Goal: Task Accomplishment & Management: Manage account settings

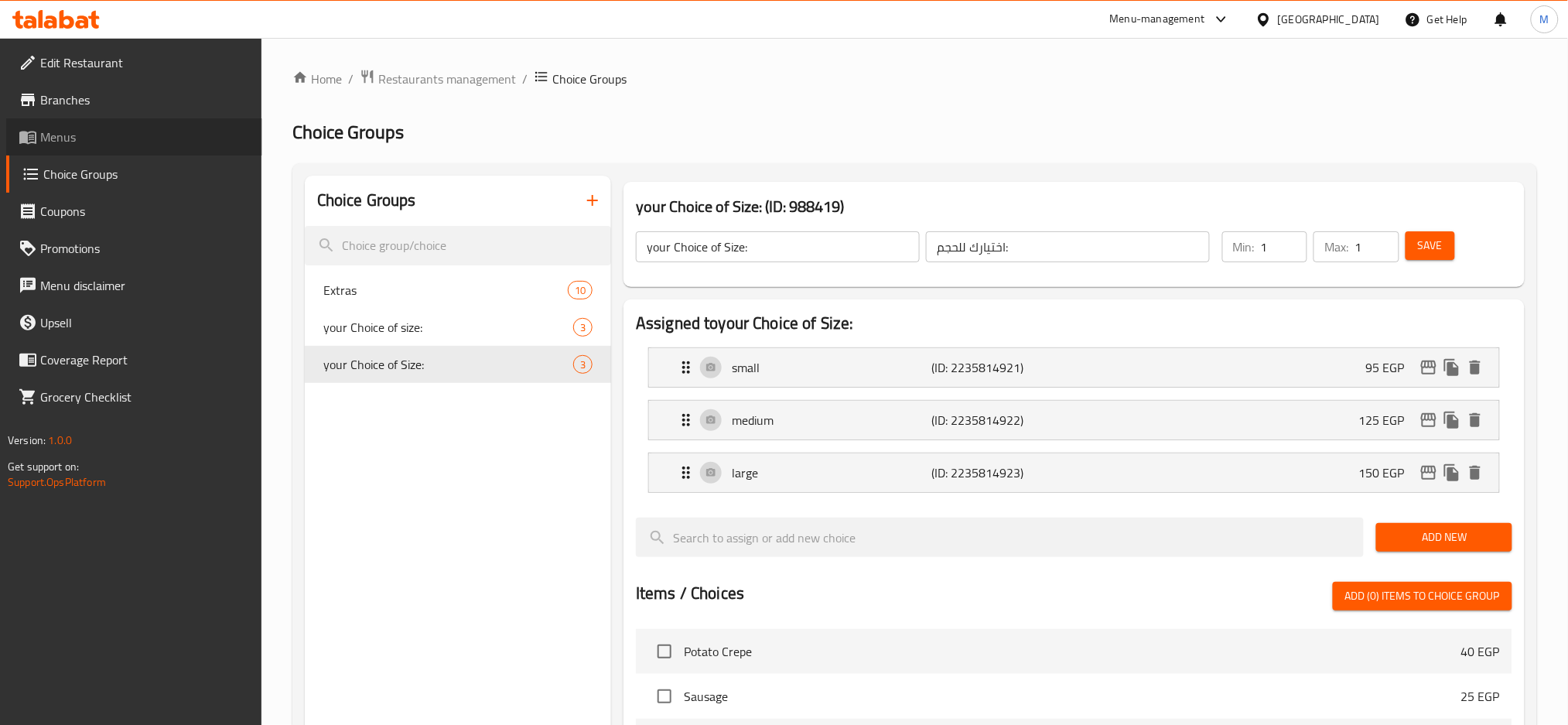
click at [85, 133] on span "Menus" at bounding box center [145, 137] width 210 height 19
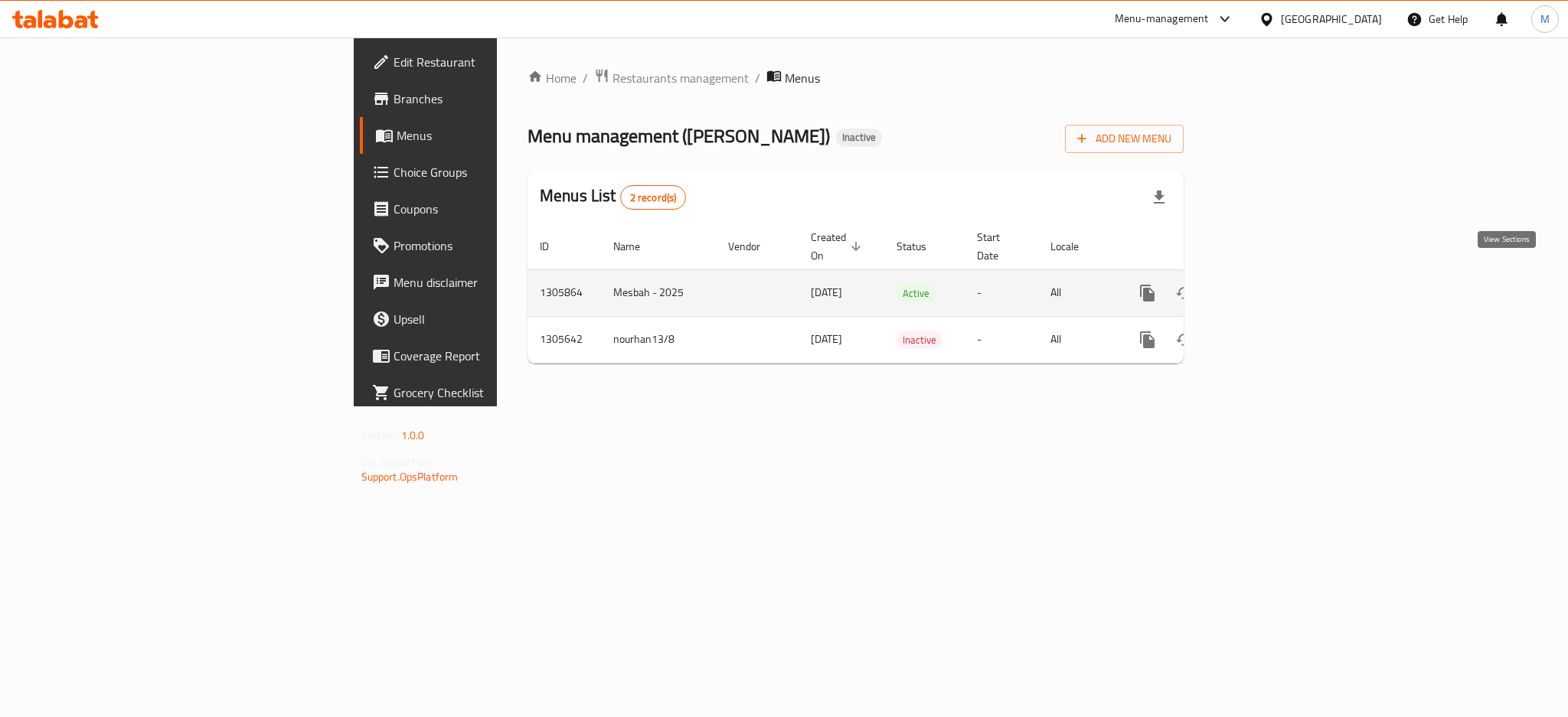
click at [1265, 286] on icon "enhanced table" at bounding box center [1258, 293] width 14 height 14
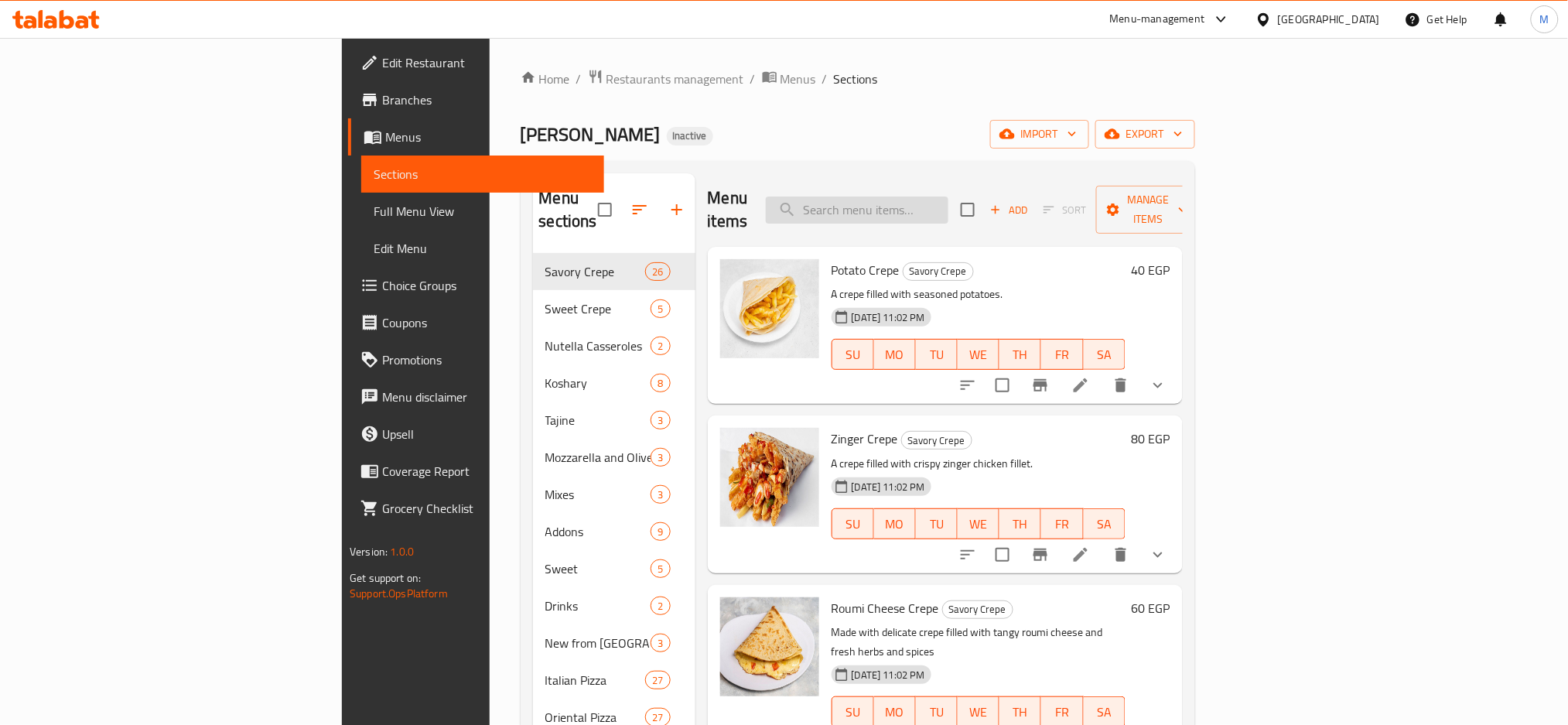
click at [948, 205] on input "search" at bounding box center [857, 210] width 183 height 27
paste input "Hawawshi Hot Dog"
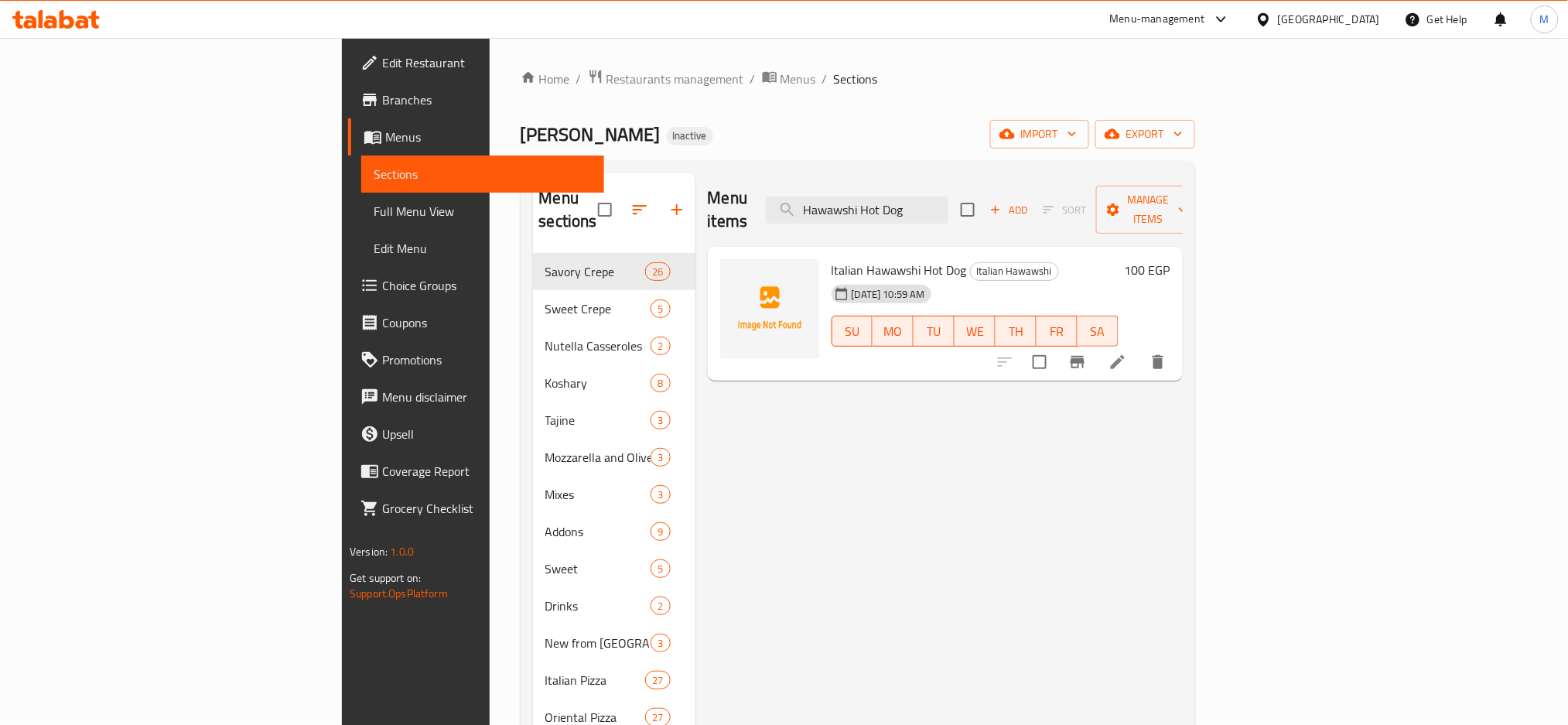
type input "Hawawshi Hot Dog"
click at [1355, 17] on div "Egypt" at bounding box center [1330, 19] width 102 height 17
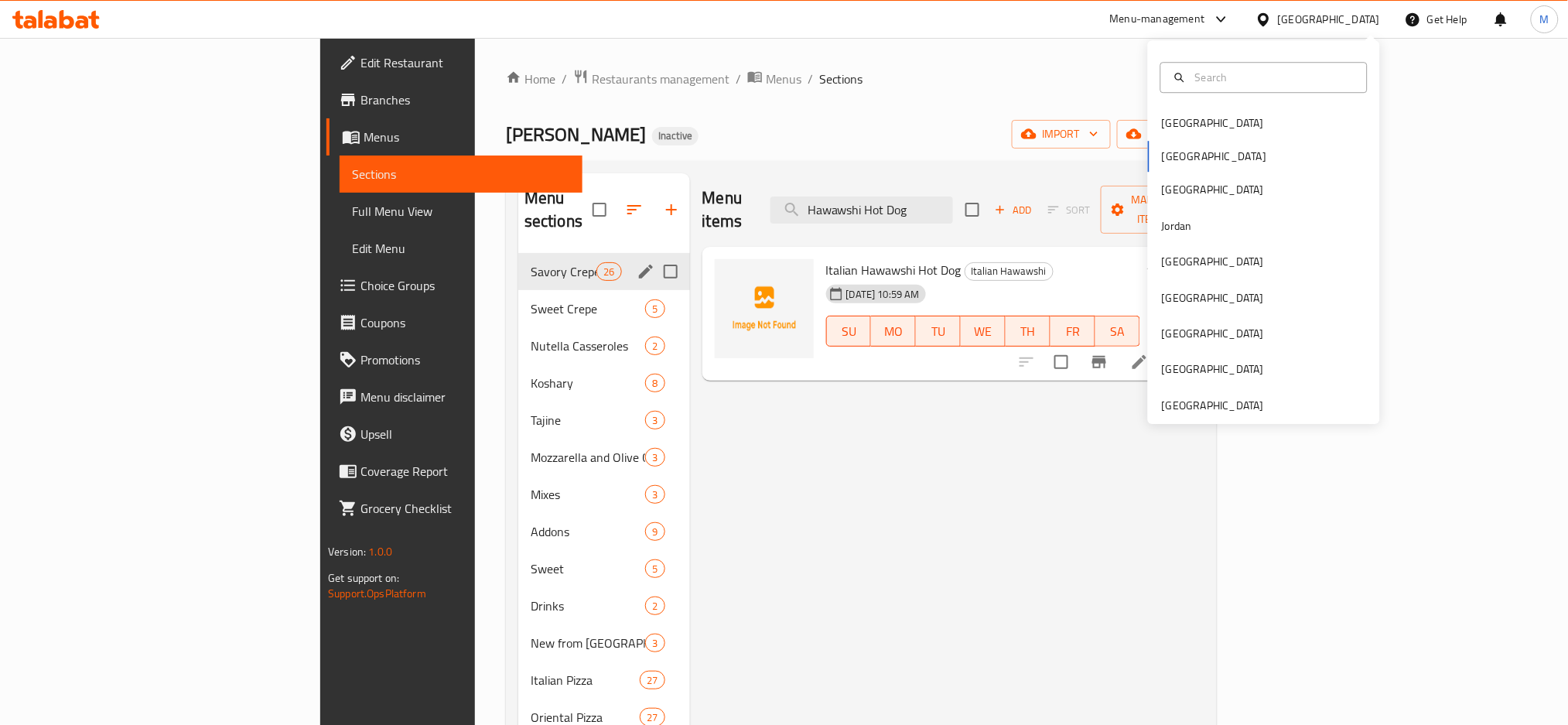
click at [636, 263] on icon "edit" at bounding box center [646, 272] width 19 height 19
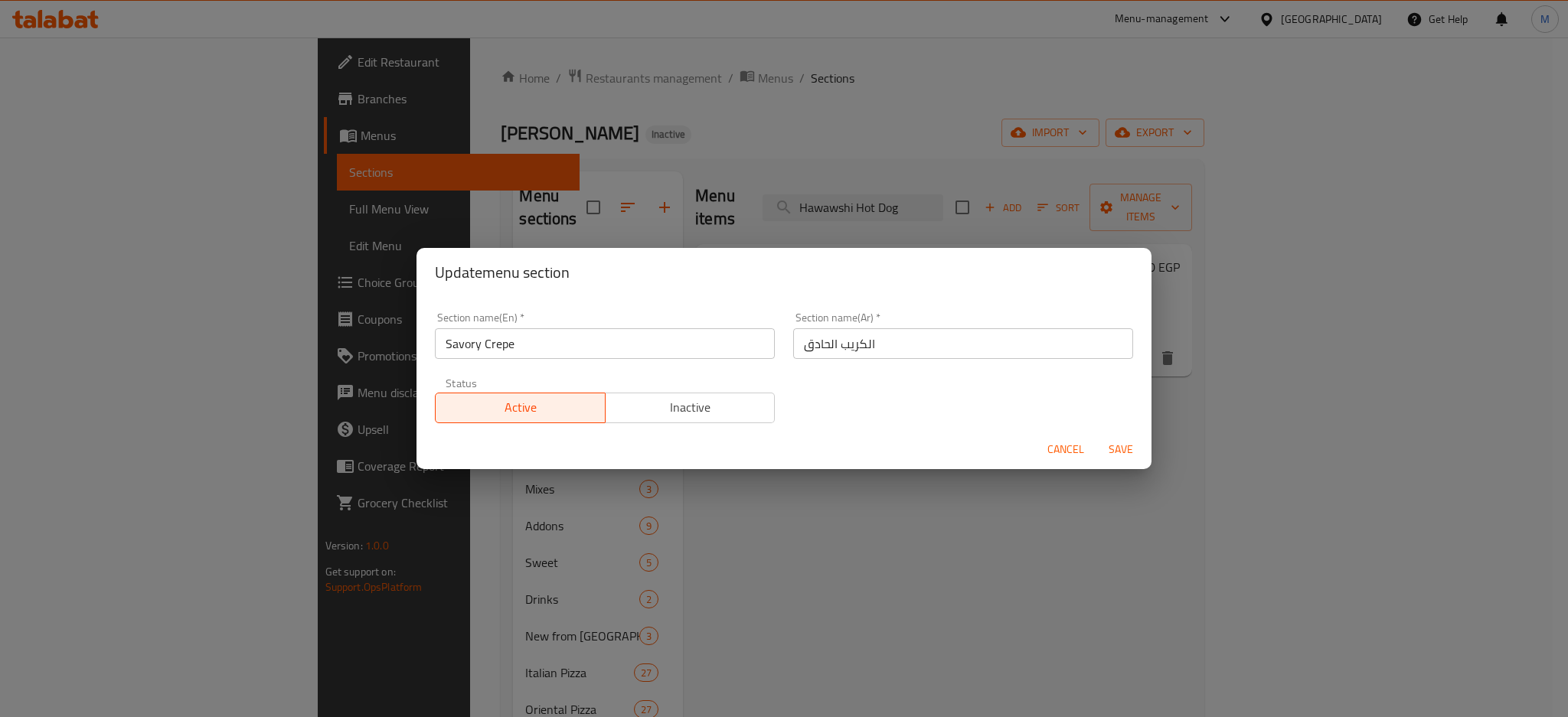
click at [894, 150] on div "Update menu section Section name(En)   * Savory Crepe Section name(En) * Sectio…" at bounding box center [784, 358] width 1568 height 717
click at [1440, 57] on div "Update menu section Section name(En)   * Savory Crepe Section name(En) * Sectio…" at bounding box center [784, 358] width 1568 height 717
click at [1045, 445] on button "Cancel" at bounding box center [1065, 449] width 49 height 28
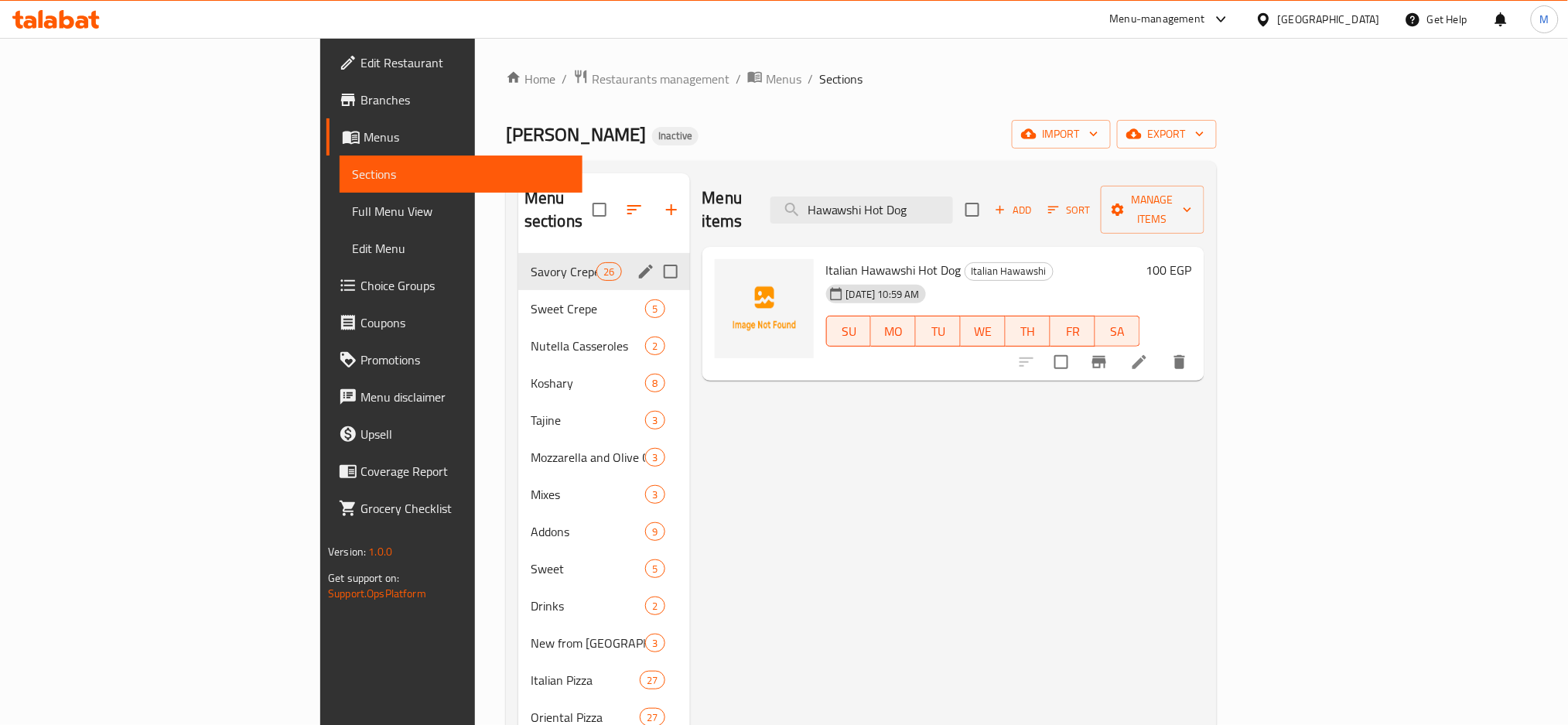
click at [1279, 26] on div at bounding box center [1266, 19] width 22 height 17
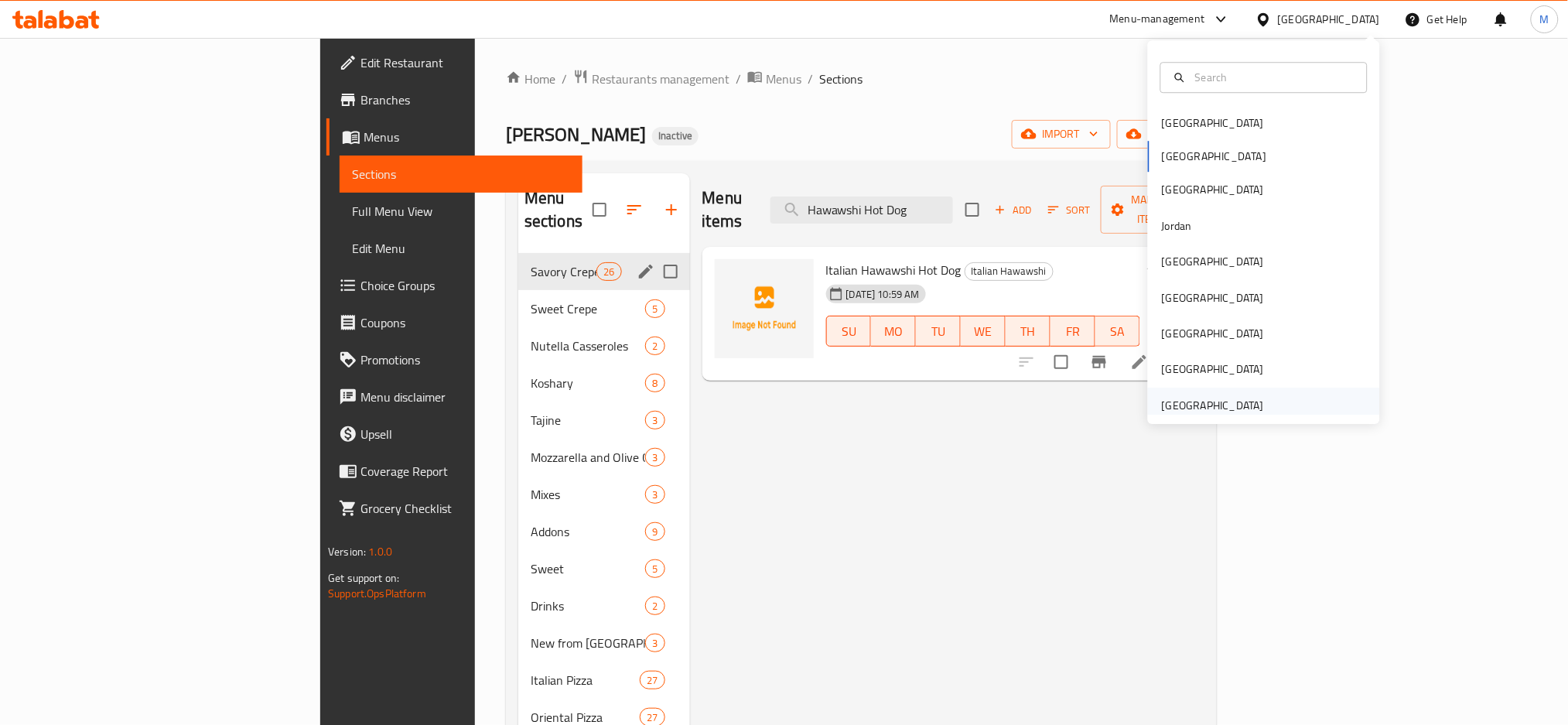
click at [1190, 408] on div "[GEOGRAPHIC_DATA]" at bounding box center [1213, 406] width 102 height 17
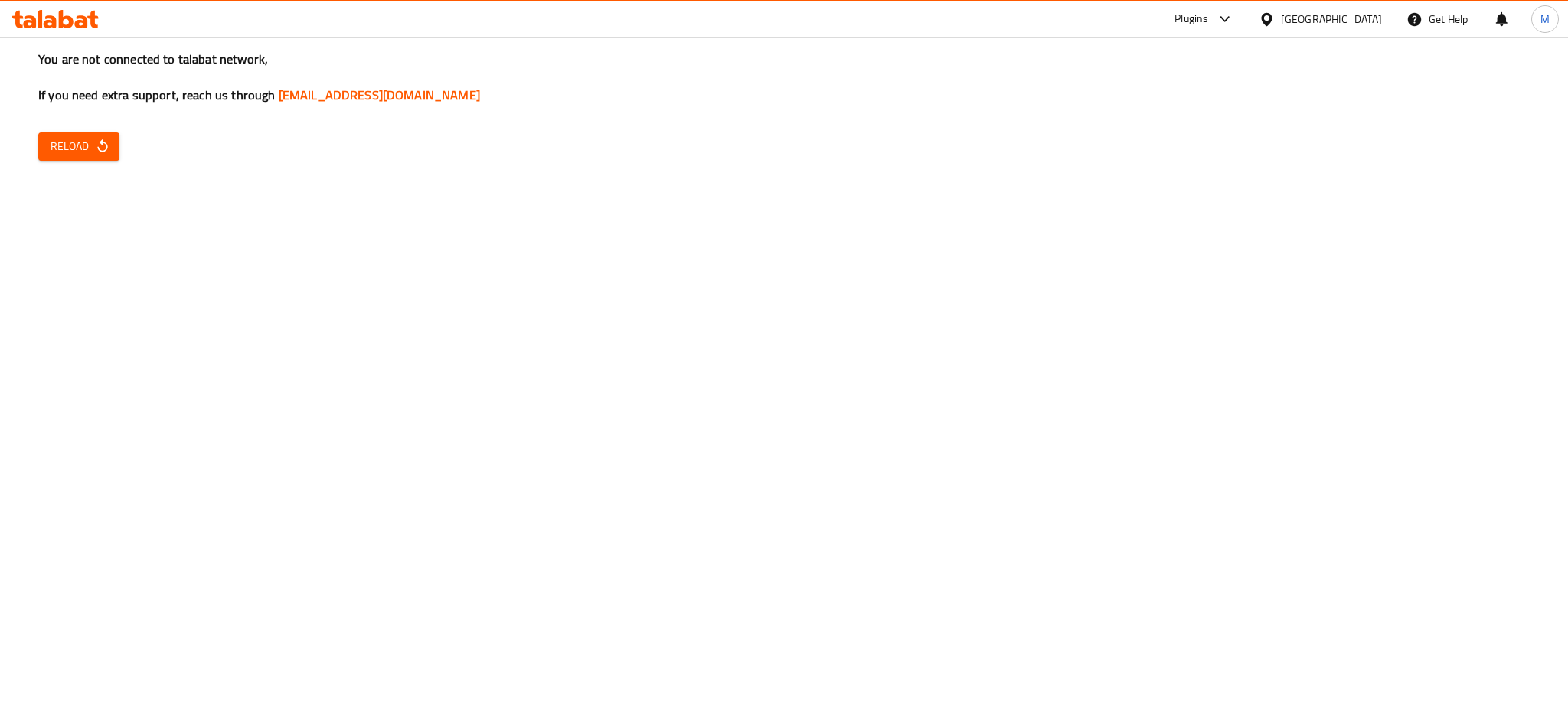
click at [88, 141] on span "Reload" at bounding box center [79, 146] width 57 height 19
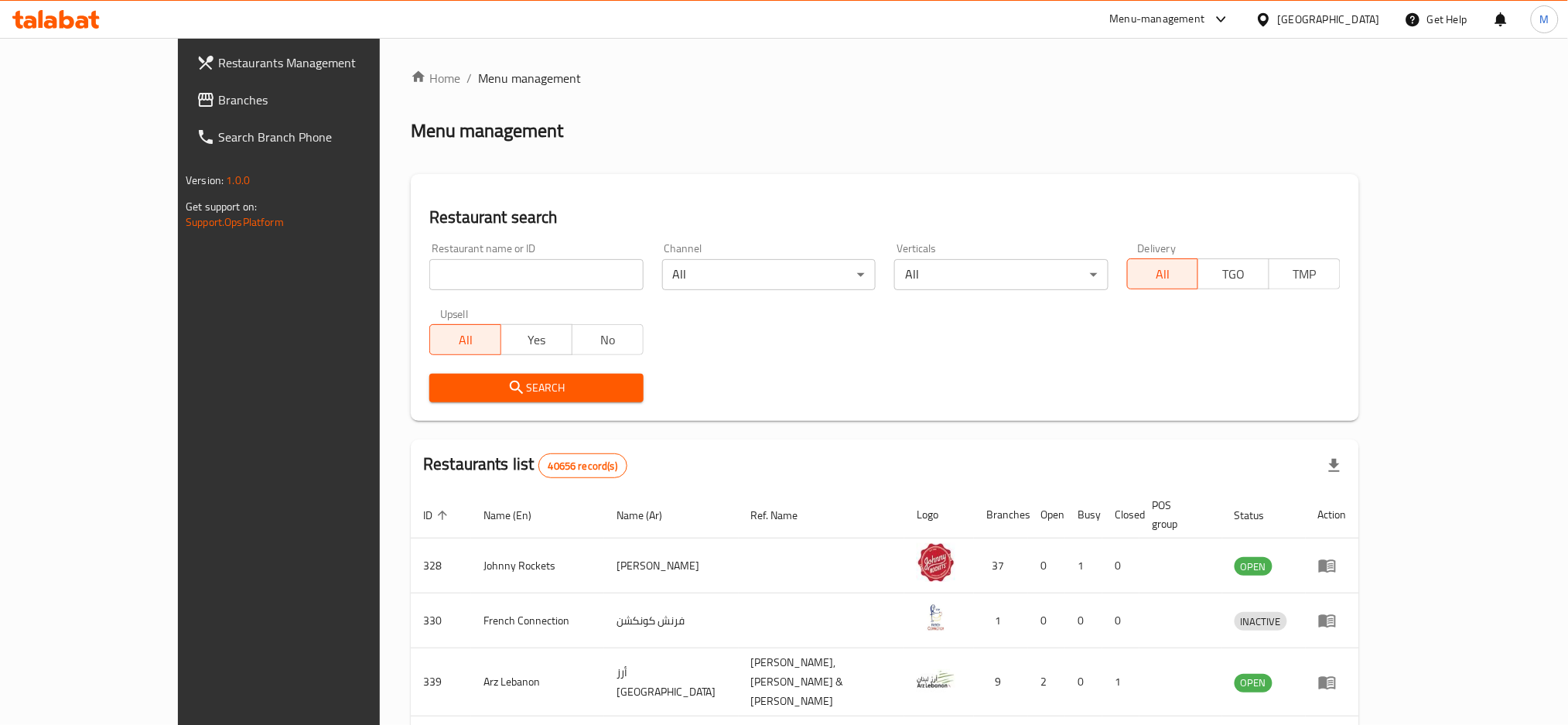
click at [197, 97] on icon at bounding box center [206, 100] width 19 height 19
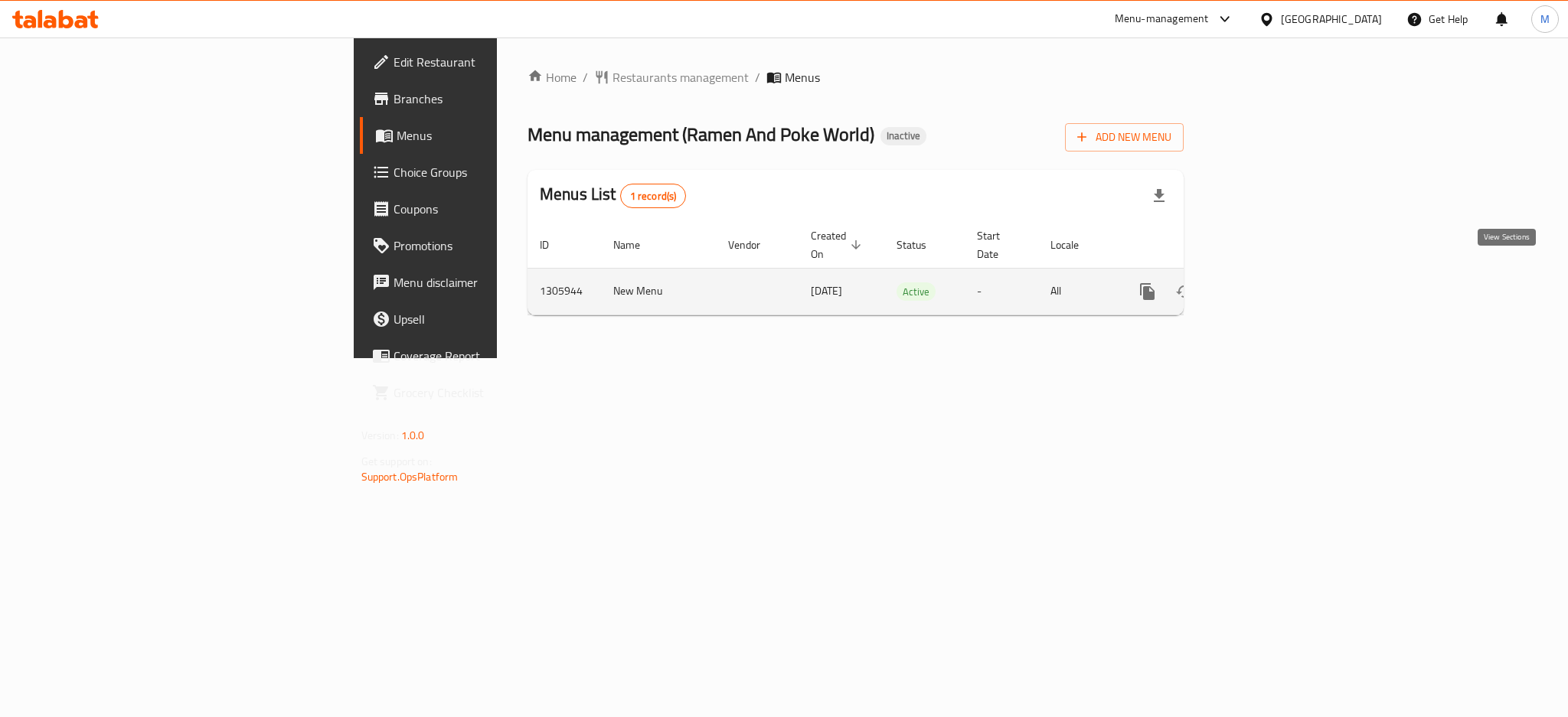
click at [1267, 283] on icon "enhanced table" at bounding box center [1258, 292] width 18 height 18
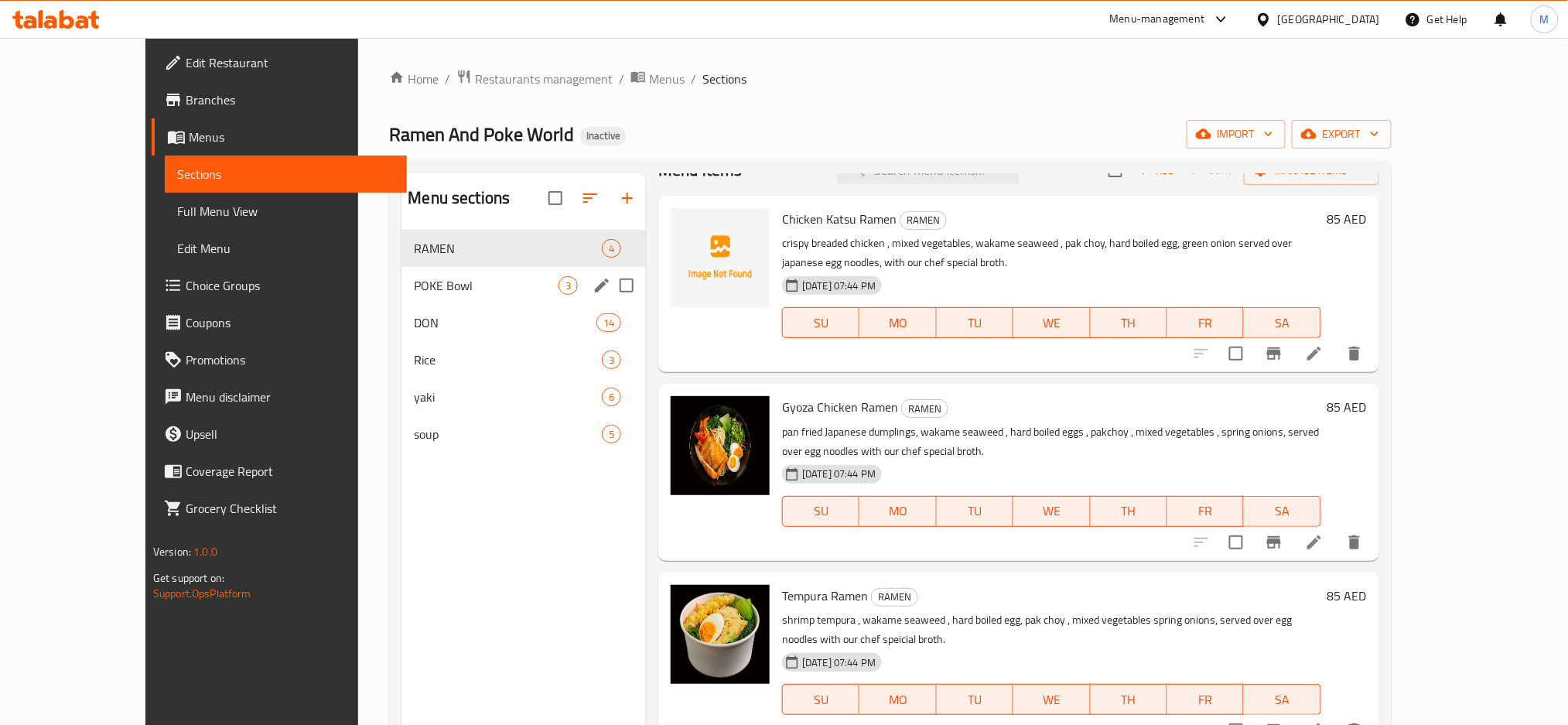
click at [405, 296] on div "POKE Bowl 3" at bounding box center [524, 286] width 245 height 37
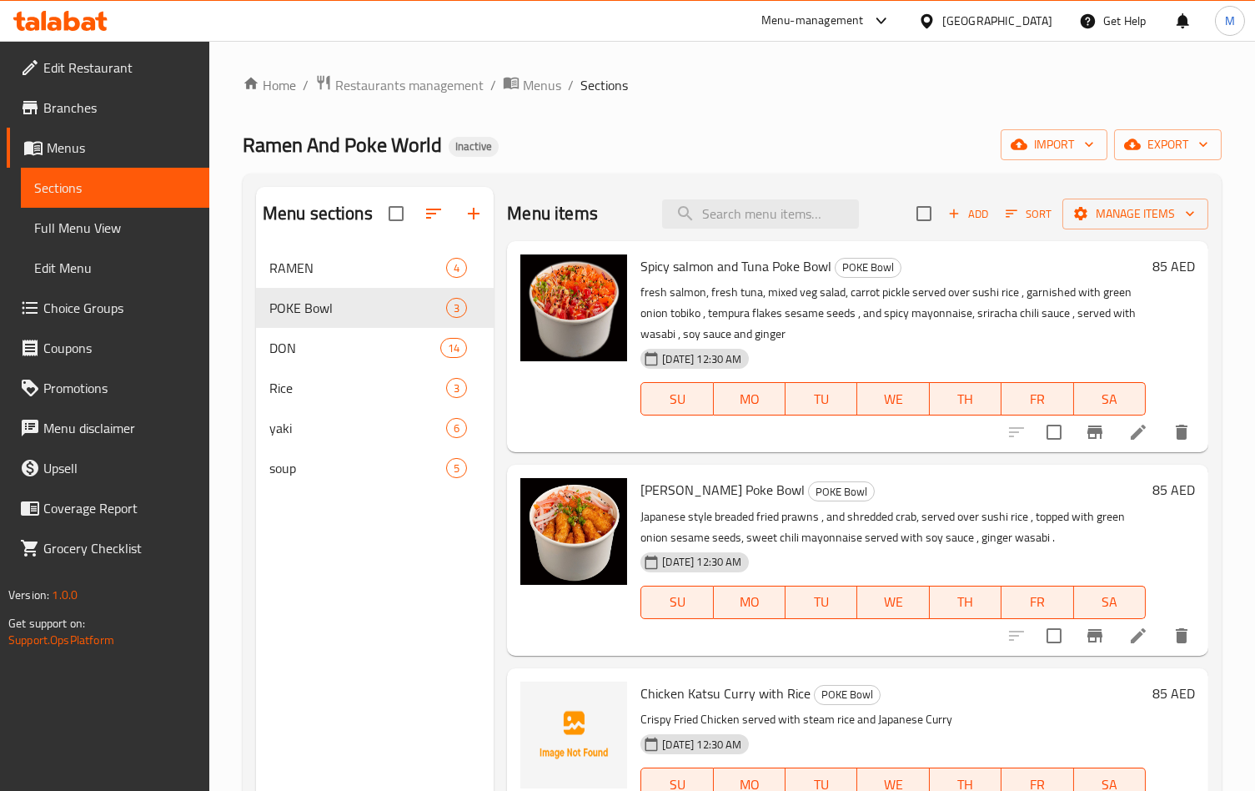
click at [1031, 279] on div "Spicy salmon and Tuna Poke Bowl POKE Bowl fresh salmon, fresh tuna, mixed veg s…" at bounding box center [893, 347] width 519 height 198
click at [780, 219] on input "search" at bounding box center [760, 213] width 197 height 29
paste input "Chicken Katsu Ramen"
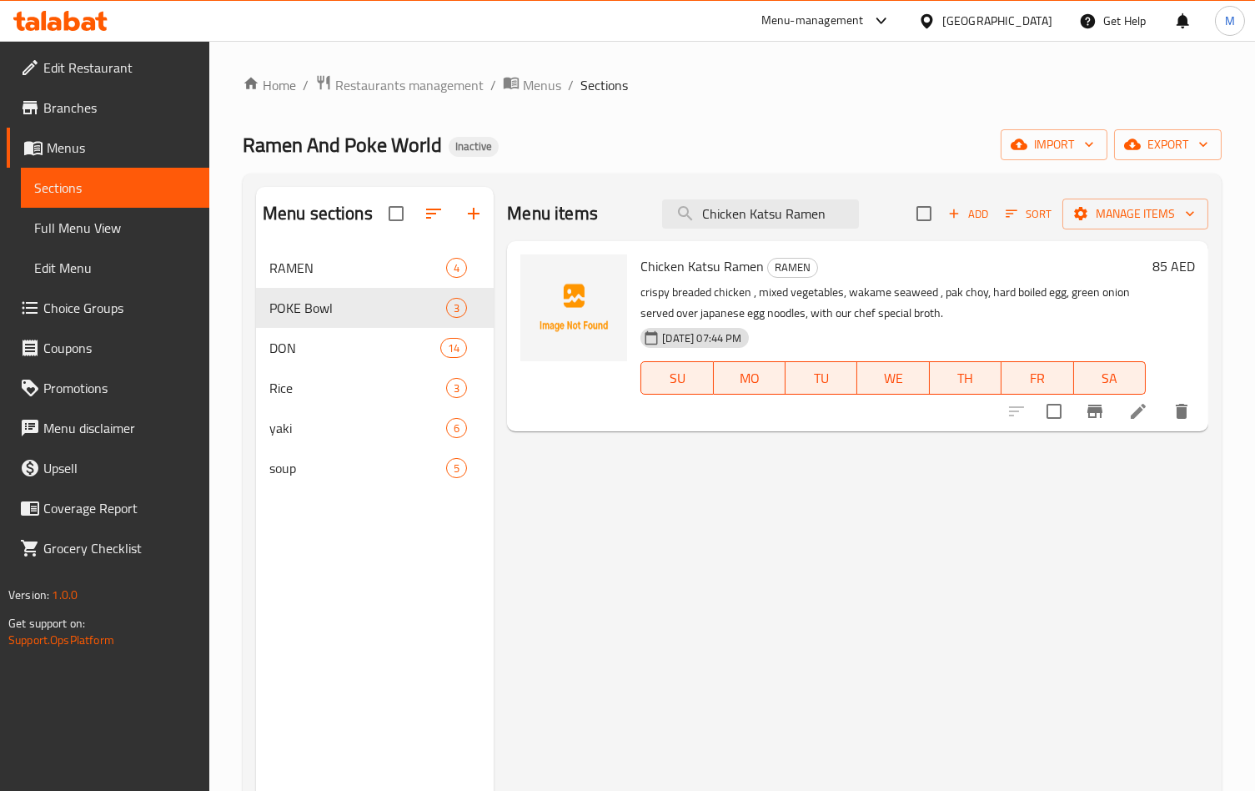
type input "Chicken Katsu Ramen"
click at [1126, 415] on li at bounding box center [1138, 411] width 47 height 30
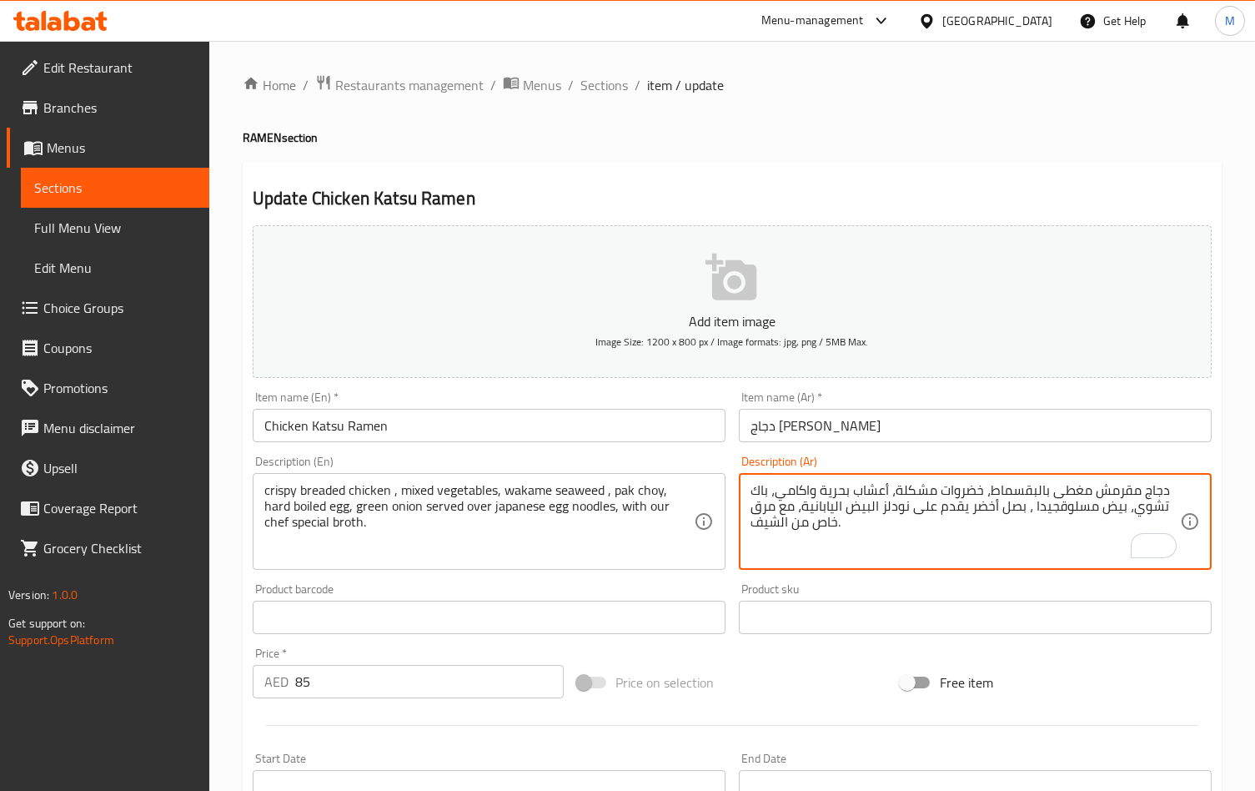
click at [1056, 509] on textarea "دجاج مقرمش مغطى بالبقسماط، خضروات مشكلة، أعشاب بحرية واكامي، باك تشوي، بيض مسلو…" at bounding box center [964, 521] width 429 height 79
click at [1029, 512] on textarea "دجاج مقرمش مغطى بالبقسماط، خضروات مشكلة، أعشاب بحرية واكامي، باك تشوي، بيض مسلو…" at bounding box center [964, 521] width 429 height 79
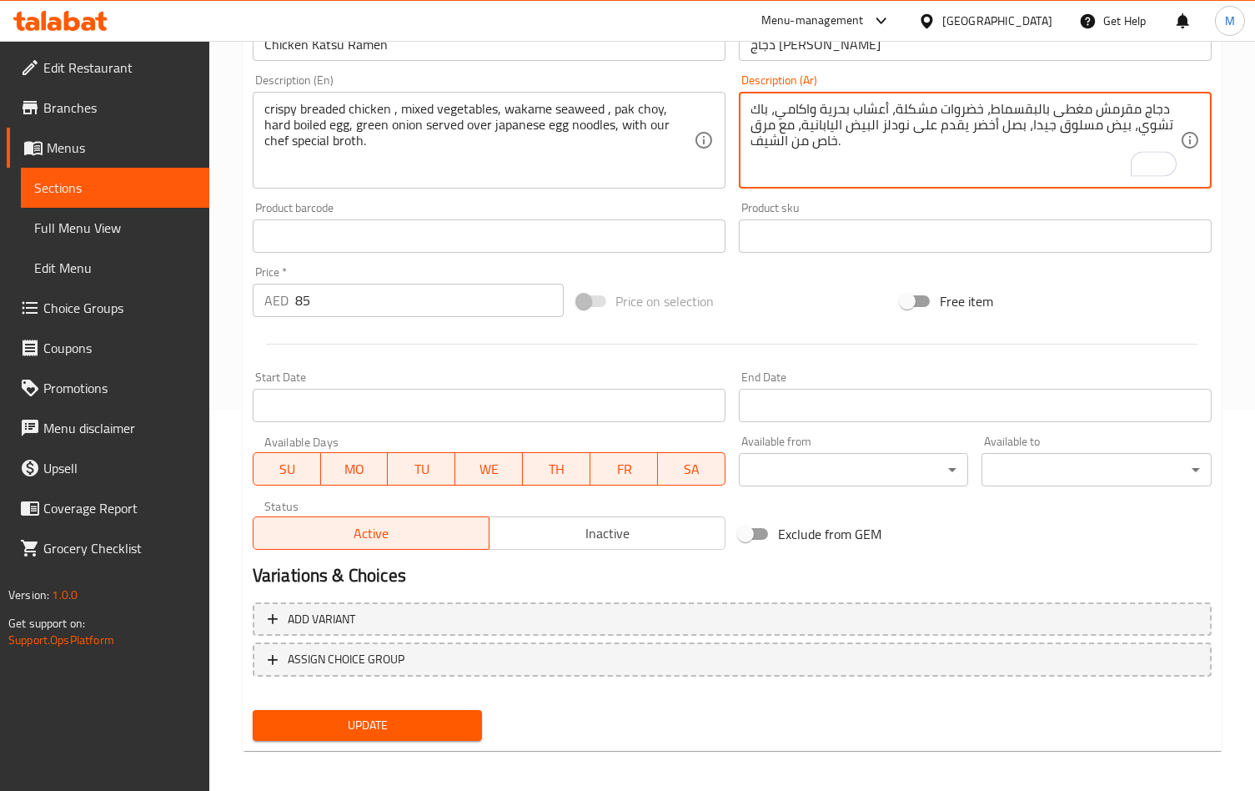
scroll to position [384, 0]
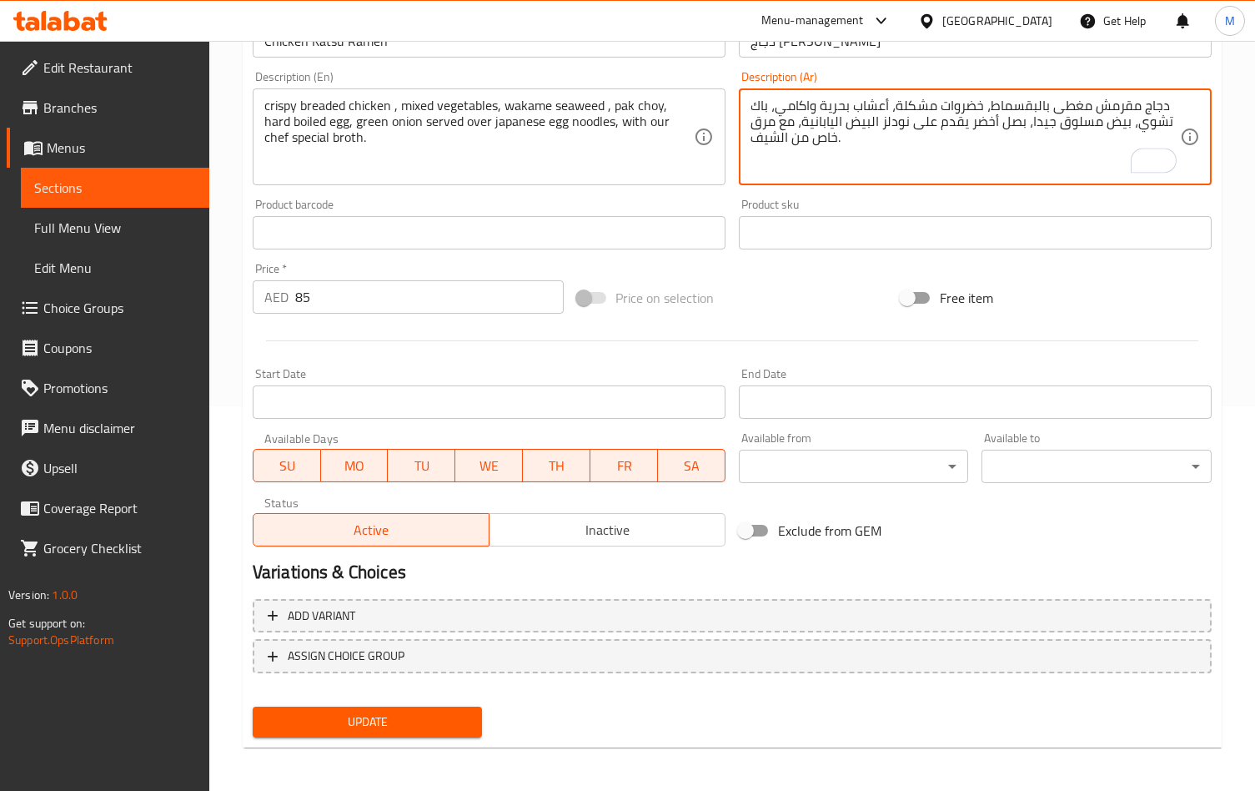
type textarea "دجاج مقرمش مغطى بالبقسماط، خضروات مشكلة، أعشاب بحرية واكامي، باك تشوي، بيض مسلو…"
click at [419, 713] on span "Update" at bounding box center [367, 721] width 203 height 21
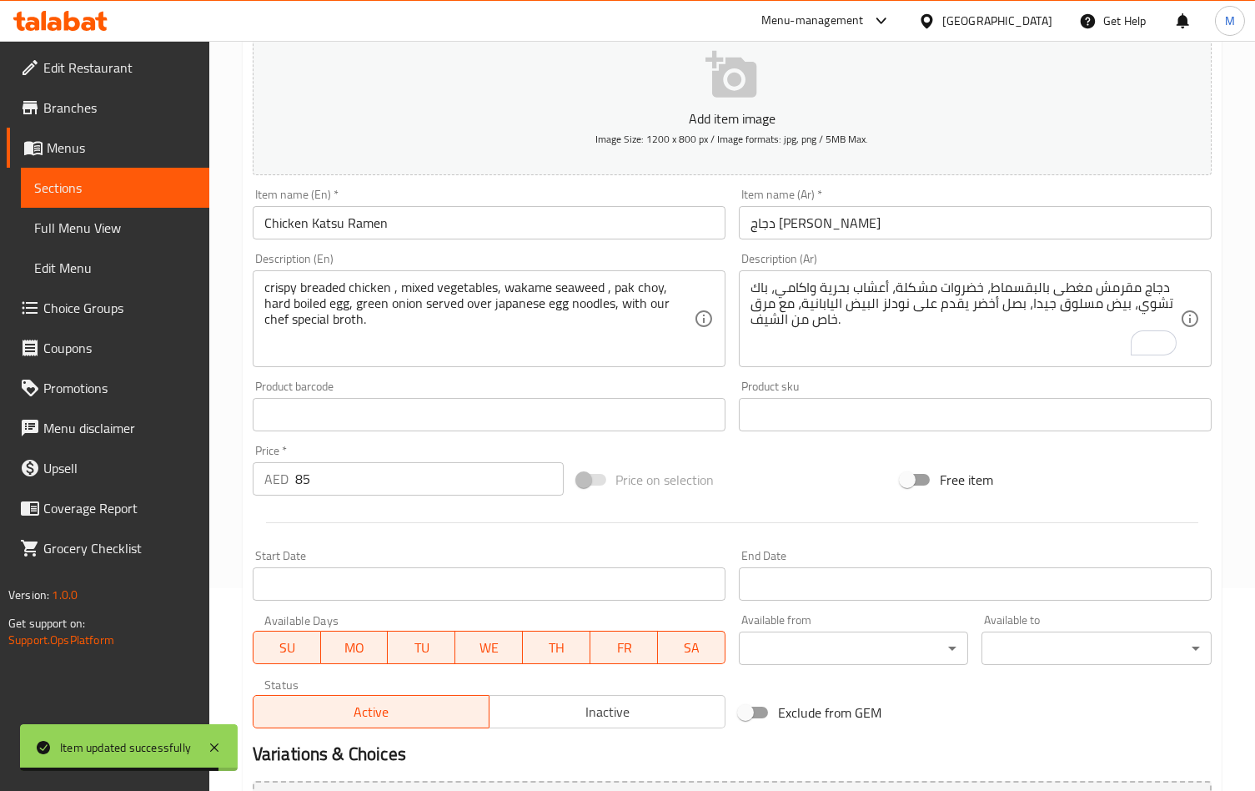
scroll to position [0, 0]
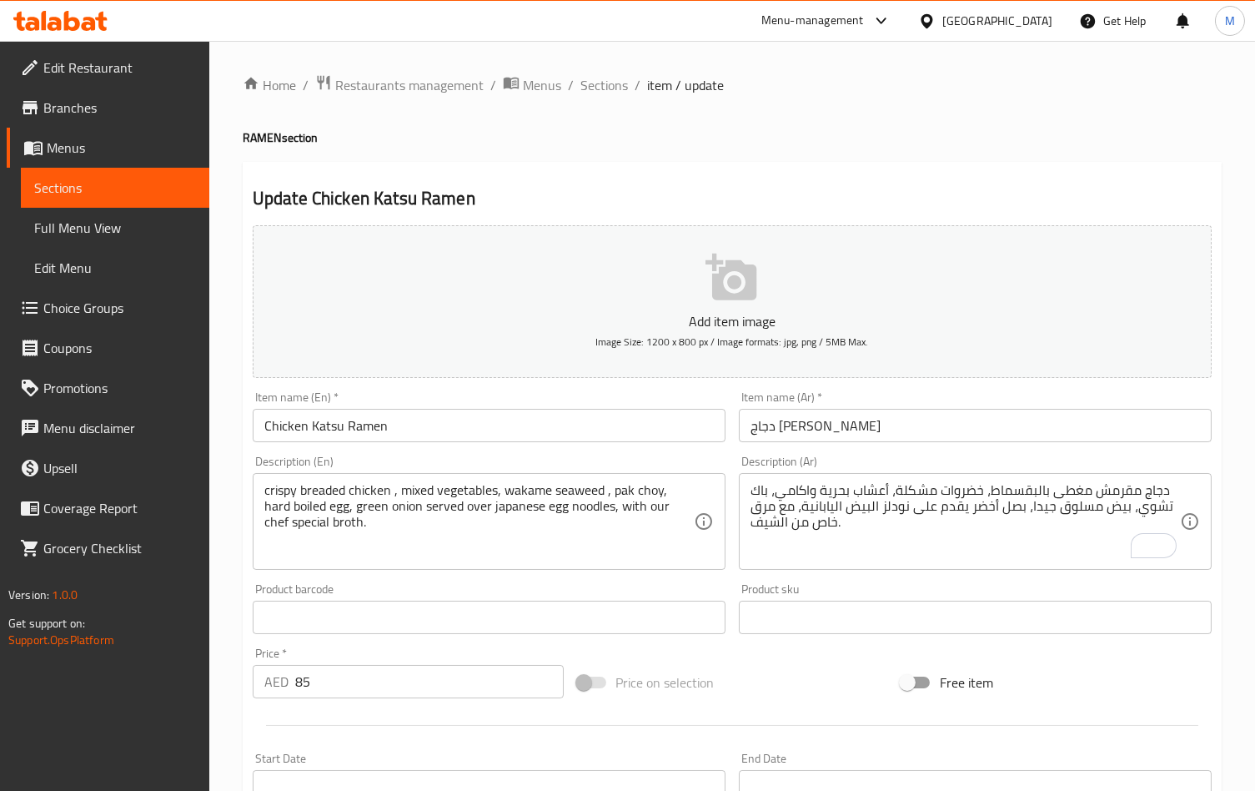
drag, startPoint x: 601, startPoint y: 83, endPoint x: 636, endPoint y: 110, distance: 44.0
click at [599, 82] on span "Sections" at bounding box center [604, 85] width 48 height 20
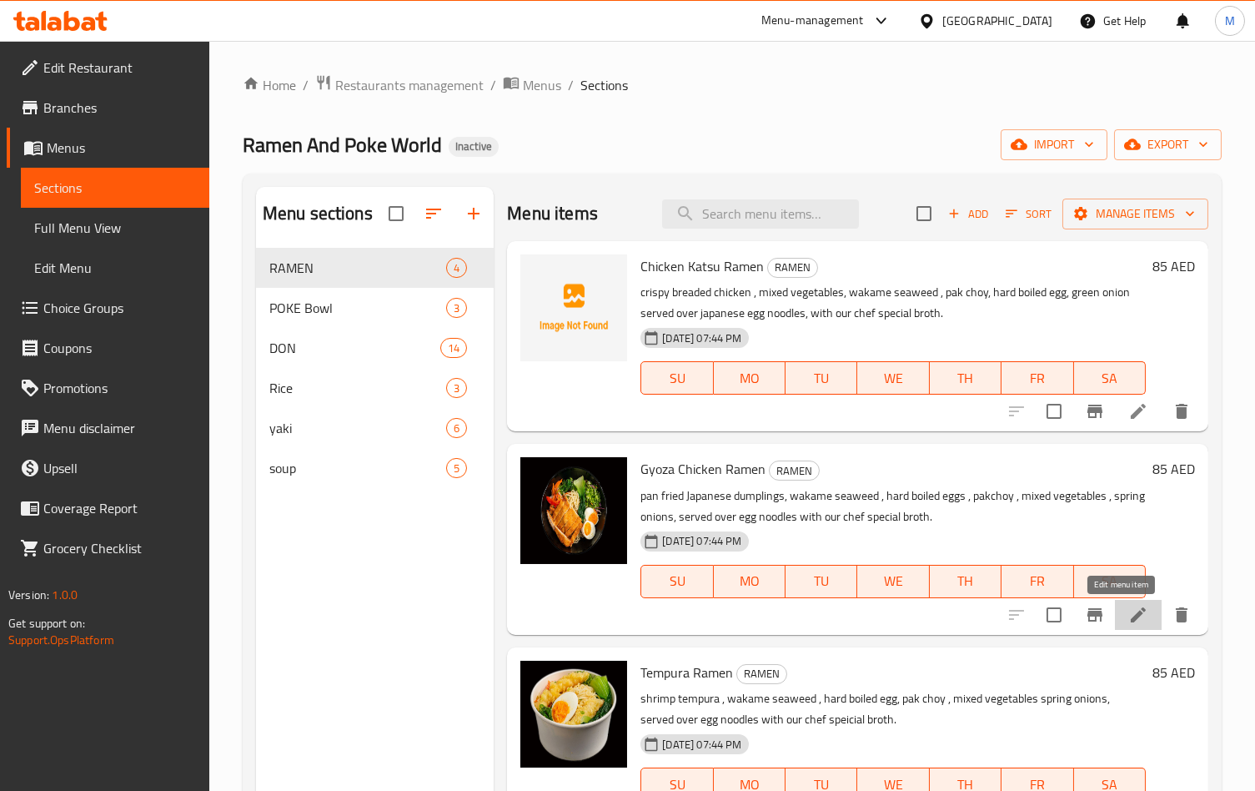
click at [1131, 615] on icon at bounding box center [1138, 614] width 15 height 15
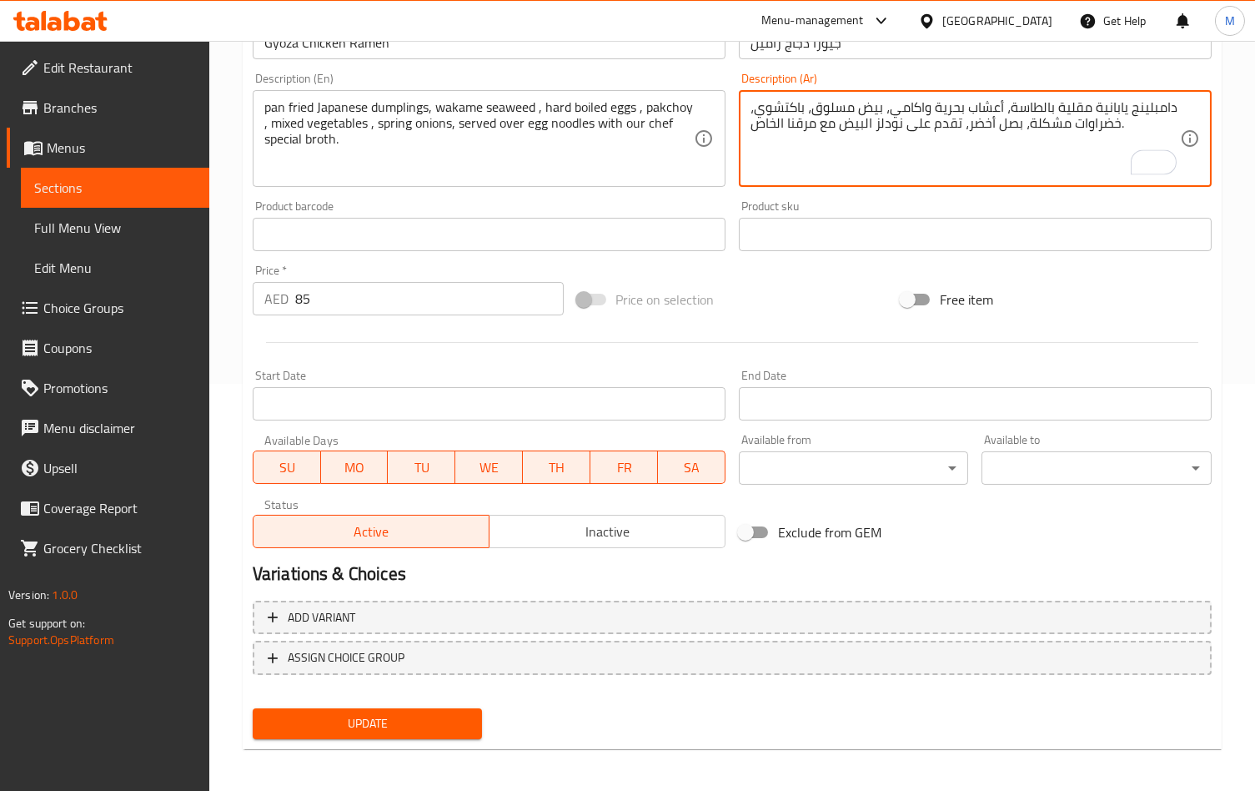
scroll to position [409, 0]
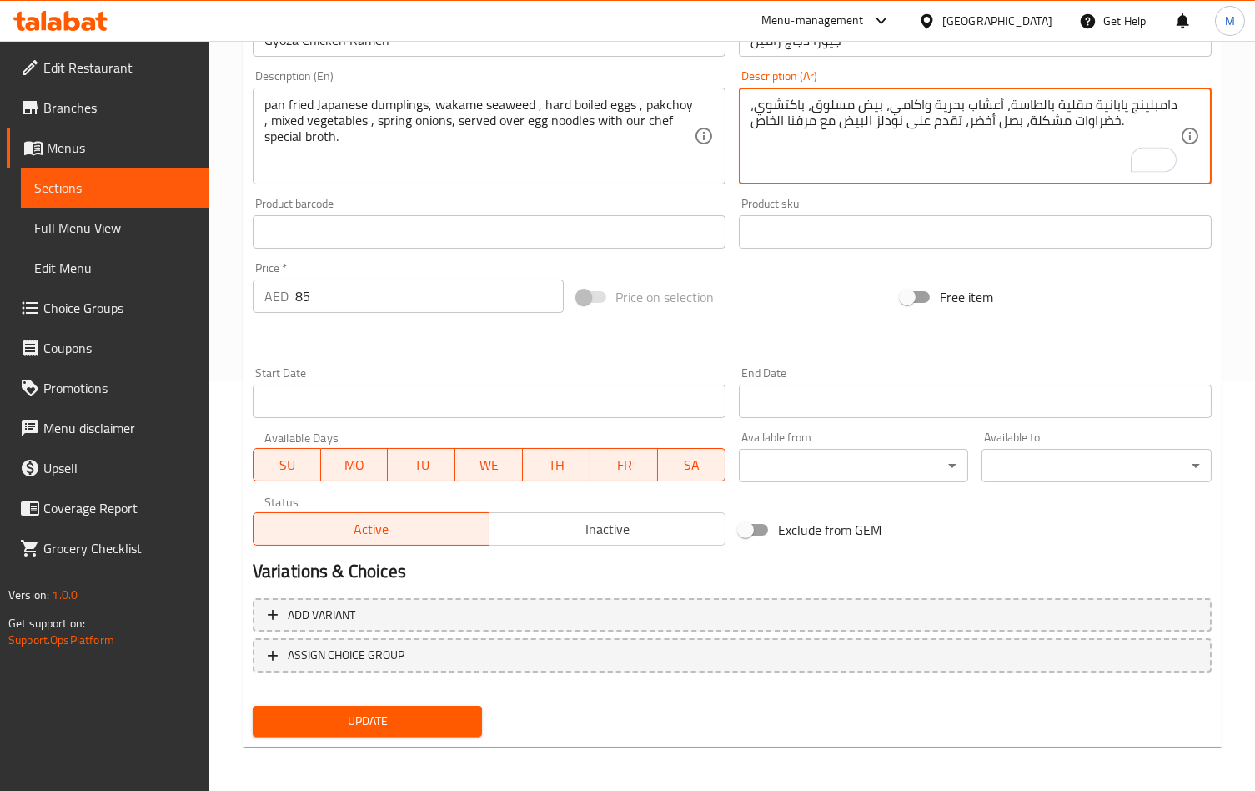
click at [389, 719] on span "Update" at bounding box center [367, 720] width 203 height 21
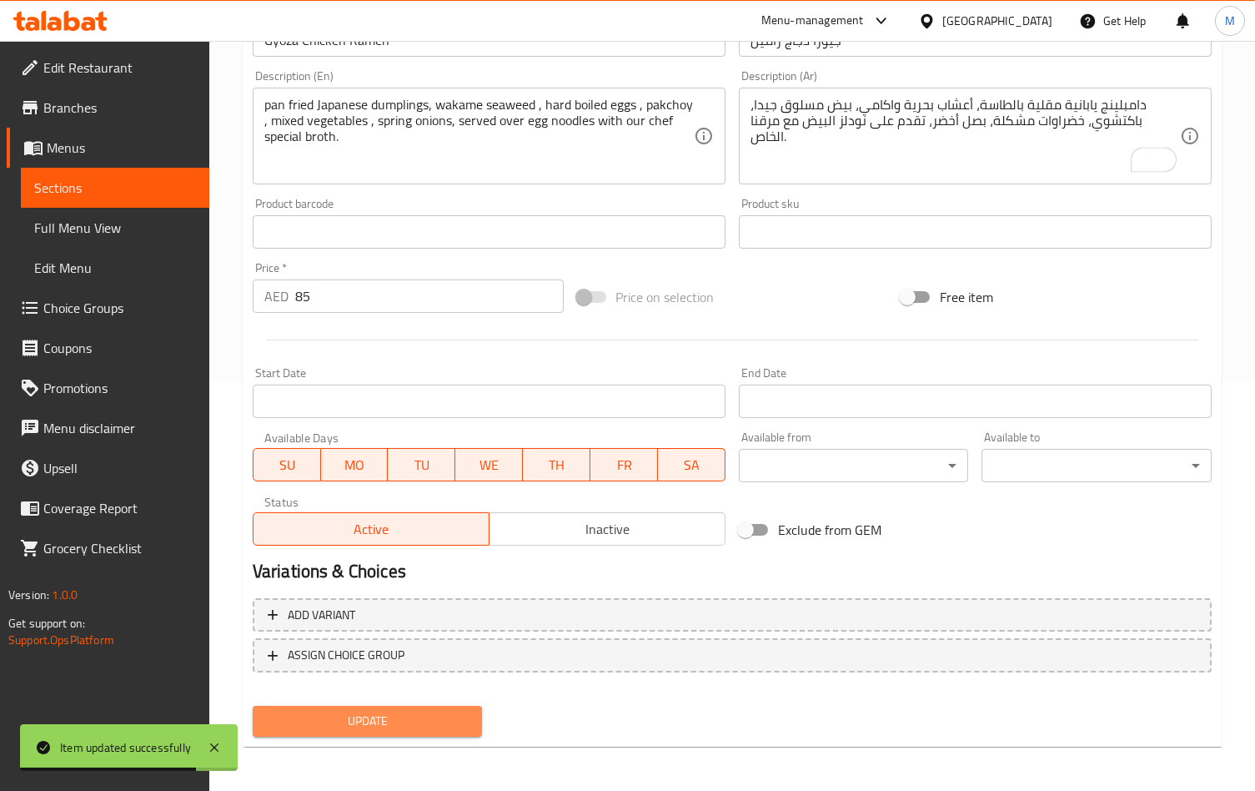
click at [457, 716] on span "Update" at bounding box center [367, 720] width 203 height 21
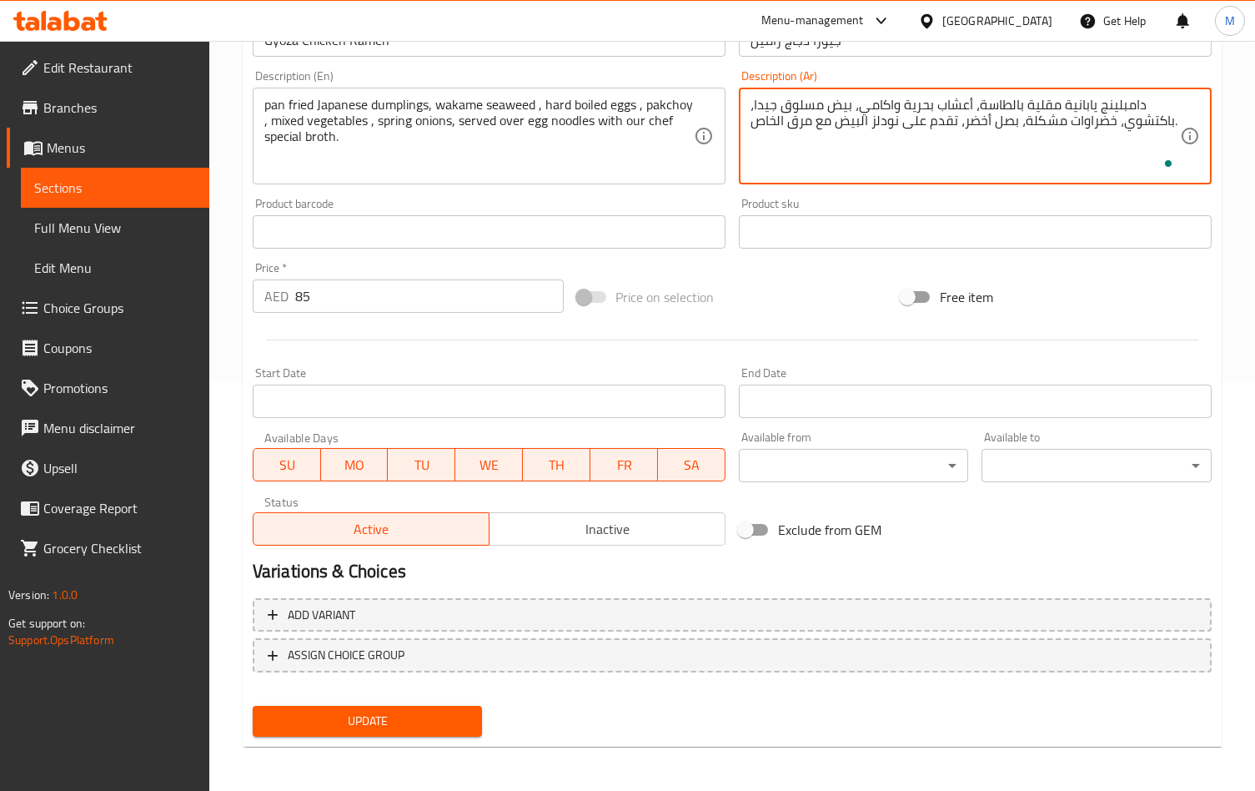
click at [790, 125] on textarea "دامبلينج يابانية مقلية بالطاسة، أعشاب بحرية واكامي، بيض مسلوق جيدا، باكتشوي، خض…" at bounding box center [964, 136] width 429 height 79
click at [776, 146] on textarea "دامبلينج يابانية مقلية بالطاسة، أعشاب بحرية واكامي، بيض مسلوق جيدا، باكتشوي، خض…" at bounding box center [964, 136] width 429 height 79
click at [766, 127] on textarea "دامبلينج يابانية مقلية بالطاسة، أعشاب بحرية واكامي، بيض مسلوق جيدا، باكتشوي، خض…" at bounding box center [964, 136] width 429 height 79
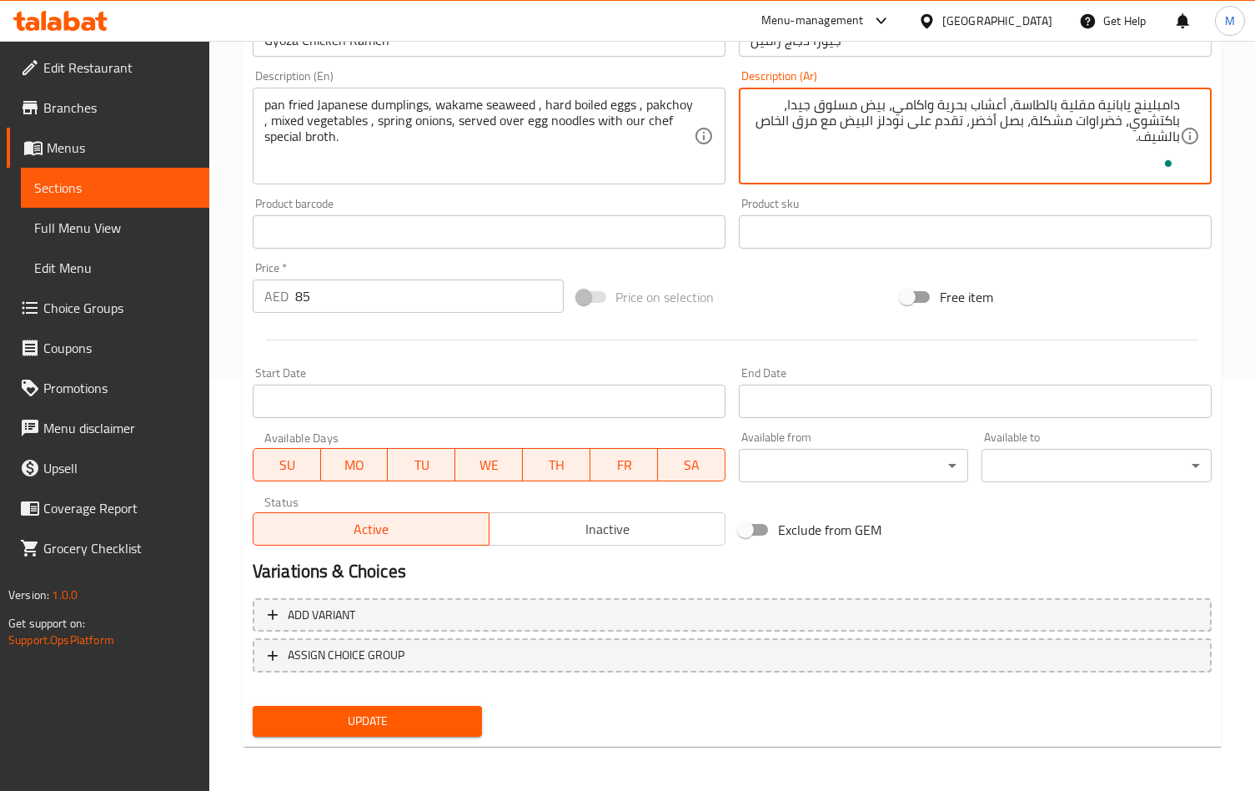
type textarea "دامبلينج يابانية مقلية بالطاسة، أعشاب بحرية واكامي، بيض مسلوق جيدا، باكتشوي، خض…"
click at [419, 710] on span "Update" at bounding box center [367, 720] width 203 height 21
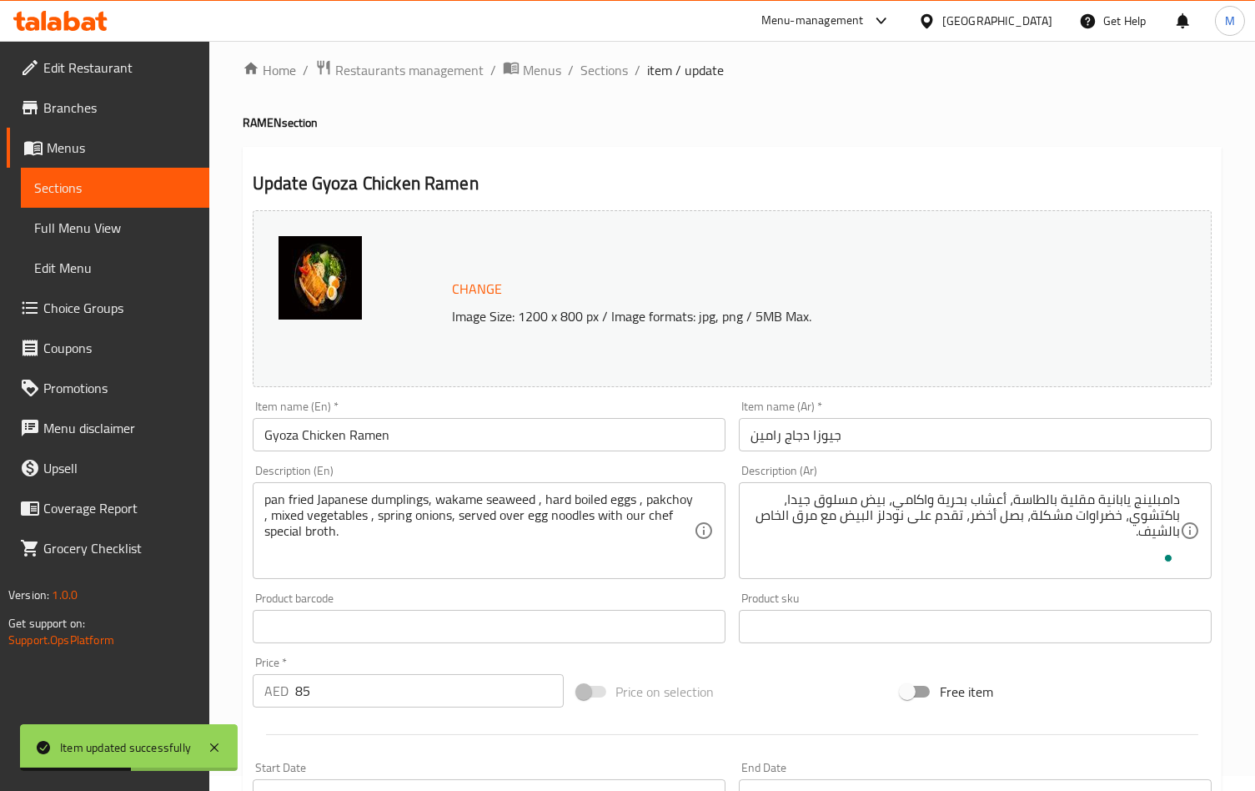
scroll to position [0, 0]
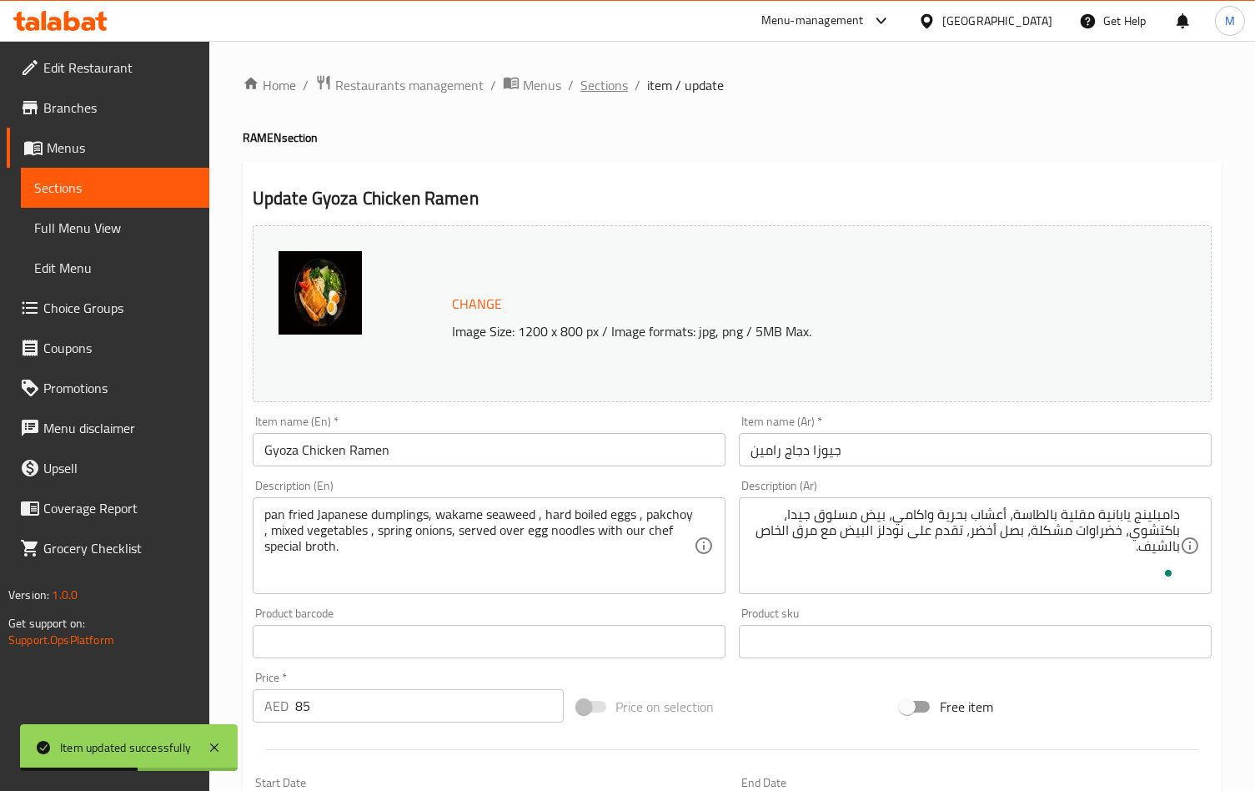
click at [615, 79] on span "Sections" at bounding box center [604, 85] width 48 height 20
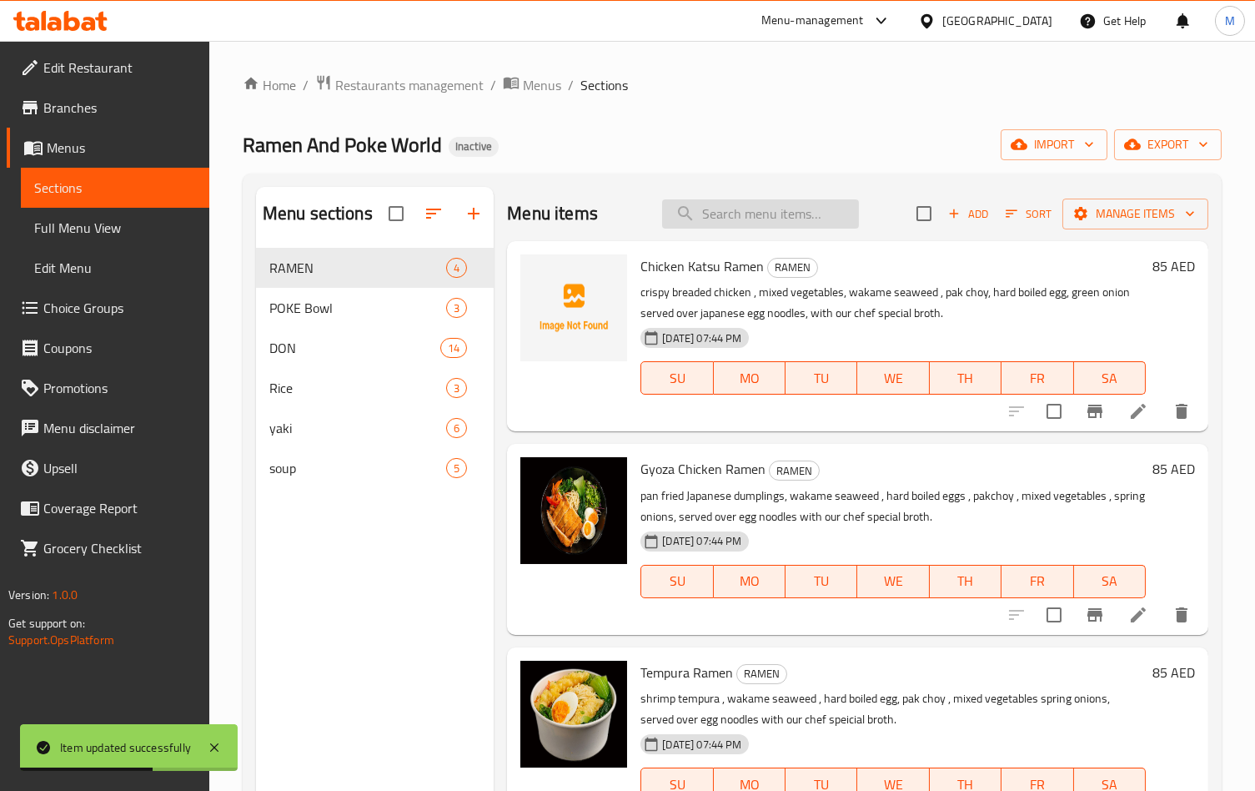
click at [766, 219] on input "search" at bounding box center [760, 213] width 197 height 29
paste input "Tempura Ramen"
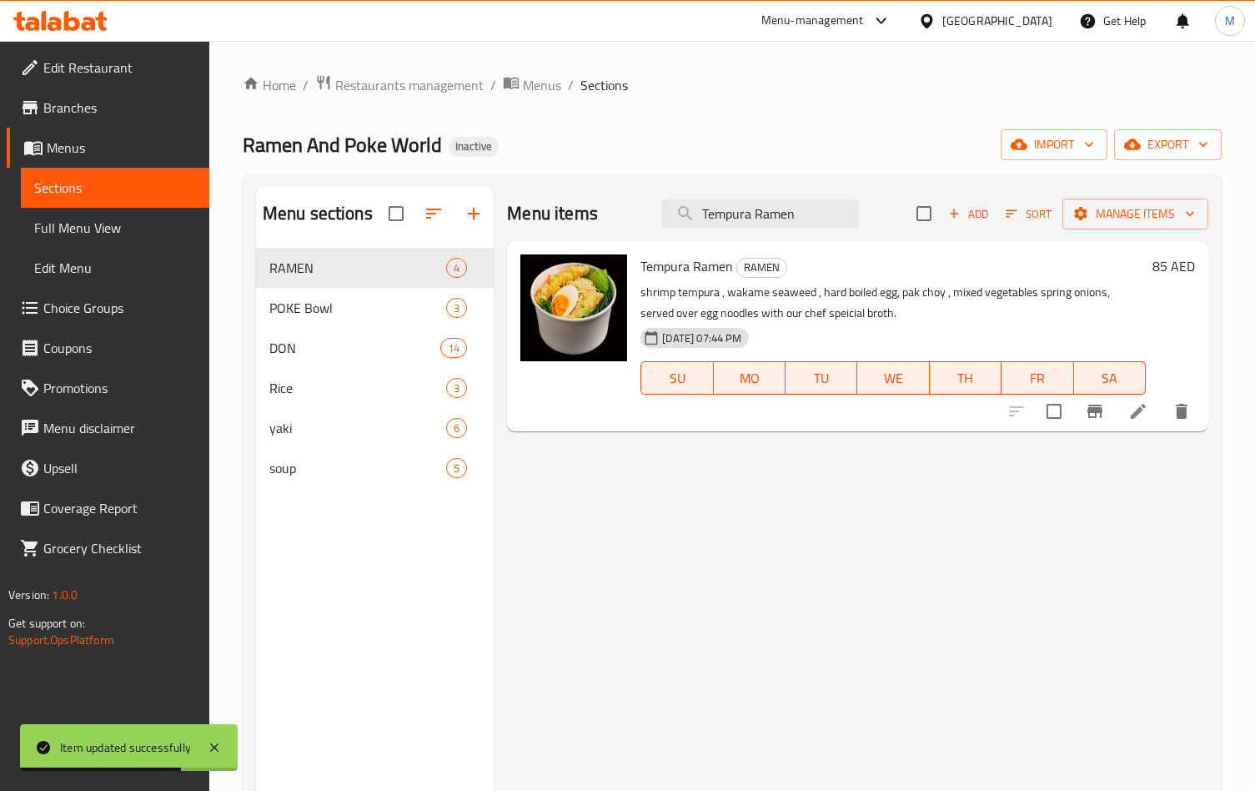
type input "Tempura Ramen"
click at [1128, 415] on icon at bounding box center [1138, 411] width 20 height 20
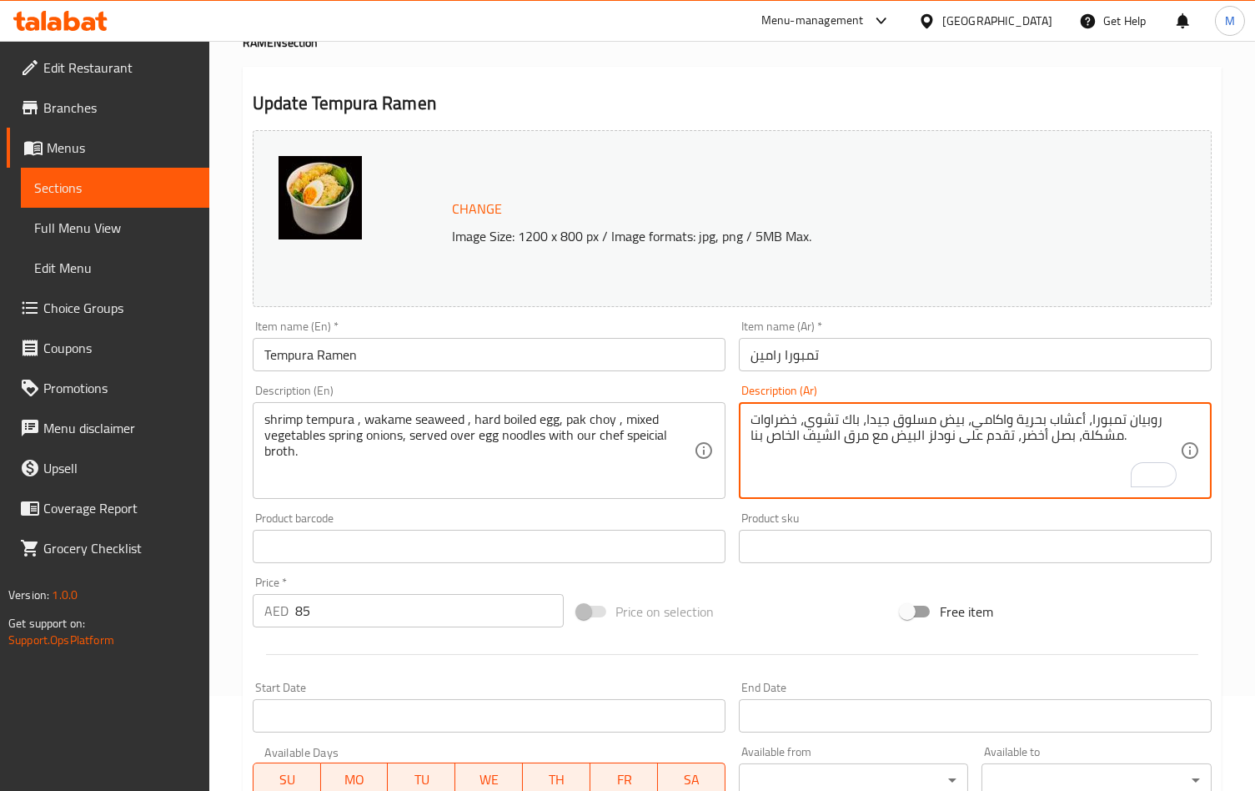
scroll to position [409, 0]
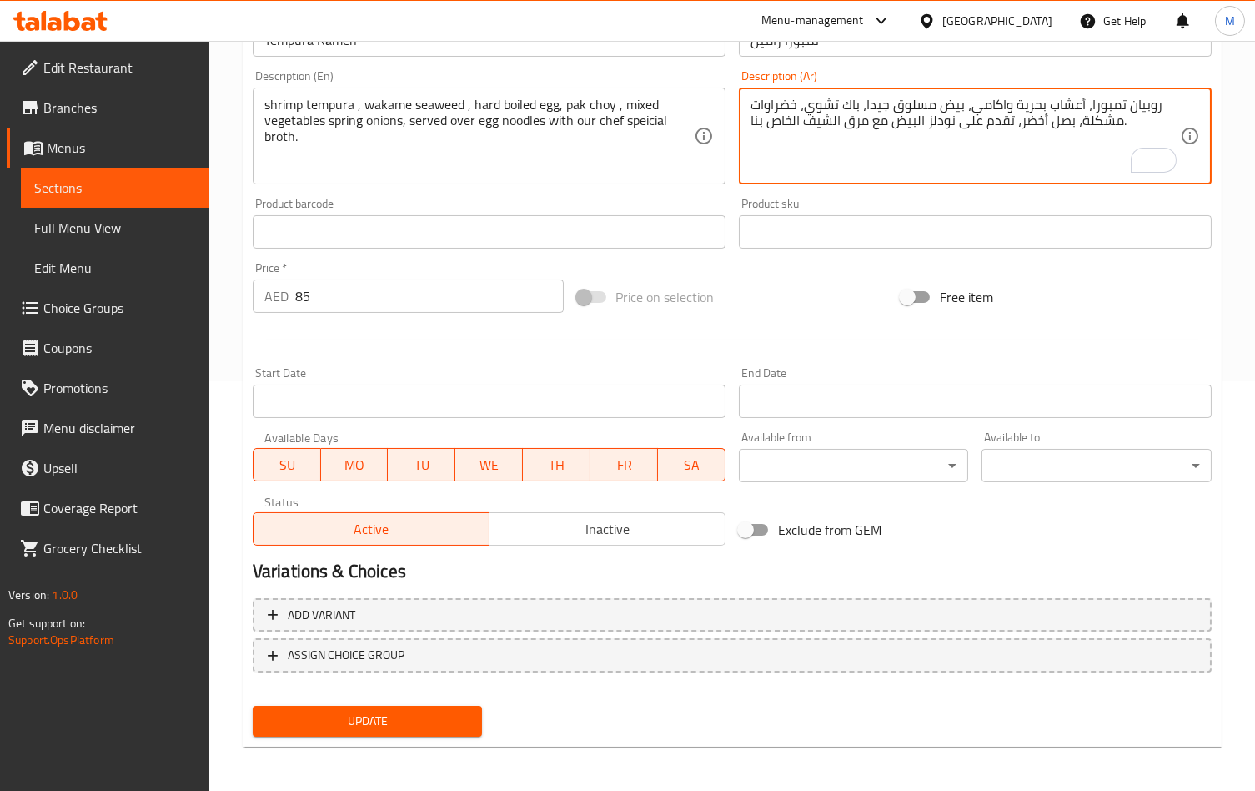
type textarea "روبيان تمبورا، أعشاب بحرية واكامي، بيض مسلوق جيدا، باك تشوي، خضراوات مشكلة، بصل…"
click at [396, 725] on span "Update" at bounding box center [367, 720] width 203 height 21
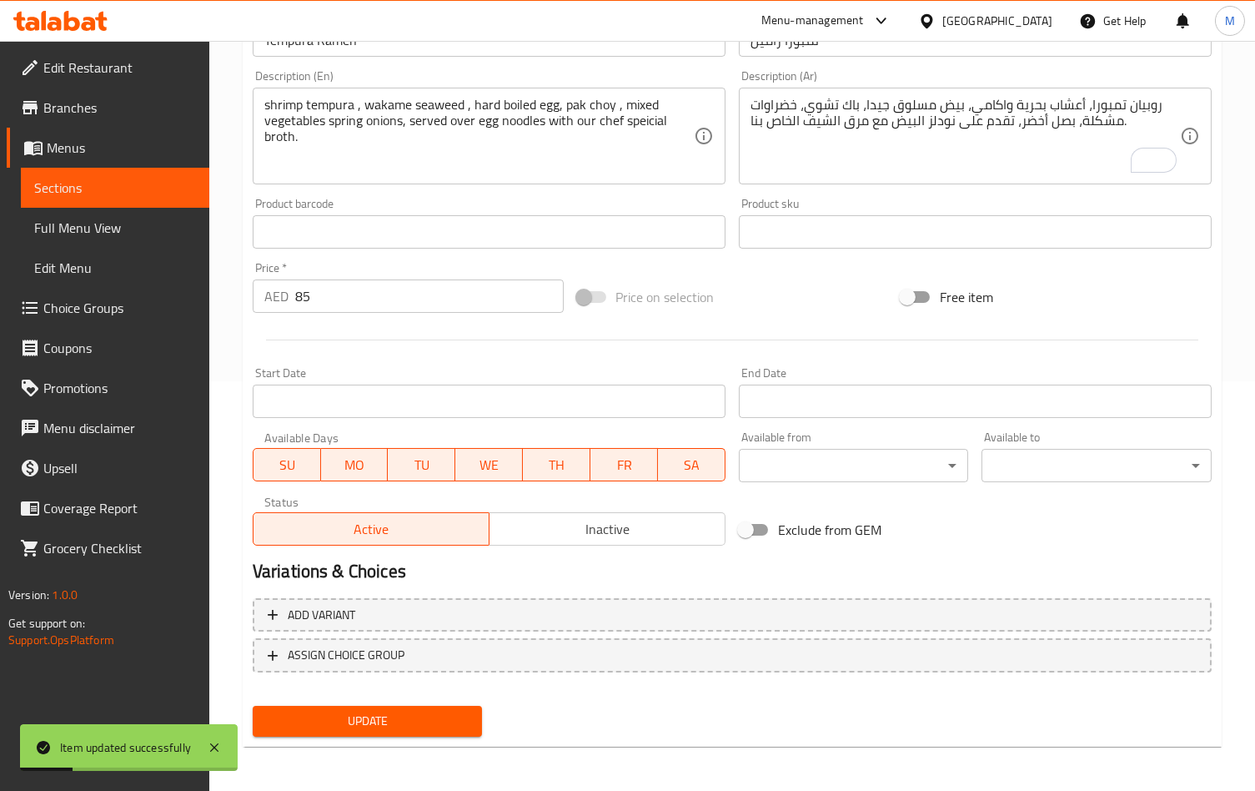
scroll to position [0, 0]
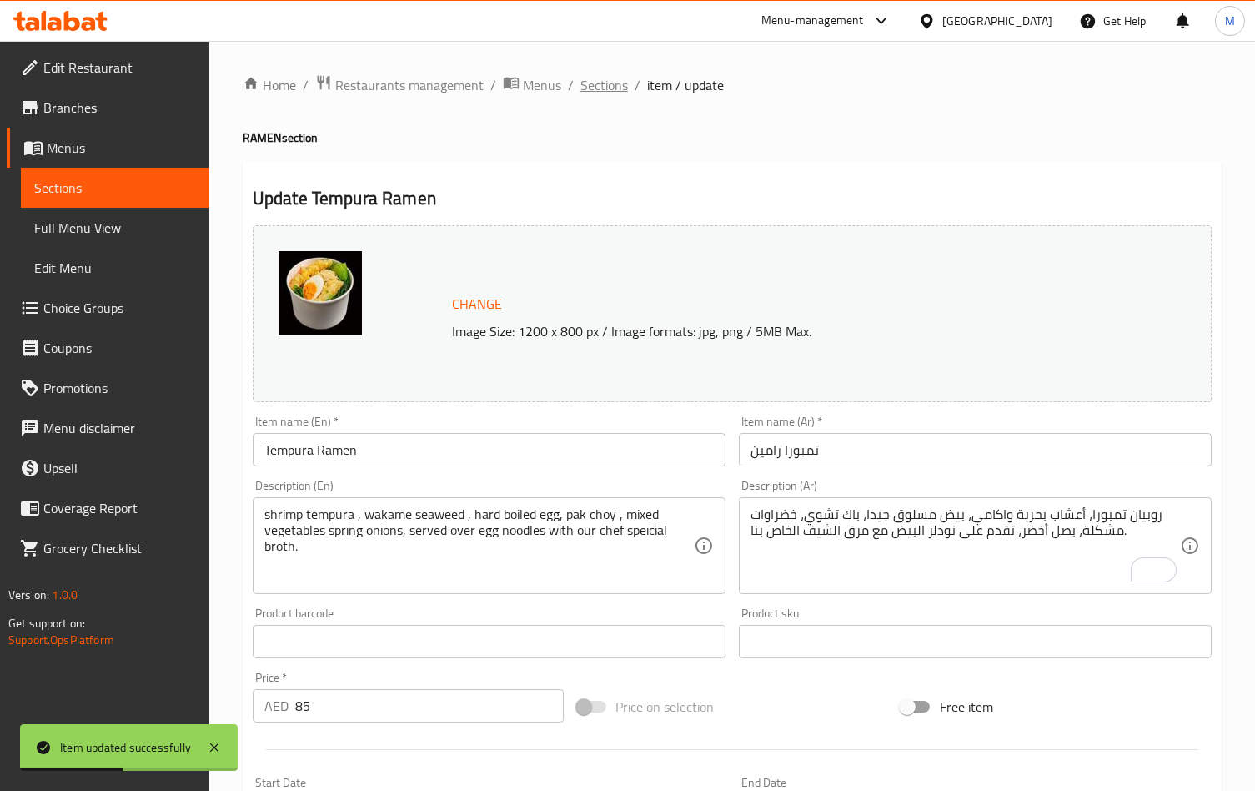
click at [617, 86] on span "Sections" at bounding box center [604, 85] width 48 height 20
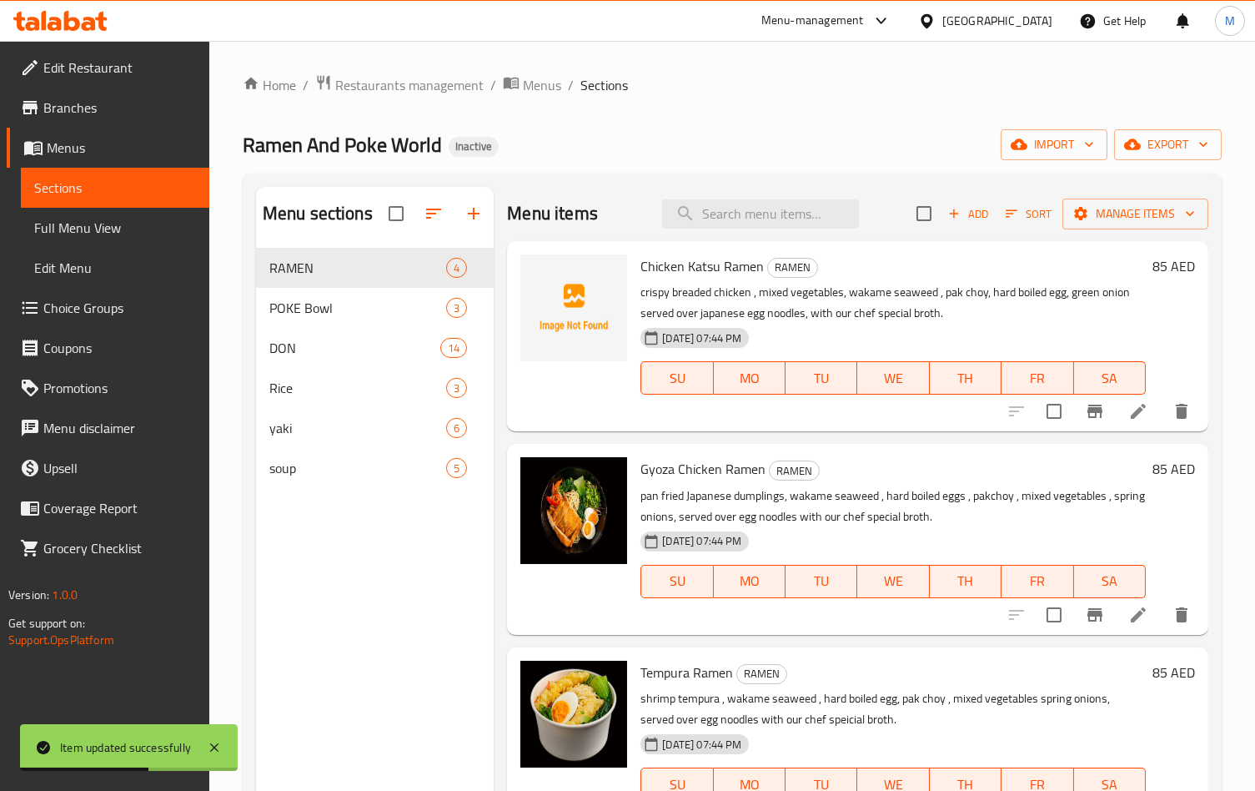
click at [1115, 618] on li at bounding box center [1138, 615] width 47 height 30
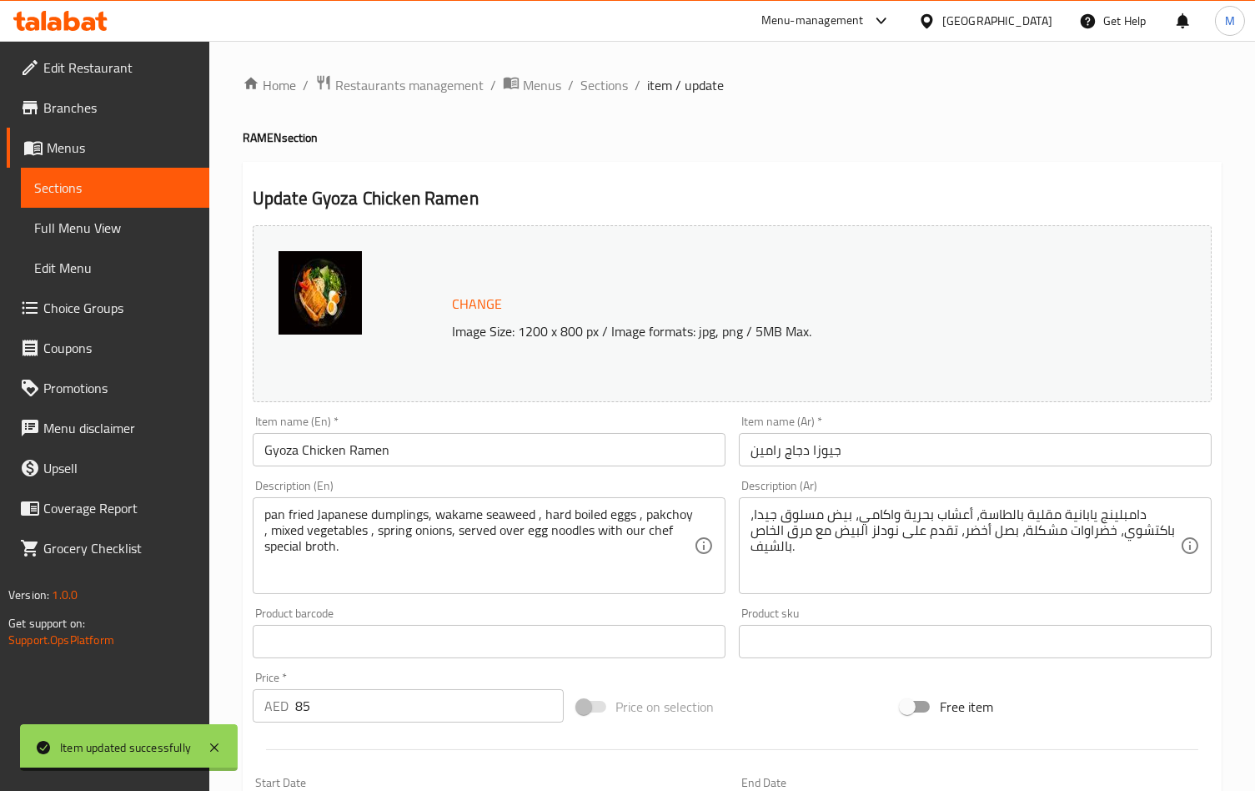
click at [782, 553] on textarea "دامبلينج يابانية مقلية بالطاسة، أعشاب بحرية واكامي، بيض مسلوق جيدا، باكتشوي، خض…" at bounding box center [964, 545] width 429 height 79
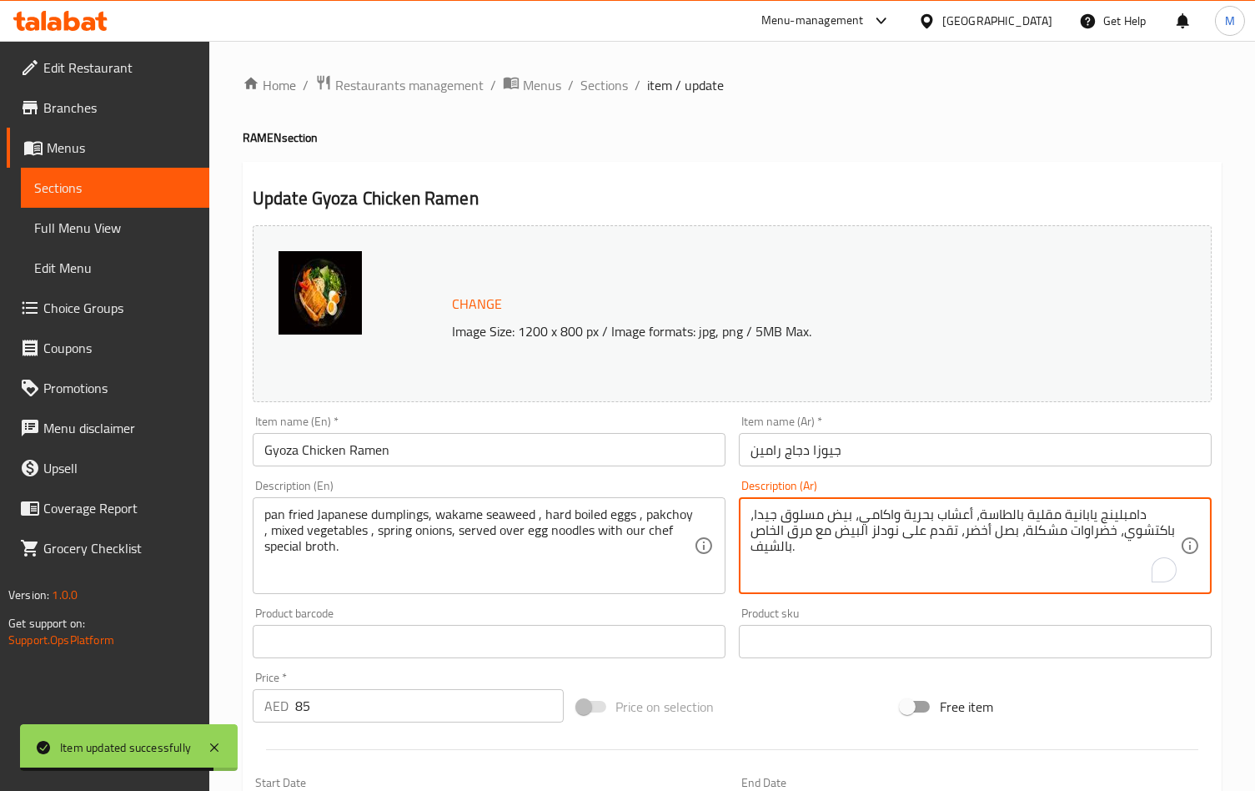
click at [782, 553] on textarea "دامبلينج يابانية مقلية بالطاسة، أعشاب بحرية واكامي، بيض مسلوق جيدا، باكتشوي، خض…" at bounding box center [964, 545] width 429 height 79
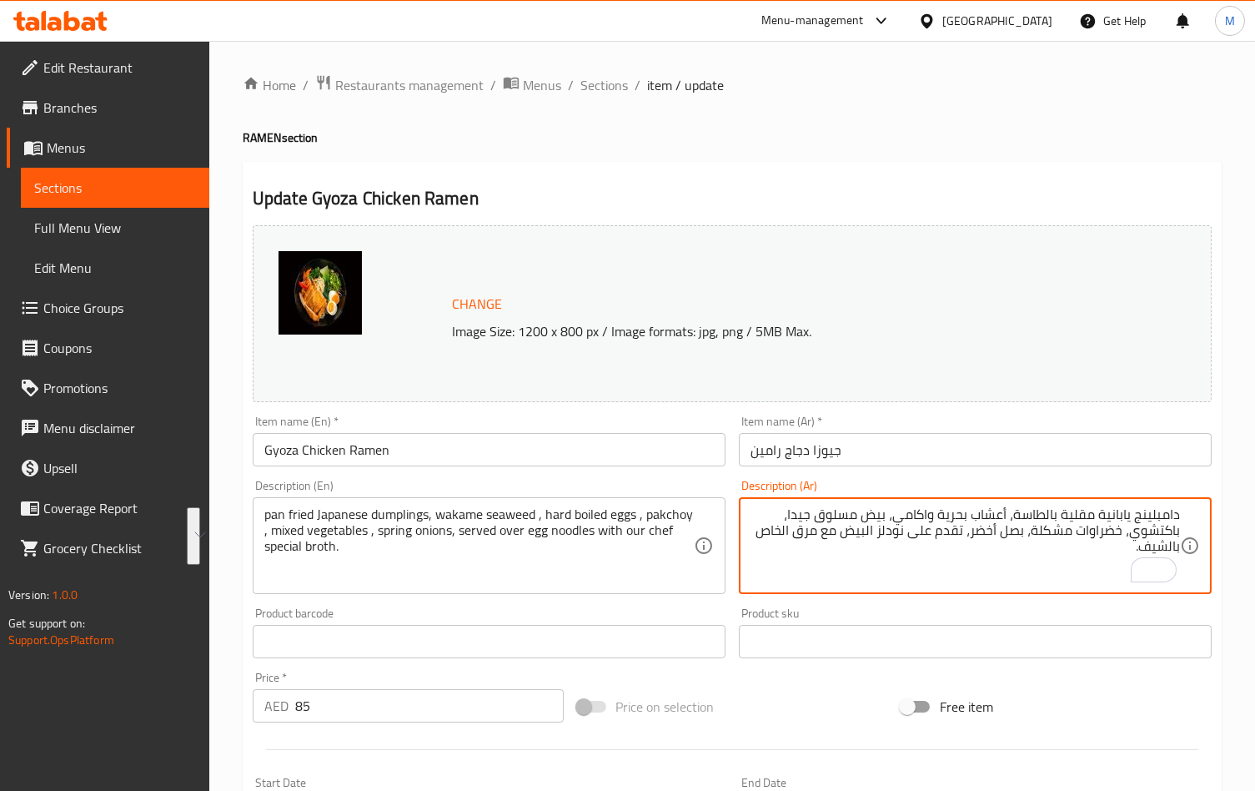
click at [855, 574] on textarea "دامبلينج يابانية مقلية بالطاسة، أعشاب بحرية واكامي، بيض مسلوق جيدا، باكتشوي، خض…" at bounding box center [964, 545] width 429 height 79
click at [1139, 552] on textarea "دامبلينج يابانية مقلية بالطاسة، أعشاب بحرية واكامي، بيض مسلوق جيدا، باكتشوي، خض…" at bounding box center [964, 545] width 429 height 79
click at [795, 540] on textarea "دامبلينج يابانية مقلية بالطاسة، أعشاب بحرية واكامي، بيض مسلوق جيدا، باكتشوي، خض…" at bounding box center [964, 545] width 429 height 79
click at [1144, 553] on textarea "دامبلينج يابانية مقلية بالطاسة، أعشاب بحرية واكامي، بيض مسلوق جيدا، باكتشوي، خض…" at bounding box center [964, 545] width 429 height 79
click at [1147, 554] on textarea "دامبلينج يابانية مقلية بالطاسة، أعشاب بحرية واكامي، بيض مسلوق جيدا، باكتشوي، خض…" at bounding box center [964, 545] width 429 height 79
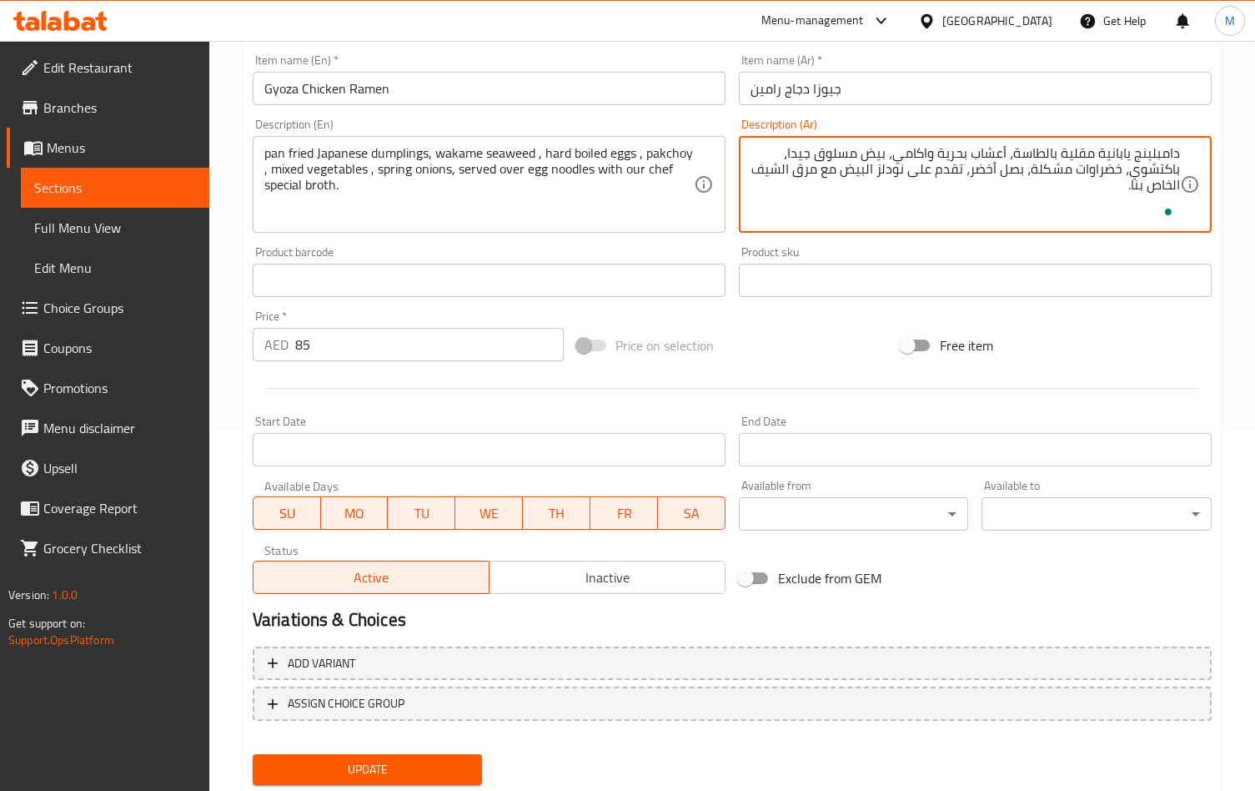
scroll to position [409, 0]
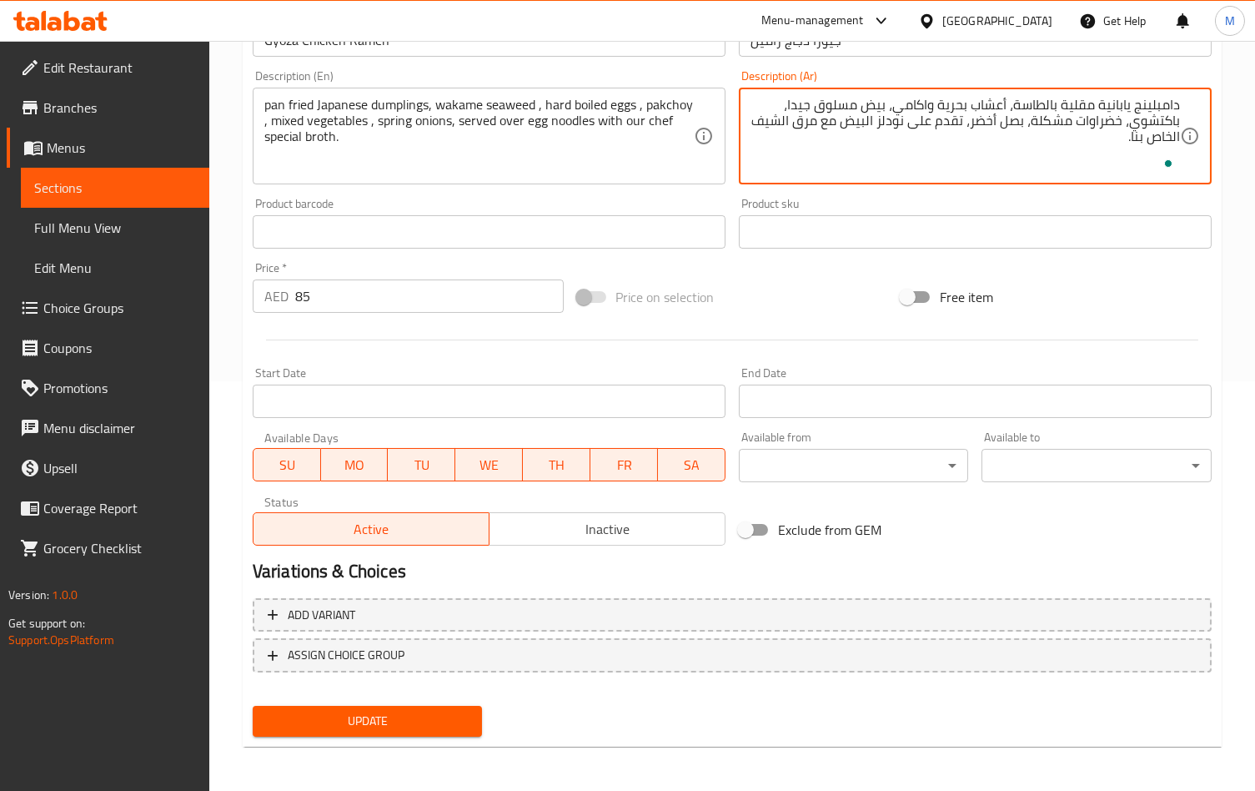
type textarea "دامبلينج يابانية مقلية بالطاسة، أعشاب بحرية واكامي، بيض مسلوق جيدا، باكتشوي، خض…"
click at [414, 716] on span "Update" at bounding box center [367, 720] width 203 height 21
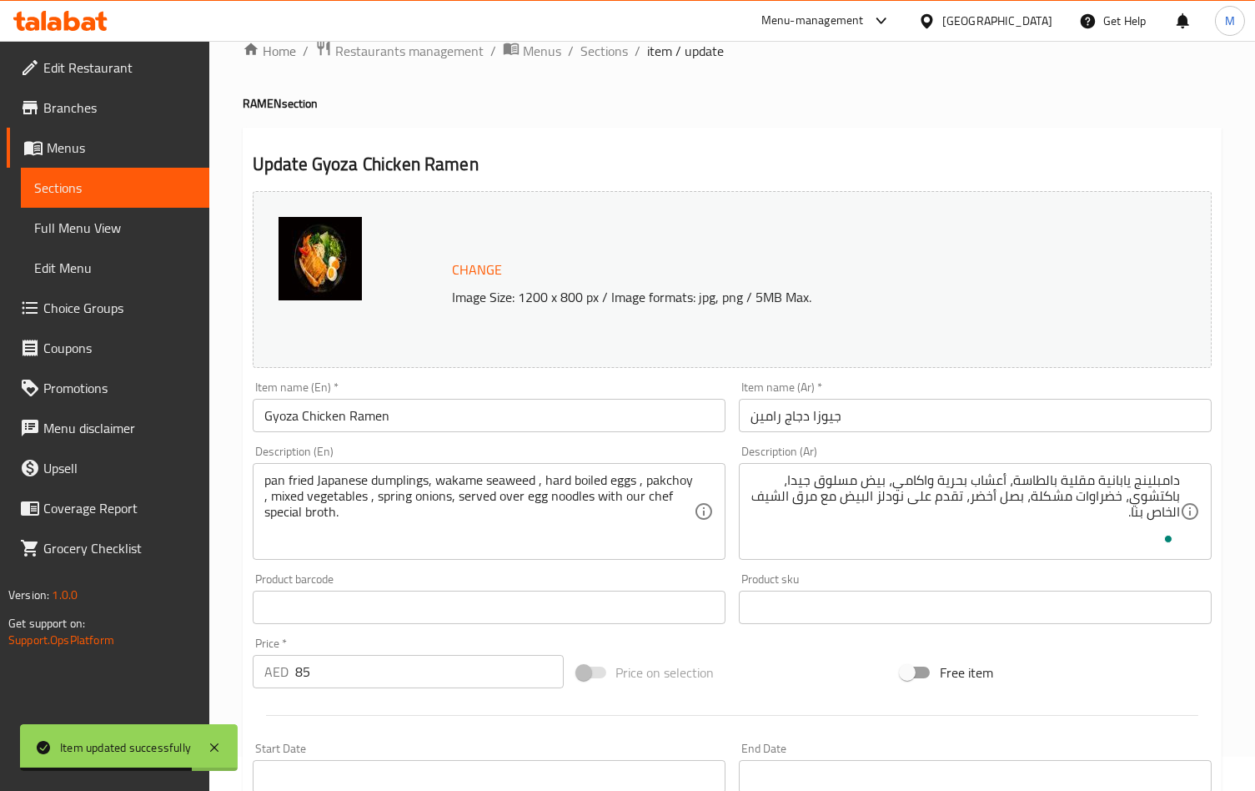
scroll to position [0, 0]
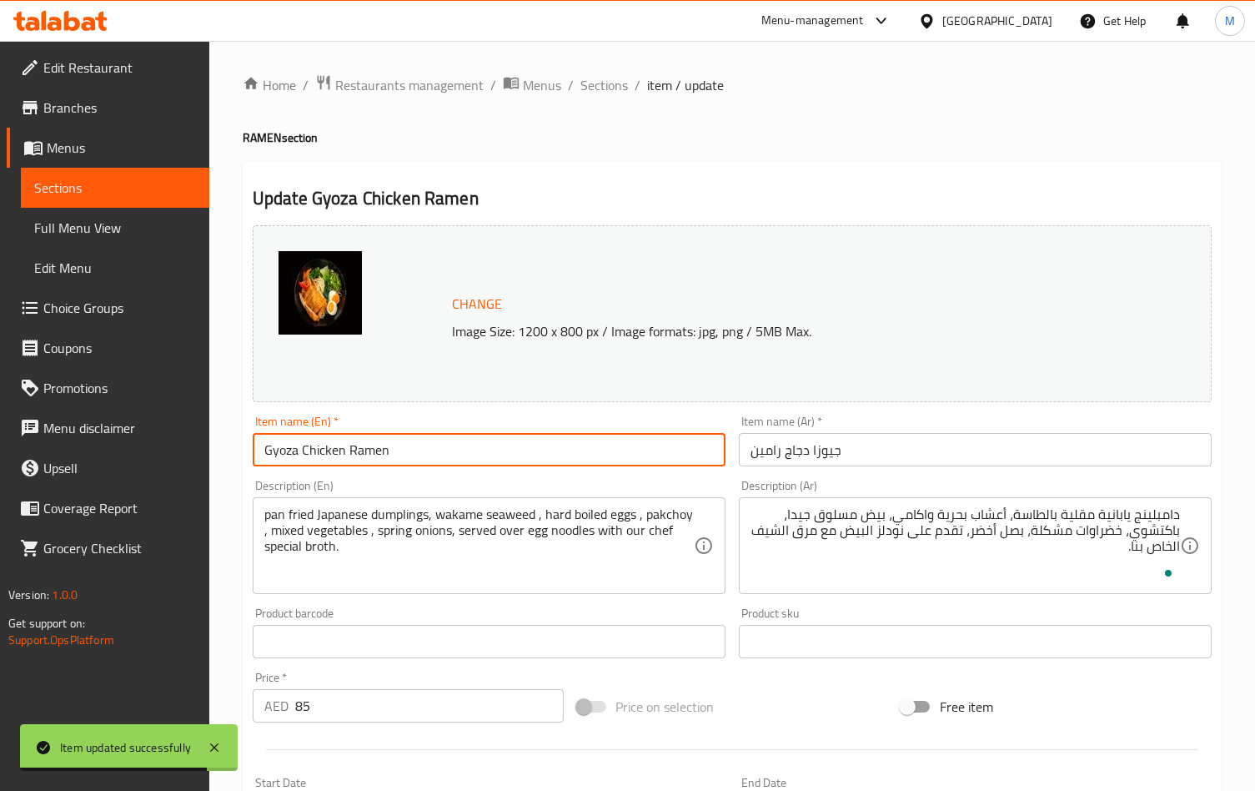
drag, startPoint x: 267, startPoint y: 447, endPoint x: 134, endPoint y: 423, distance: 134.8
click at [134, 423] on div "Edit Restaurant Branches Menus Sections Full Menu View Edit Menu Choice Groups …" at bounding box center [627, 622] width 1255 height 1162
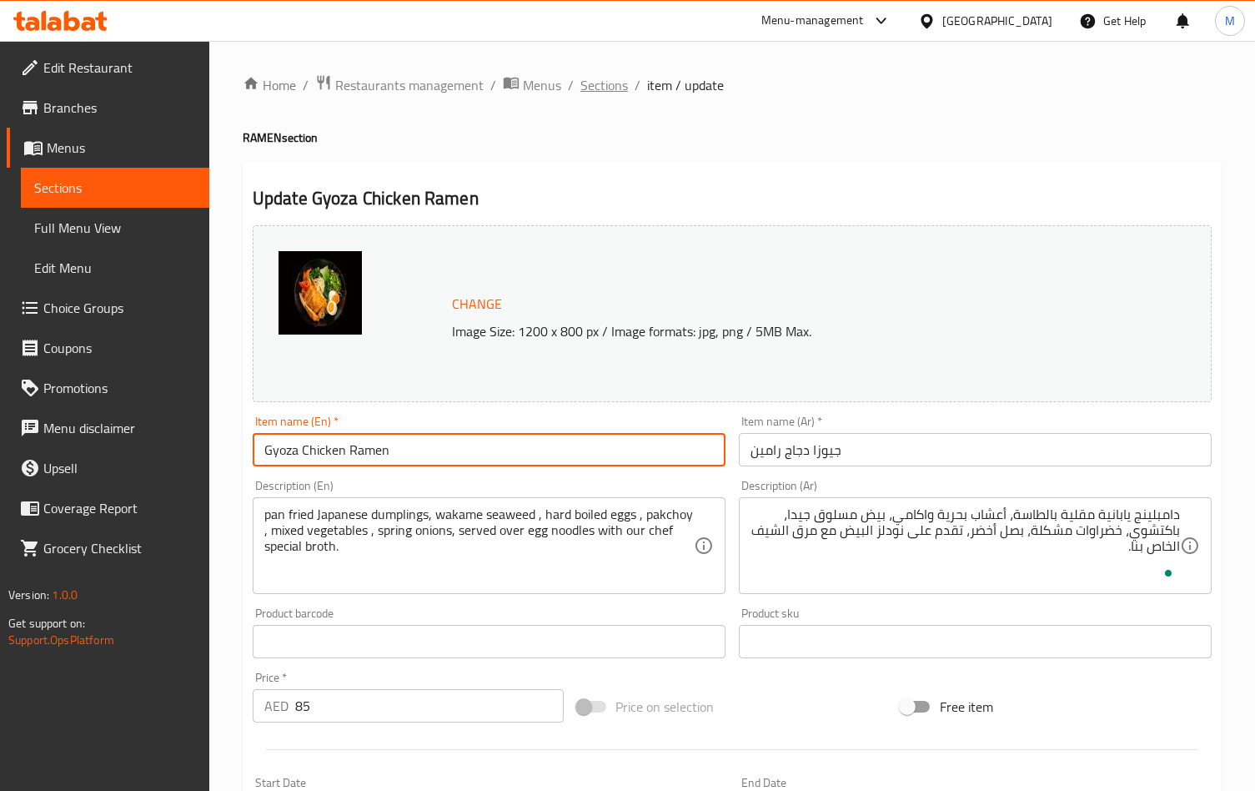
click at [605, 88] on span "Sections" at bounding box center [604, 85] width 48 height 20
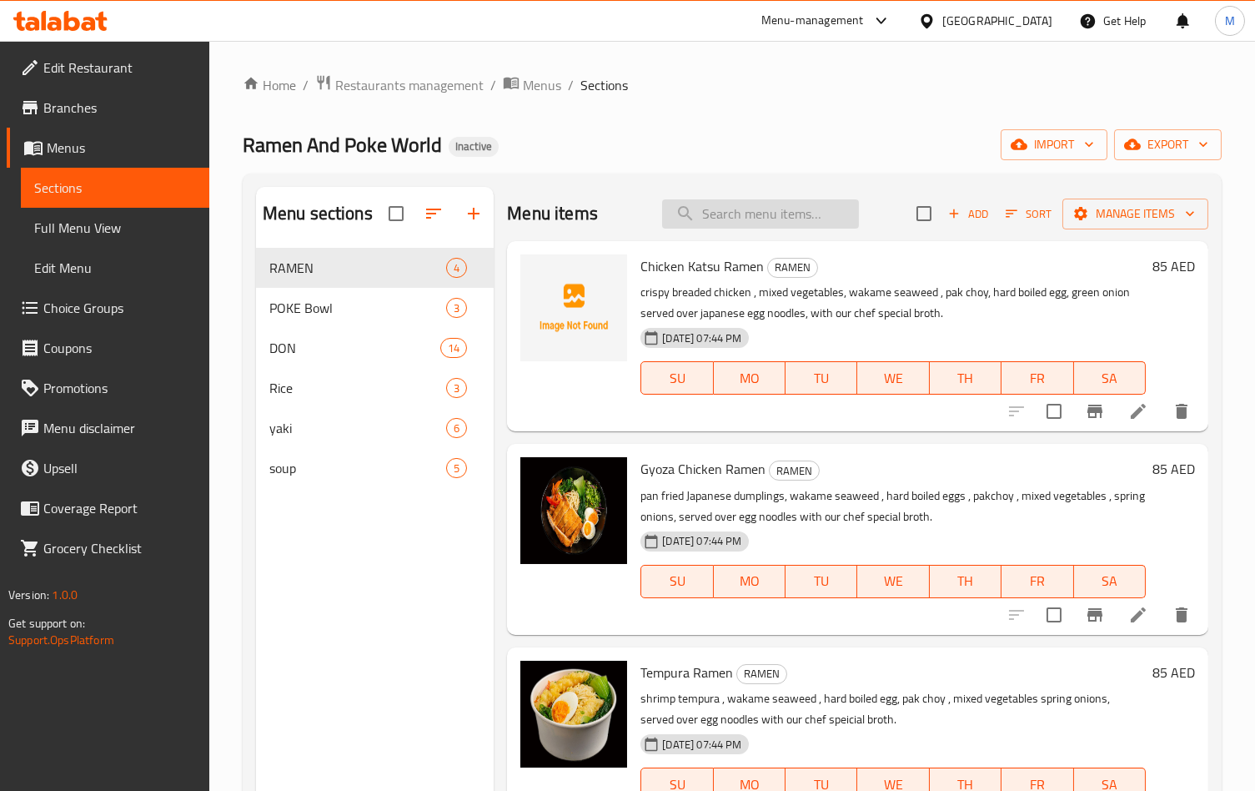
click at [780, 214] on input "search" at bounding box center [760, 213] width 197 height 29
paste input "[PERSON_NAME]"
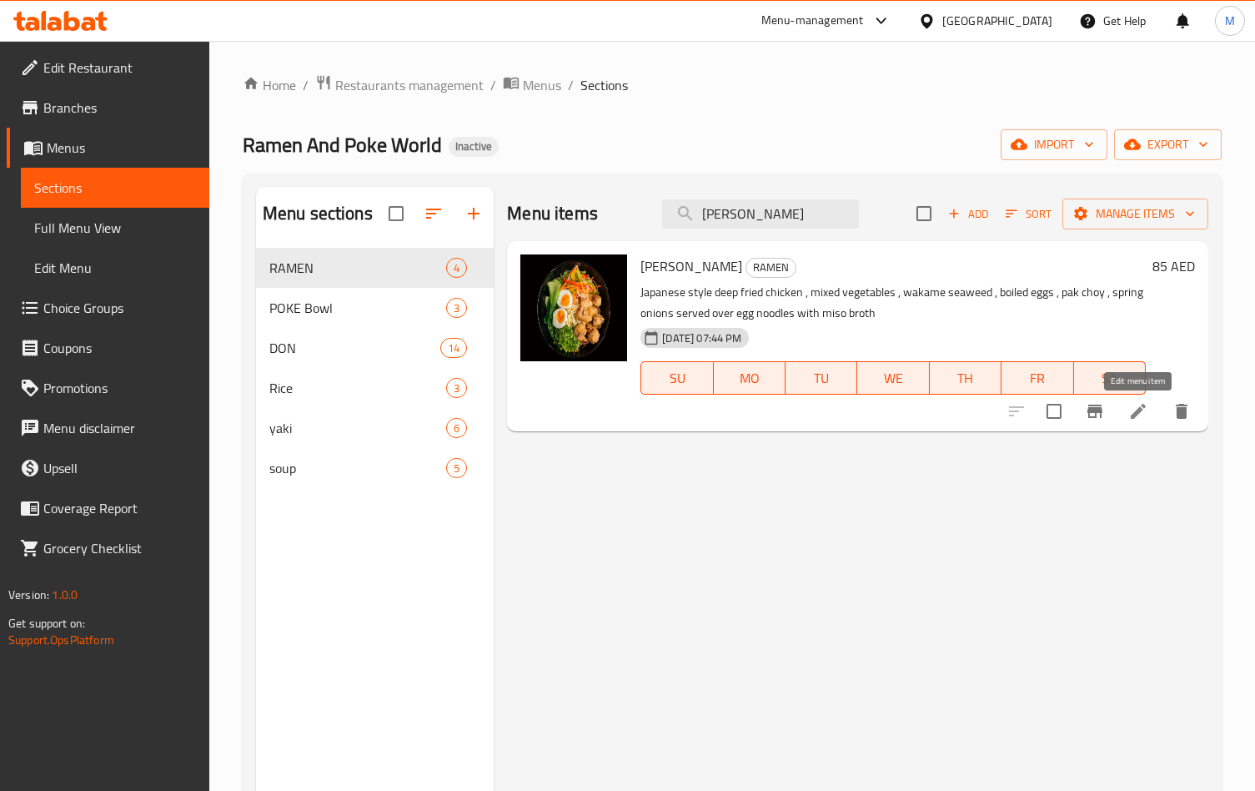
type input "[PERSON_NAME]"
click at [1128, 413] on icon at bounding box center [1138, 411] width 20 height 20
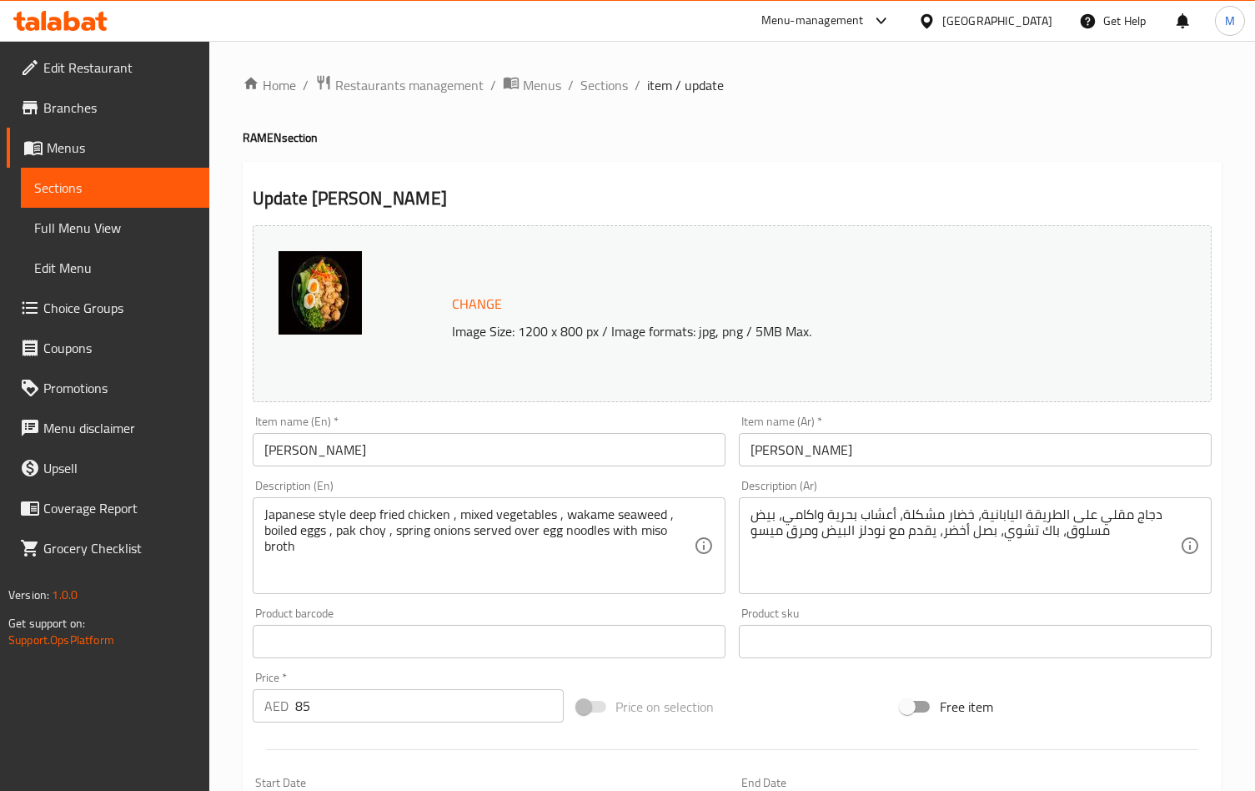
click at [896, 532] on textarea "دجاج مقلي على الطريقة اليابانية، خضار مشكلة، أعشاب بحرية واكامي، بيض مسلوق، باك…" at bounding box center [964, 545] width 429 height 79
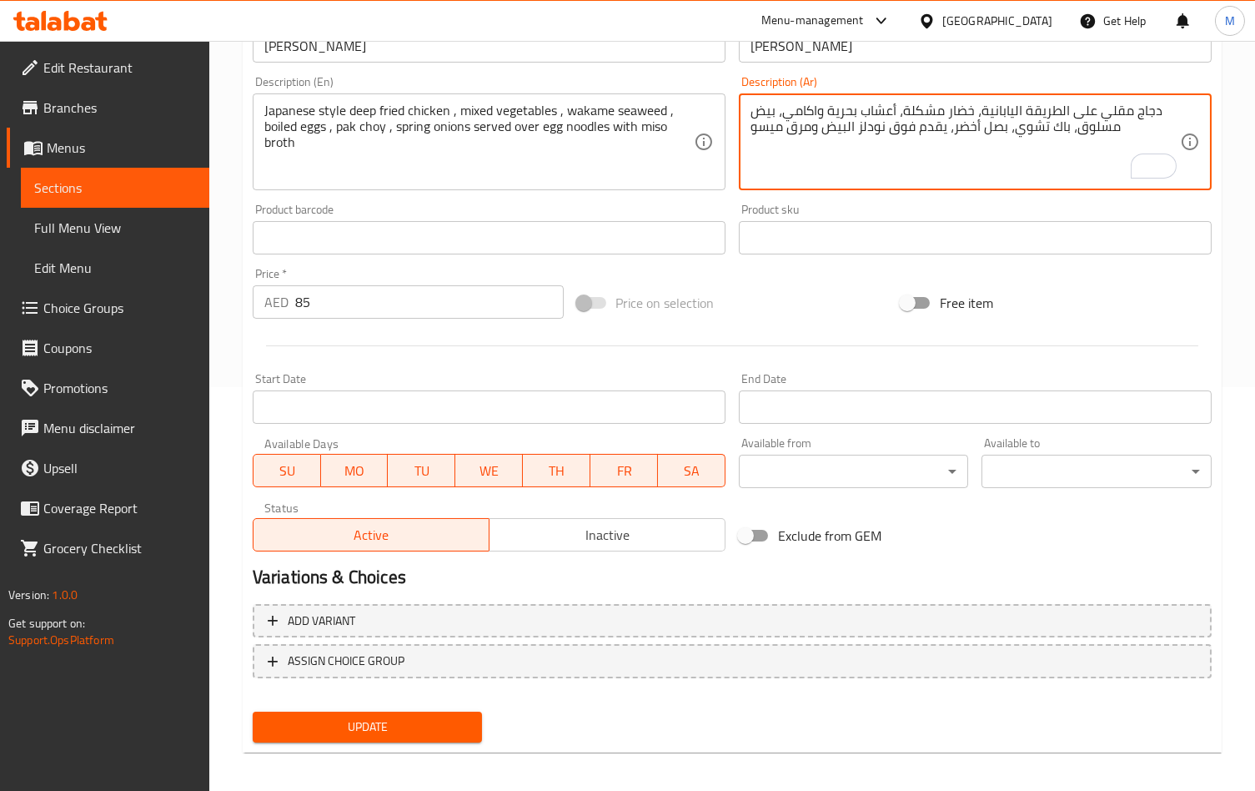
scroll to position [409, 0]
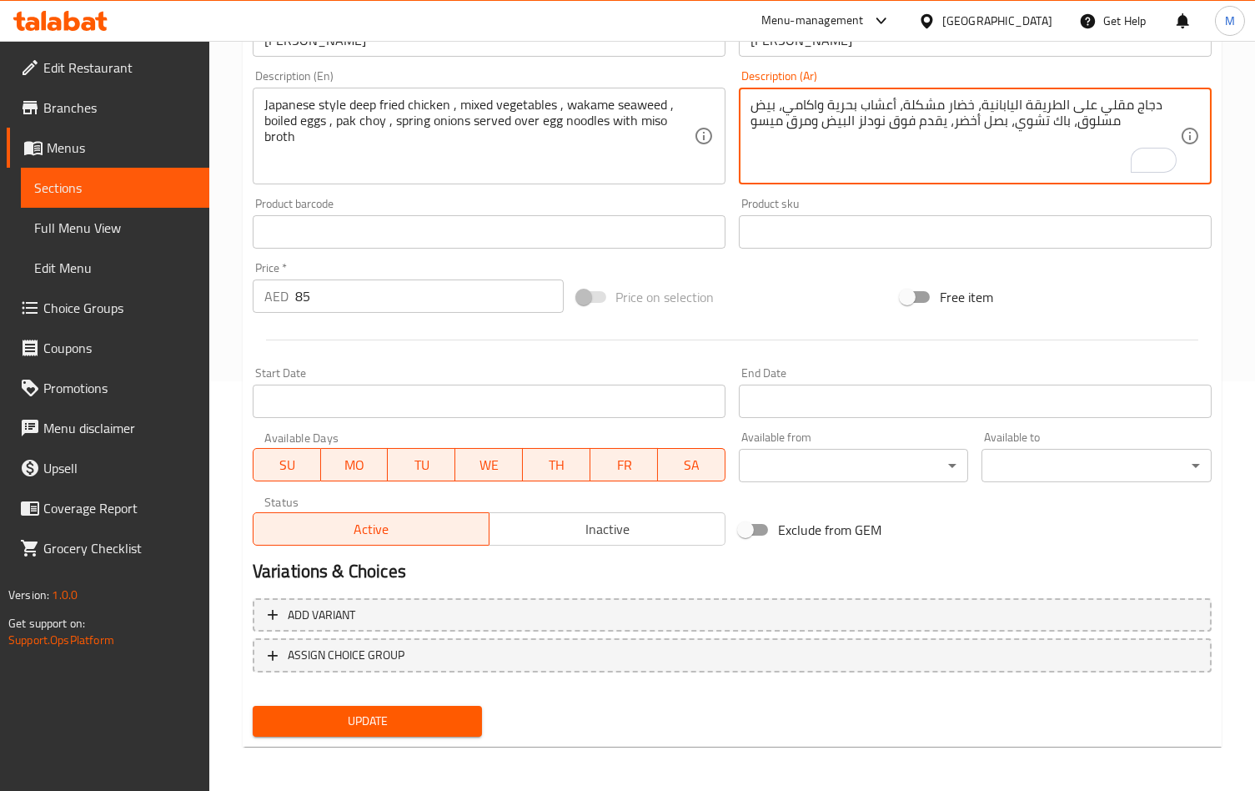
type textarea "دجاج مقلي على الطريقة اليابانية، خضار مشكلة، أعشاب بحرية واكامي، بيض مسلوق، باك…"
click at [361, 725] on span "Update" at bounding box center [367, 720] width 203 height 21
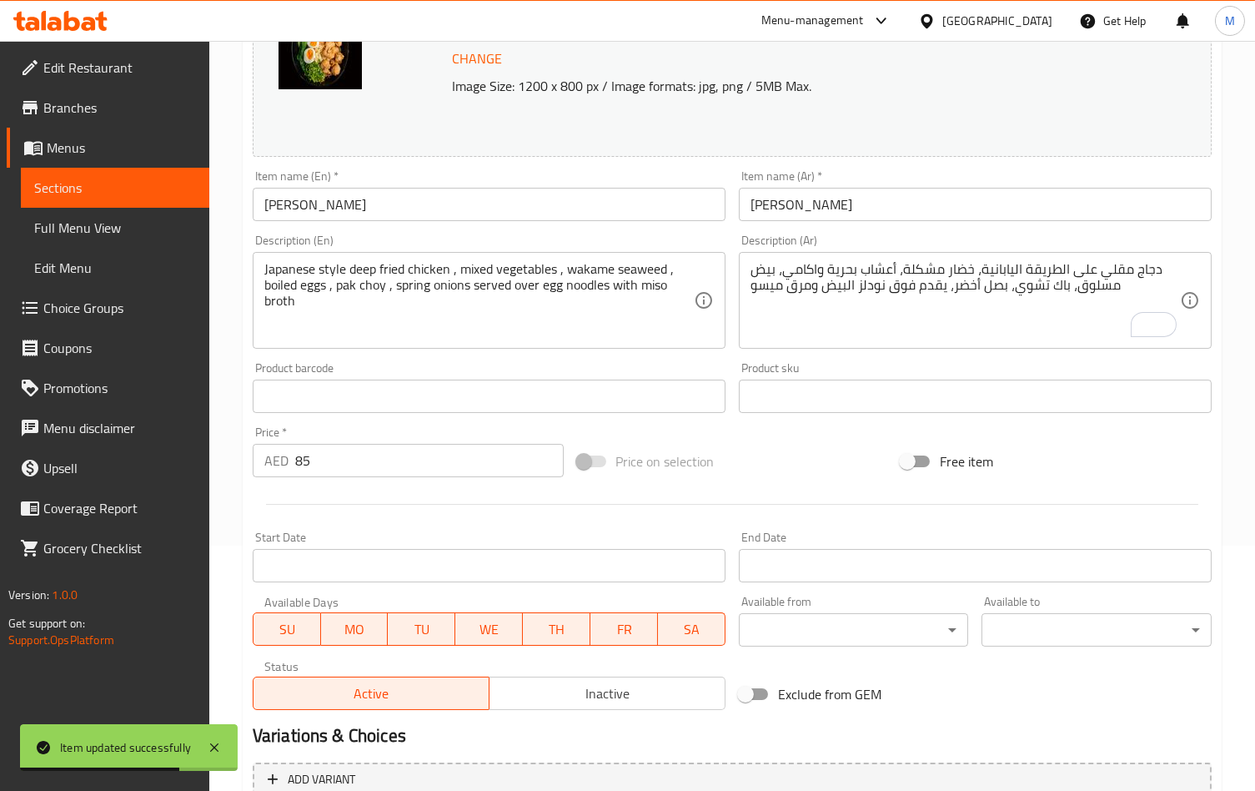
scroll to position [0, 0]
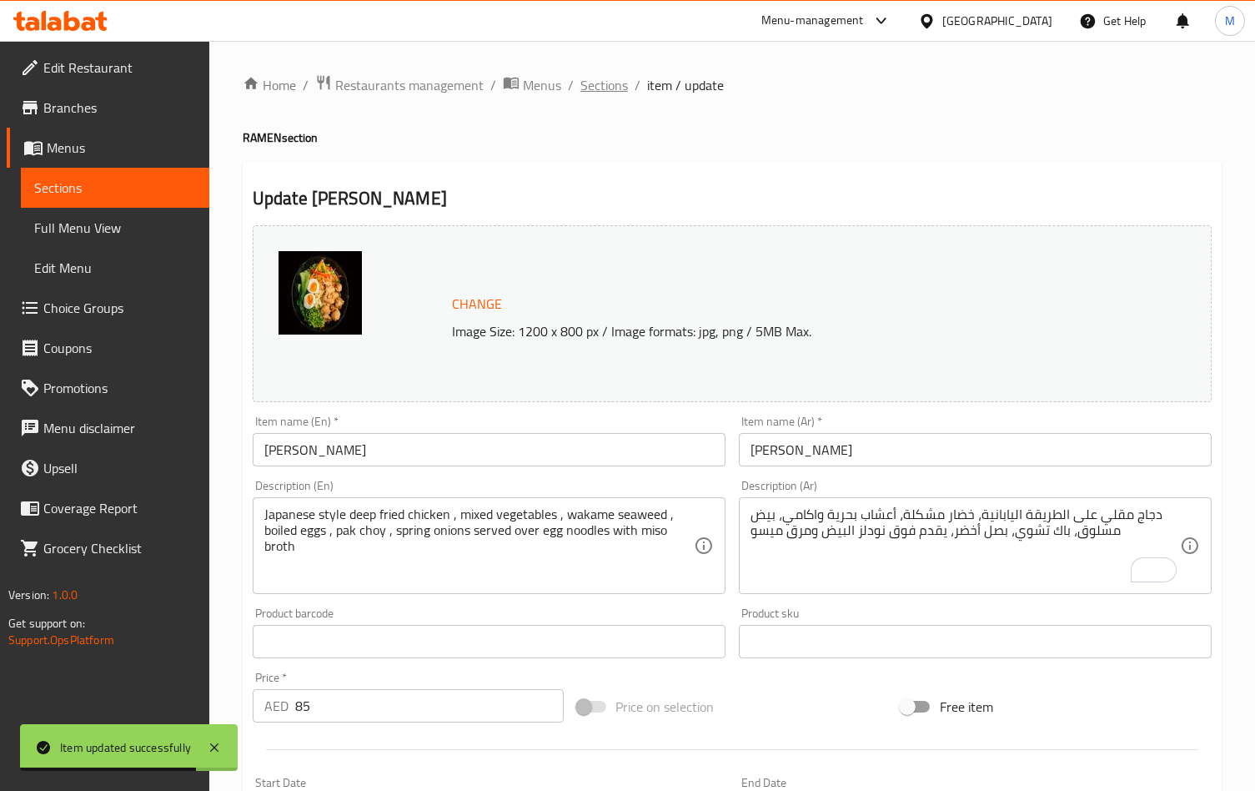
click at [599, 89] on span "Sections" at bounding box center [604, 85] width 48 height 20
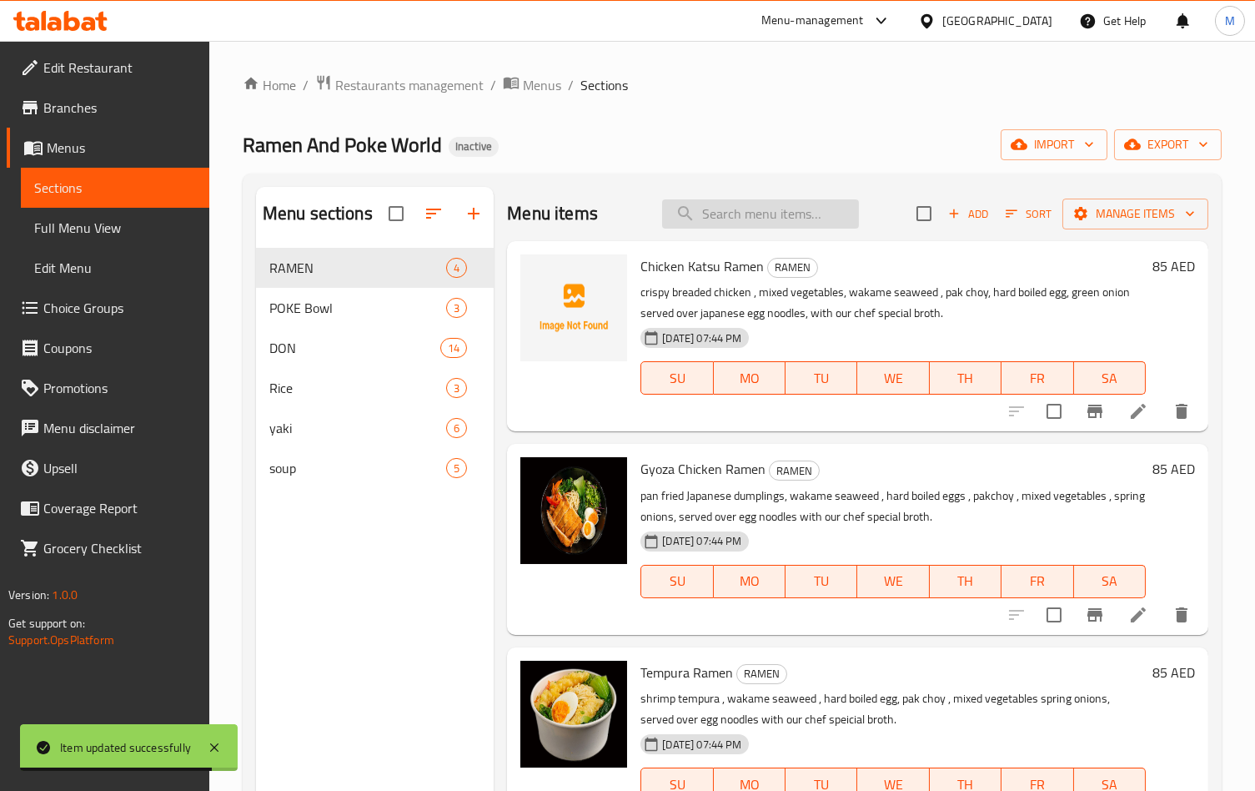
click at [742, 205] on input "search" at bounding box center [760, 213] width 197 height 29
paste input "Spicy salmon and Tuna Poke Bowl"
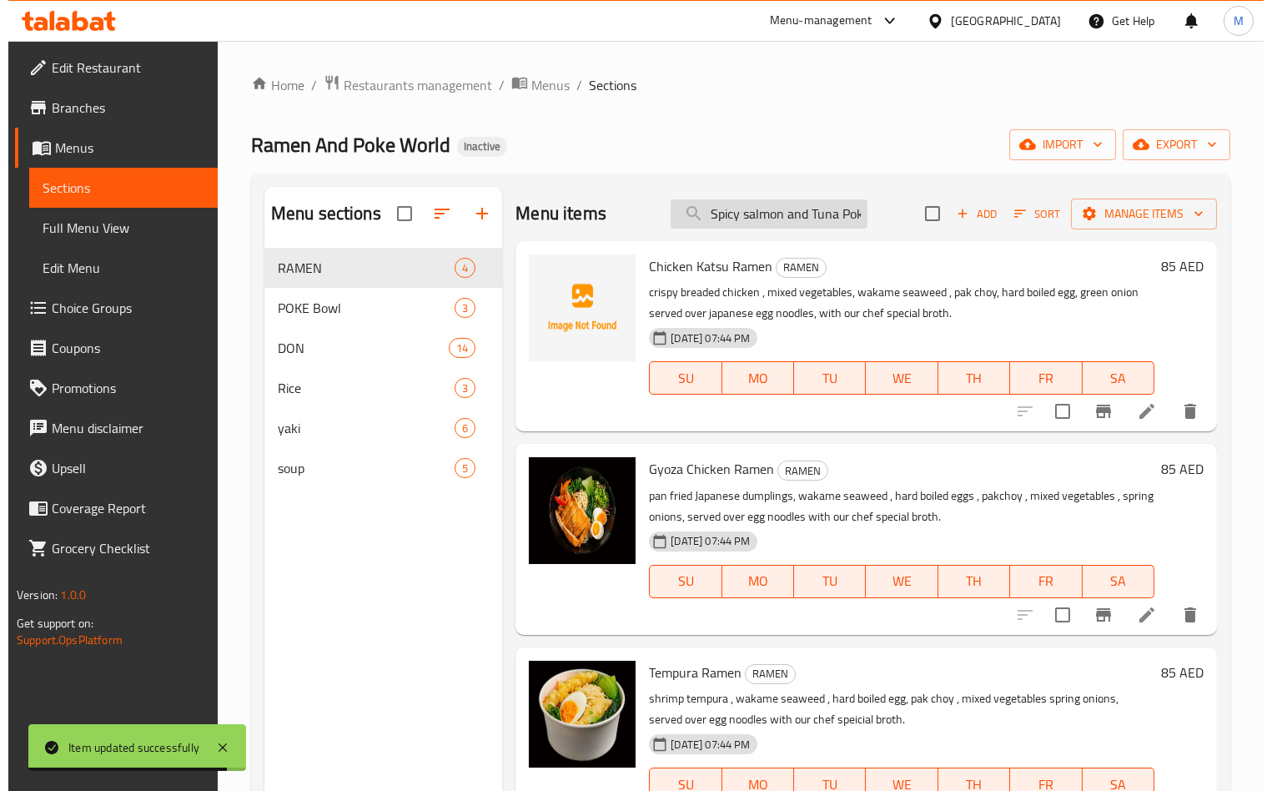
scroll to position [0, 40]
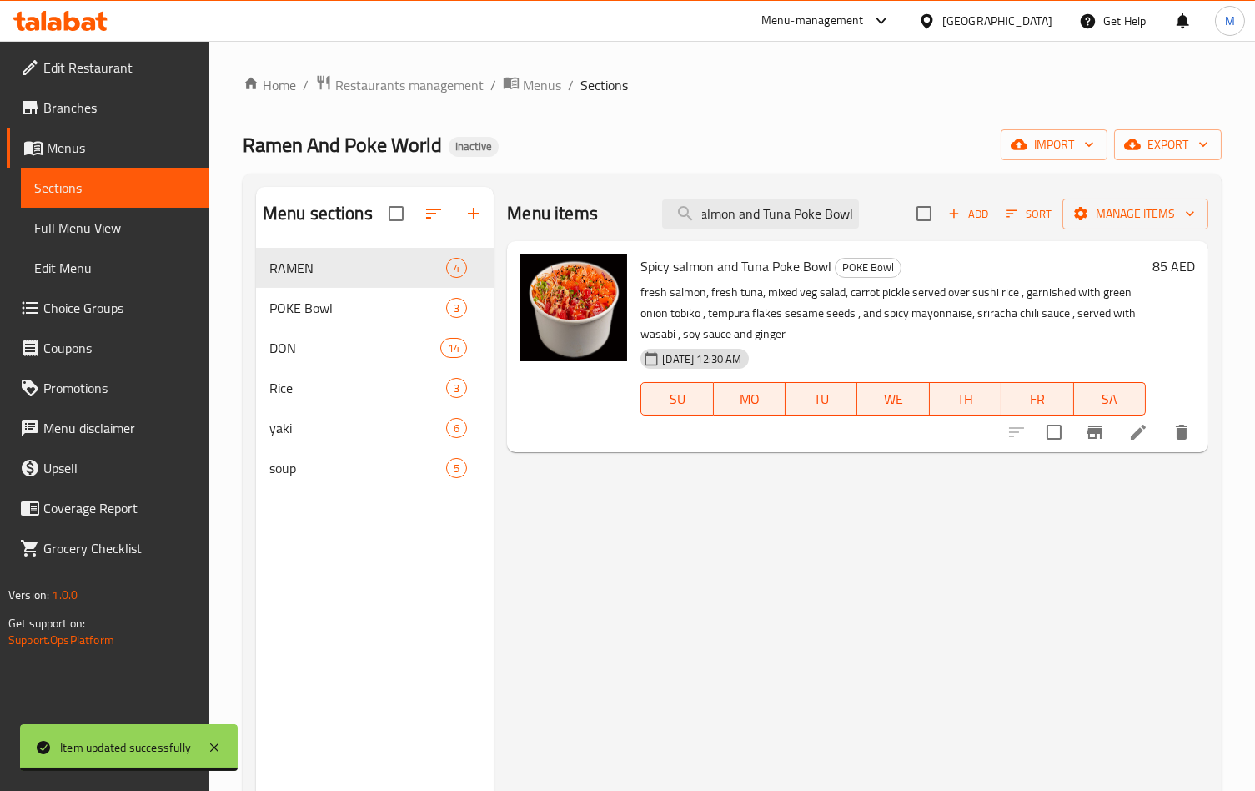
type input "Spicy salmon and Tuna Poke Bowl"
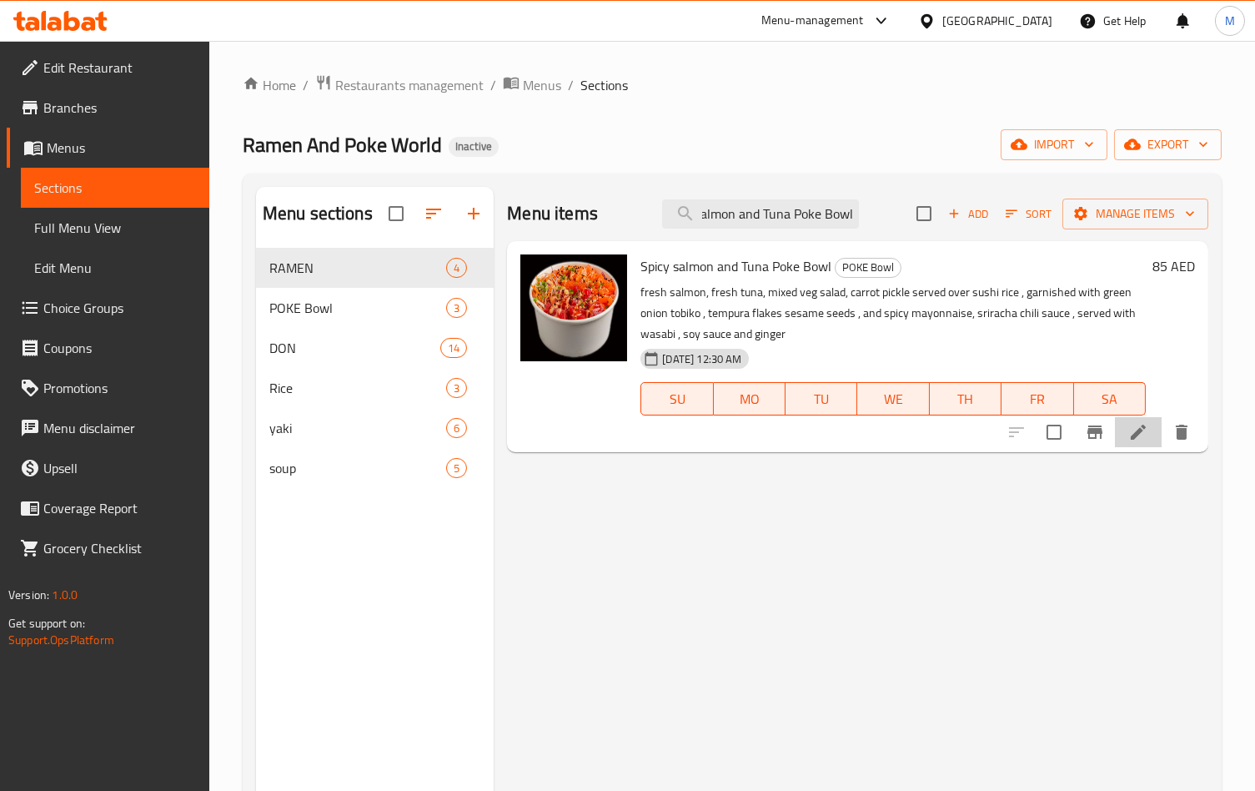
click at [1135, 445] on li at bounding box center [1138, 432] width 47 height 30
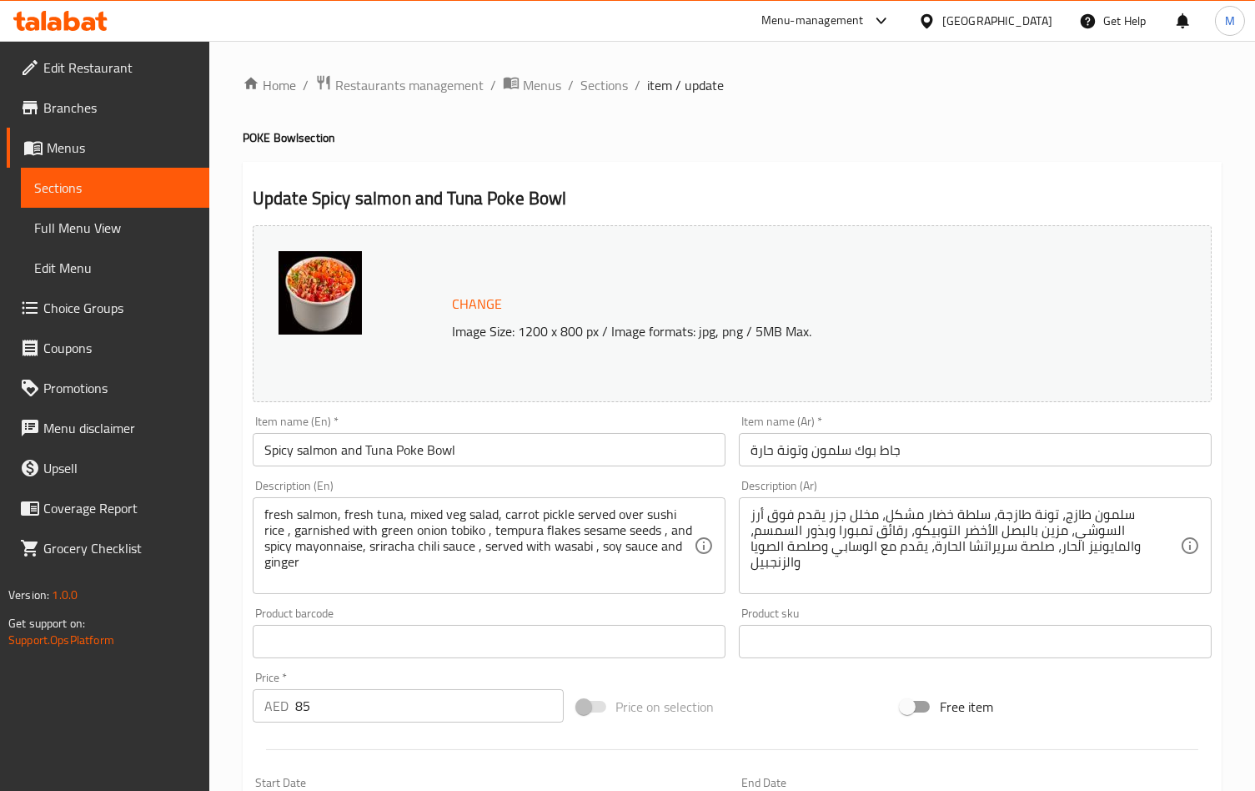
click at [766, 454] on input "جاط بوك سلمون وتونة حارة" at bounding box center [975, 449] width 473 height 33
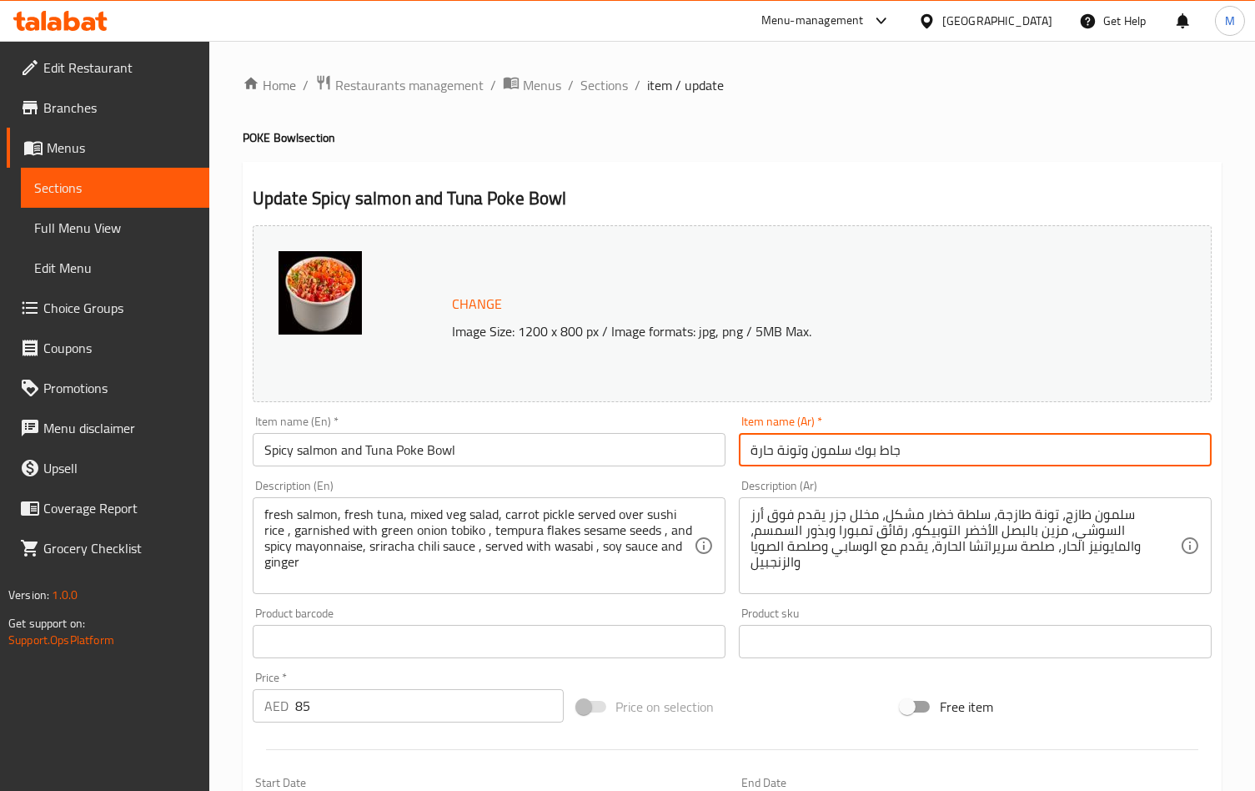
click at [766, 454] on input "جاط بوك سلمون وتونة حارة" at bounding box center [975, 449] width 473 height 33
click at [782, 459] on input "جاط بوك سلمون وتونة" at bounding box center [975, 449] width 473 height 33
paste input "حارة"
drag, startPoint x: 792, startPoint y: 455, endPoint x: 783, endPoint y: 454, distance: 9.3
click at [783, 454] on input "جاط بوك سلمون حارة وتونة" at bounding box center [975, 449] width 473 height 33
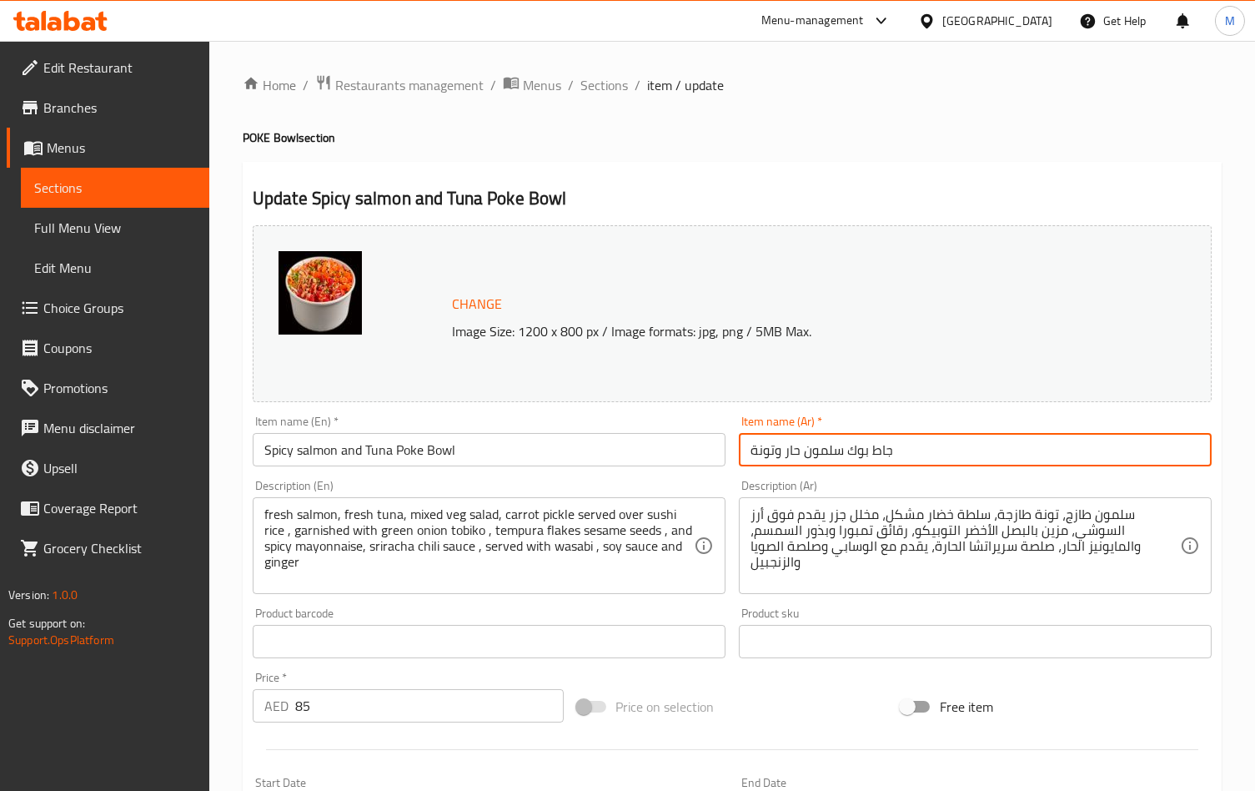
click at [861, 454] on input "جاط بوك سلمون حار وتونة" at bounding box center [975, 449] width 473 height 33
click at [775, 454] on input "جاط سلمون حار وتونة" at bounding box center [975, 449] width 473 height 33
paste input "وك"
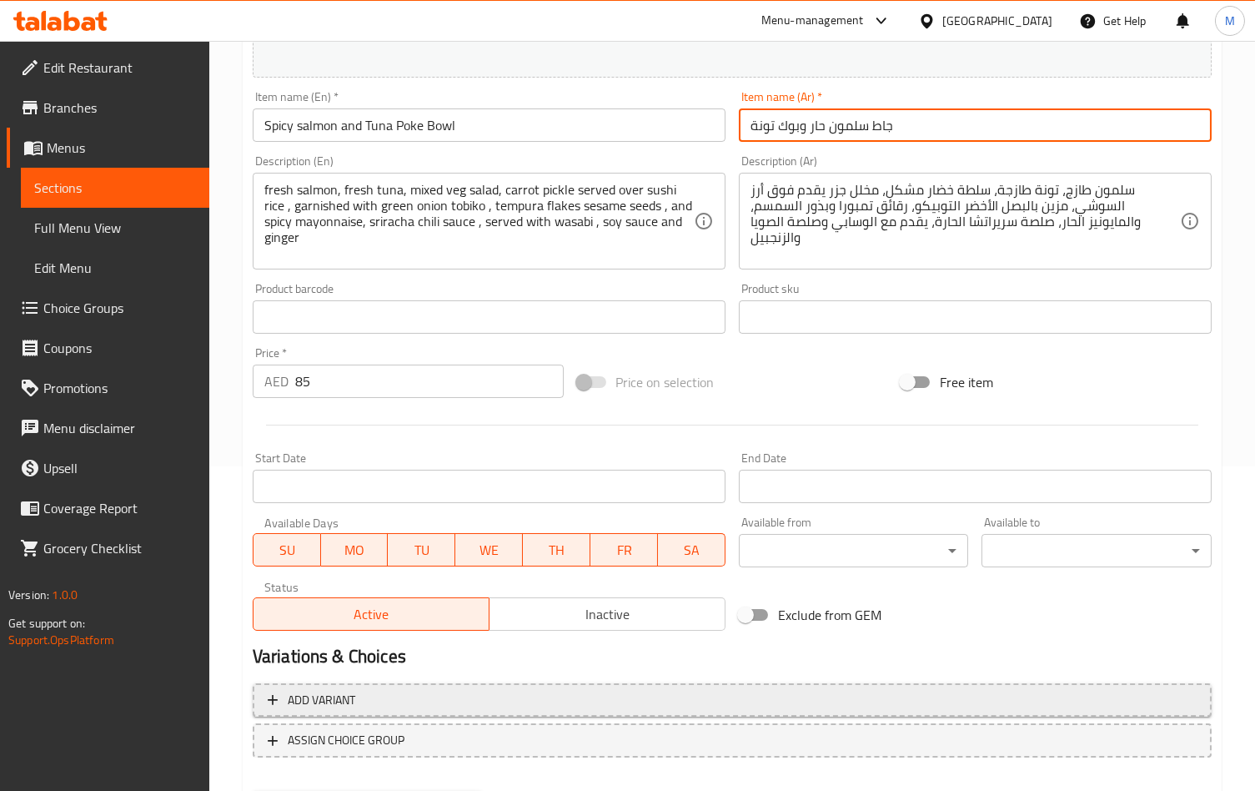
scroll to position [334, 0]
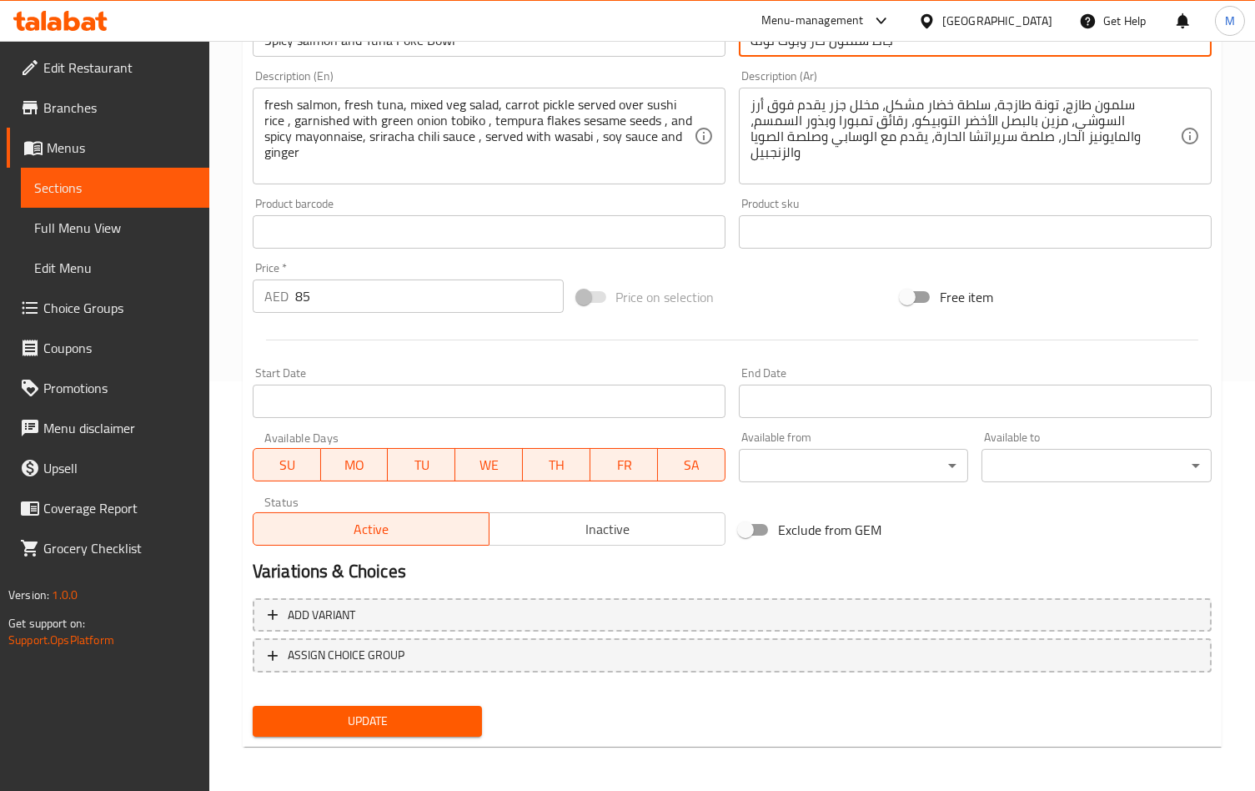
click at [444, 725] on span "Update" at bounding box center [367, 720] width 203 height 21
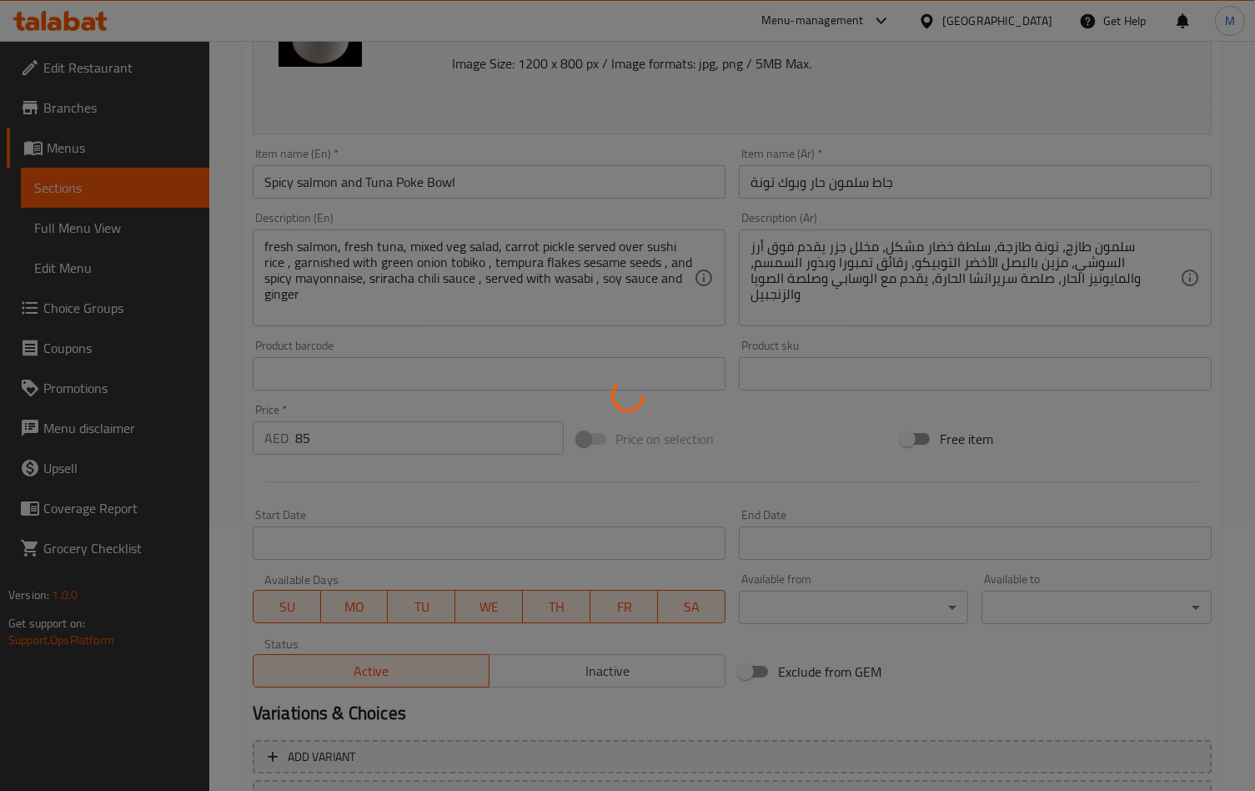
scroll to position [0, 0]
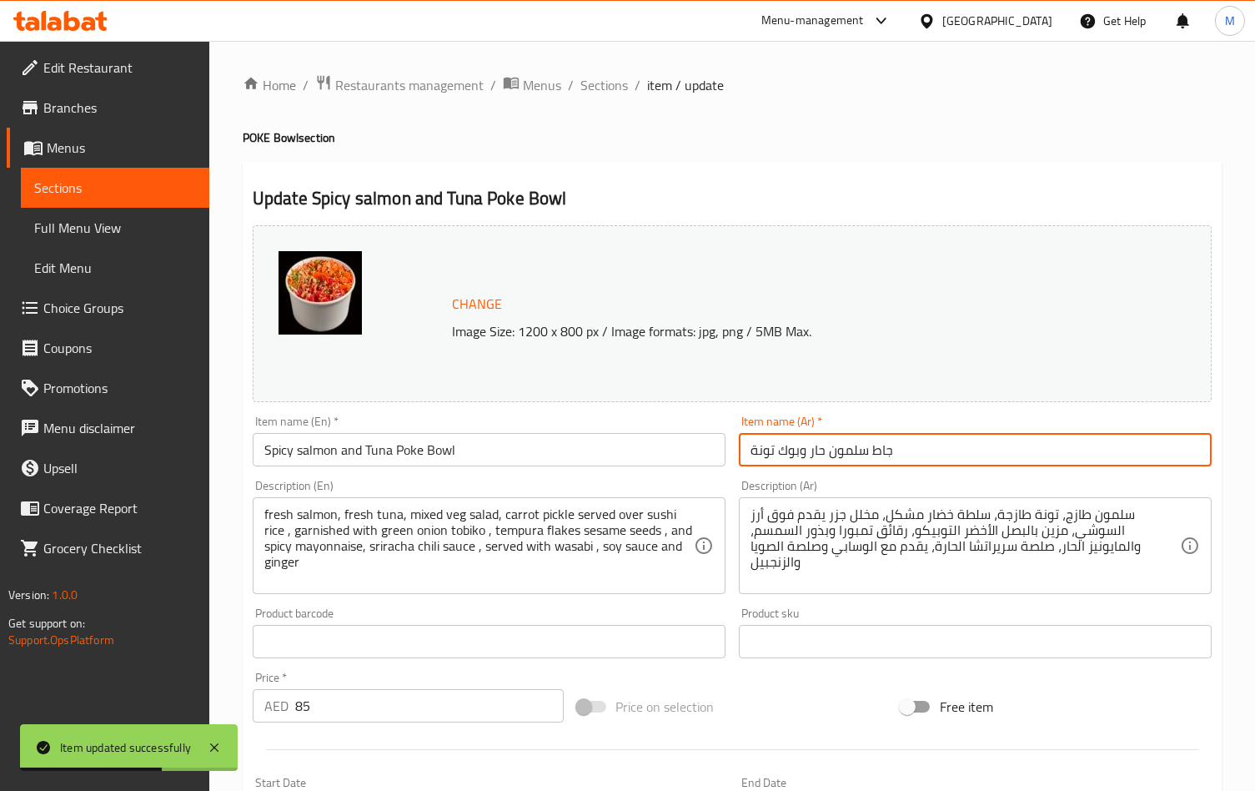
drag, startPoint x: 776, startPoint y: 453, endPoint x: 802, endPoint y: 454, distance: 25.9
click at [802, 454] on input "جاط سلمون حار وبوك تونة" at bounding box center [975, 449] width 473 height 33
click at [841, 454] on input "جاط سلمون حار و تونة" at bounding box center [975, 449] width 473 height 33
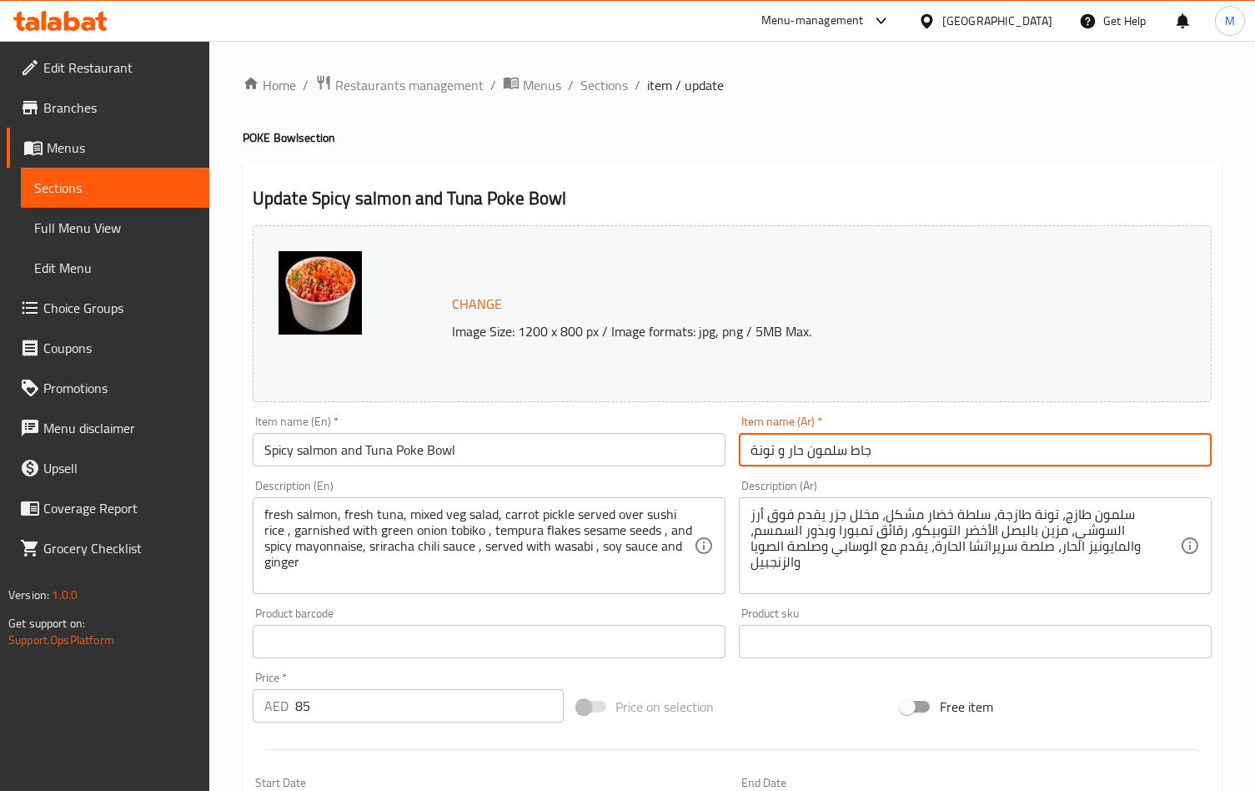
paste input "وك"
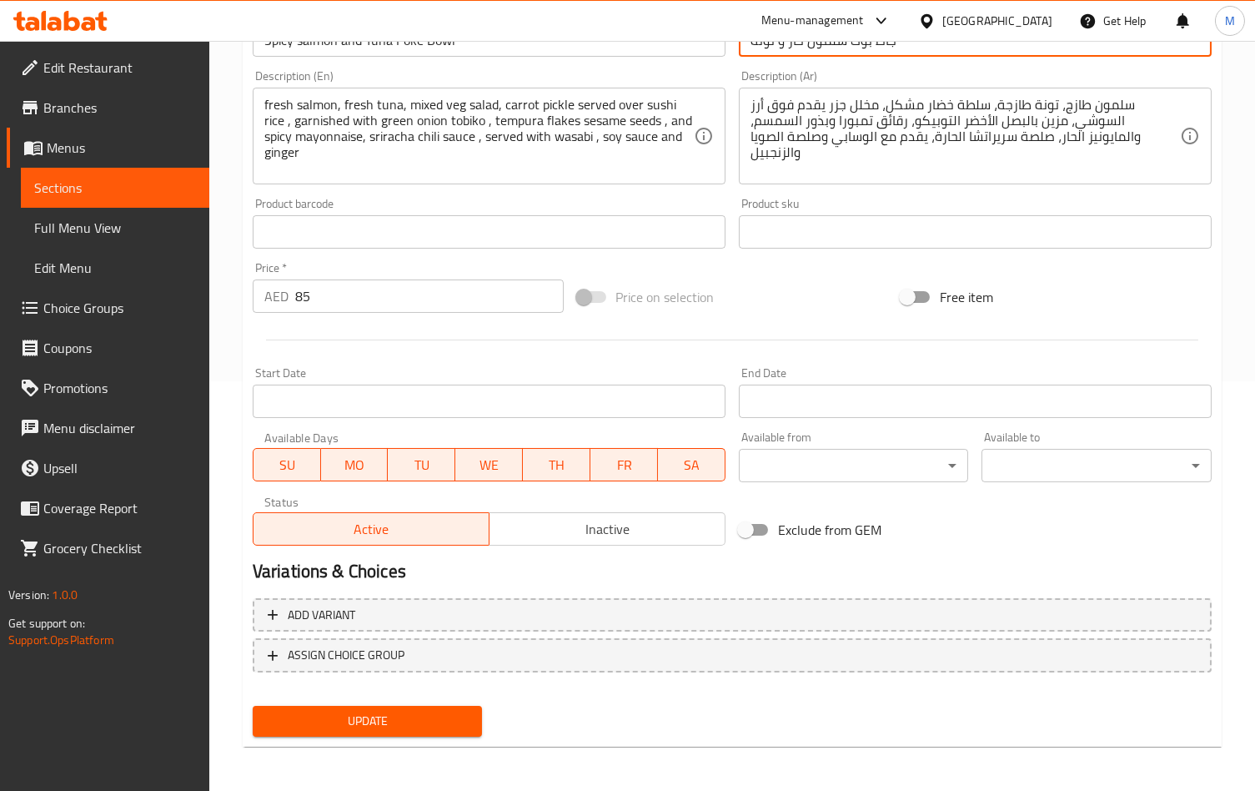
type input "جاط بوك سلمون حار و تونة"
click at [367, 715] on span "Update" at bounding box center [367, 720] width 203 height 21
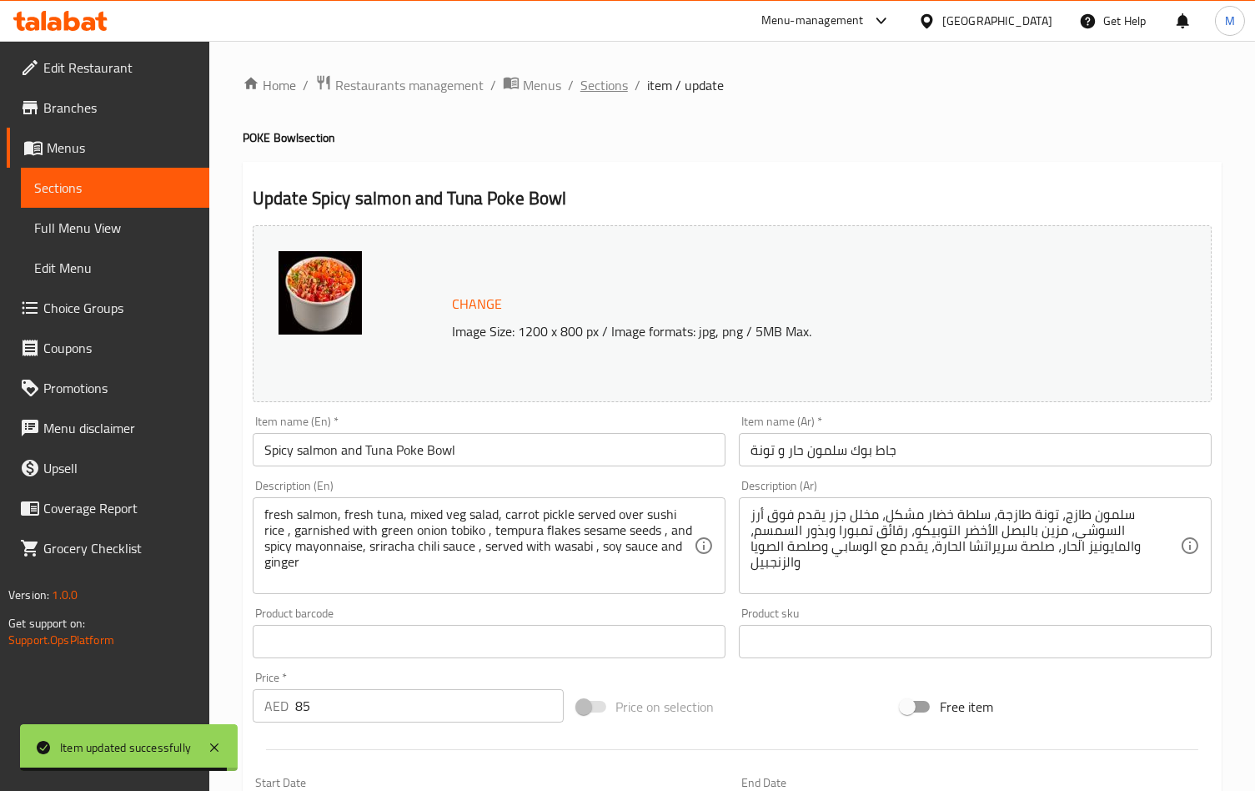
click at [598, 81] on span "Sections" at bounding box center [604, 85] width 48 height 20
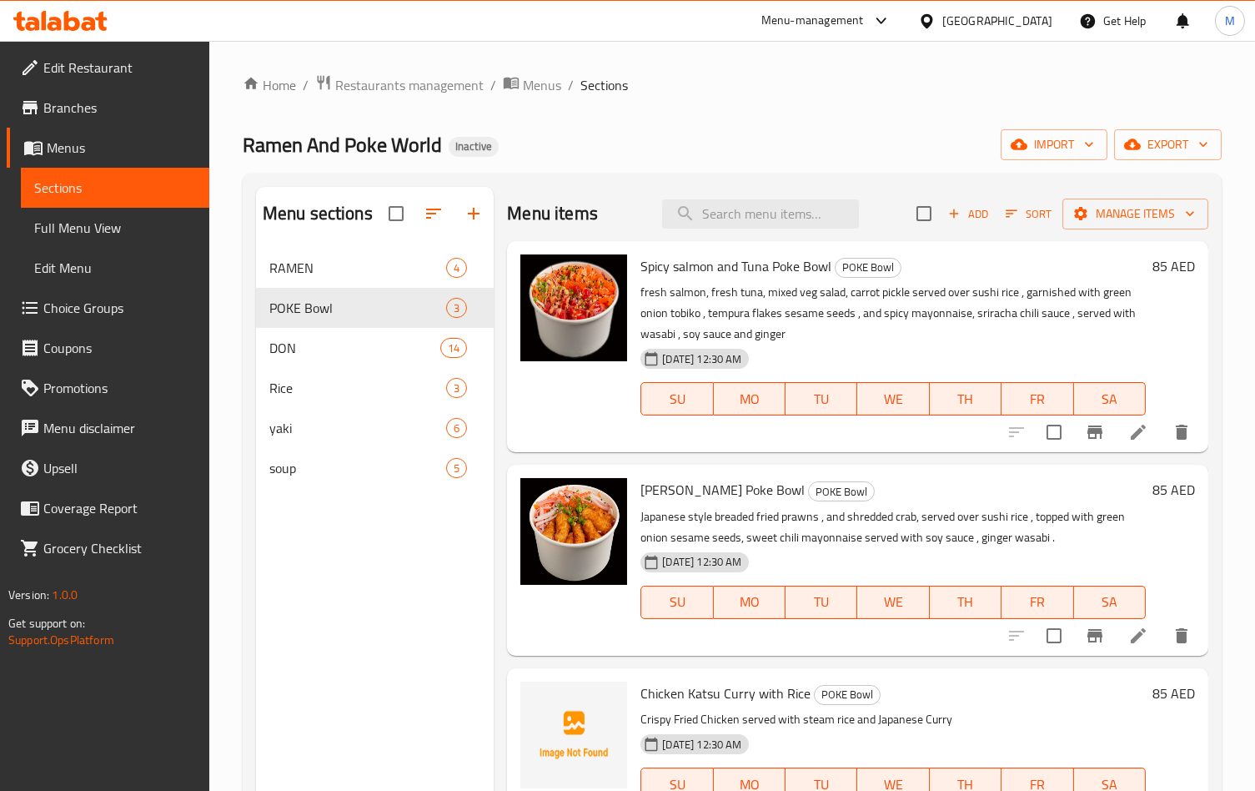
click at [966, 212] on span "Add" at bounding box center [968, 213] width 45 height 19
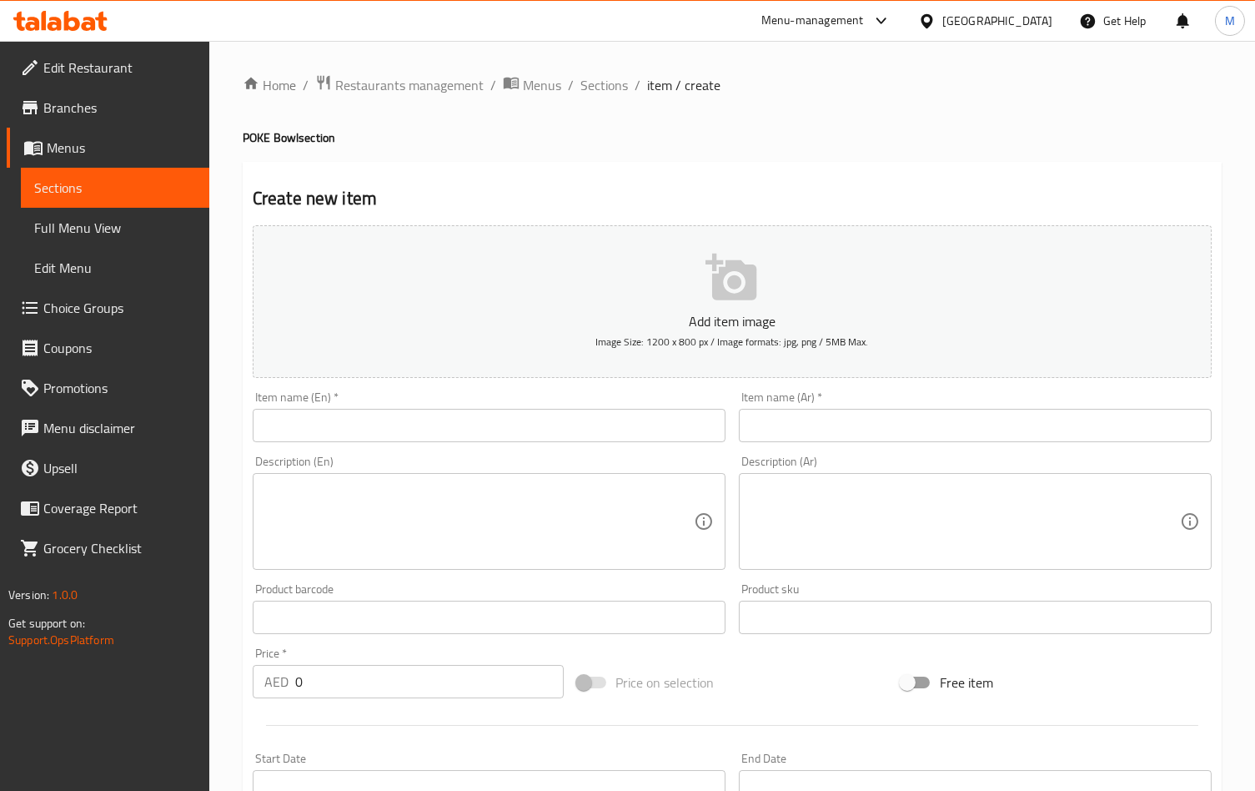
click at [564, 437] on input "text" at bounding box center [489, 425] width 473 height 33
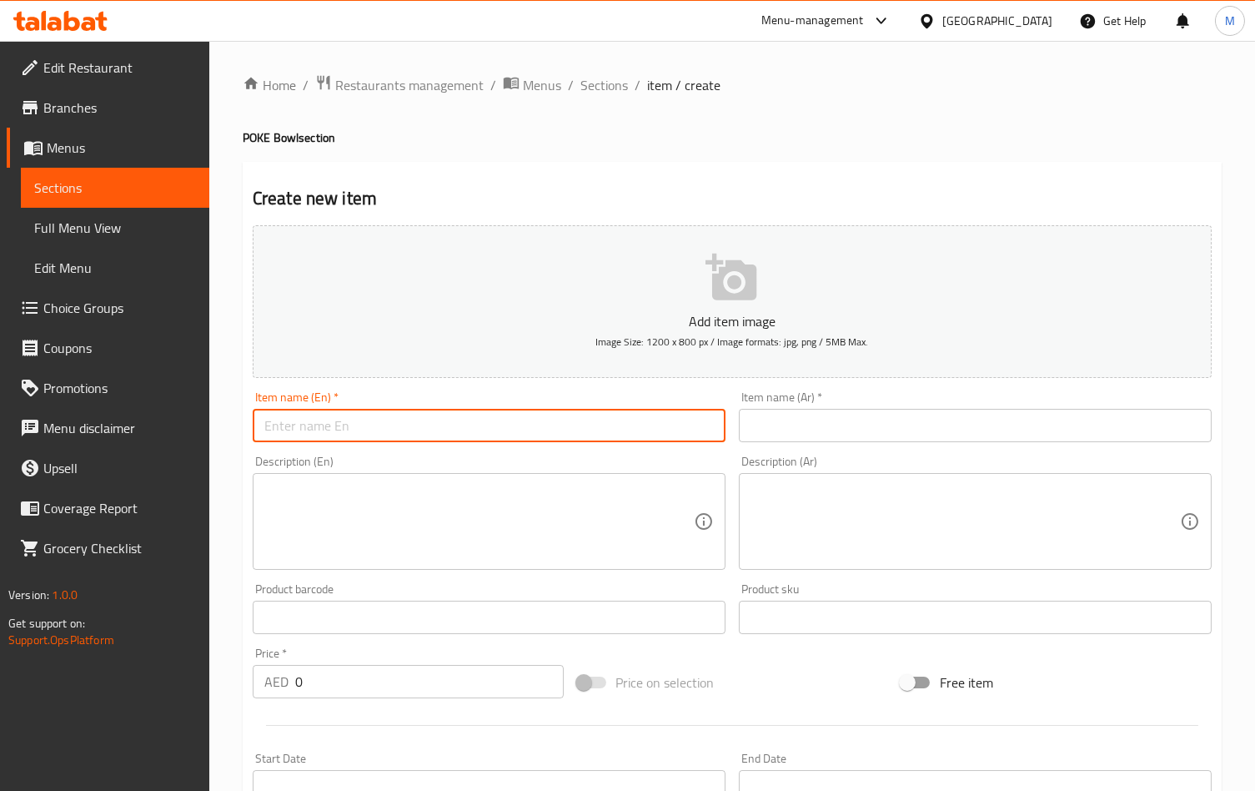
paste input "Veg Delight Poke Bowl"
type input "Veg Delight Poke Bowl"
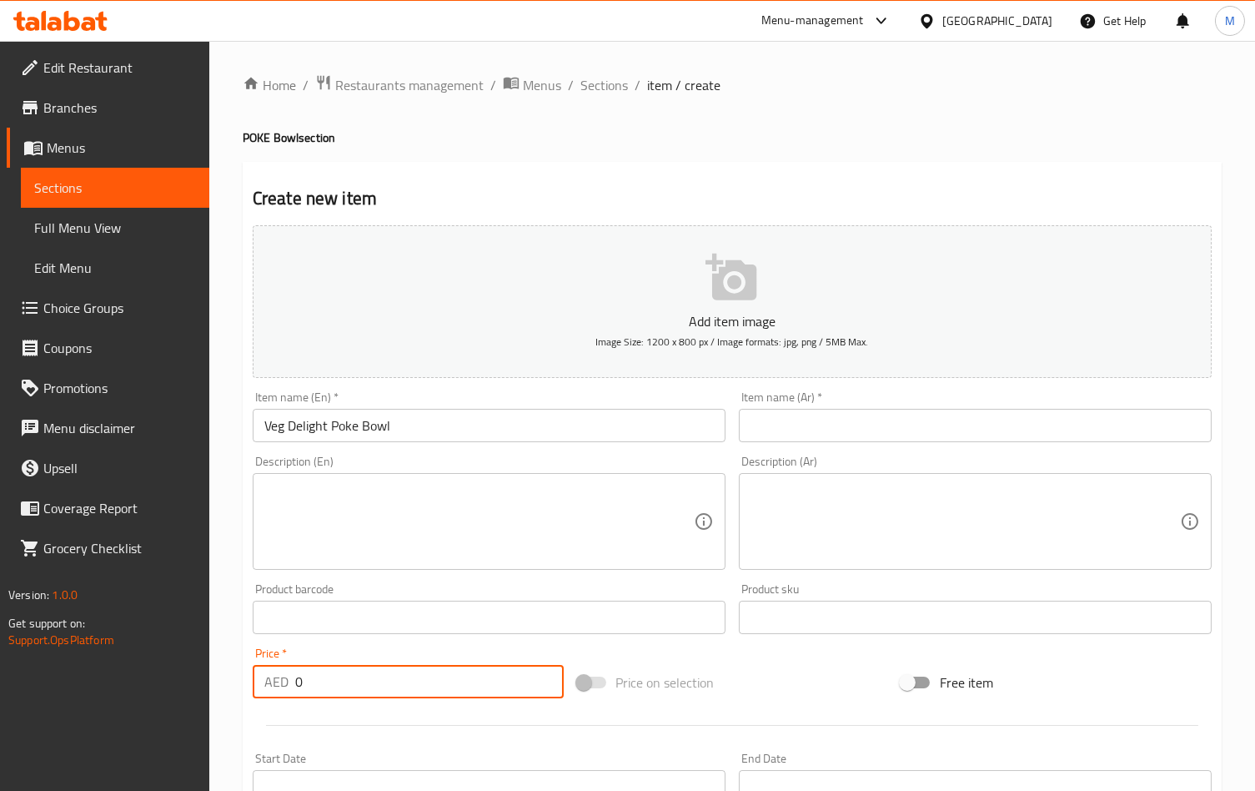
click at [519, 667] on input "0" at bounding box center [429, 681] width 269 height 33
drag, startPoint x: 342, startPoint y: 679, endPoint x: 117, endPoint y: 700, distance: 226.1
click at [65, 679] on div "Edit Restaurant Branches Menus Sections Full Menu View Edit Menu Choice Groups …" at bounding box center [627, 609] width 1255 height 1137
paste input "85"
type input "85"
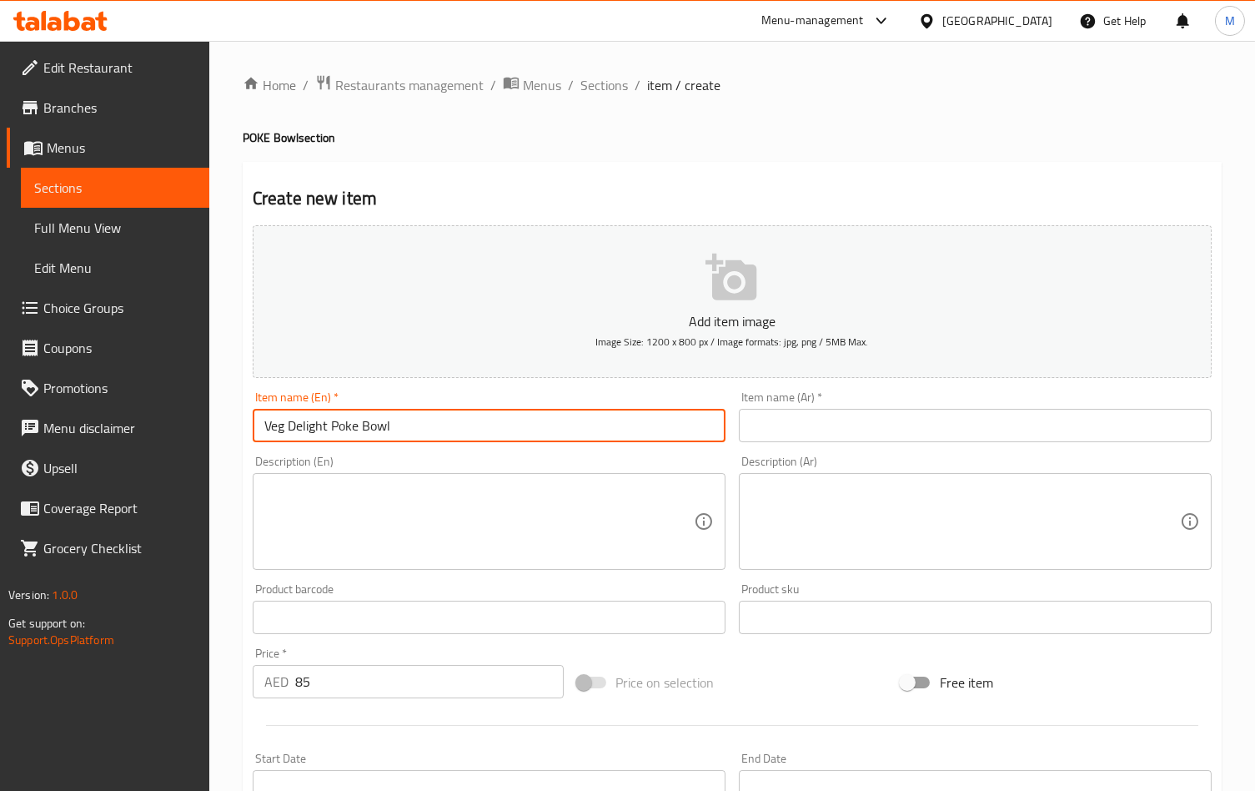
drag, startPoint x: 376, startPoint y: 422, endPoint x: 104, endPoint y: 422, distance: 271.8
click at [105, 422] on div "Edit Restaurant Branches Menus Sections Full Menu View Edit Menu Choice Groups …" at bounding box center [627, 609] width 1255 height 1137
click at [810, 429] on input "text" at bounding box center [975, 425] width 473 height 33
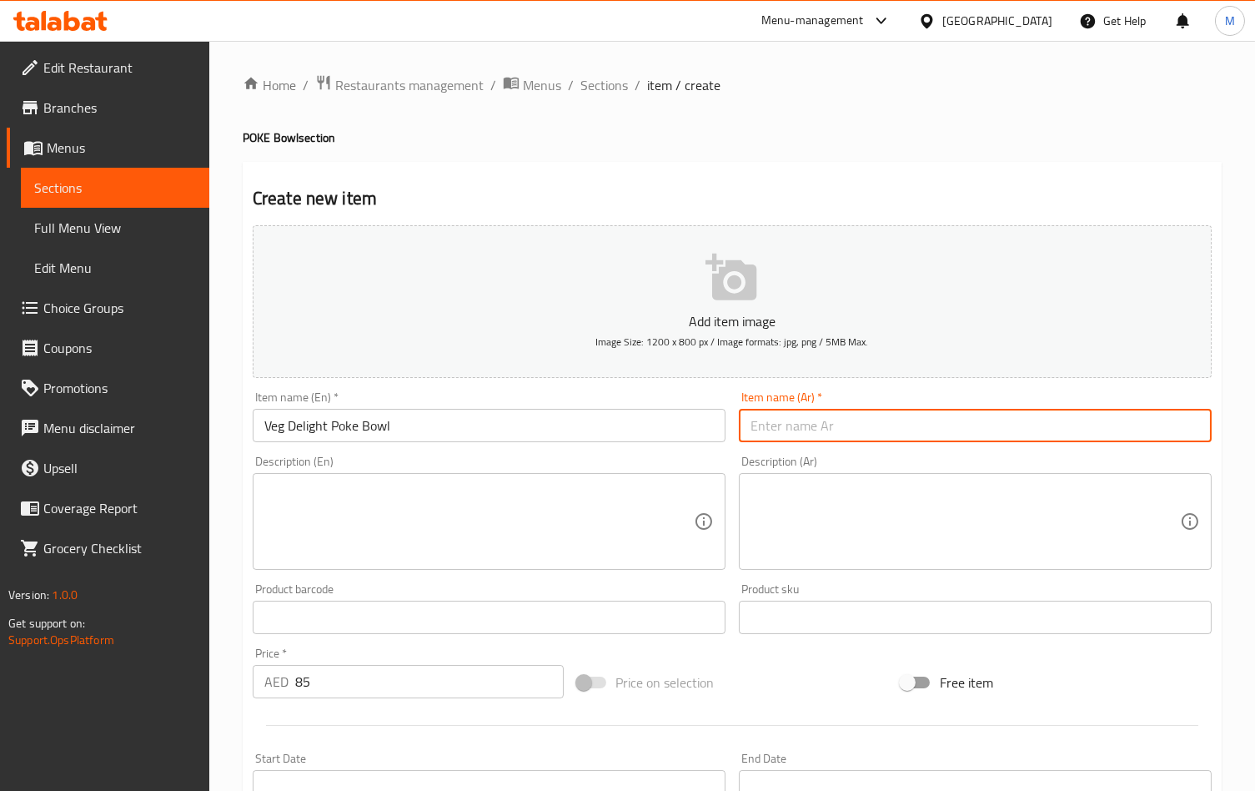
paste input "وعاء بوكي فيج ديلايت"
click at [811, 431] on input "وعاء بوكي فيج ديلايت" at bounding box center [975, 425] width 473 height 33
click at [841, 428] on input "وعاء بوك فيج ديلايت" at bounding box center [975, 425] width 473 height 33
type input "جاط بوك فيج ديلايت"
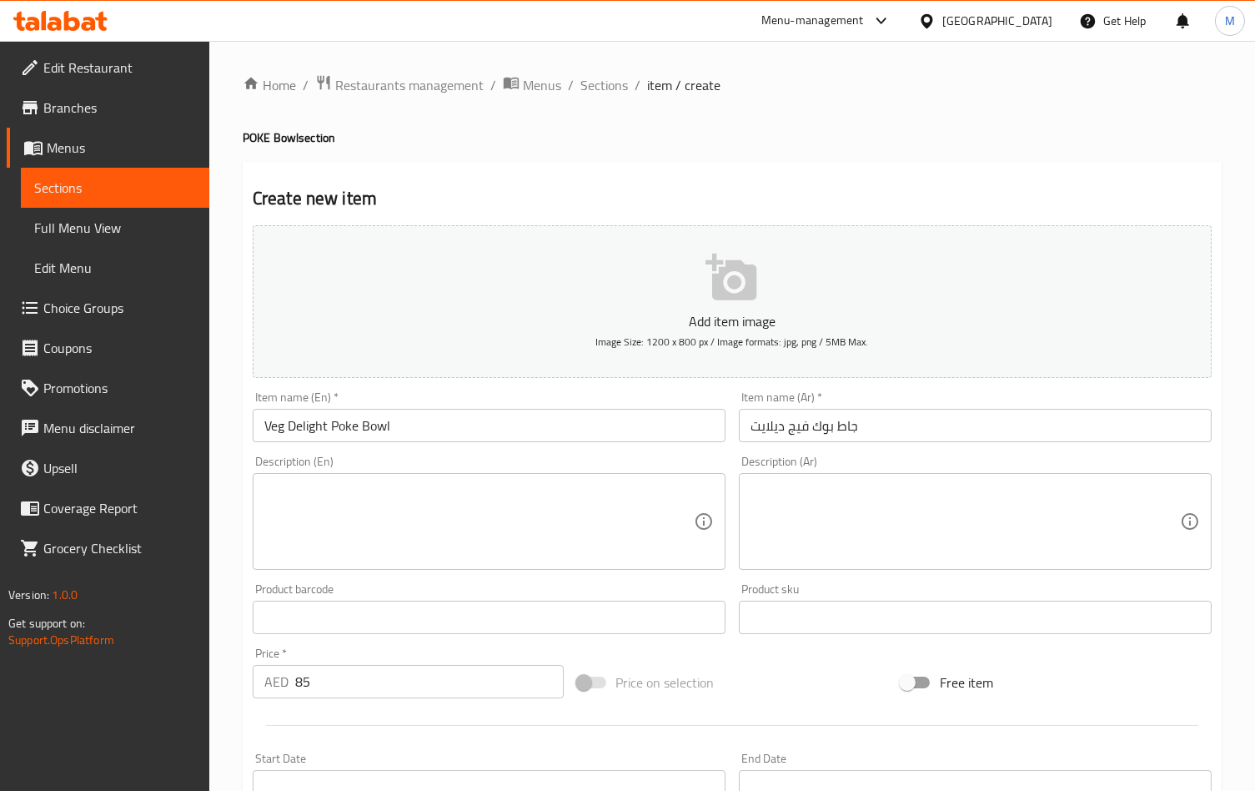
click at [562, 507] on textarea at bounding box center [478, 521] width 429 height 79
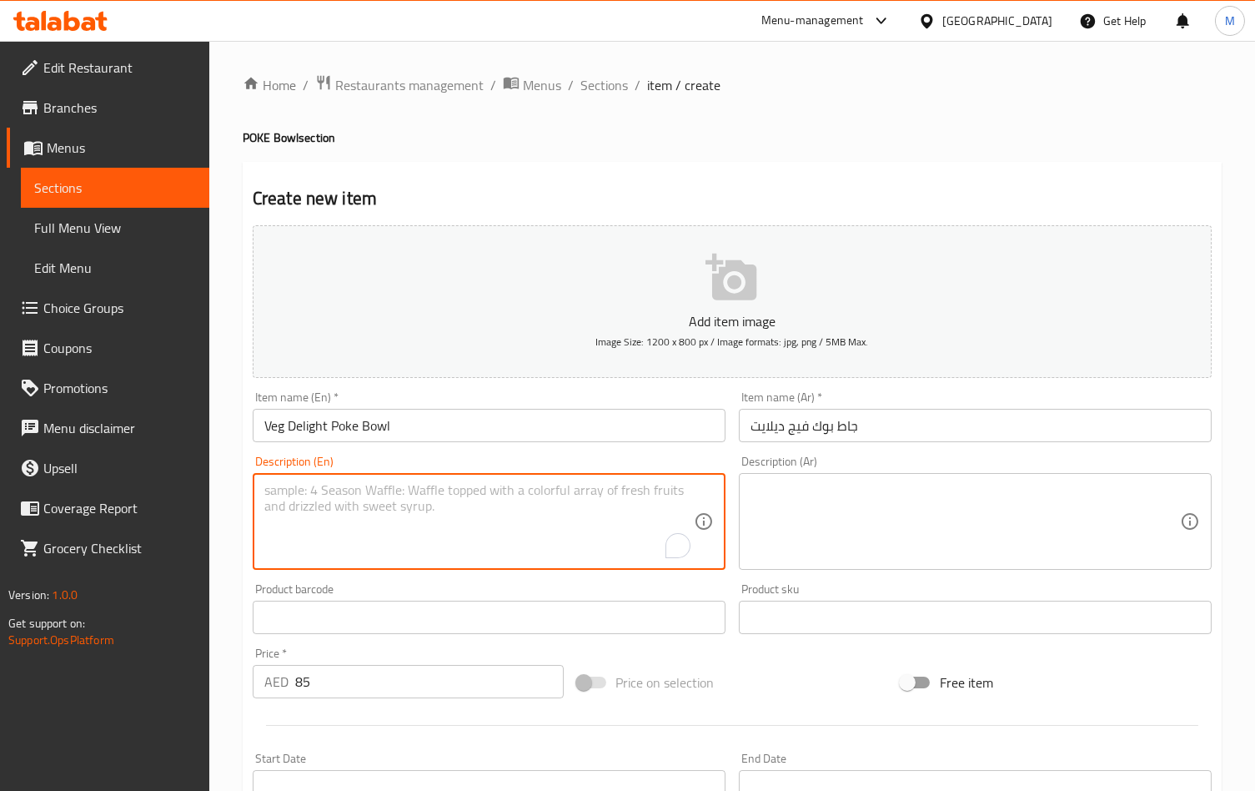
paste textarea "tofu , avocado , edamame, mixed veg salad , chuka wakame , pickle carrot , pick…"
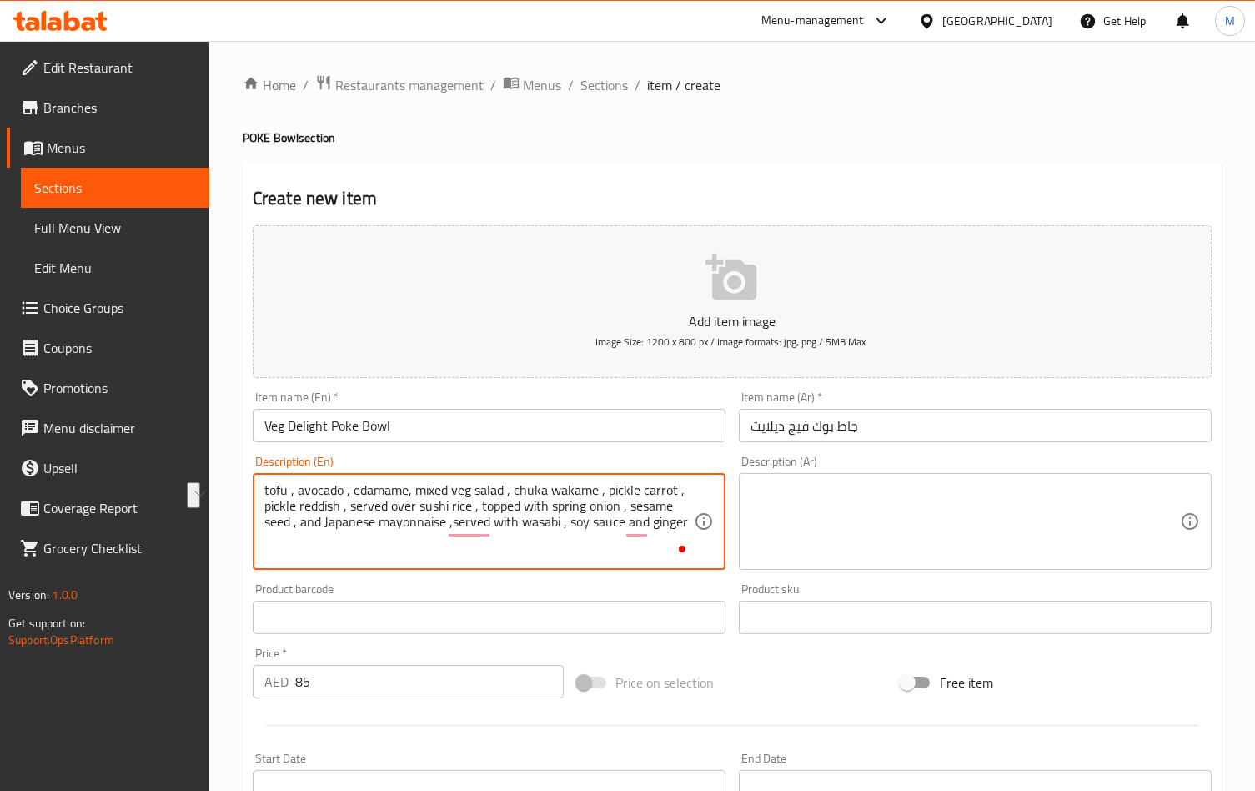
drag, startPoint x: 419, startPoint y: 508, endPoint x: 469, endPoint y: 506, distance: 50.1
click at [469, 506] on textarea "tofu , avocado , edamame, mixed veg salad , chuka wakame , pickle carrot , pick…" at bounding box center [478, 521] width 429 height 79
type textarea "tofu , avocado , edamame, mixed veg salad , chuka wakame , pickle carrot , pick…"
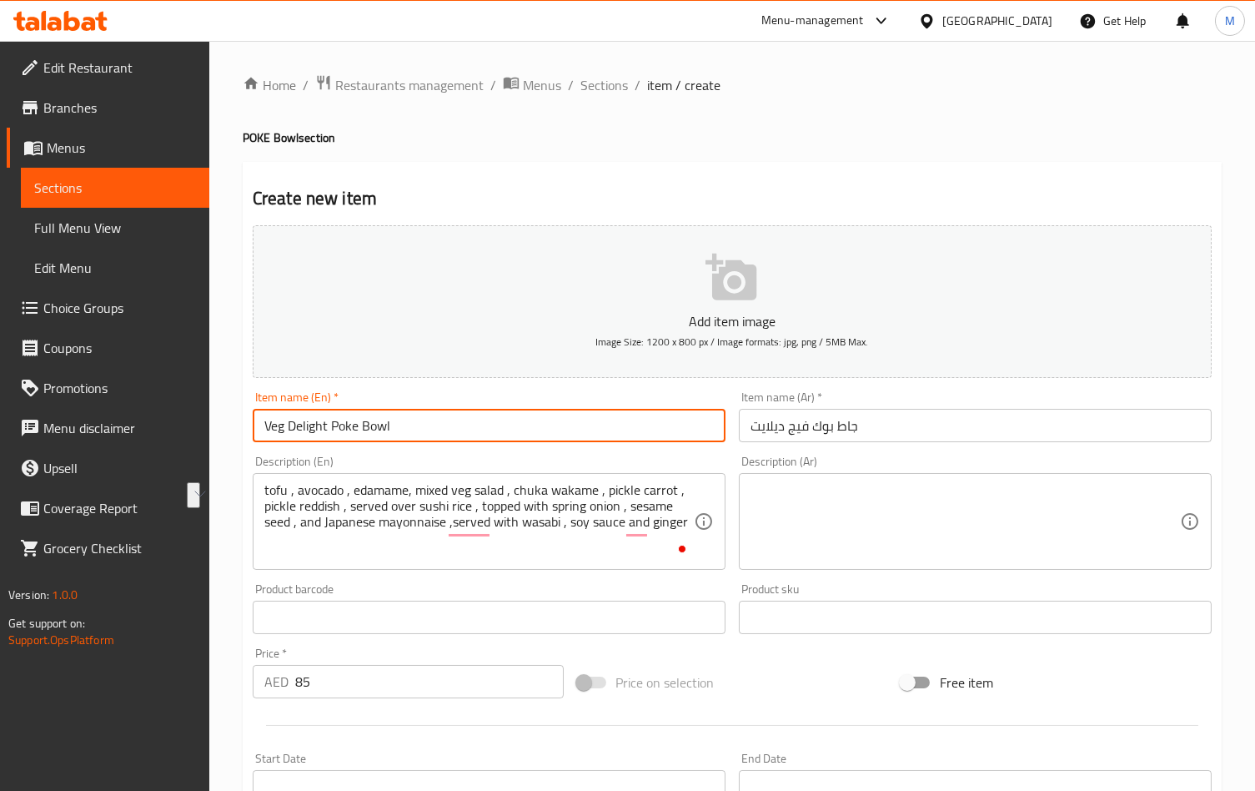
click at [406, 432] on input "Veg Delight Poke Bowl" at bounding box center [489, 425] width 473 height 33
paste input "sushi rice"
drag, startPoint x: 459, startPoint y: 430, endPoint x: 396, endPoint y: 431, distance: 62.5
click at [396, 431] on input "Veg Delight Poke Bowl with sushi rice" at bounding box center [489, 425] width 473 height 33
type input "Veg Delight Poke Bowl with sushi rice"
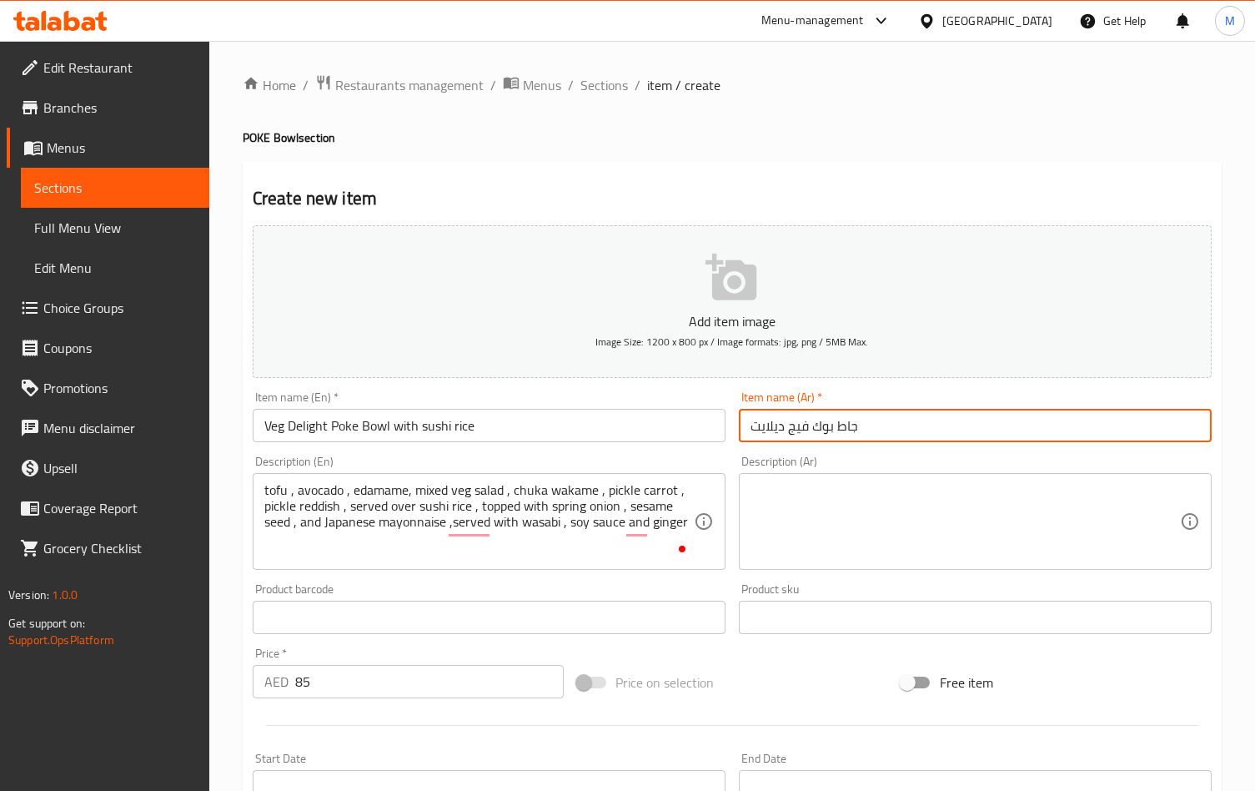
click at [870, 430] on input "جاط بوك فيج ديلايت" at bounding box center [975, 425] width 473 height 33
paste input "مع أرز السوشي"
type input "جاط بوك فيج ديلايت مع أرز السوشي"
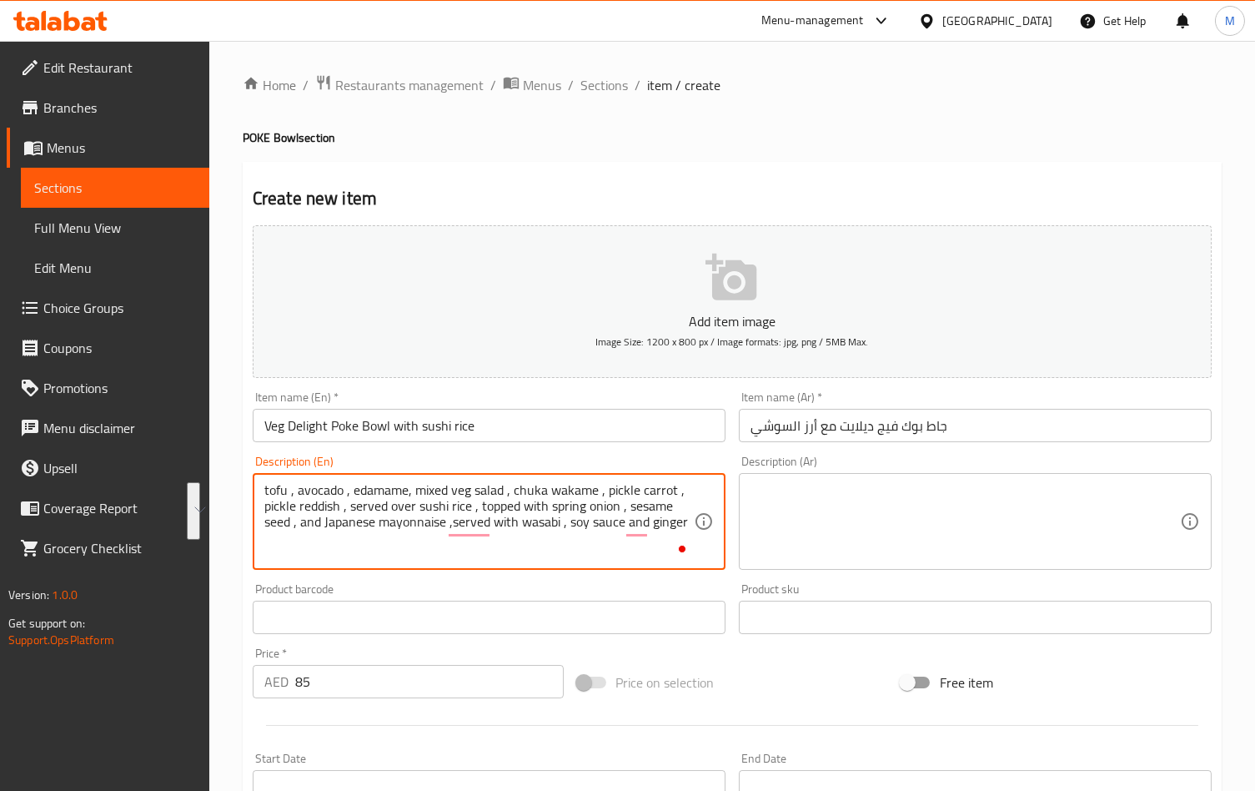
drag, startPoint x: 687, startPoint y: 525, endPoint x: 241, endPoint y: 481, distance: 448.3
click at [776, 521] on textarea at bounding box center [964, 521] width 429 height 79
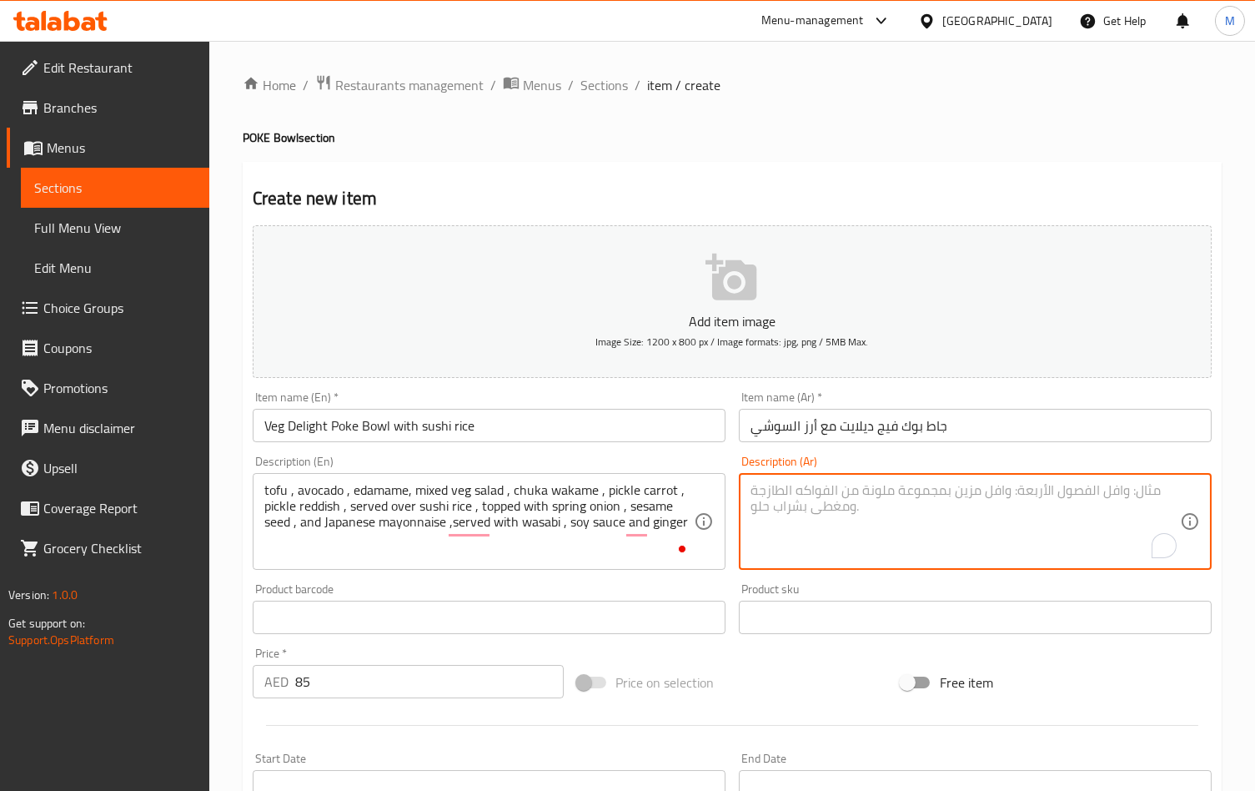
paste textarea "توفو، أفوكادو، ايدامامي، سلطة خضار مشكلة، تشوكا واكامي، مخلل جزر، مخلل فجل، يقد…"
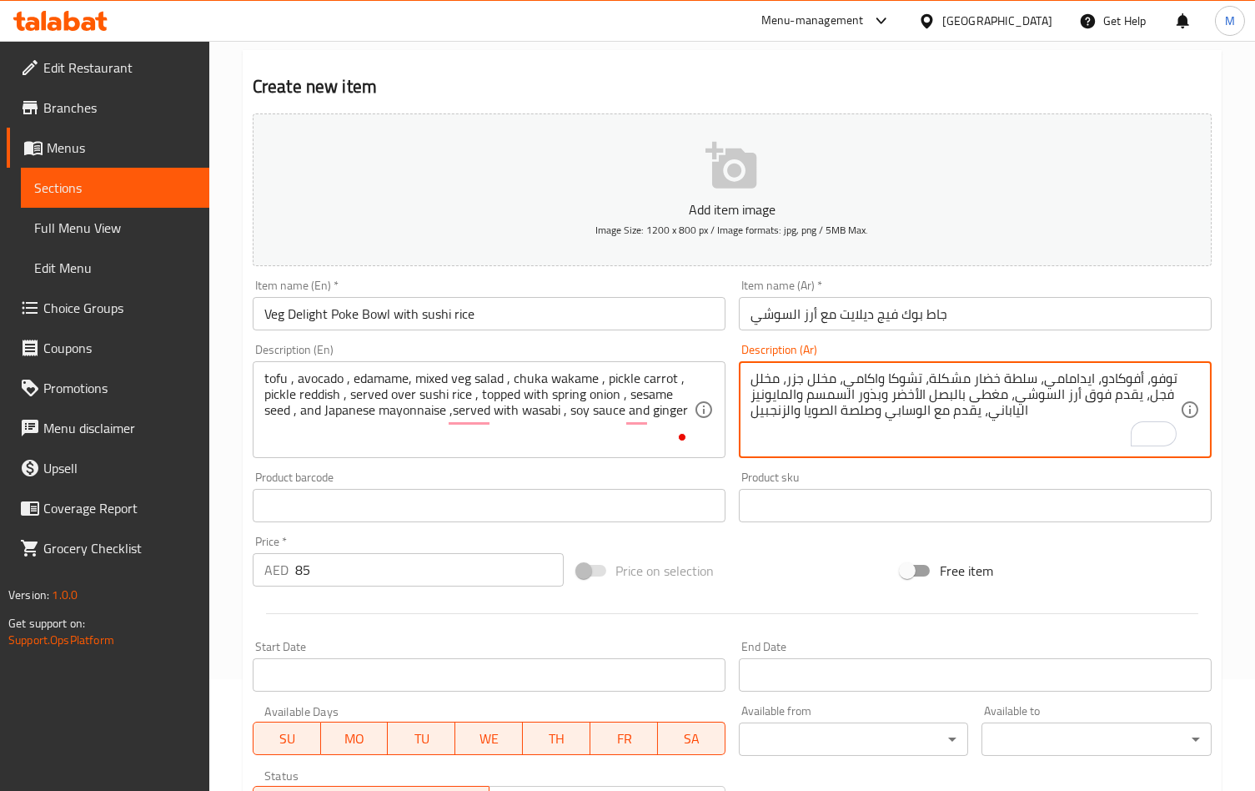
scroll to position [334, 0]
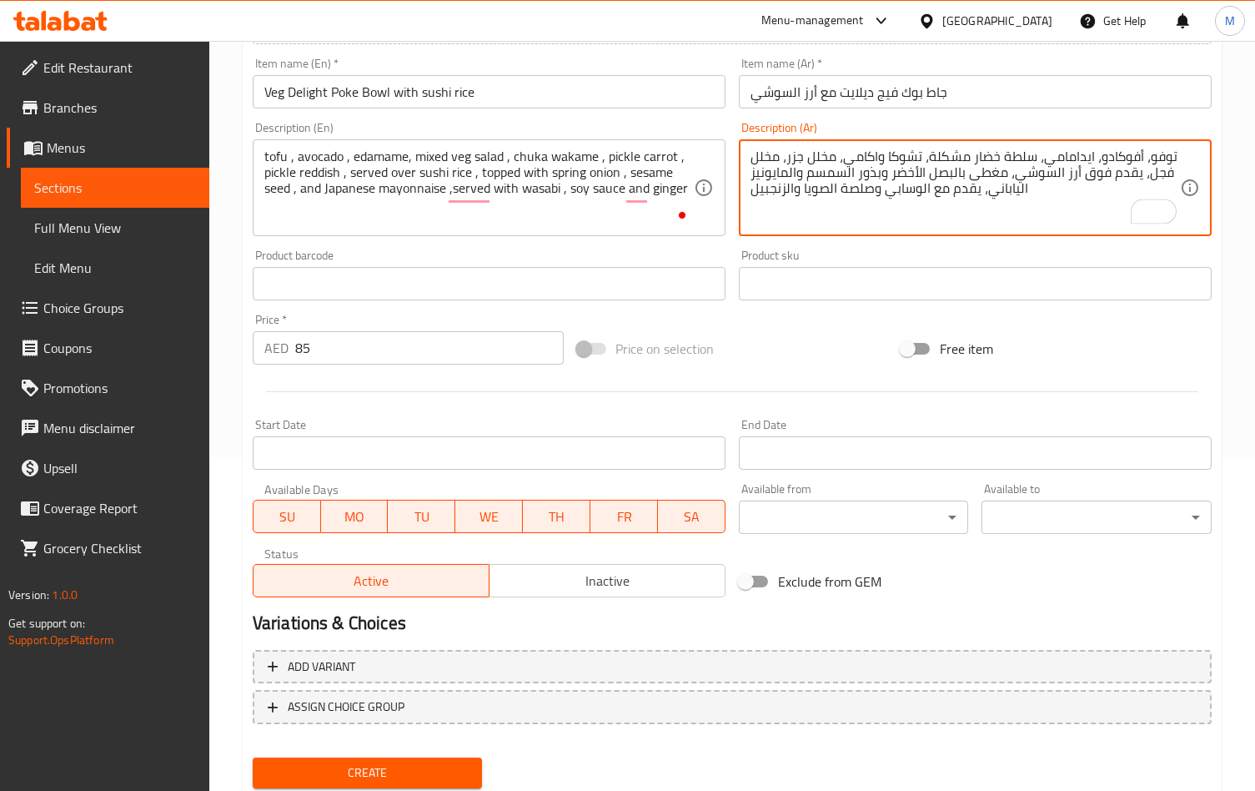
type textarea "توفو، أفوكادو، ايدامامي، سلطة خضار مشكلة، تشوكا واكامي، مخلل جزر، مخلل فجل، يقد…"
click at [393, 762] on span "Create" at bounding box center [367, 772] width 203 height 21
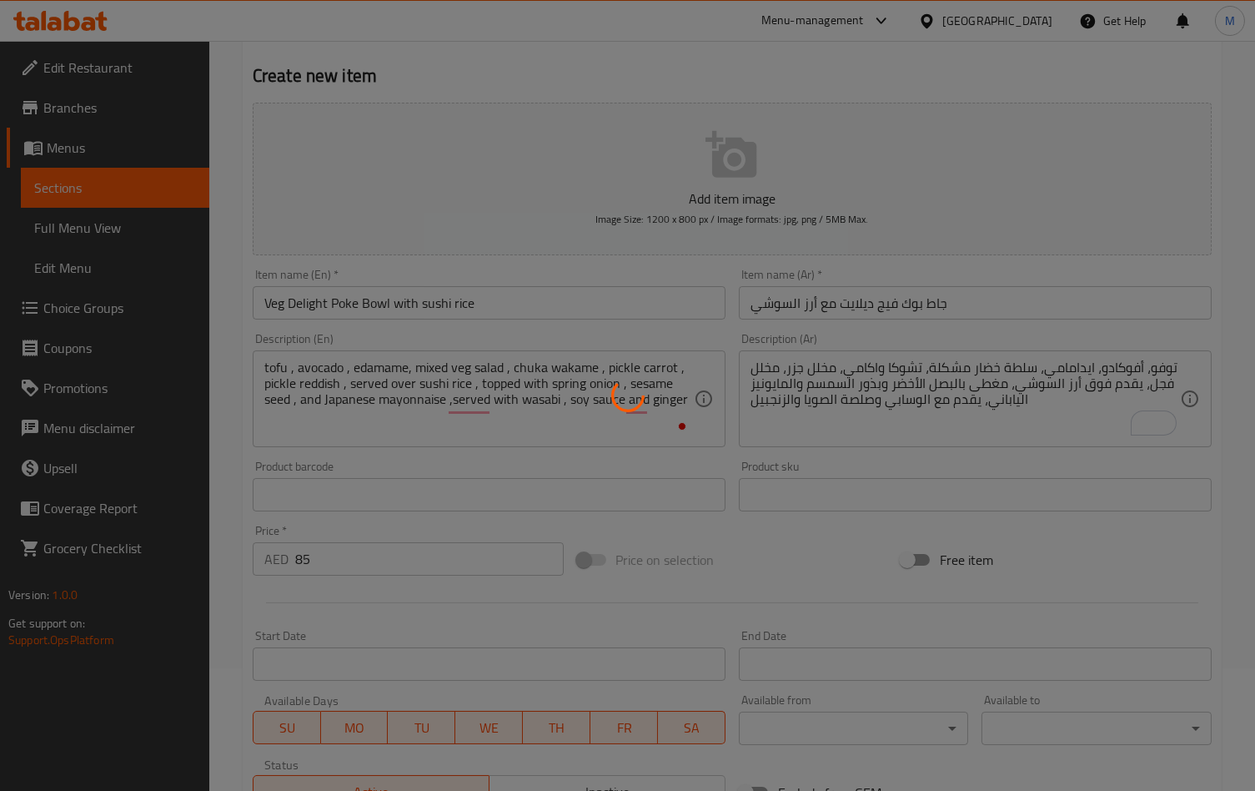
type input "0"
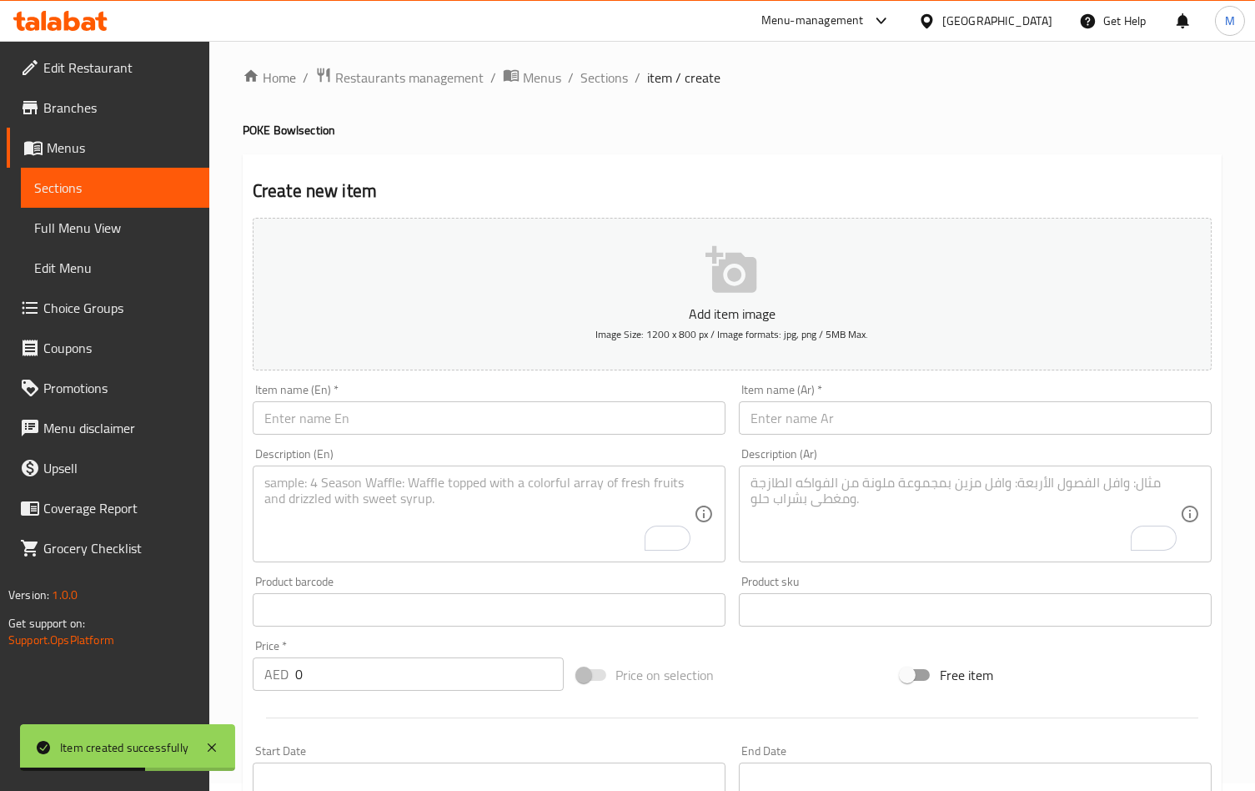
scroll to position [0, 0]
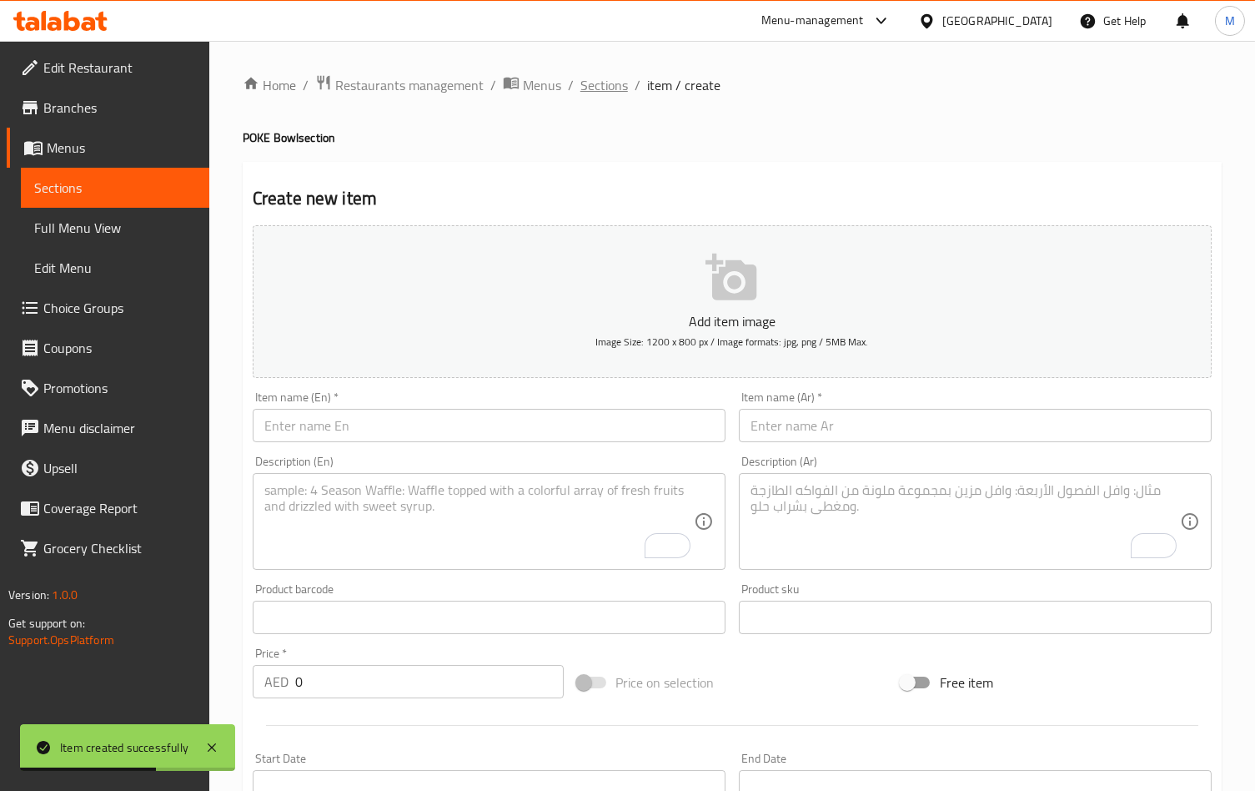
click at [595, 88] on span "Sections" at bounding box center [604, 85] width 48 height 20
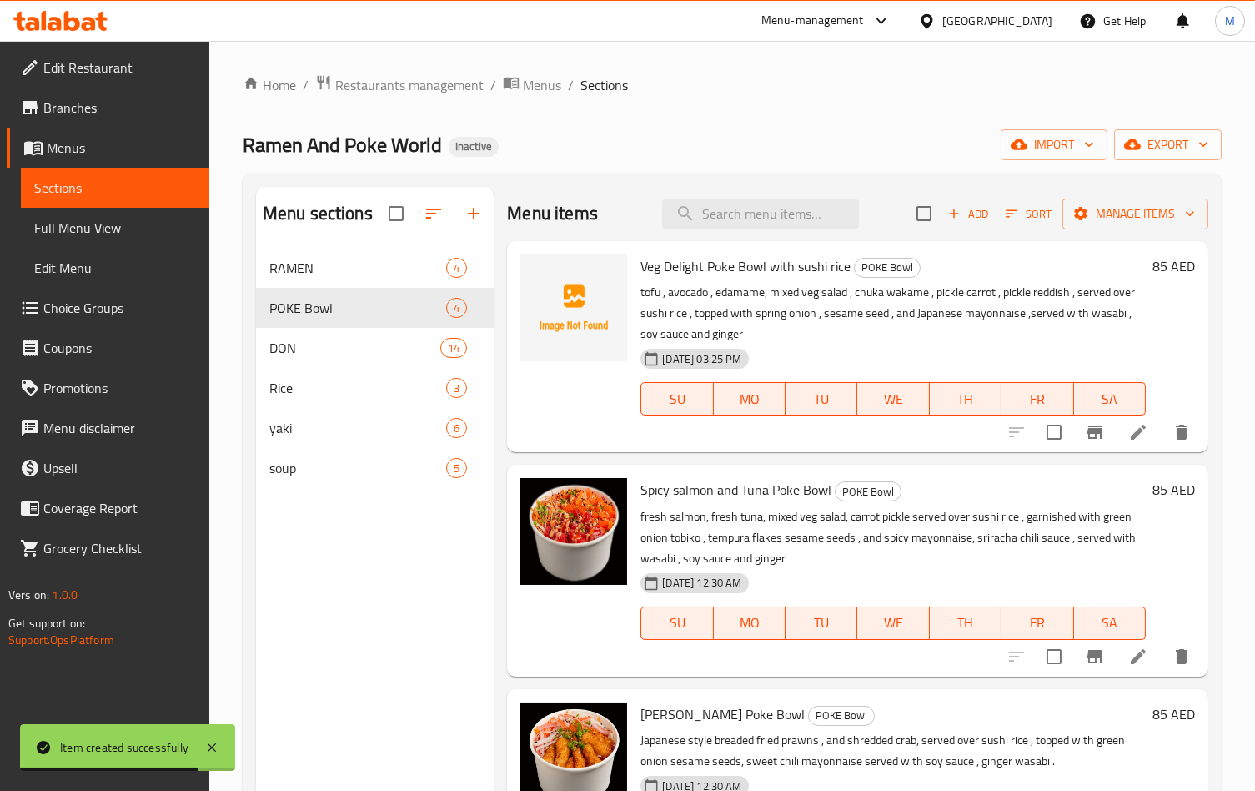
click at [1128, 432] on icon at bounding box center [1138, 432] width 20 height 20
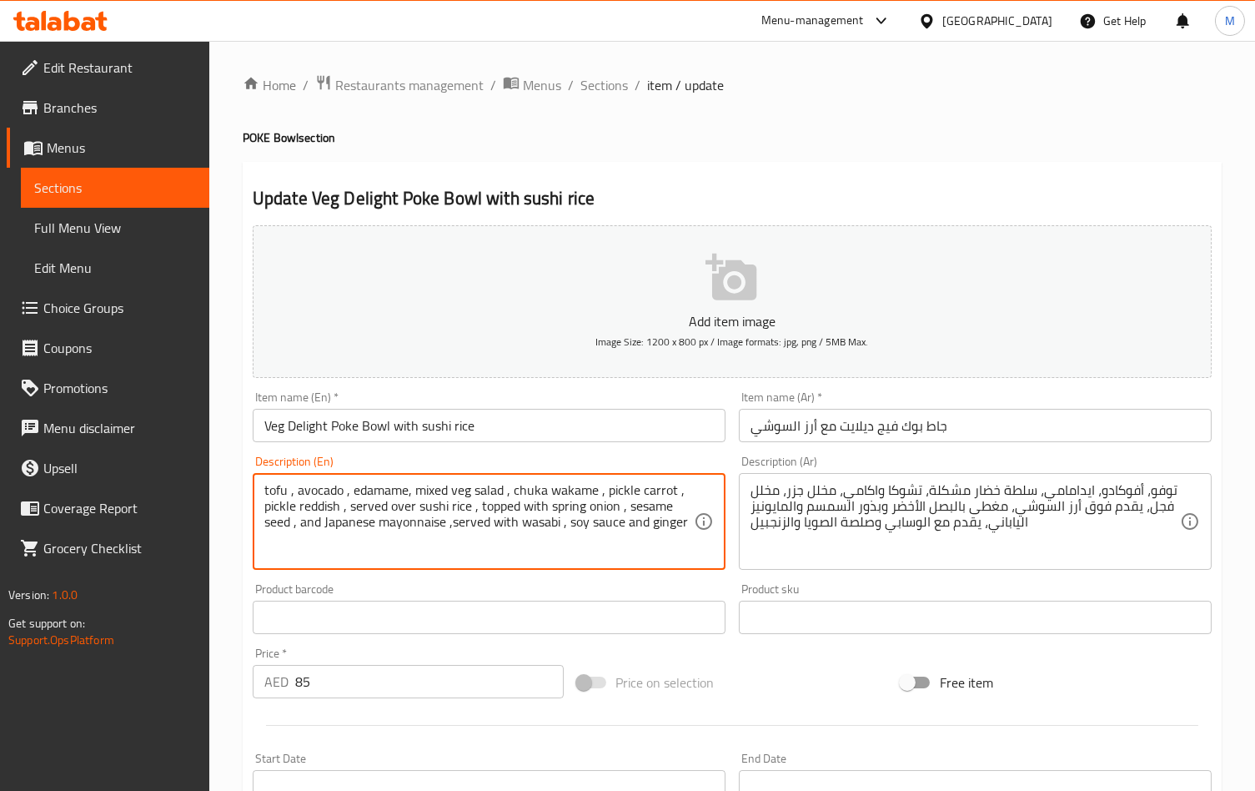
click at [322, 506] on textarea "tofu , avocado , edamame, mixed veg salad , chuka wakame , pickle carrot , pick…" at bounding box center [478, 521] width 429 height 79
click at [330, 500] on textarea "tofu , avocado , edamame, mixed veg salad , chuka wakame , pickle carrot , pick…" at bounding box center [478, 521] width 429 height 79
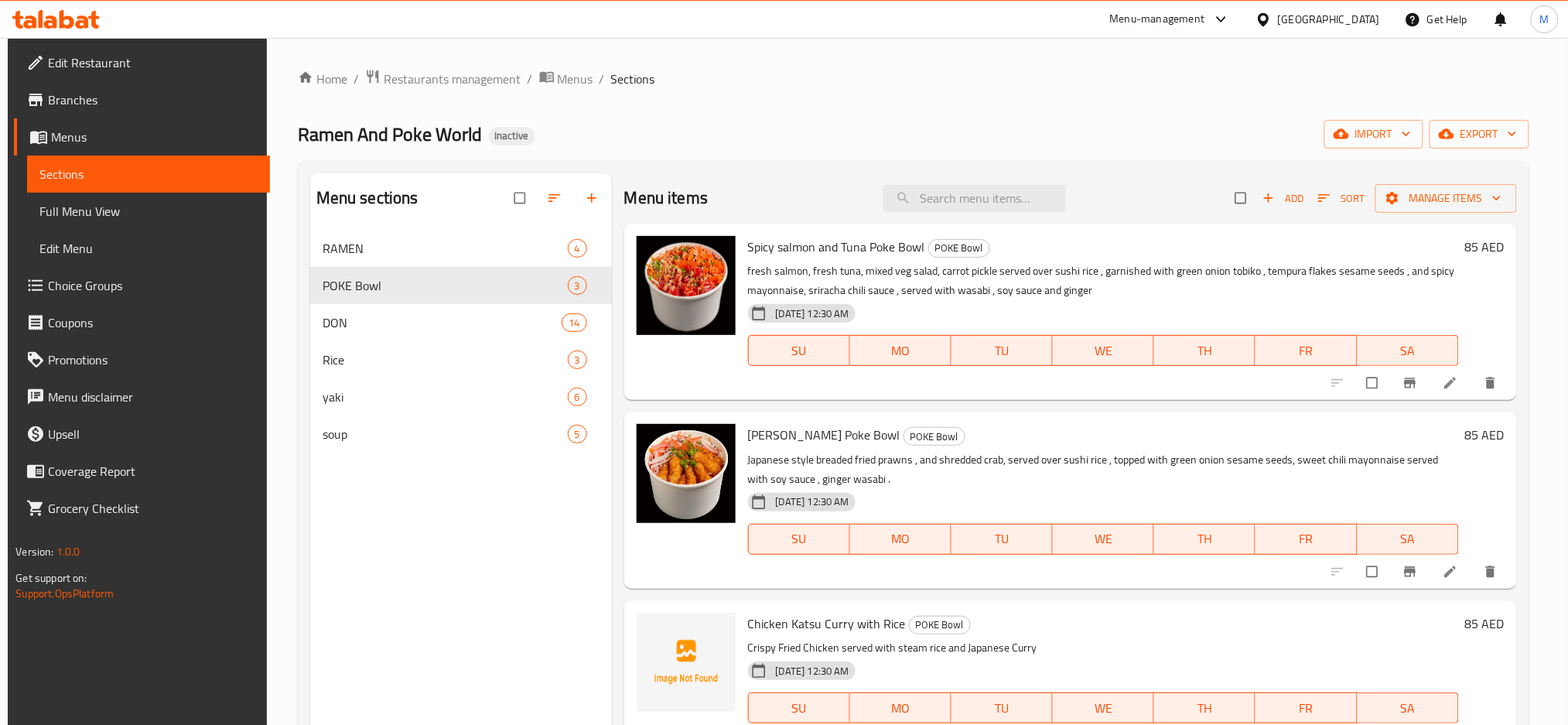
click at [82, 208] on span "Full Menu View" at bounding box center [148, 212] width 218 height 19
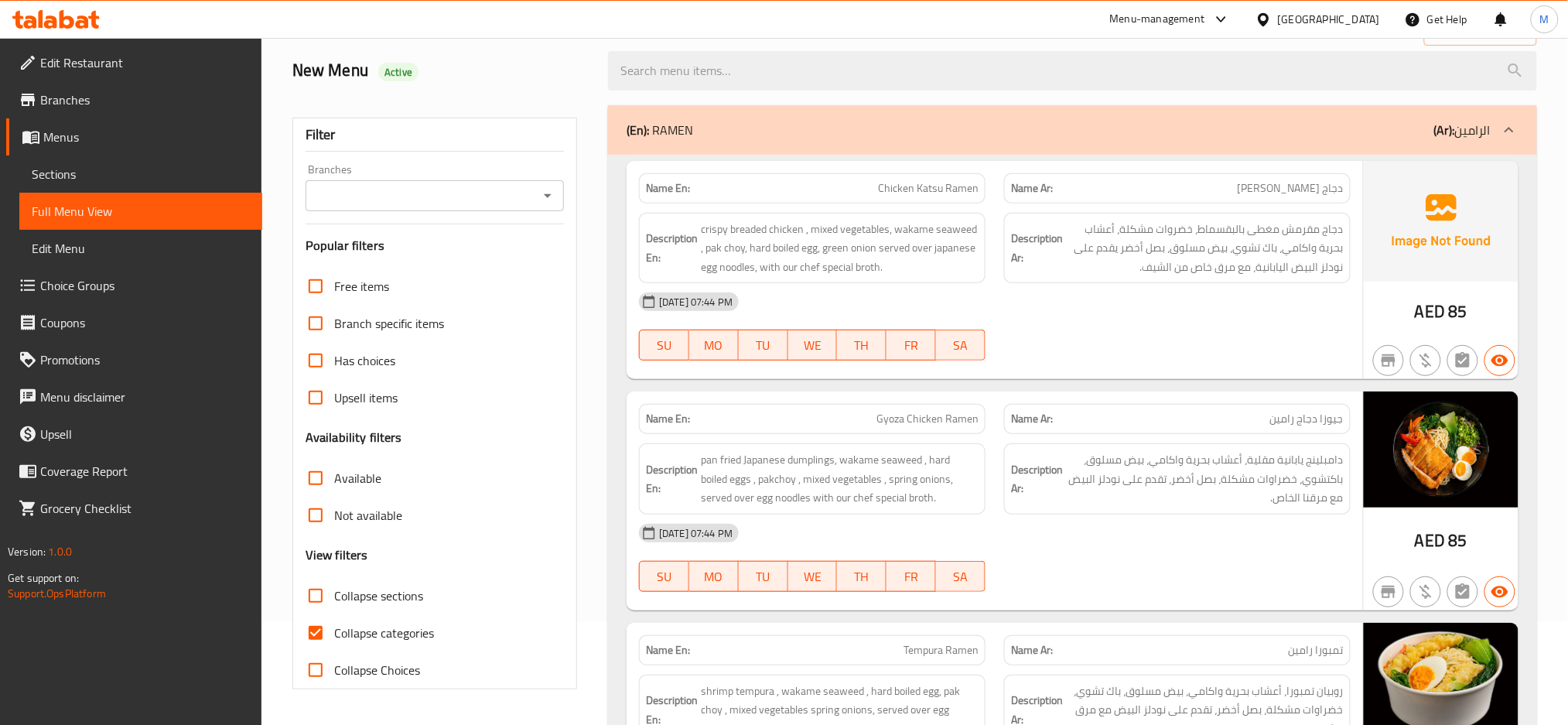
click at [375, 642] on span "Collapse categories" at bounding box center [384, 633] width 100 height 19
click at [334, 642] on input "Collapse categories" at bounding box center [315, 633] width 37 height 37
checkbox input "false"
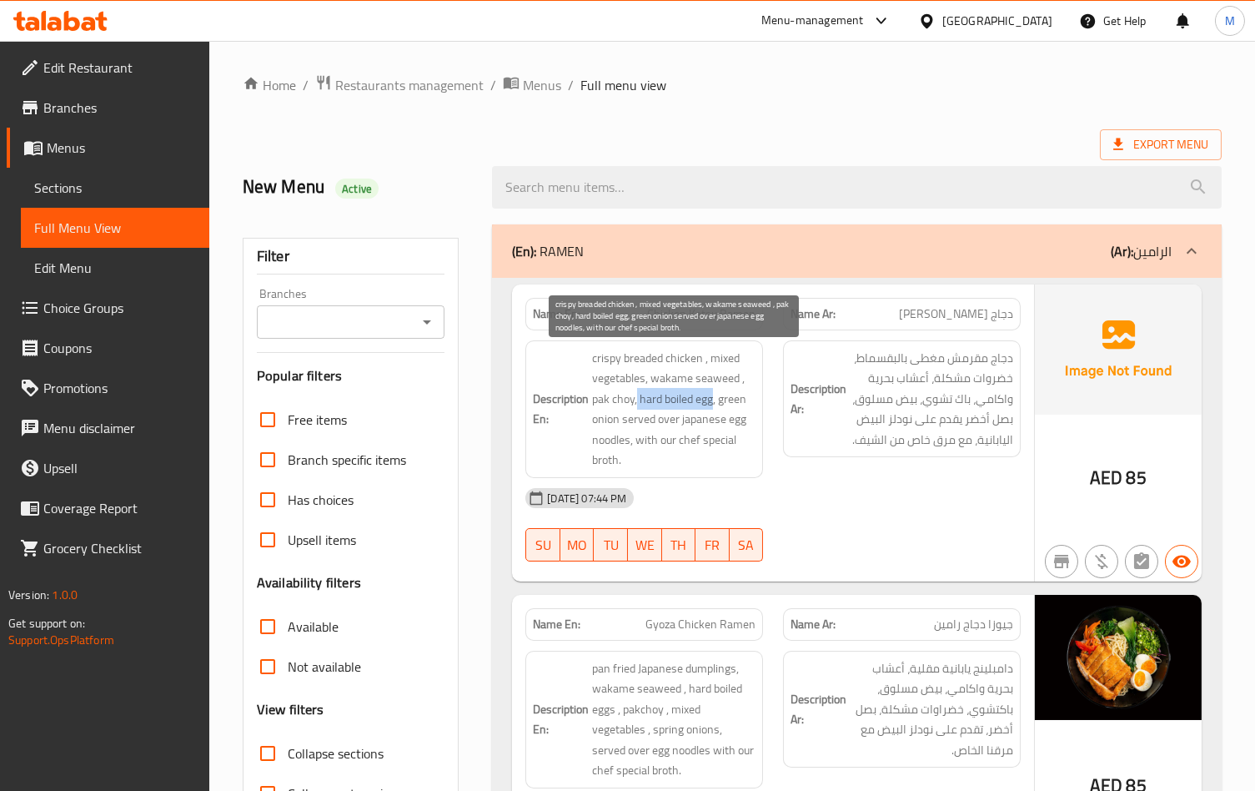
drag, startPoint x: 638, startPoint y: 401, endPoint x: 714, endPoint y: 401, distance: 75.9
click at [714, 401] on span "crispy breaded chicken , mixed vegetables, wakame seaweed , pak choy, hard boil…" at bounding box center [673, 409] width 163 height 123
copy span "hard boiled egg"
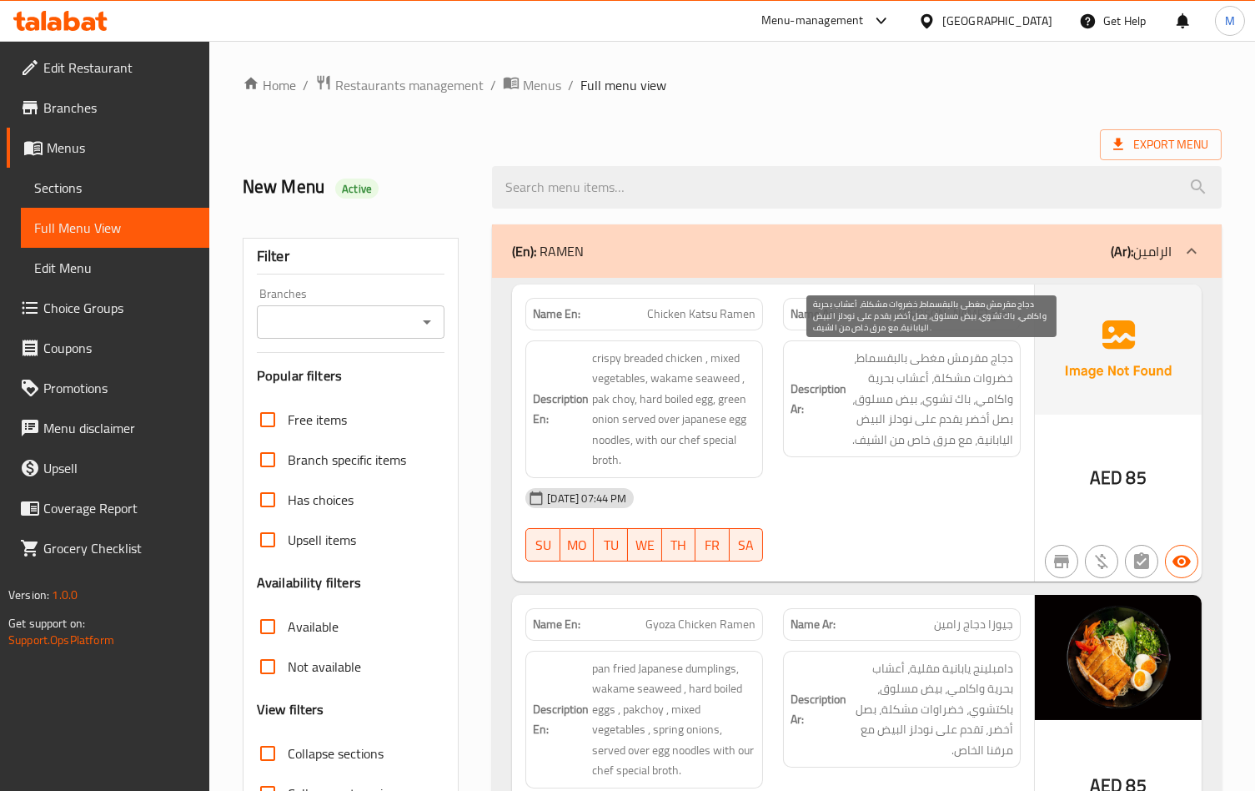
click at [901, 389] on span "دجاج مقرمش مغطى بالبقسماط، خضروات مشكلة، أعشاب بحرية واكامي، باك تشوي، بيض مسلو…" at bounding box center [931, 399] width 163 height 103
click at [712, 306] on span "Chicken Katsu Ramen" at bounding box center [701, 314] width 108 height 18
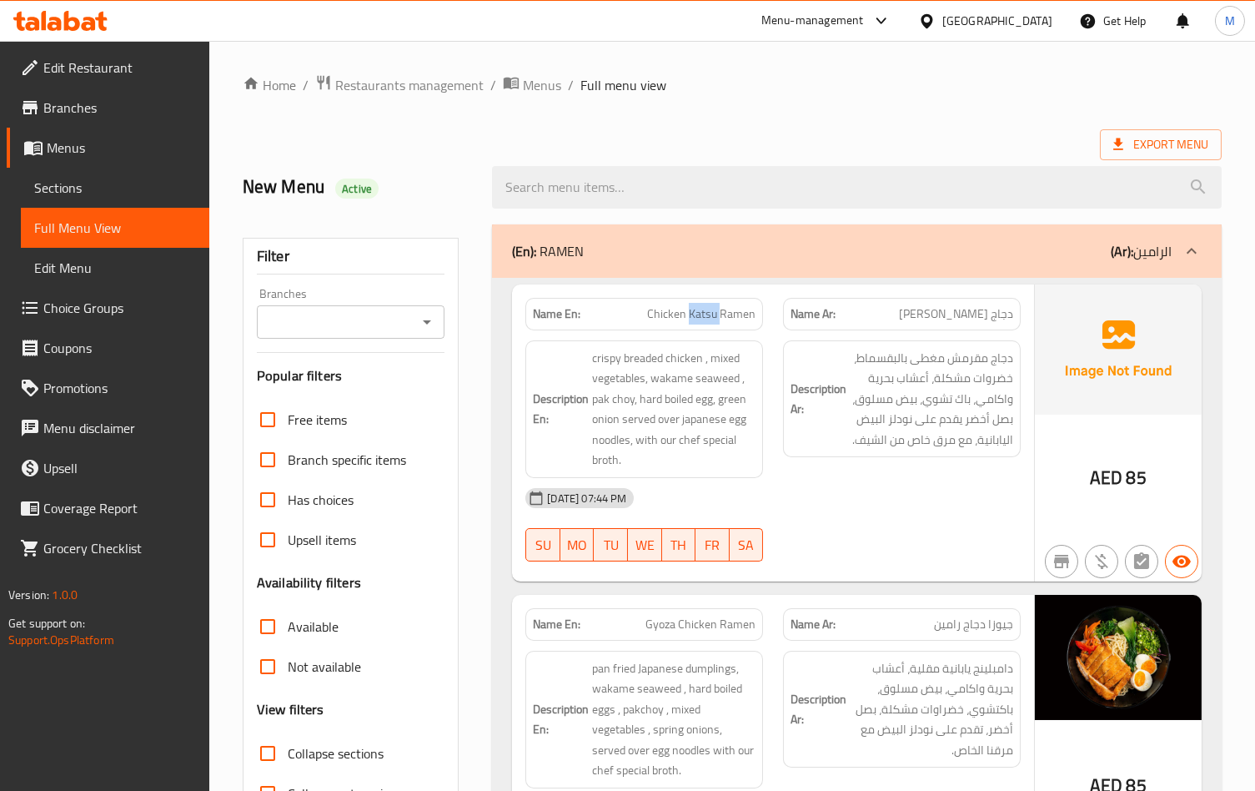
click at [712, 306] on span "Chicken Katsu Ramen" at bounding box center [701, 314] width 108 height 18
copy span "Chicken Katsu Ramen"
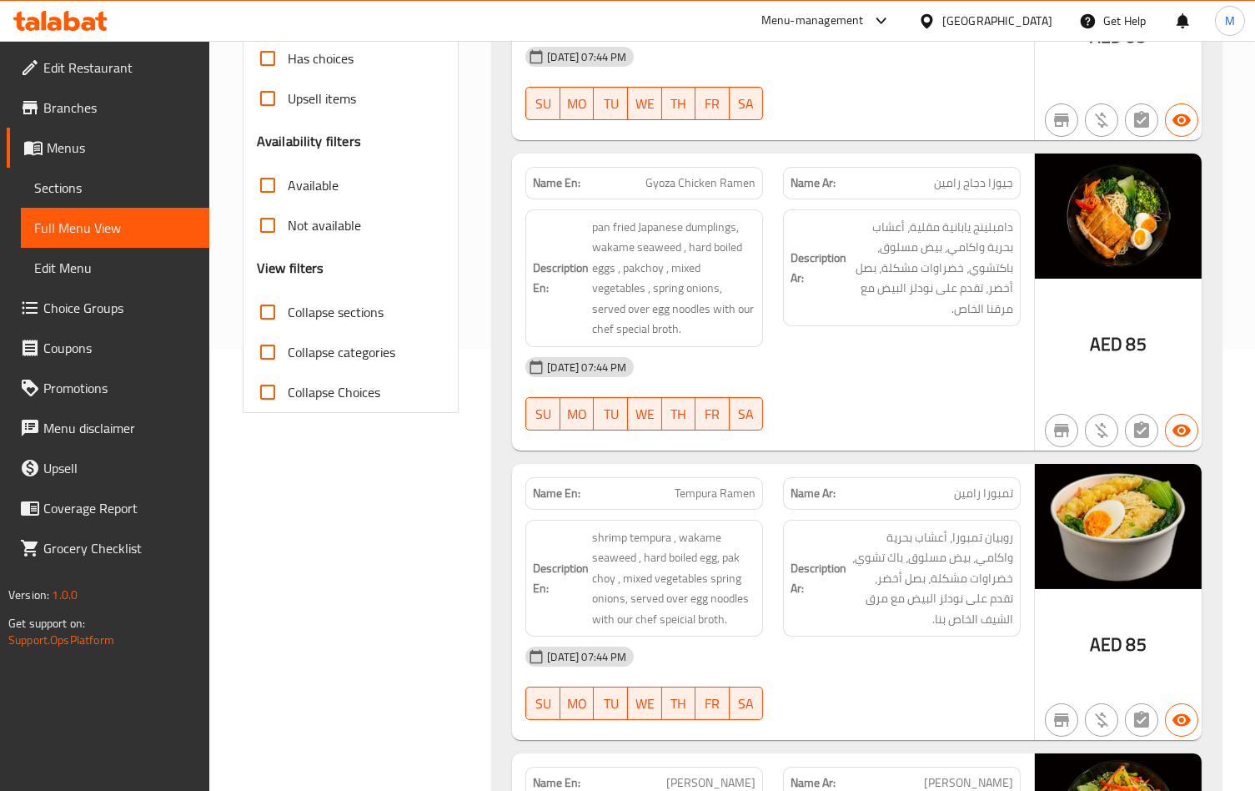
scroll to position [444, 0]
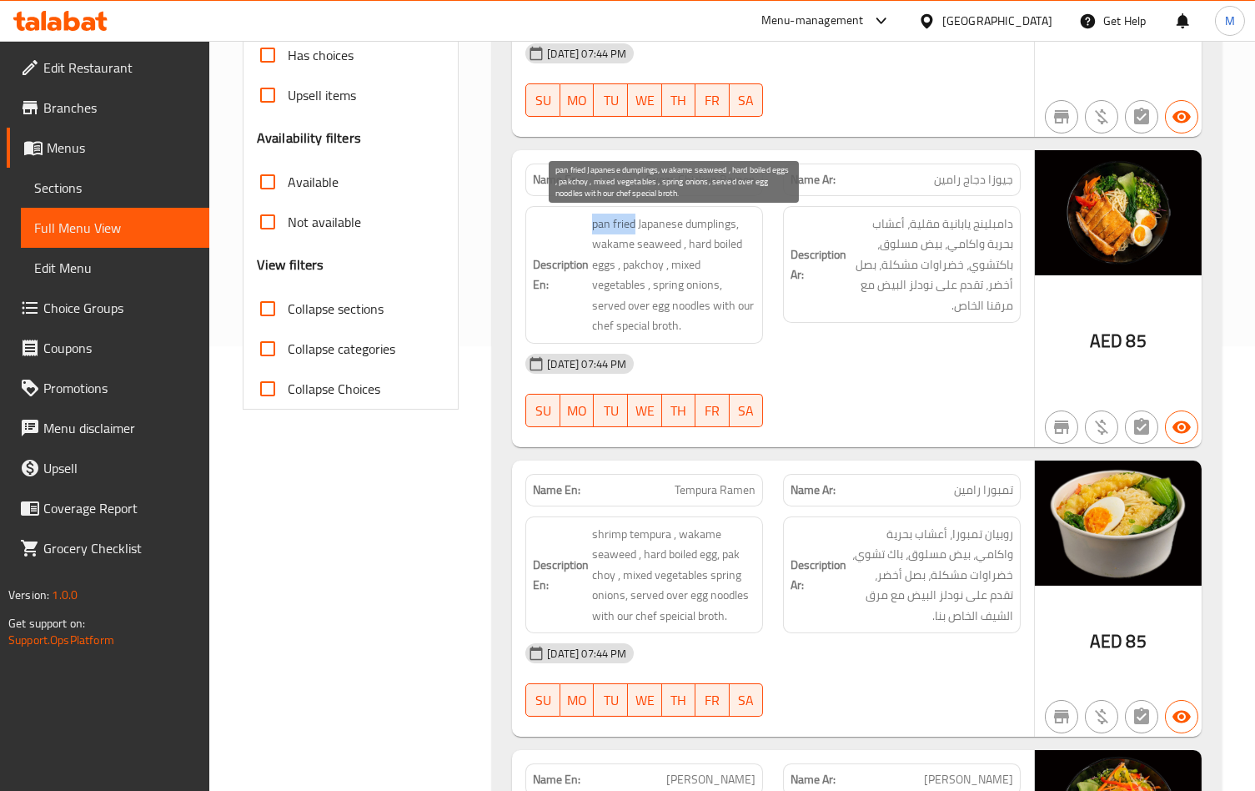
drag, startPoint x: 590, startPoint y: 223, endPoint x: 634, endPoint y: 218, distance: 43.6
click at [634, 218] on h6 "Description En: pan fried Japanese dumplings, wakame seaweed , hard boiled eggs…" at bounding box center [644, 274] width 223 height 123
copy span "pan fried"
click at [605, 230] on span "pan fried Japanese dumplings, wakame seaweed , hard boiled eggs , pakchoy , mix…" at bounding box center [673, 274] width 163 height 123
drag, startPoint x: 592, startPoint y: 230, endPoint x: 636, endPoint y: 230, distance: 44.2
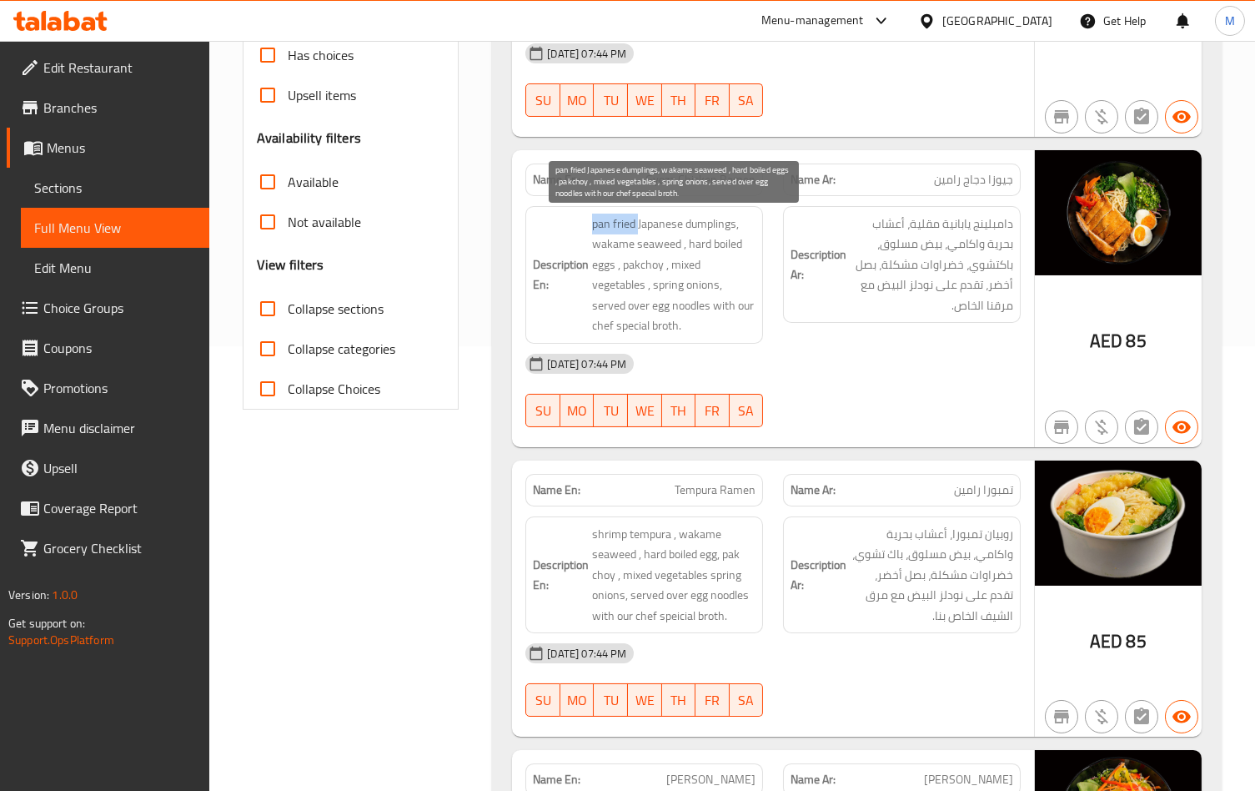
click at [636, 230] on span "pan fried Japanese dumplings, wakame seaweed , hard boiled eggs , pakchoy , mix…" at bounding box center [673, 274] width 163 height 123
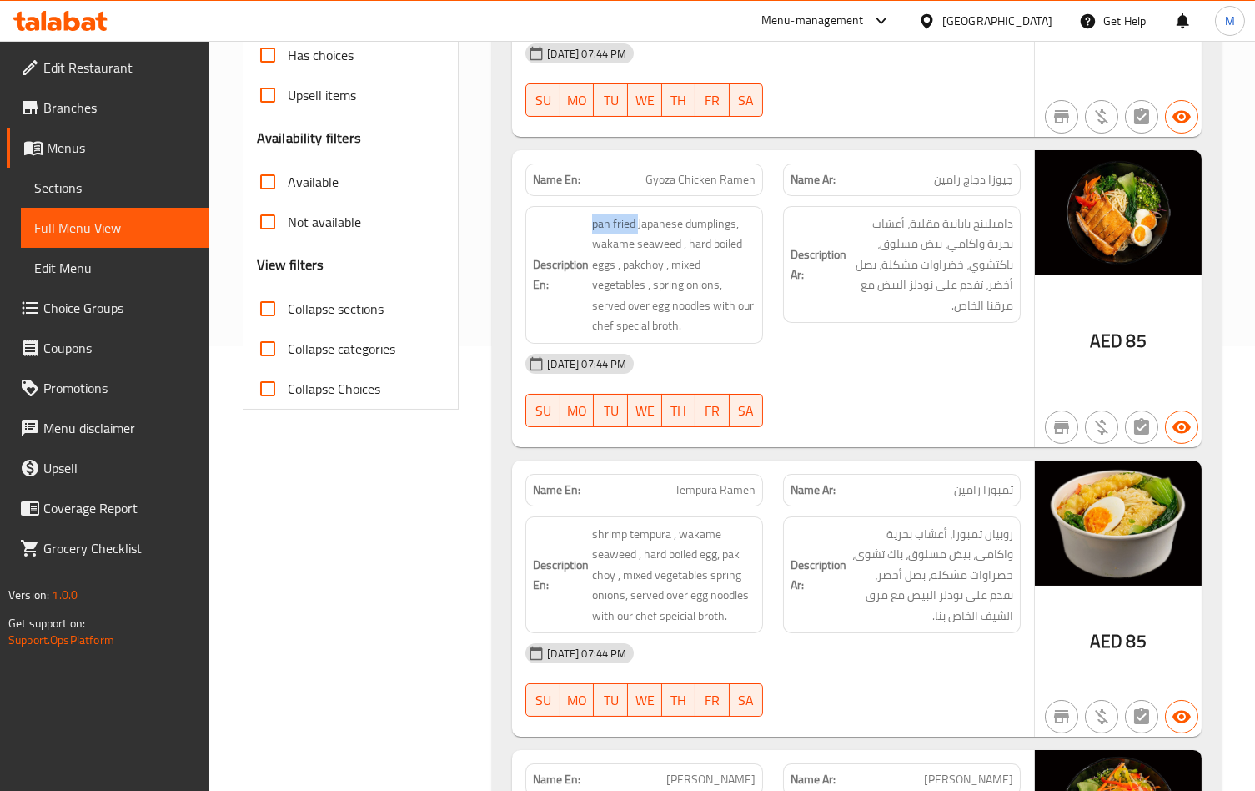
copy span "pan fried"
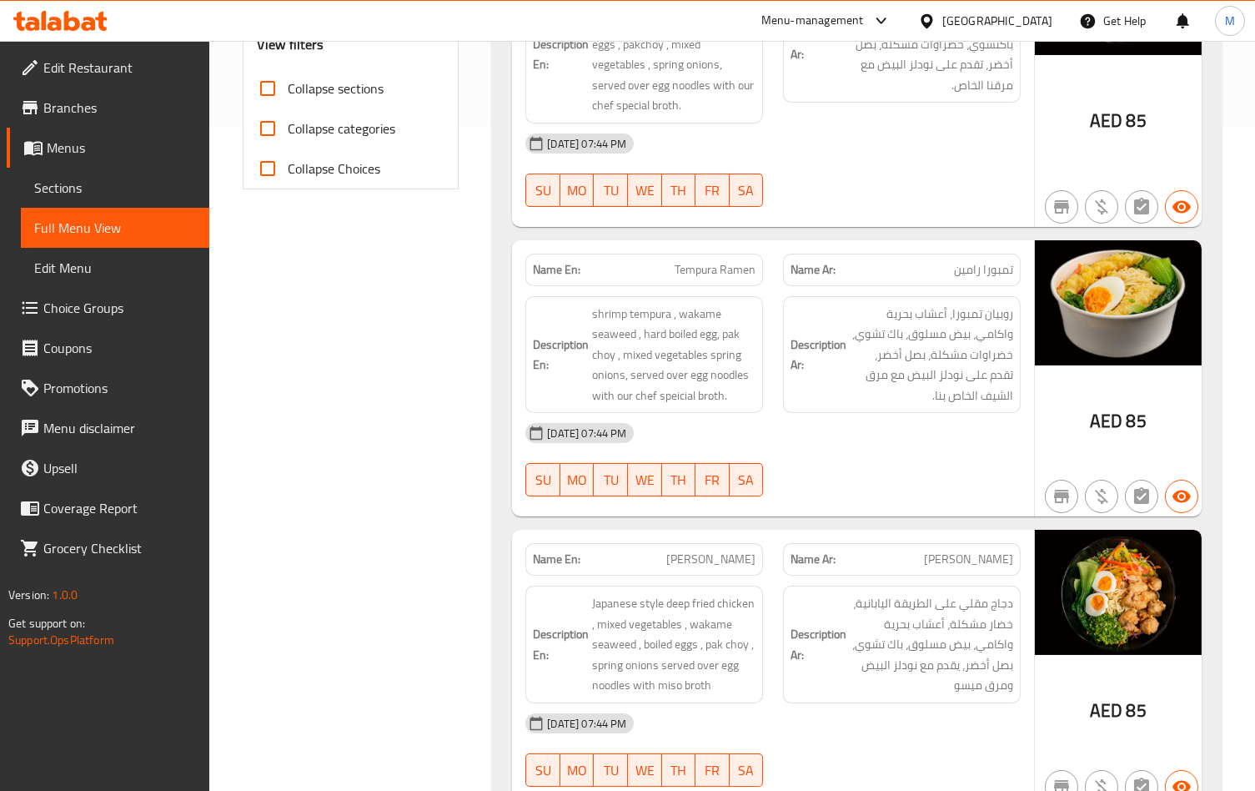
scroll to position [667, 0]
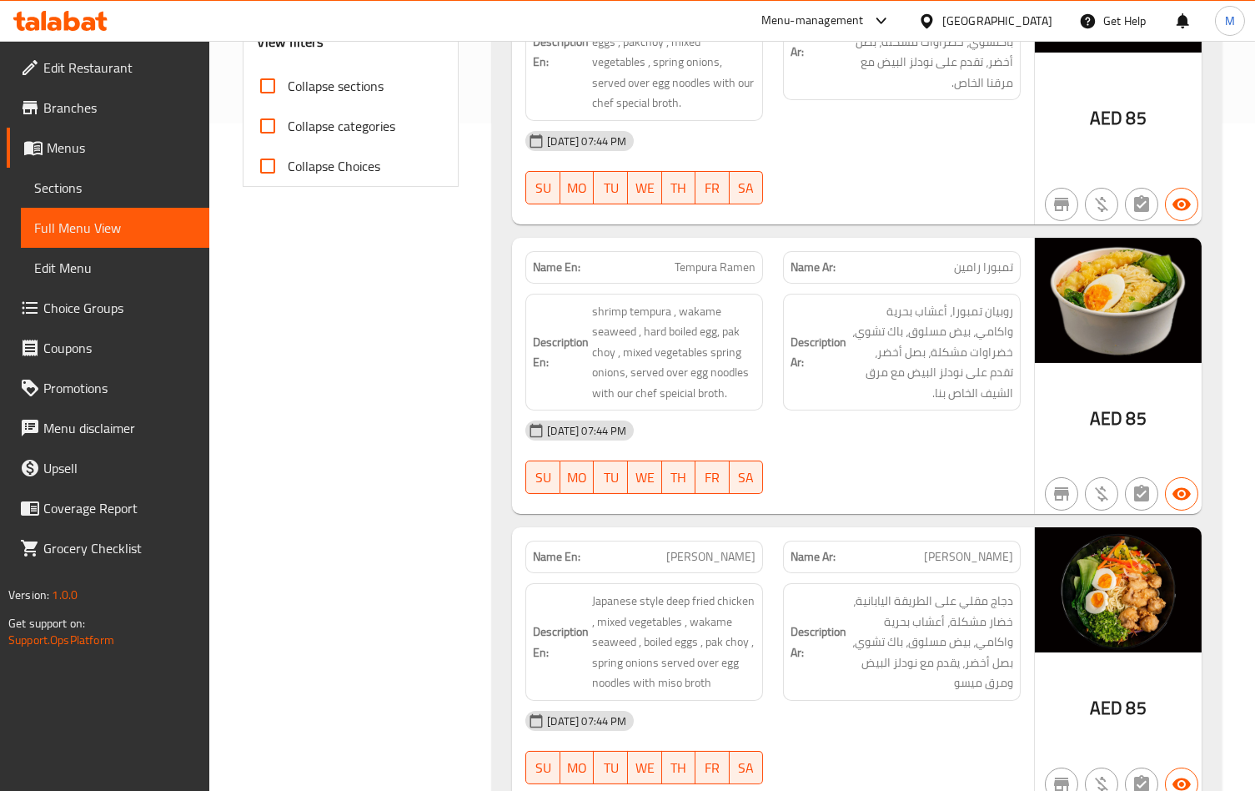
click at [839, 207] on div at bounding box center [902, 204] width 258 height 20
click at [712, 275] on span "Tempura Ramen" at bounding box center [715, 268] width 81 height 18
copy span "Tempura Ramen"
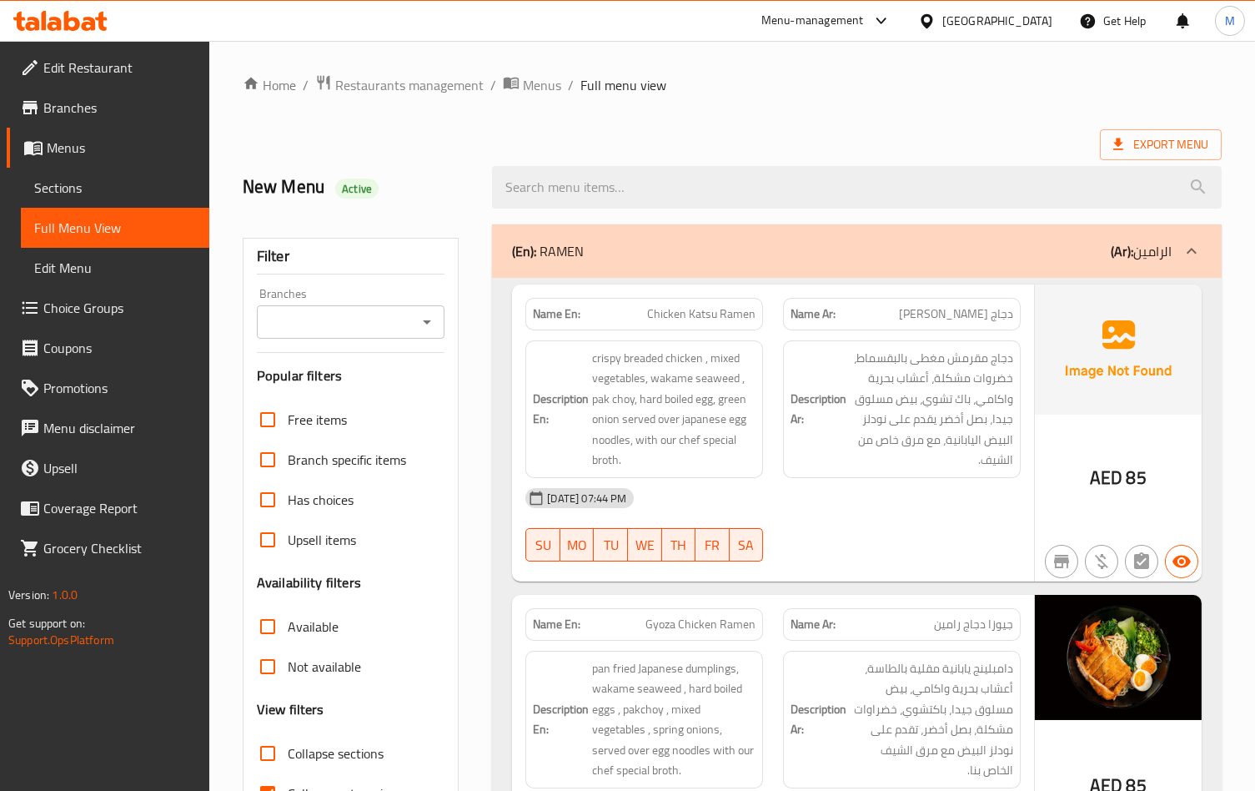
scroll to position [208, 0]
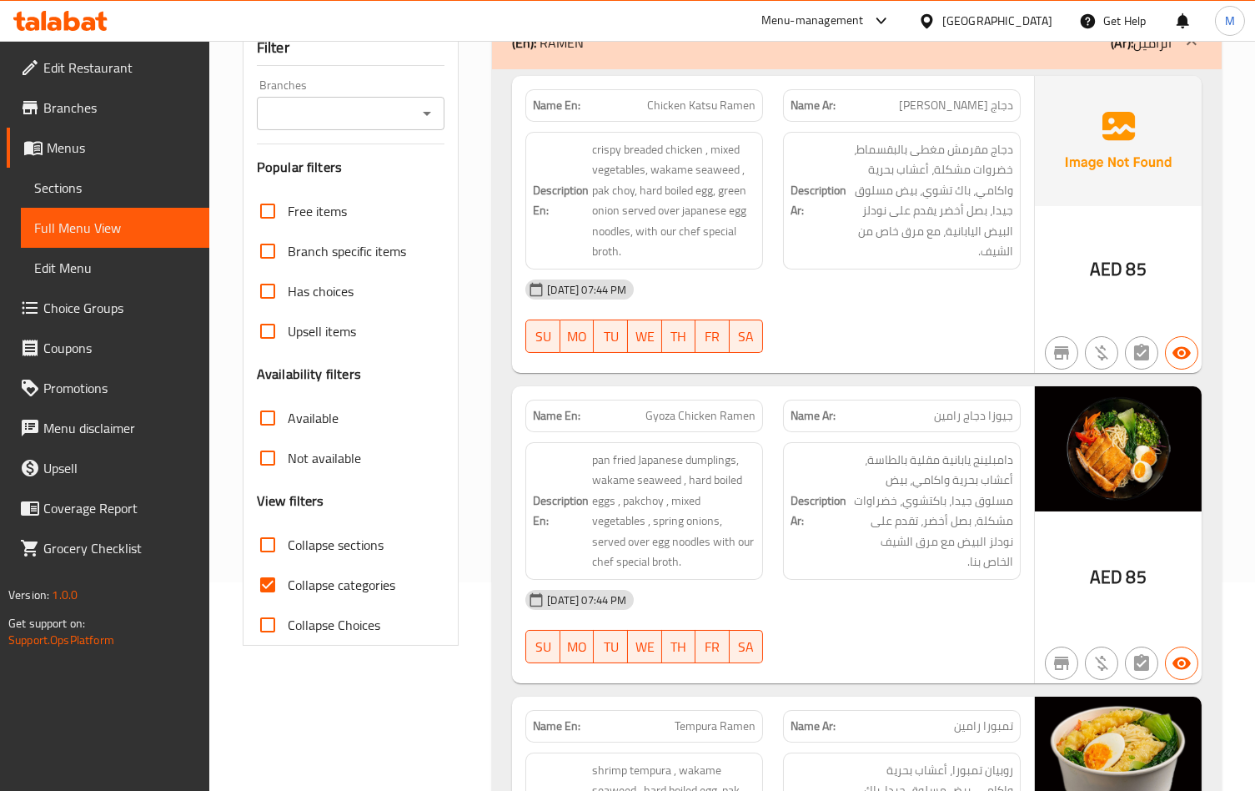
click at [328, 592] on span "Collapse categories" at bounding box center [342, 585] width 108 height 20
click at [288, 592] on input "Collapse categories" at bounding box center [268, 585] width 40 height 40
checkbox input "false"
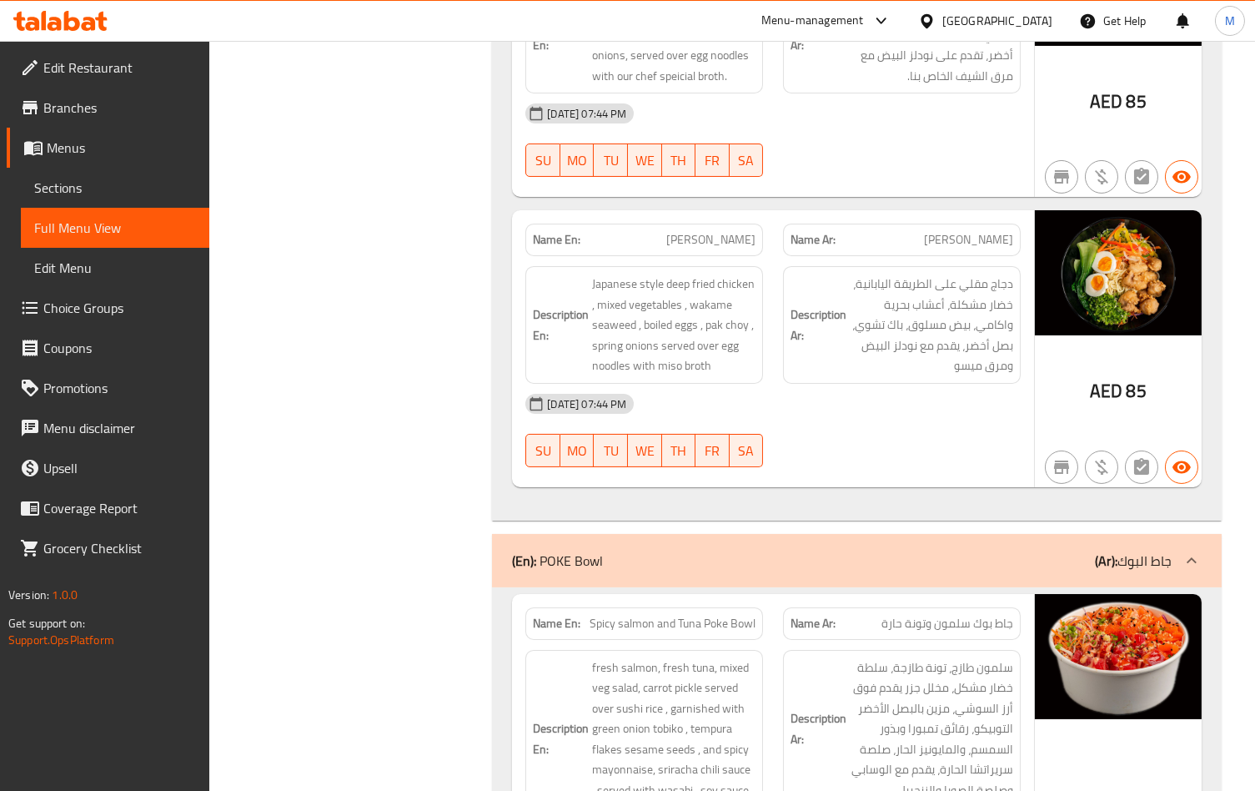
scroll to position [987, 0]
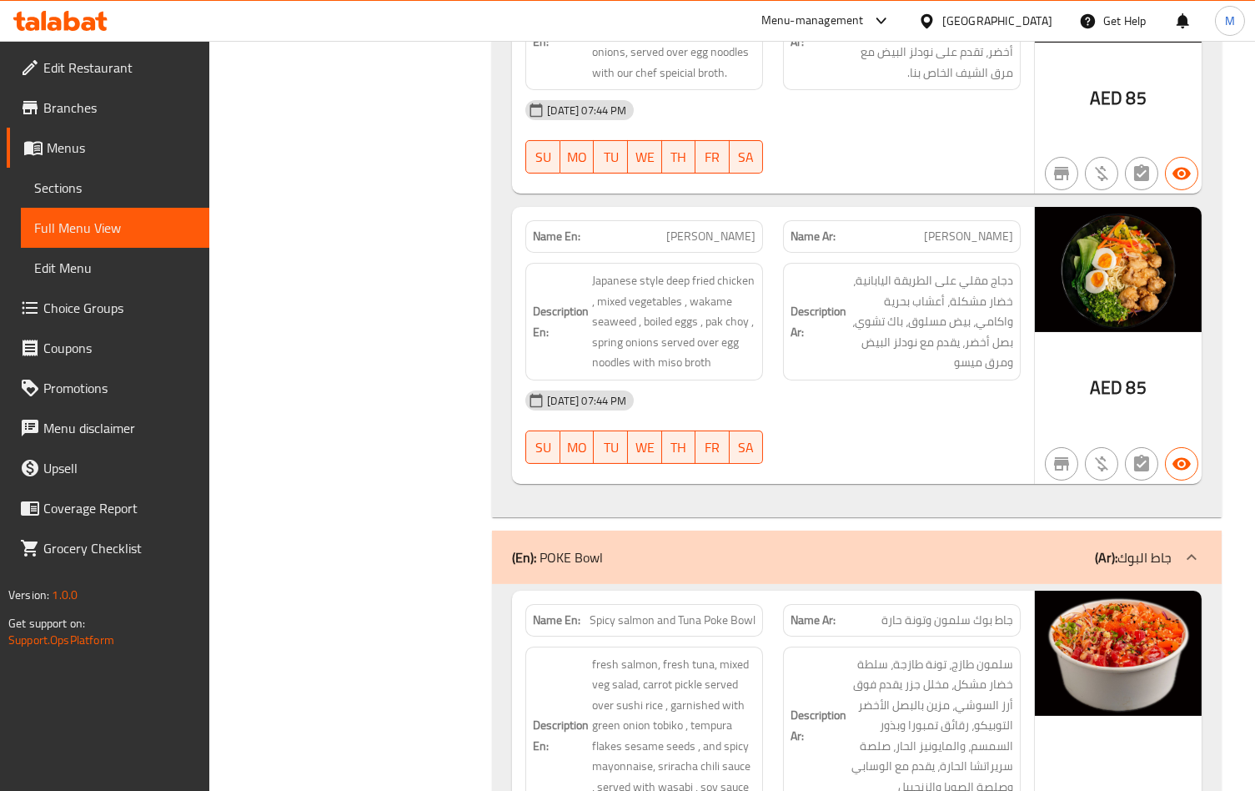
click at [714, 245] on span "Miso Ramen" at bounding box center [710, 237] width 89 height 18
copy span "Miso Ramen"
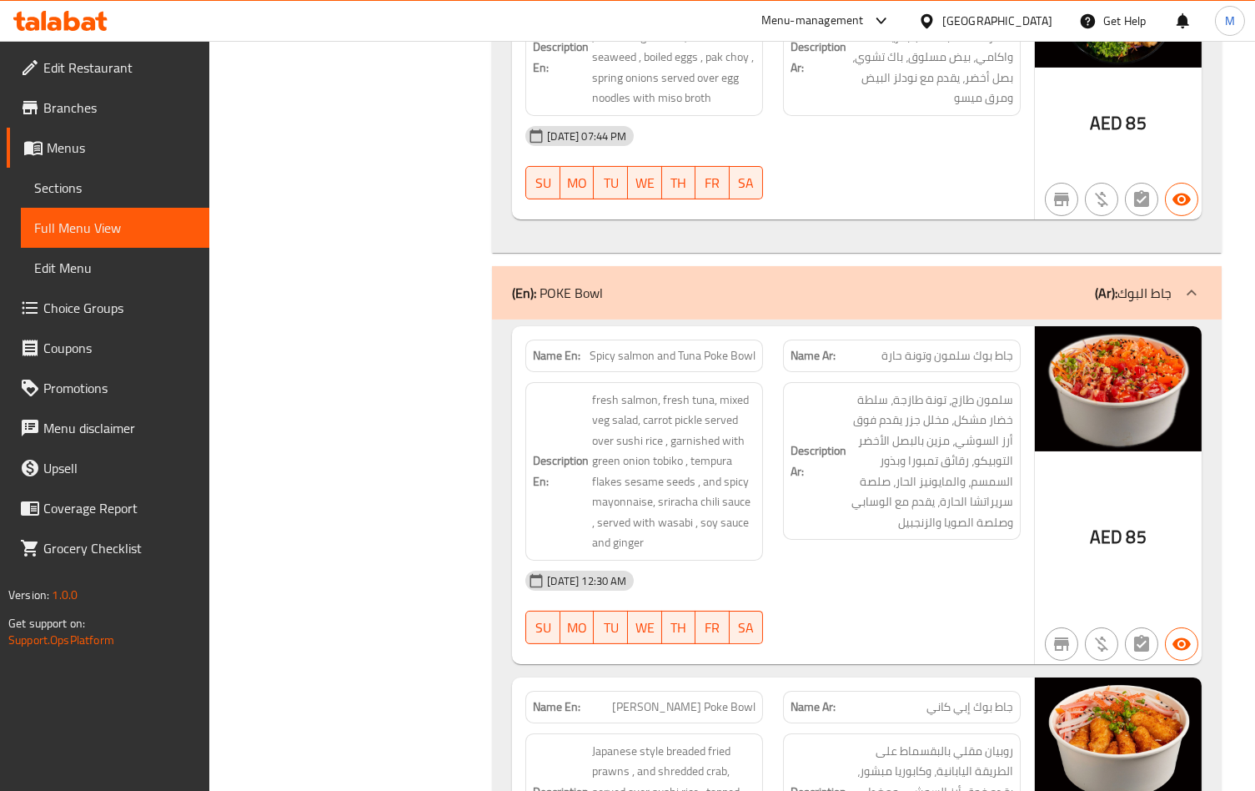
scroll to position [1321, 0]
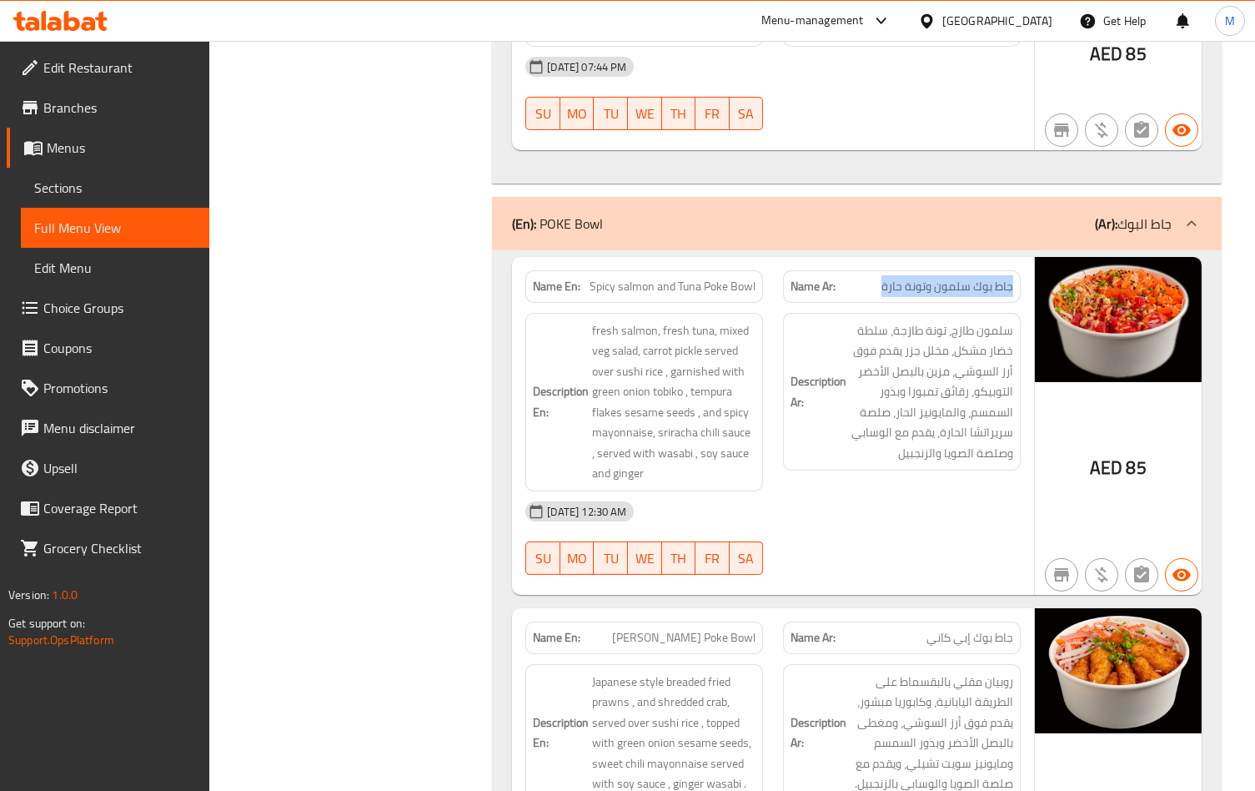
drag, startPoint x: 886, startPoint y: 290, endPoint x: 1031, endPoint y: 293, distance: 144.3
copy span "جاط بوك سلمون وتونة حارة"
drag, startPoint x: 782, startPoint y: 488, endPoint x: 716, endPoint y: 410, distance: 101.8
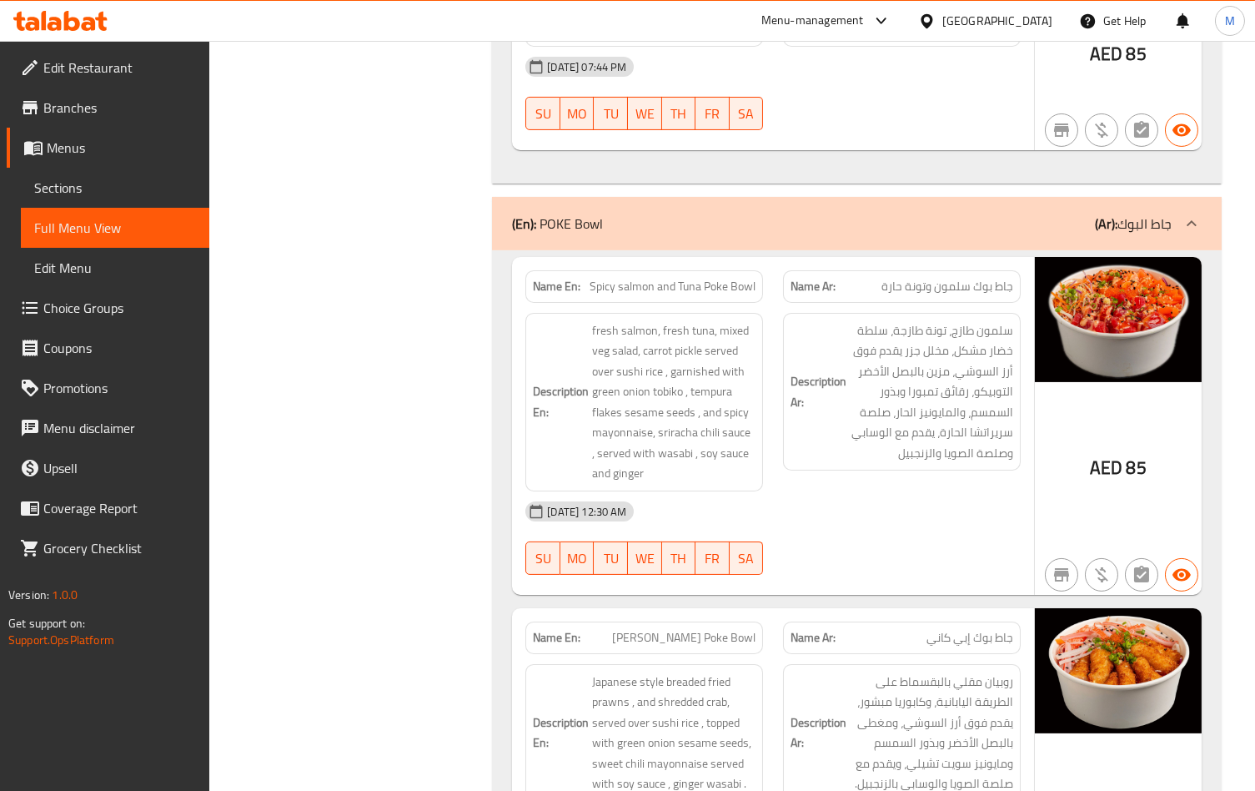
copy span "Spicy salmon and Tuna Poke Bowl"
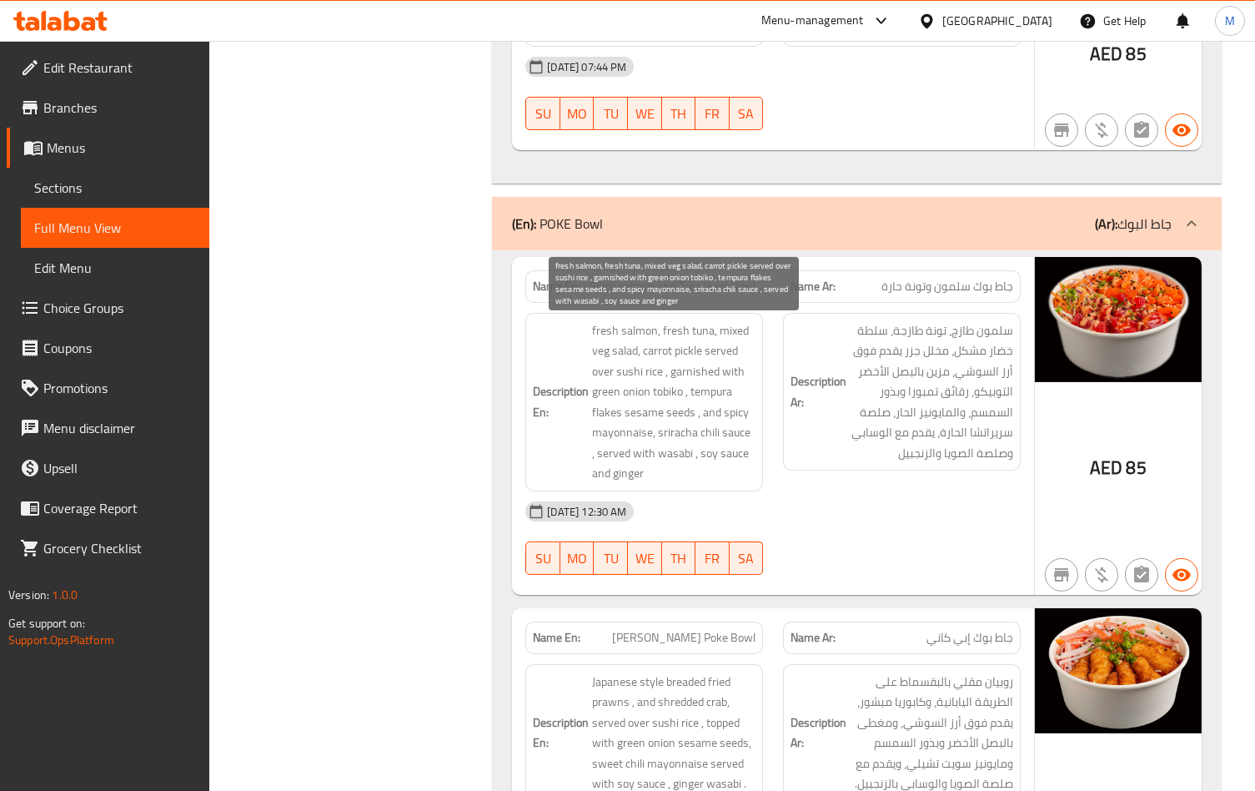
click at [695, 409] on span "fresh salmon, fresh tuna, mixed veg salad, carrot pickle served over sushi rice…" at bounding box center [673, 401] width 163 height 163
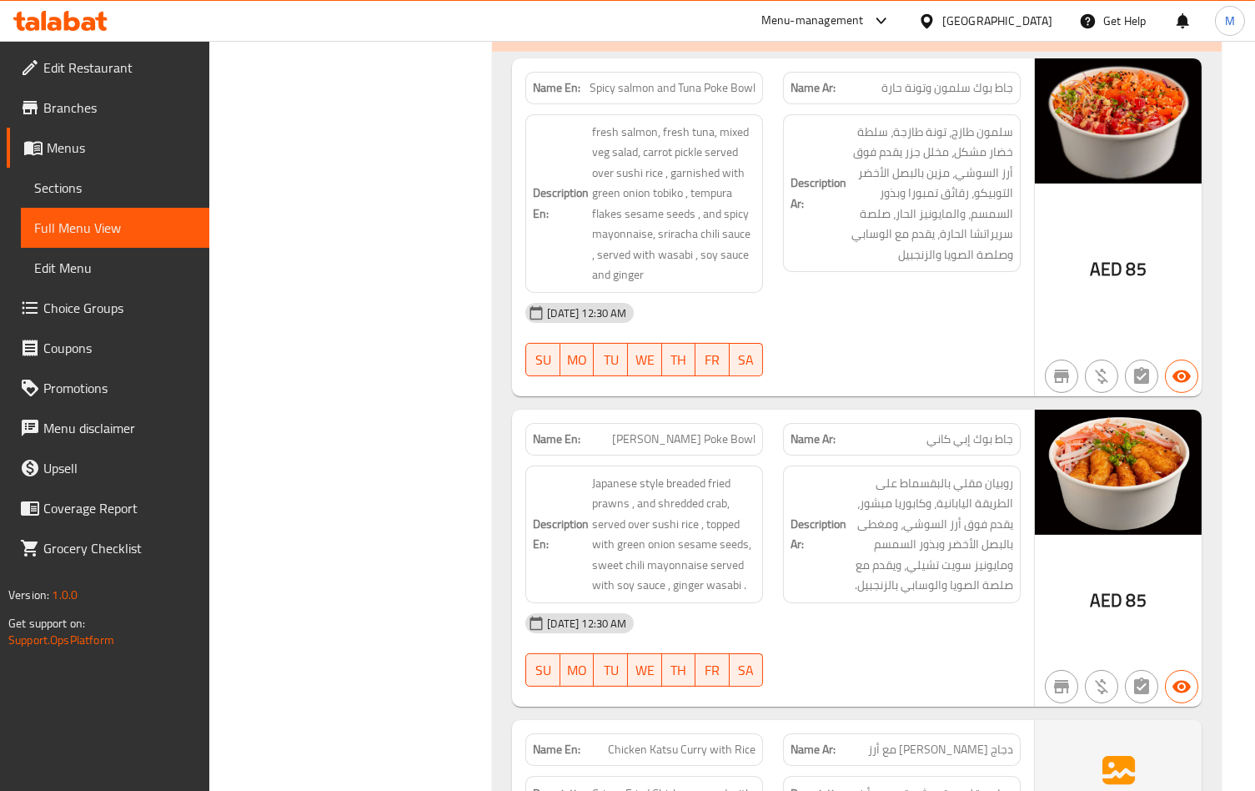
scroll to position [1543, 0]
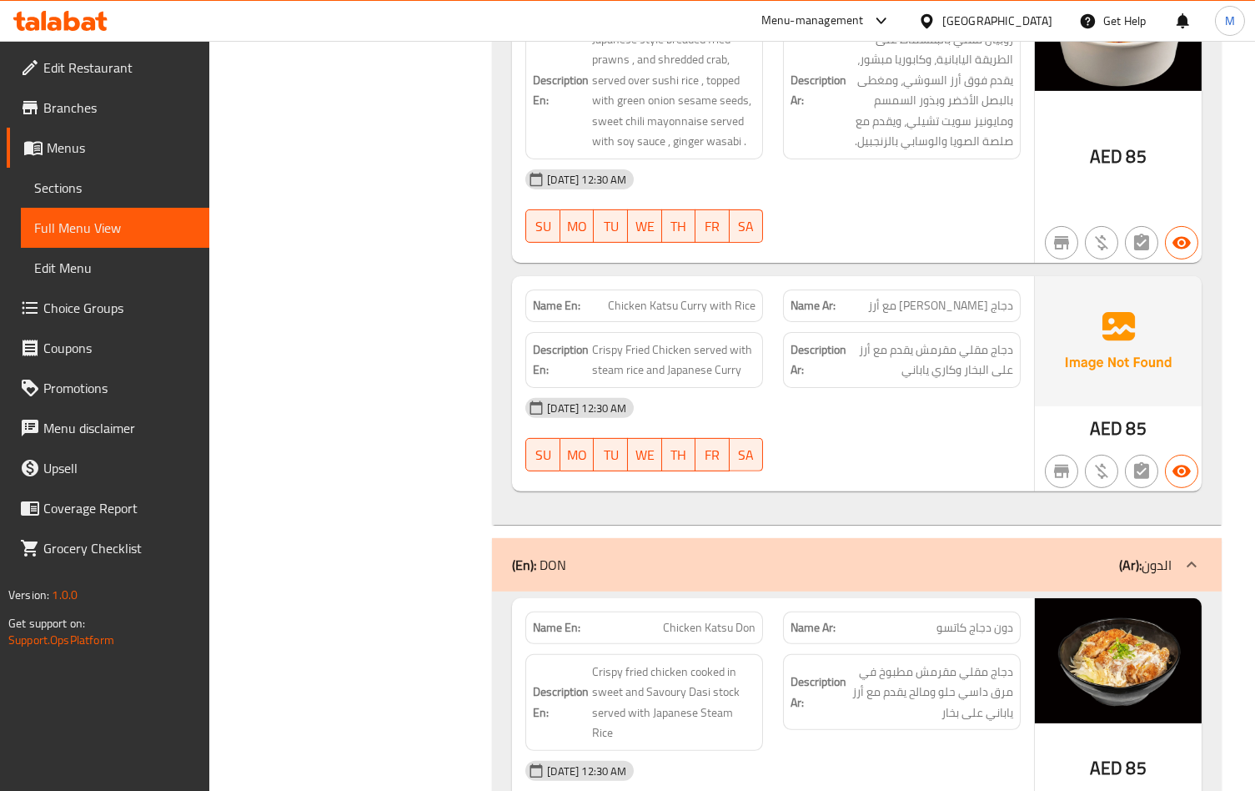
scroll to position [1988, 0]
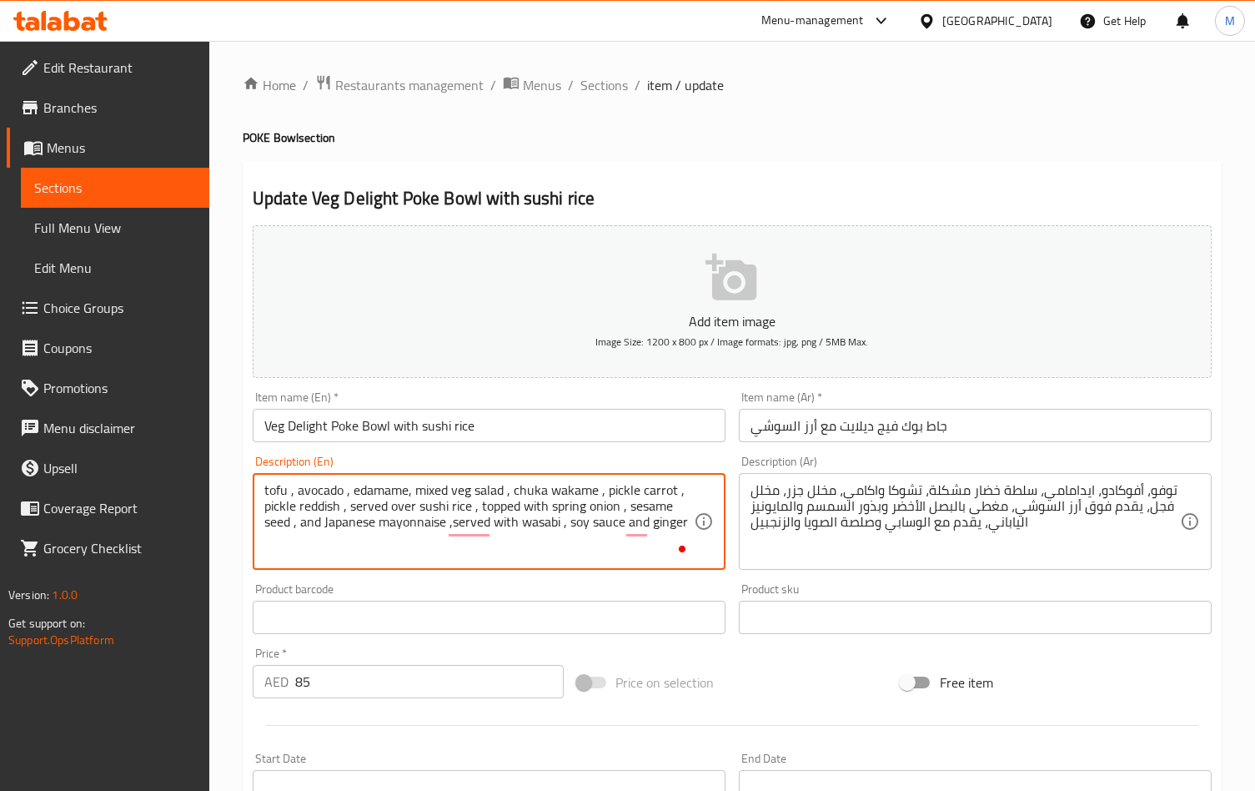
click at [264, 505] on textarea "tofu , avocado , edamame, mixed veg salad , chuka wakame , pickle carrot , pick…" at bounding box center [478, 521] width 429 height 79
click at [688, 490] on textarea "tofu , avocado , edamame, mixed veg salad , chuka wakame , pickle carrot , radi…" at bounding box center [478, 521] width 429 height 79
click at [327, 504] on textarea "tofu , avocado , edamame, mixed veg salad , chuka wakame , pickle carrot , pick…" at bounding box center [478, 521] width 429 height 79
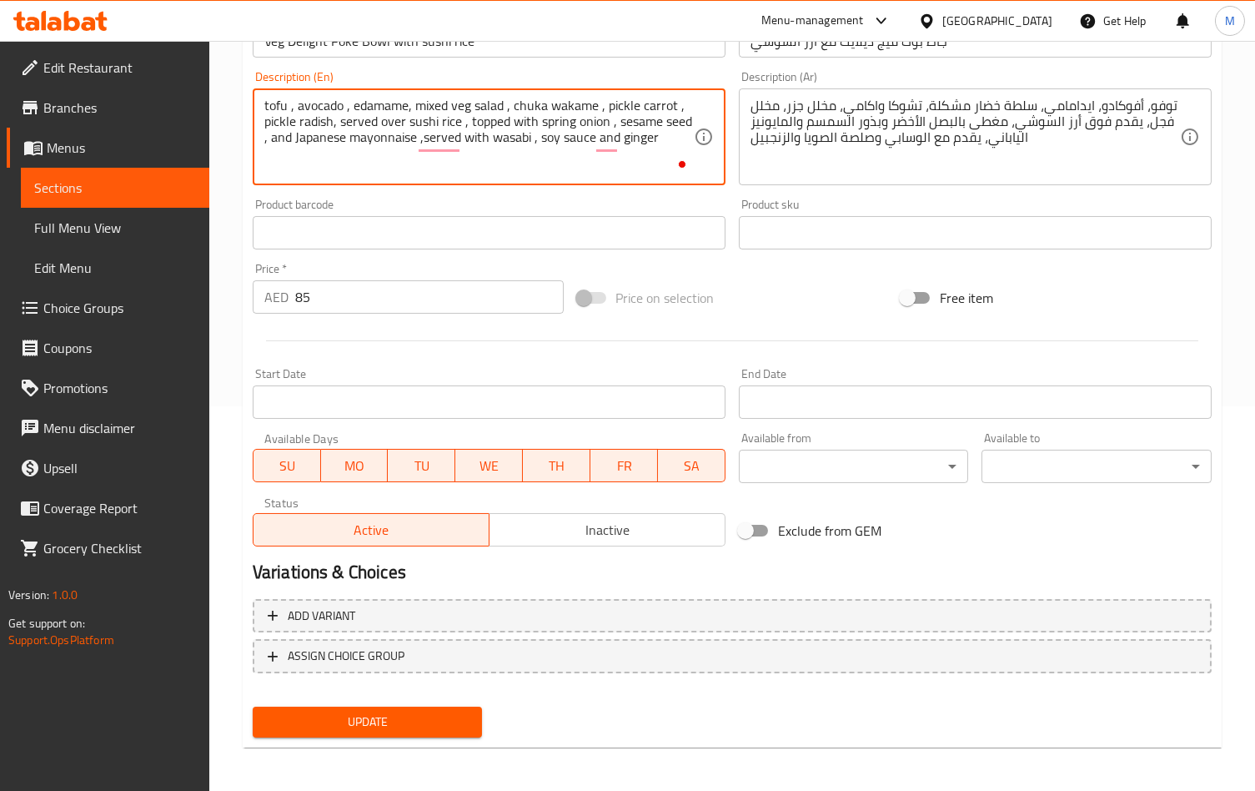
type textarea "tofu , avocado , edamame, mixed veg salad , chuka wakame , pickle carrot , pick…"
click at [364, 727] on span "Update" at bounding box center [367, 721] width 203 height 21
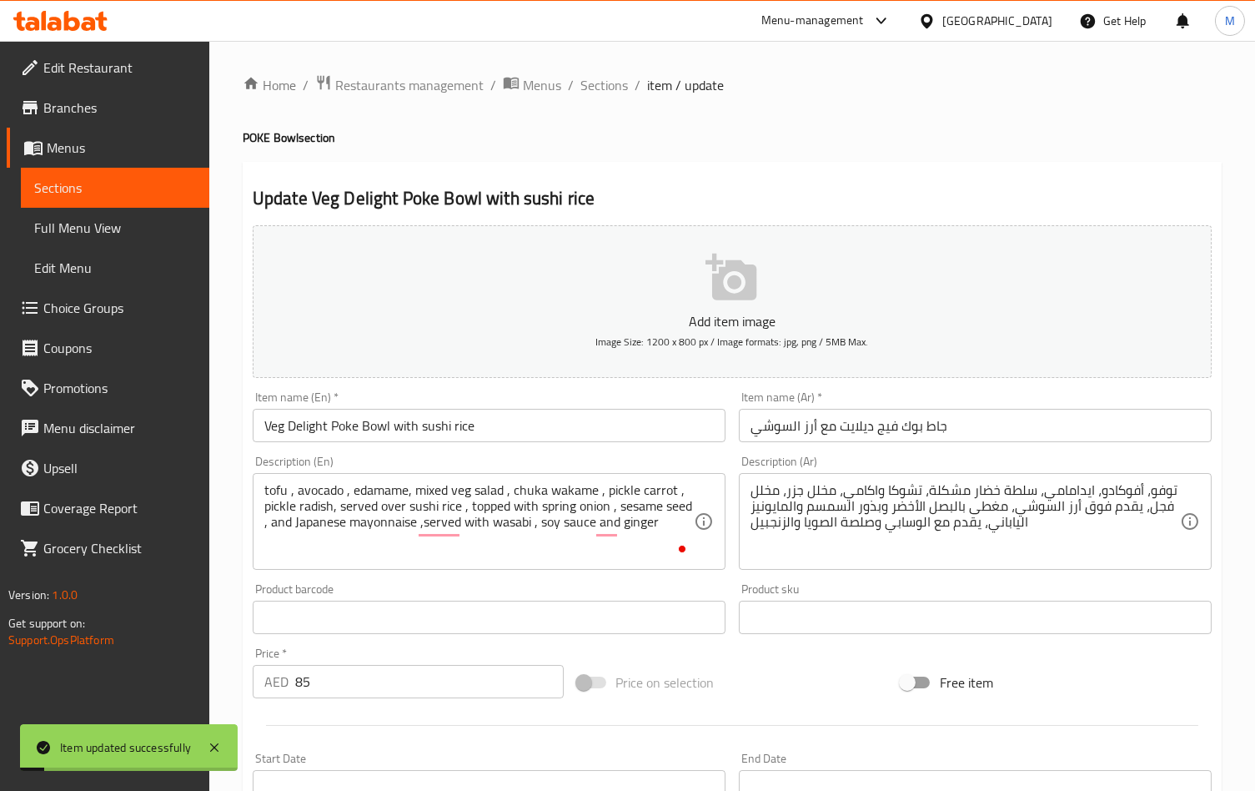
drag, startPoint x: 592, startPoint y: 89, endPoint x: 574, endPoint y: 113, distance: 29.7
click at [593, 89] on span "Sections" at bounding box center [604, 85] width 48 height 20
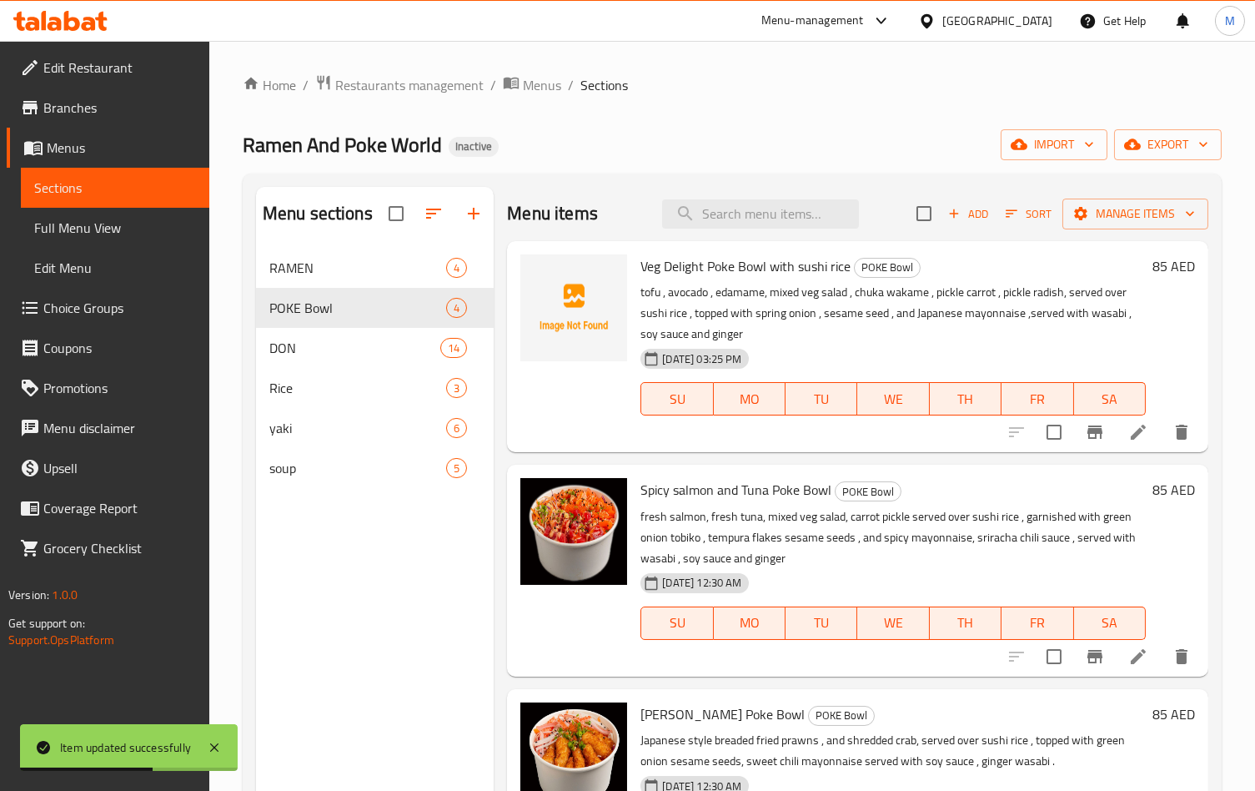
click at [946, 220] on icon "button" at bounding box center [953, 213] width 15 height 15
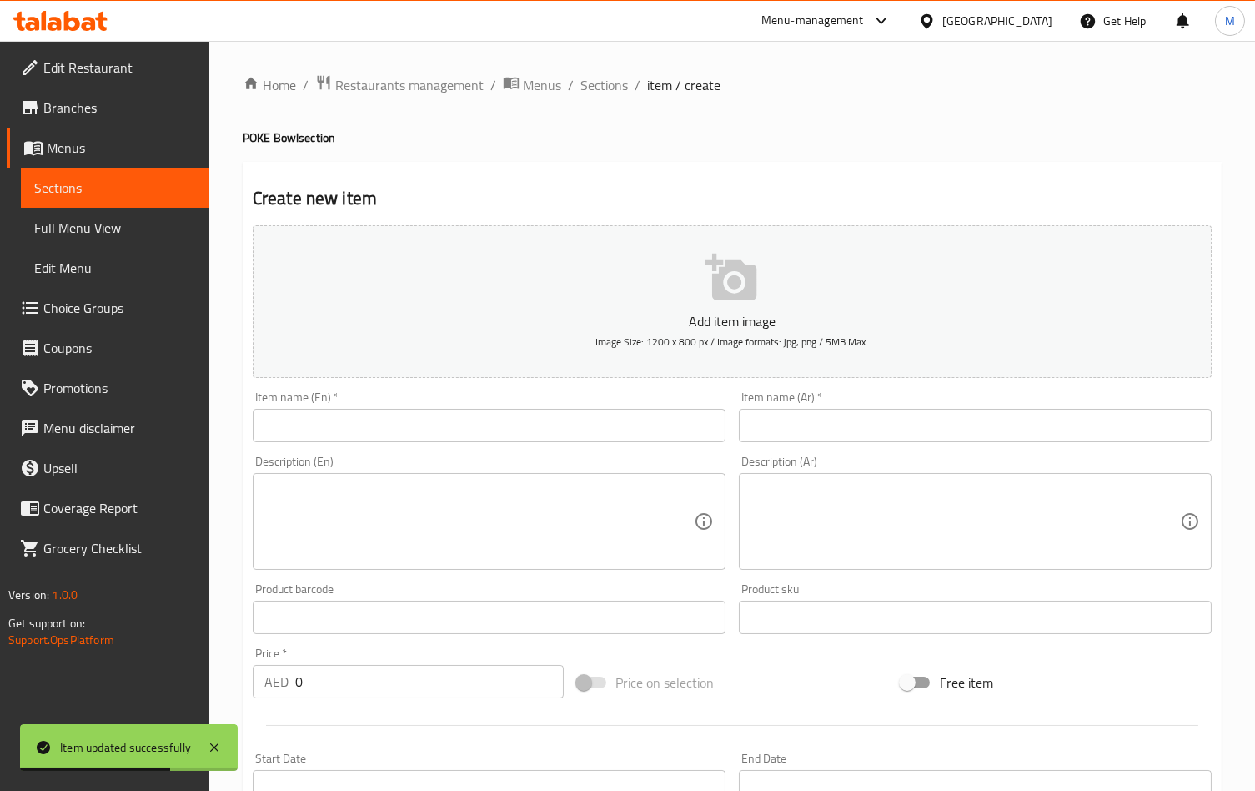
click at [420, 440] on input "text" at bounding box center [489, 425] width 473 height 33
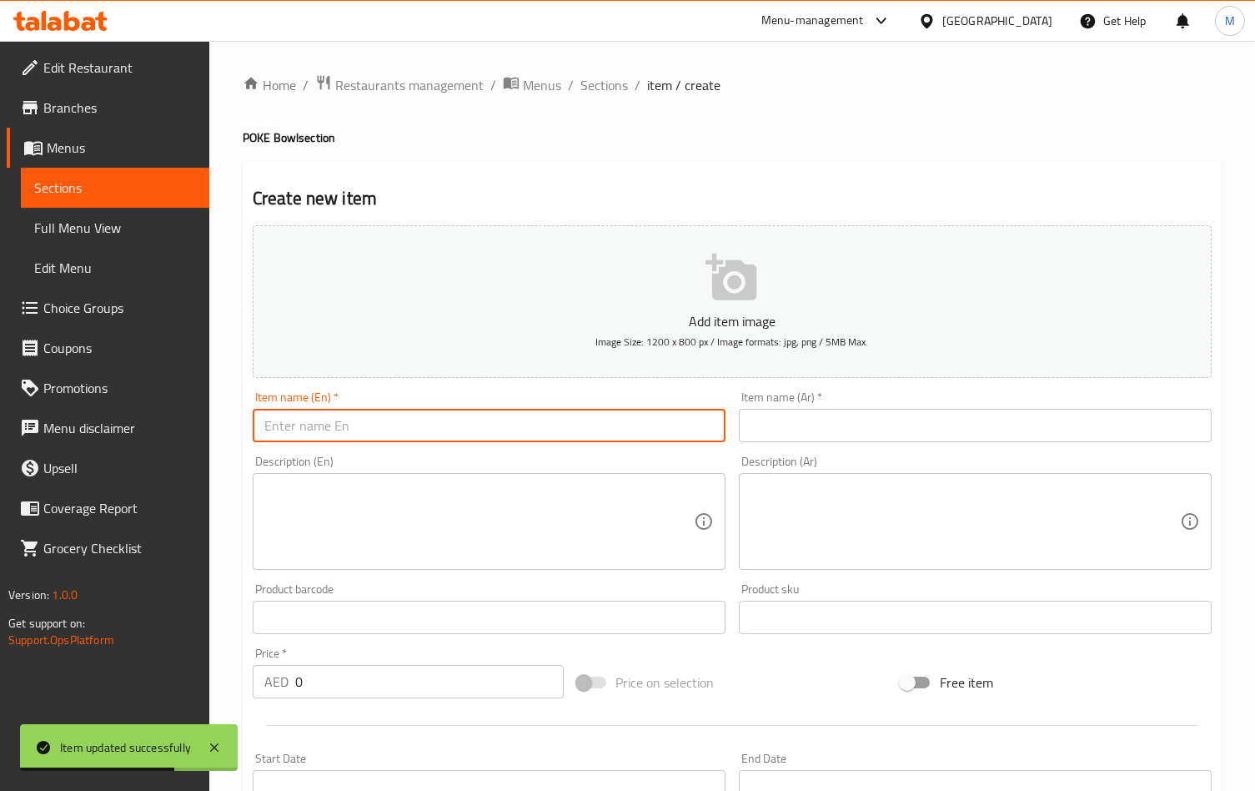
paste input "veg Delight Poke Bowl"
type input "veg Delight Poke Bowl"
click at [811, 412] on input "text" at bounding box center [975, 425] width 473 height 33
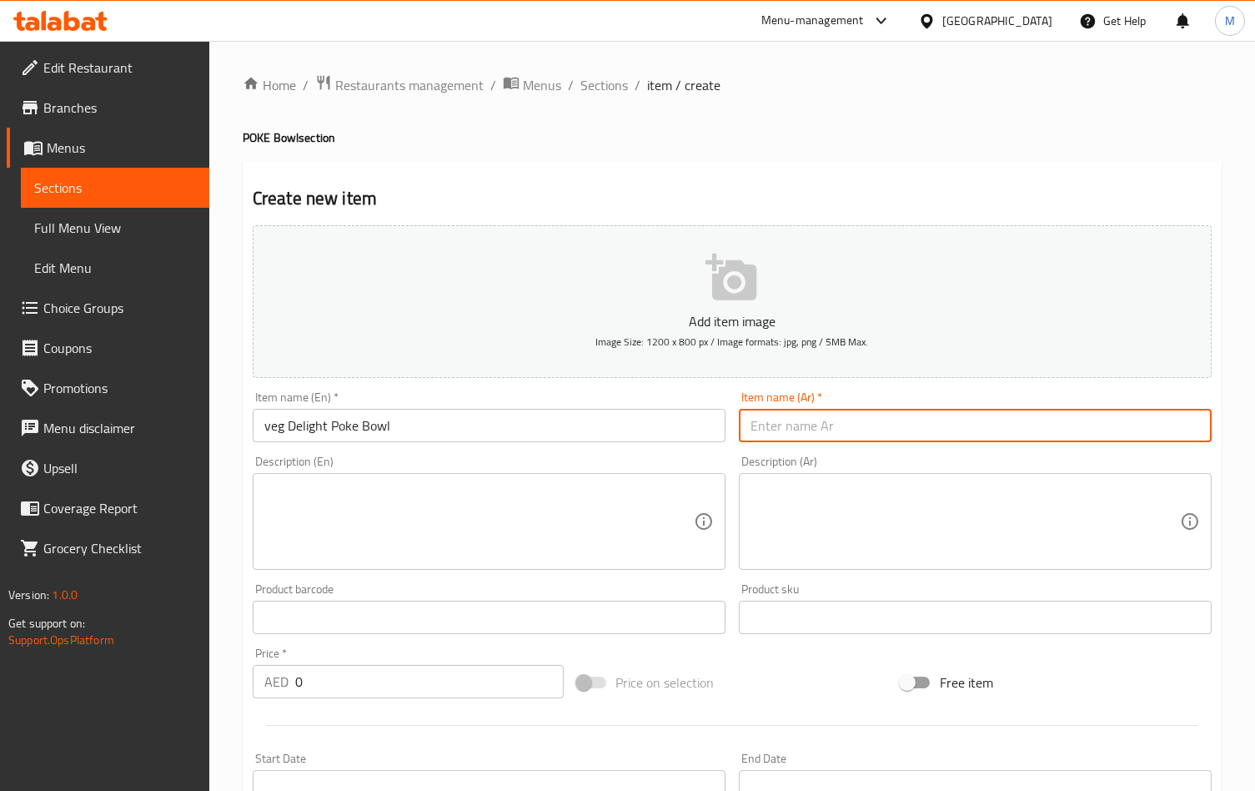
paste input "وعاء بوكي ديلايت النباتي"
click at [884, 429] on input "وعاء بوكي ديلايت النباتي" at bounding box center [975, 425] width 473 height 33
type input "وعاء بوكي ديلايت النباتي"
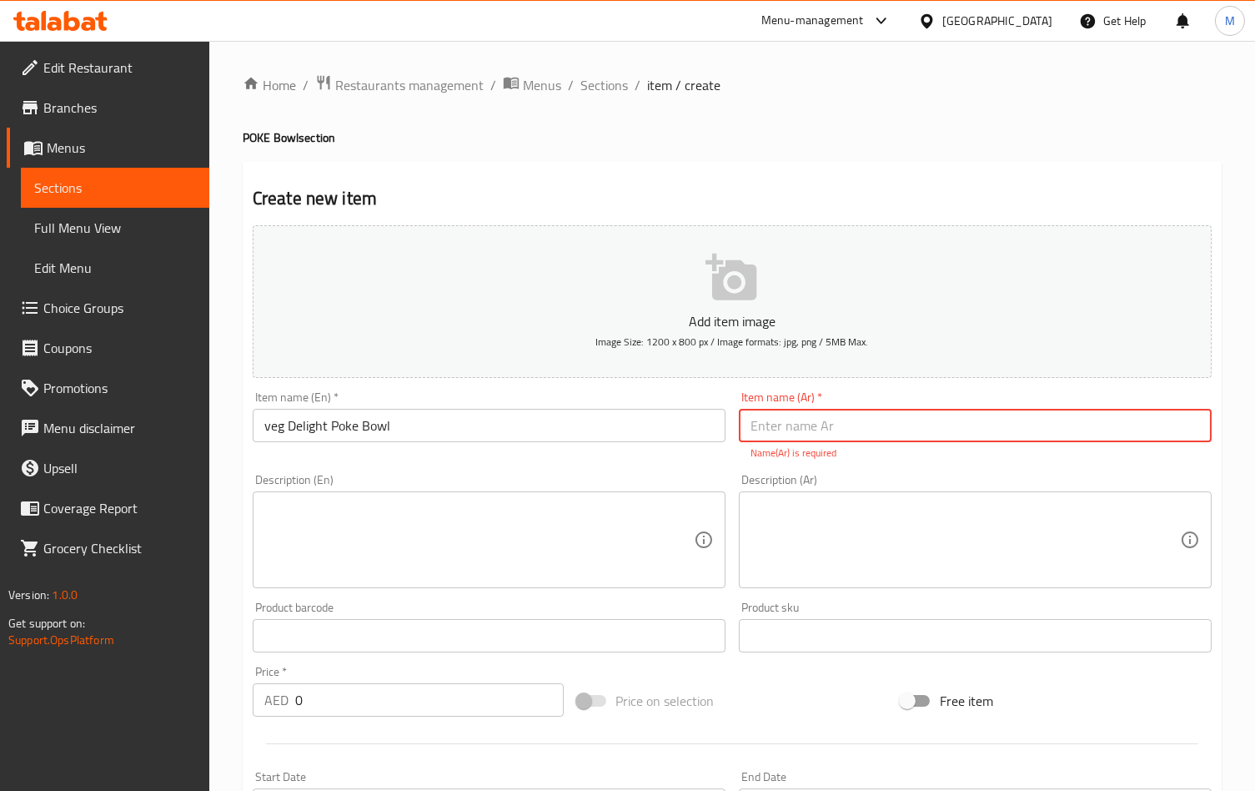
click at [787, 419] on input "text" at bounding box center [975, 425] width 473 height 33
paste input "وعاء بوكي ديلايت النباتي"
click at [869, 433] on input "وعاء بوكي ديلايت النباتي" at bounding box center [975, 425] width 473 height 33
drag, startPoint x: 830, startPoint y: 429, endPoint x: 838, endPoint y: 440, distance: 14.3
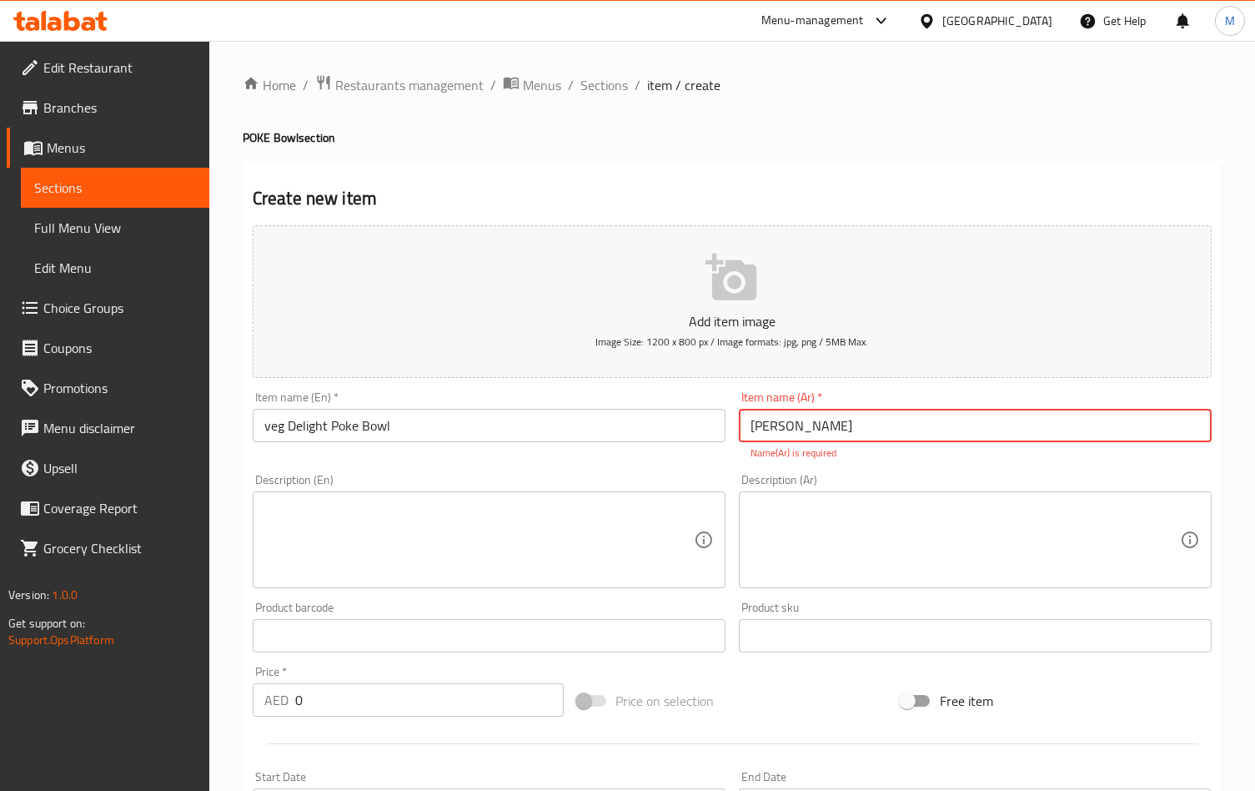
click at [830, 428] on input "جاط بوكي ديلايت النباتي" at bounding box center [975, 425] width 473 height 33
click at [770, 435] on input "جاط بوك ديلايت النباتي" at bounding box center [975, 425] width 473 height 33
type input "جاط بوك ديلايت فيج"
click at [691, 464] on div "Add item image Image Size: 1200 x 800 px / Image formats: jpg, png / 5MB Max. I…" at bounding box center [732, 586] width 972 height 737
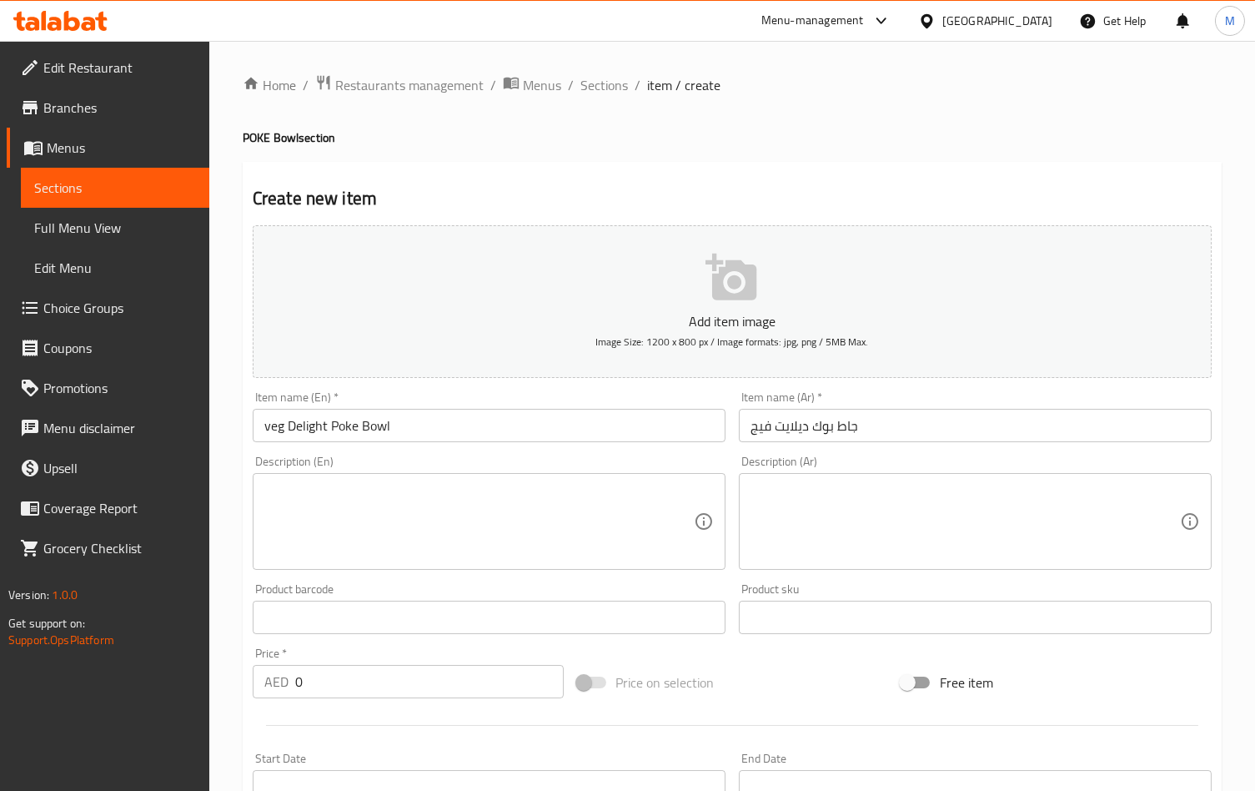
drag, startPoint x: 550, startPoint y: 466, endPoint x: 534, endPoint y: 501, distance: 38.8
click at [550, 466] on div "Description (En) Description (En)" at bounding box center [489, 512] width 473 height 114
drag, startPoint x: 330, startPoint y: 693, endPoint x: 139, endPoint y: 685, distance: 191.1
click at [139, 685] on div "Edit Restaurant Branches Menus Sections Full Menu View Edit Menu Choice Groups …" at bounding box center [627, 609] width 1255 height 1137
paste input "65"
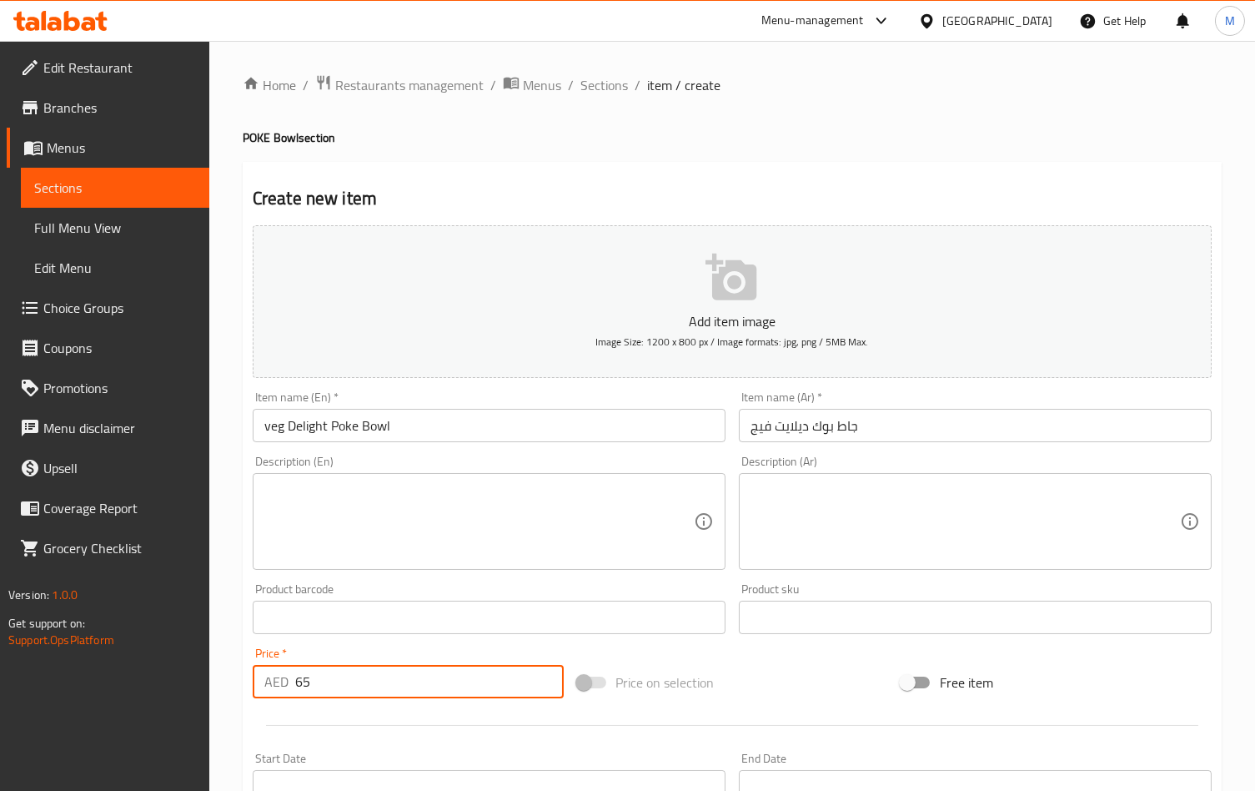
type input "65"
click at [547, 514] on textarea at bounding box center [478, 521] width 429 height 79
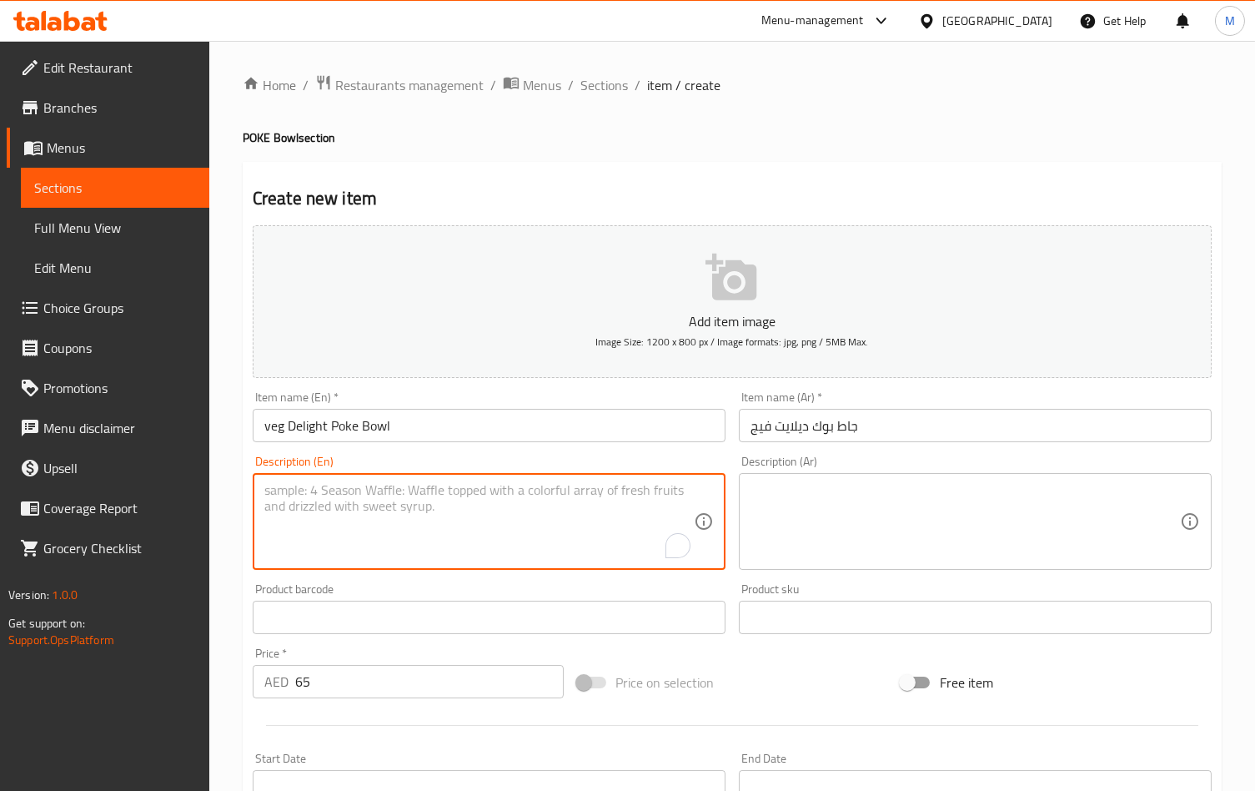
paste textarea "Japanese Thick Noodle with Japanese Curry"
click at [362, 495] on textarea "Japanese Thick Noodle with Japanese Curry" at bounding box center [478, 521] width 429 height 79
type textarea "Japanese Thick Noodle with Japanese Curry"
click at [362, 426] on input "veg Delight Poke Bowl" at bounding box center [489, 425] width 473 height 33
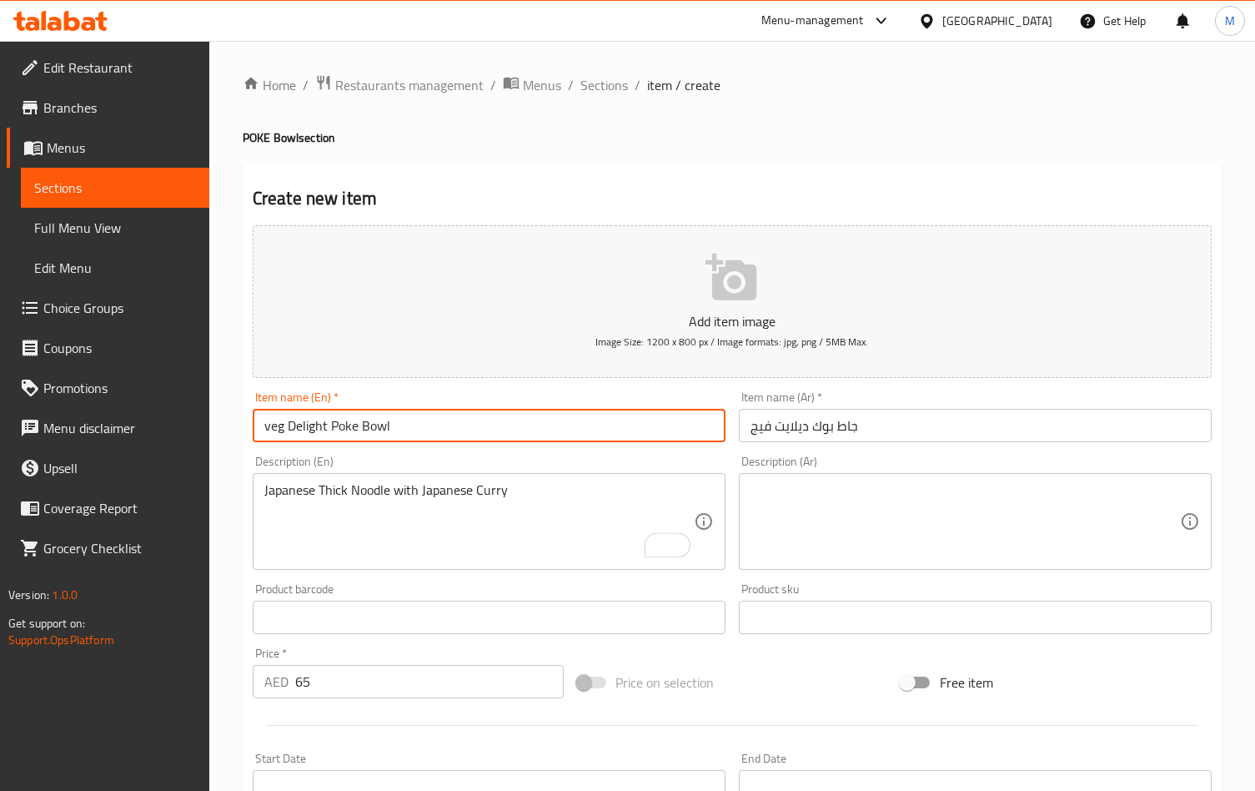
paste input "Noodle"
type input "veg Delight Poke Noodle Bowl"
click at [831, 434] on input "جاط بوك ديلايت فيج" at bounding box center [975, 425] width 473 height 33
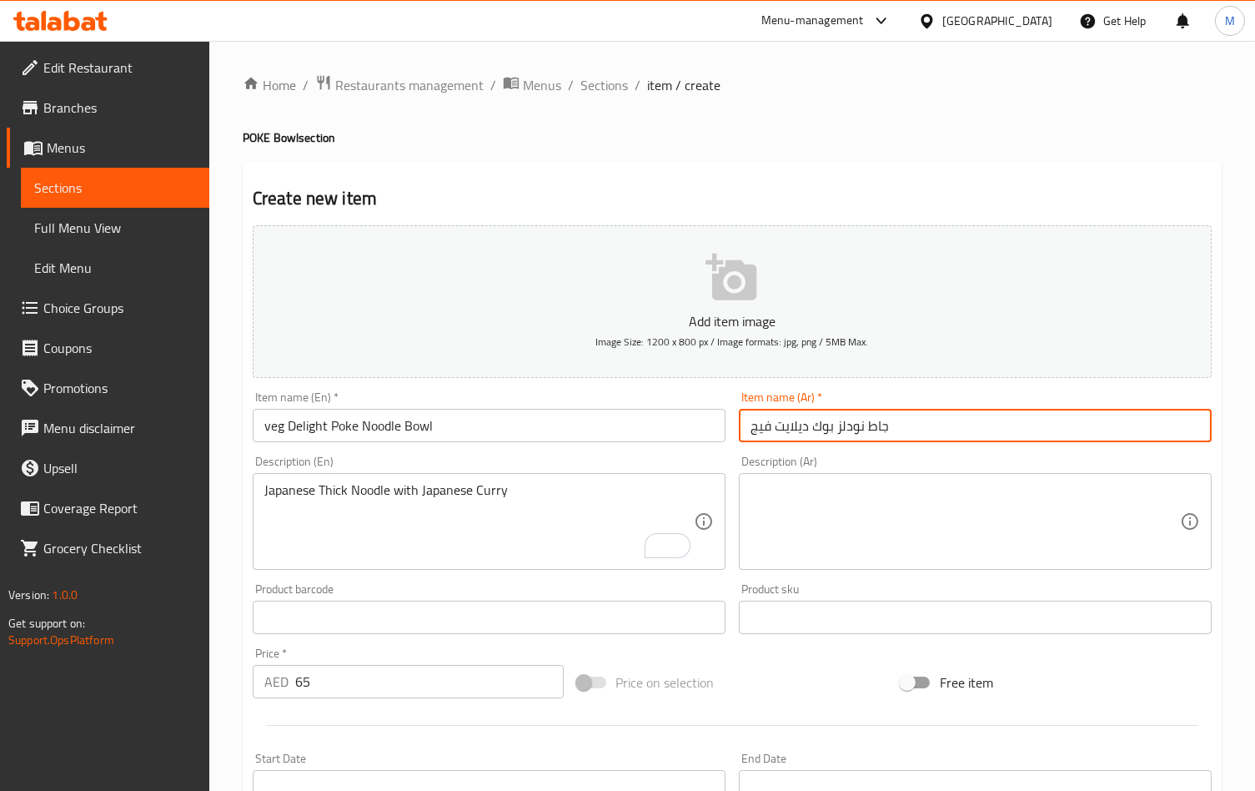
type input "جاط نودلز بوك ديلايت فيج"
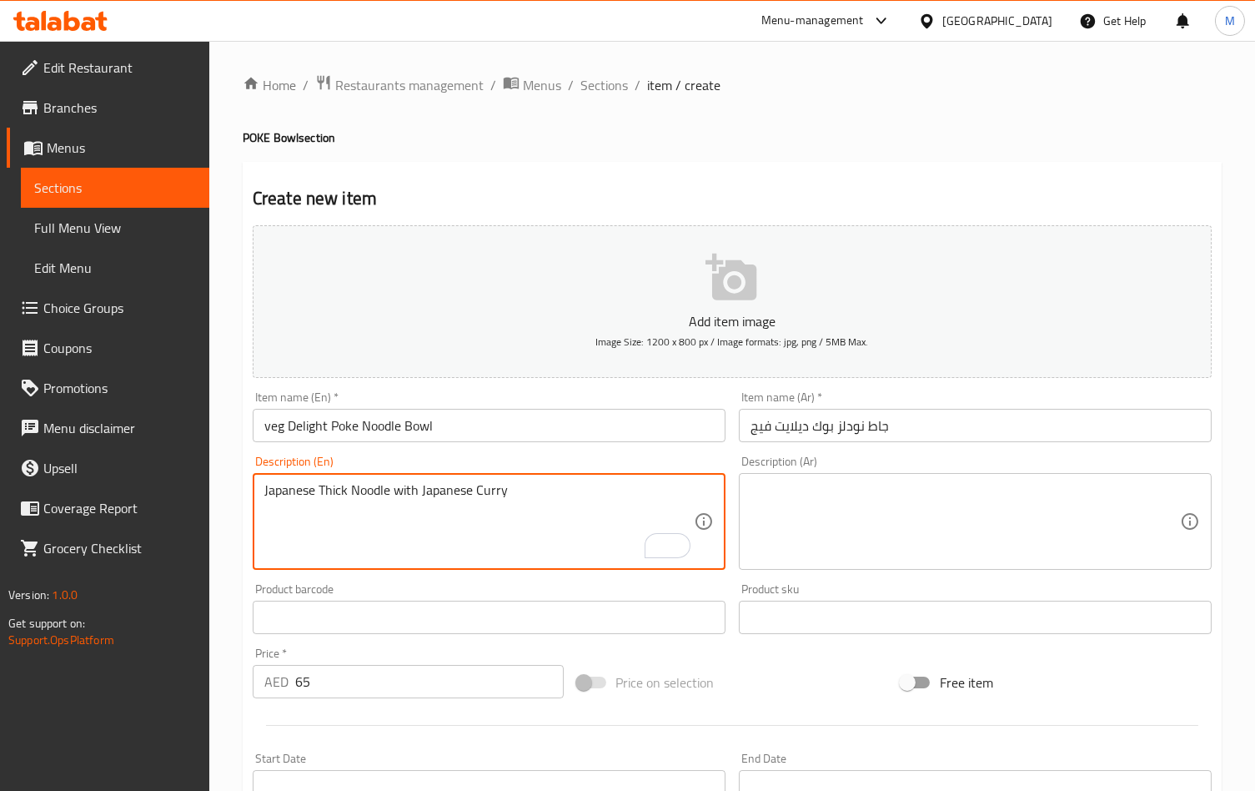
click at [444, 494] on textarea "Japanese Thick Noodle with Japanese Curry" at bounding box center [478, 521] width 429 height 79
click at [811, 530] on textarea at bounding box center [964, 521] width 429 height 79
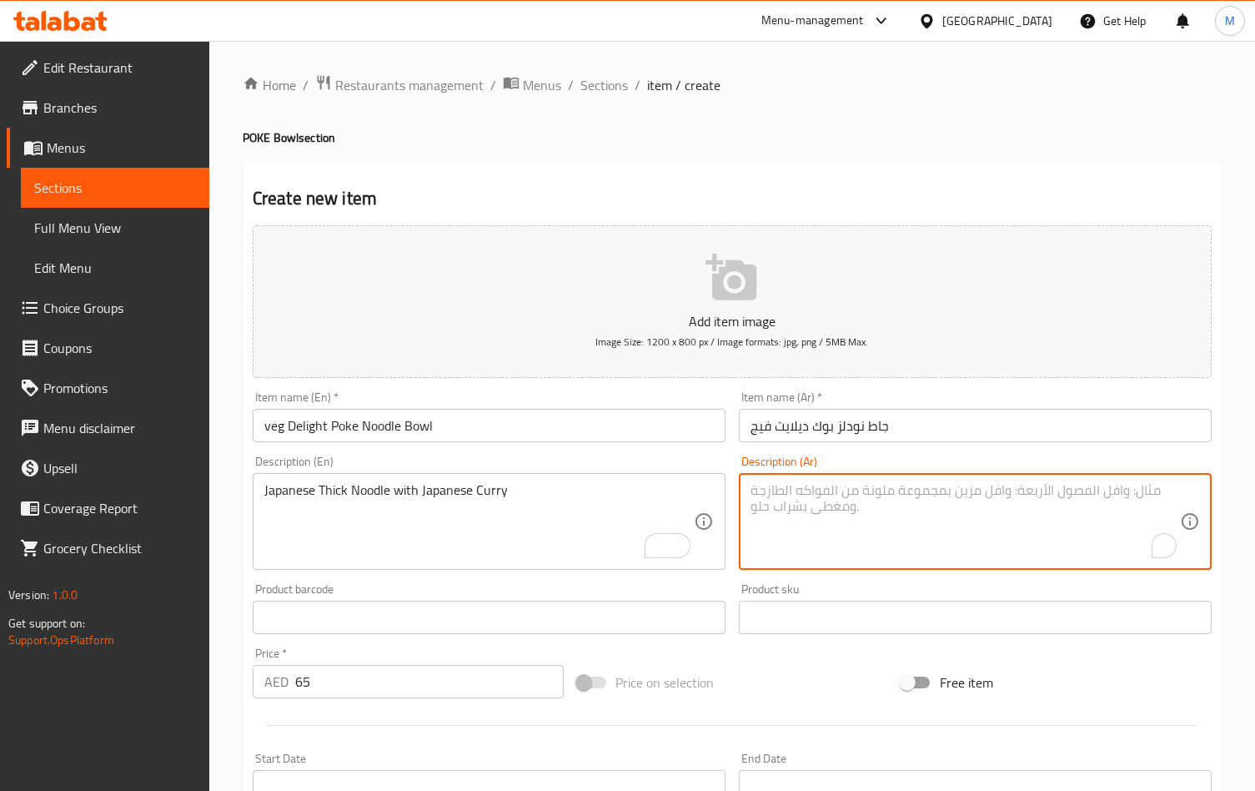
paste textarea "نودلز يابانية سميكة مع الكاري الياباني"
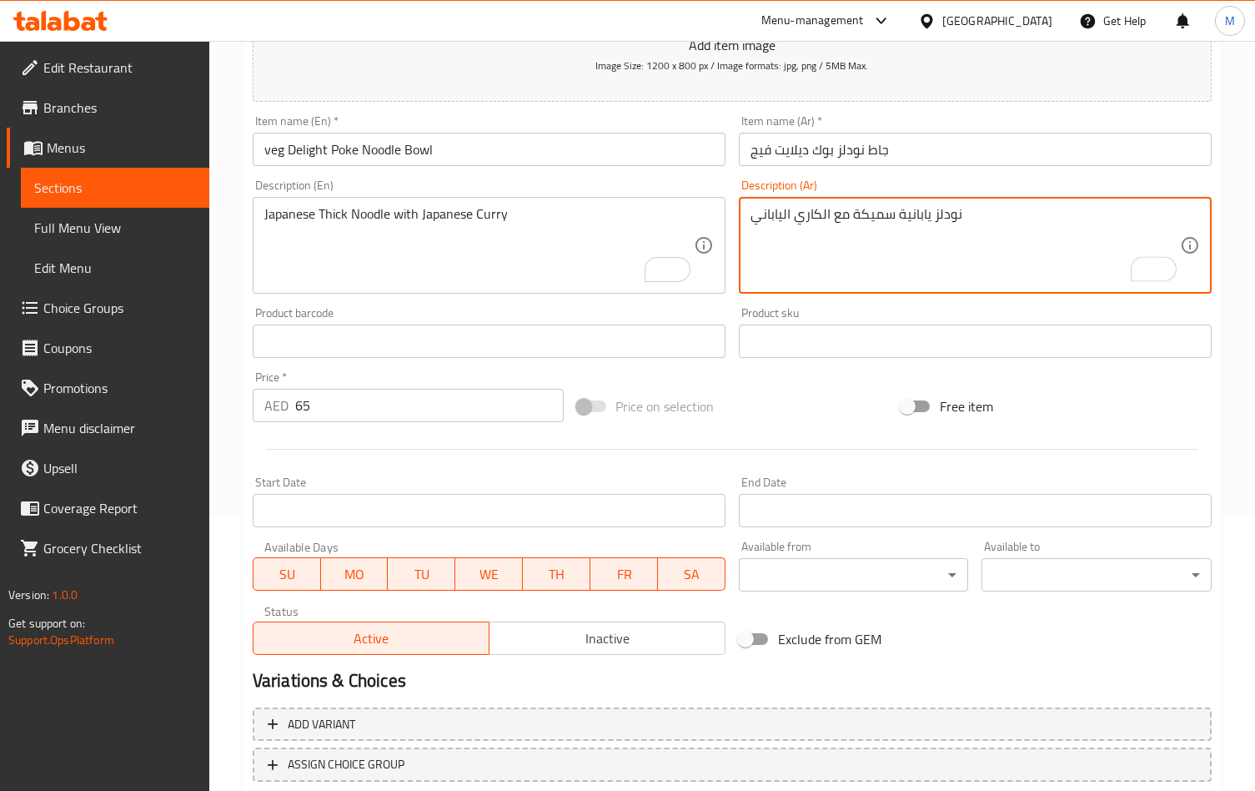
scroll to position [334, 0]
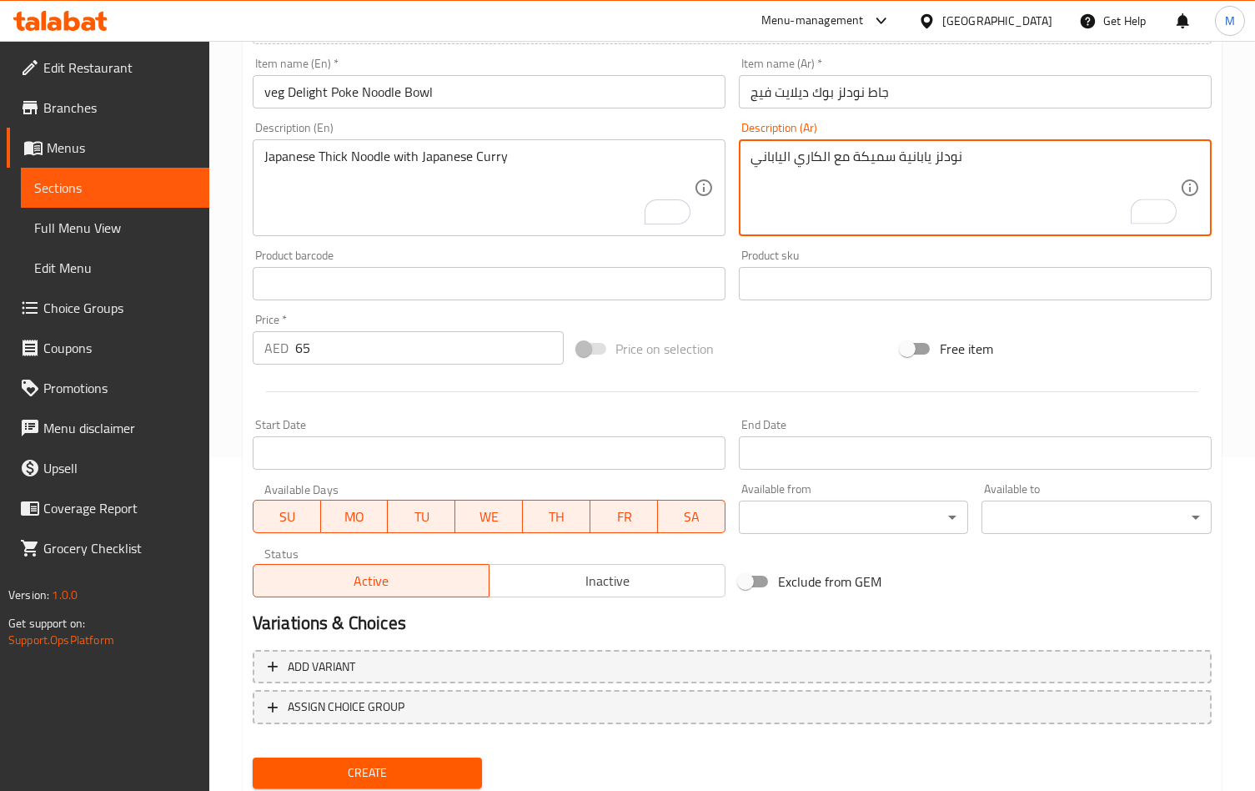
type textarea "نودلز يابانية سميكة مع الكاري الياباني"
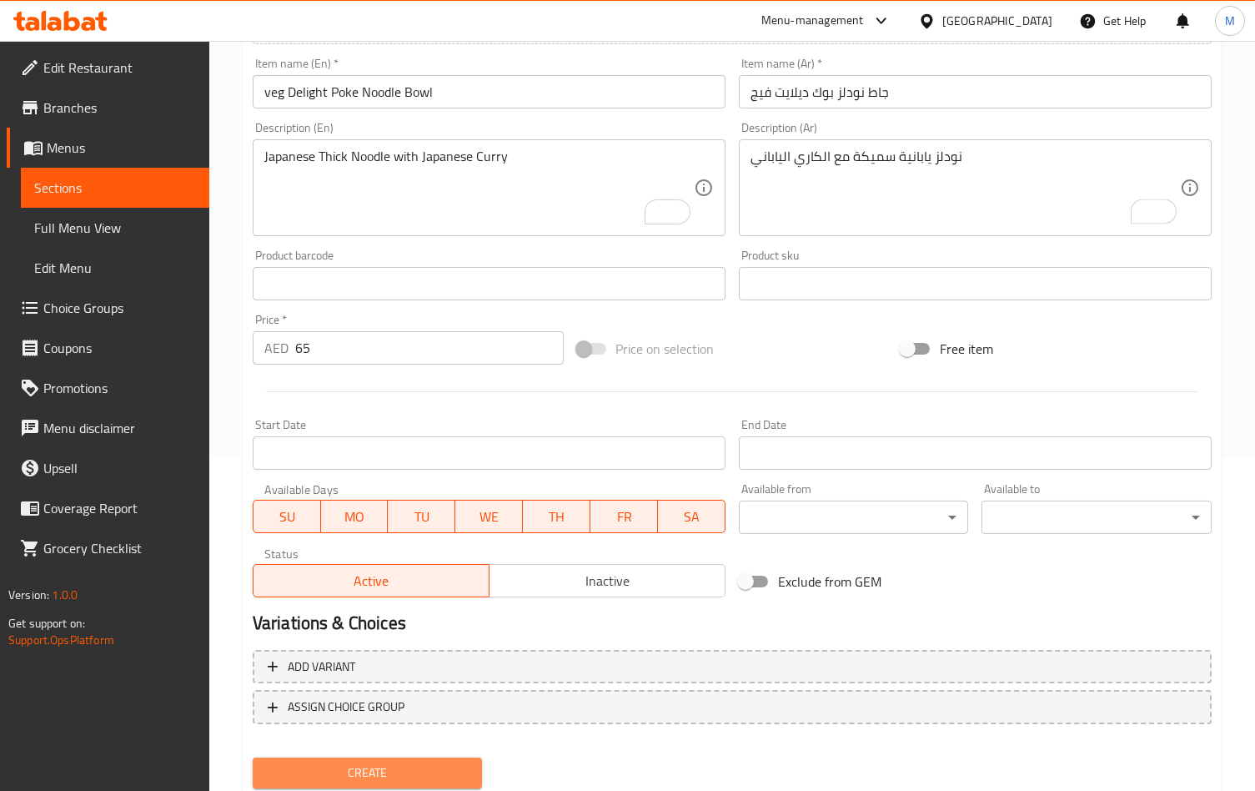
click at [403, 773] on span "Create" at bounding box center [367, 772] width 203 height 21
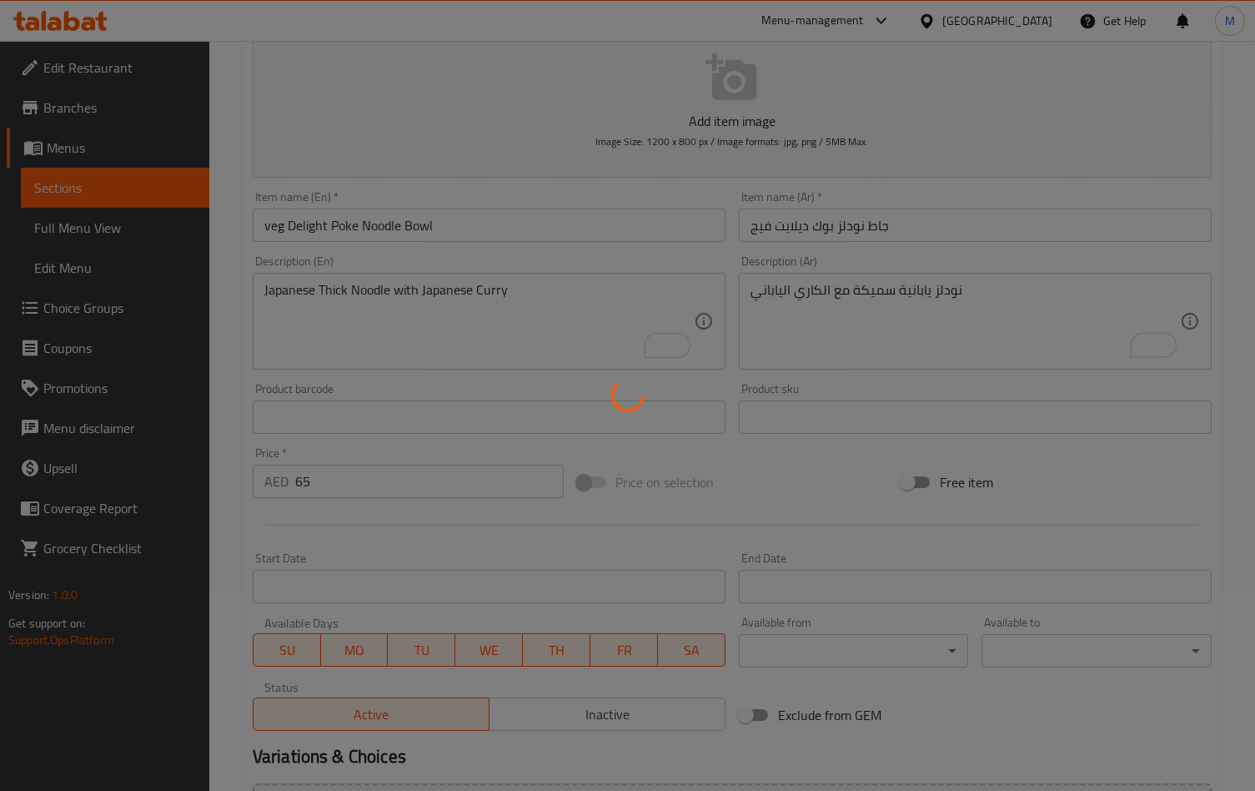
scroll to position [0, 0]
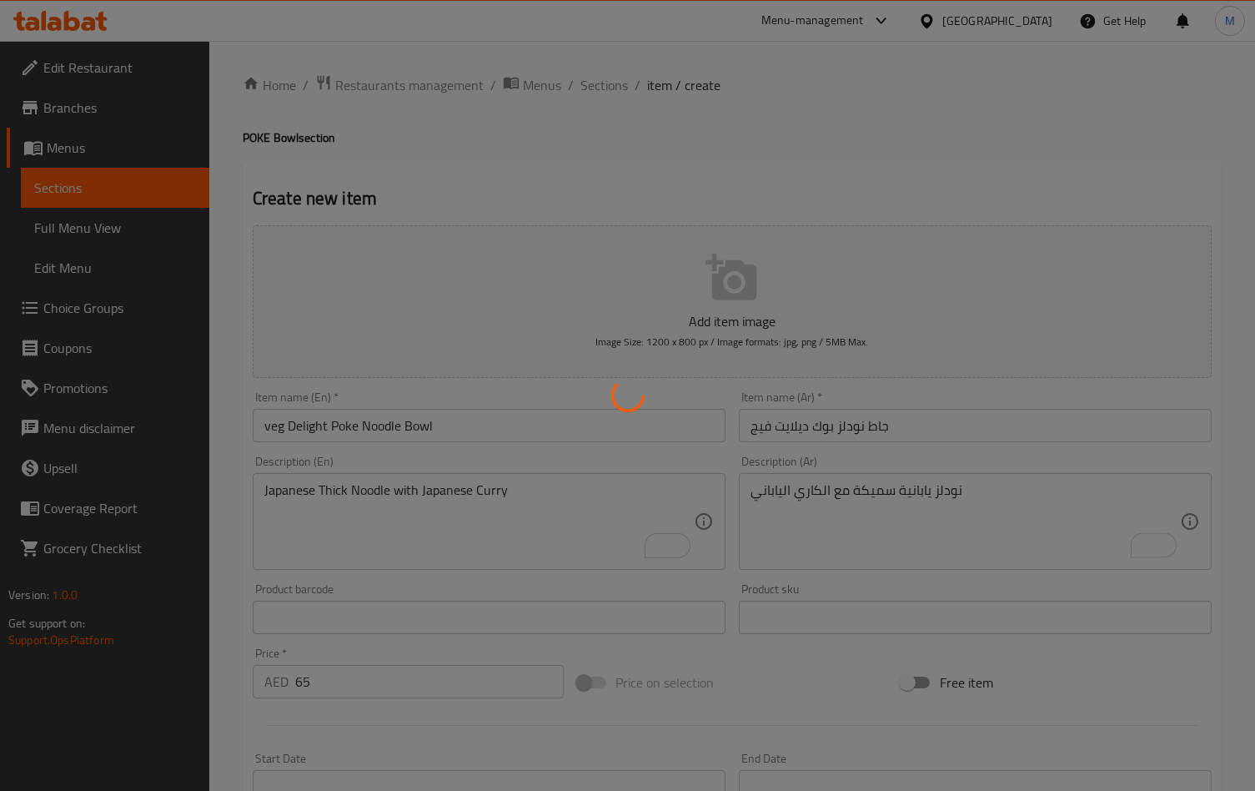
type input "0"
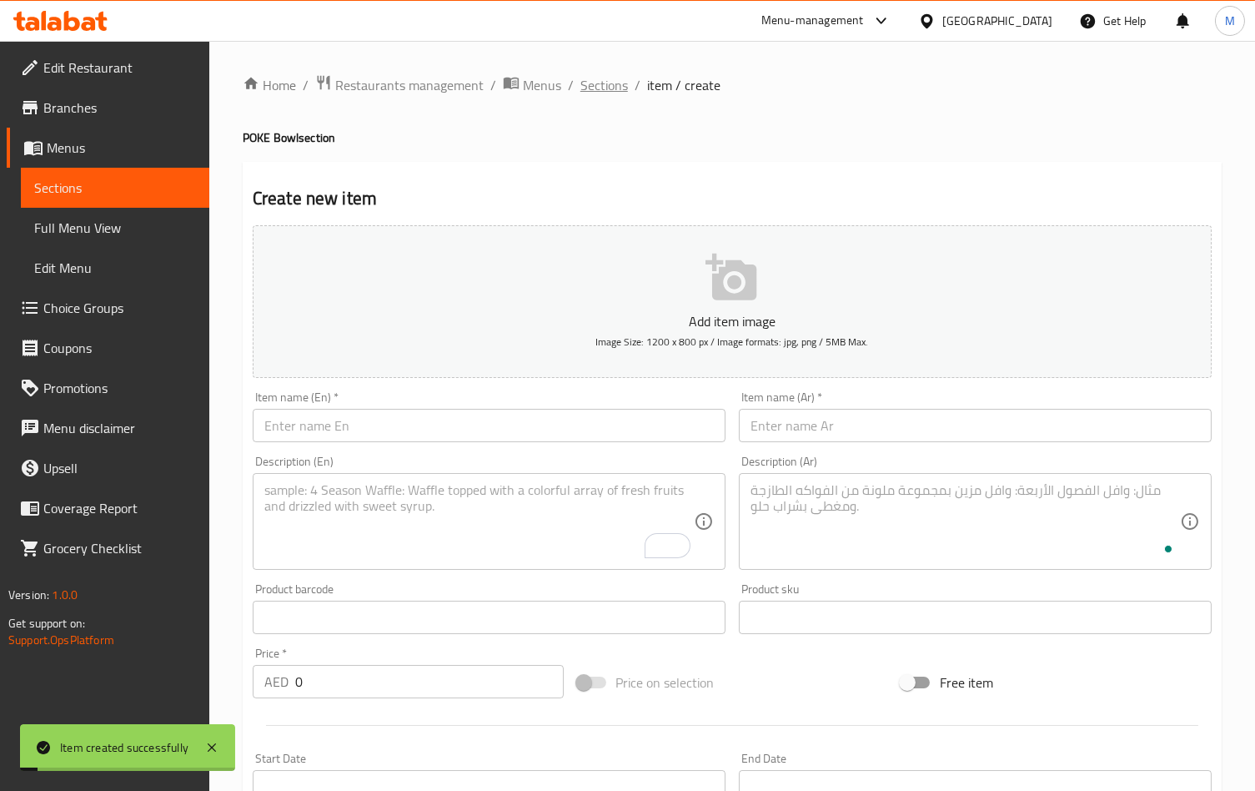
click at [605, 87] on span "Sections" at bounding box center [604, 85] width 48 height 20
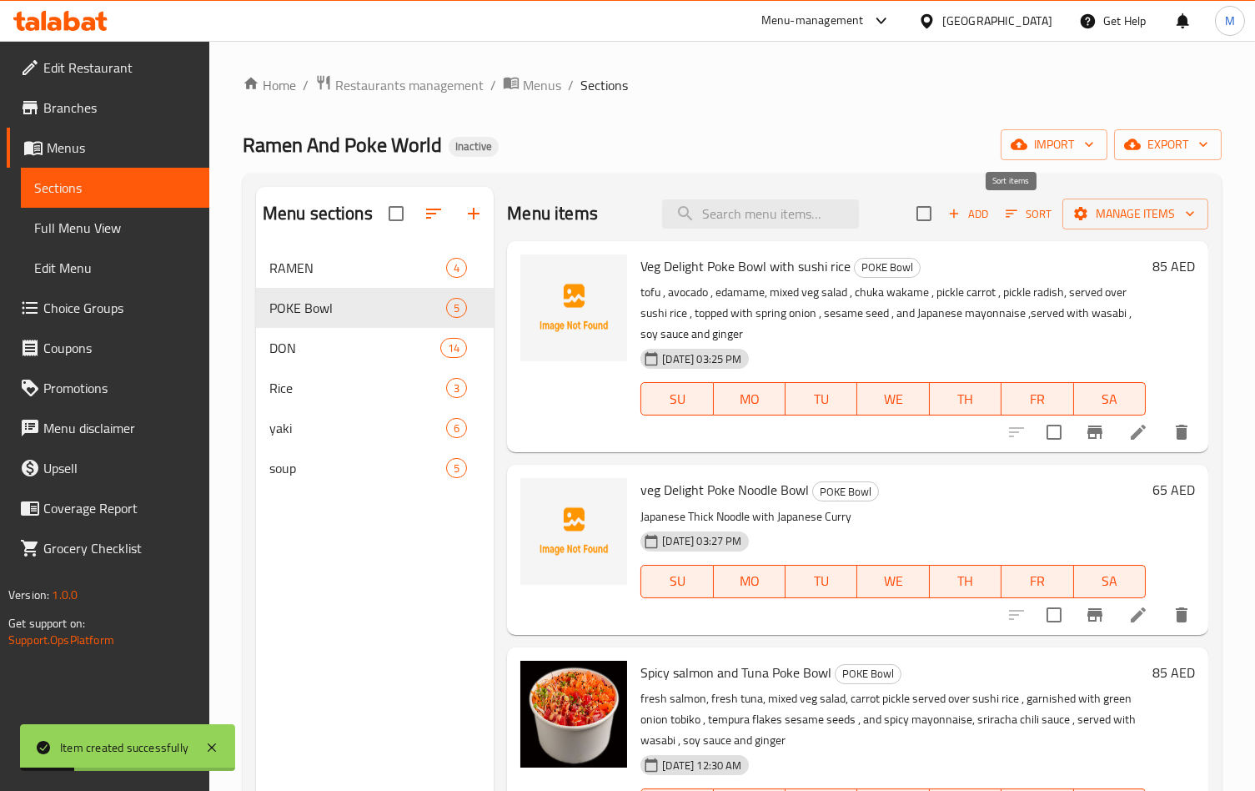
click at [1009, 217] on span "Sort" at bounding box center [1029, 213] width 46 height 19
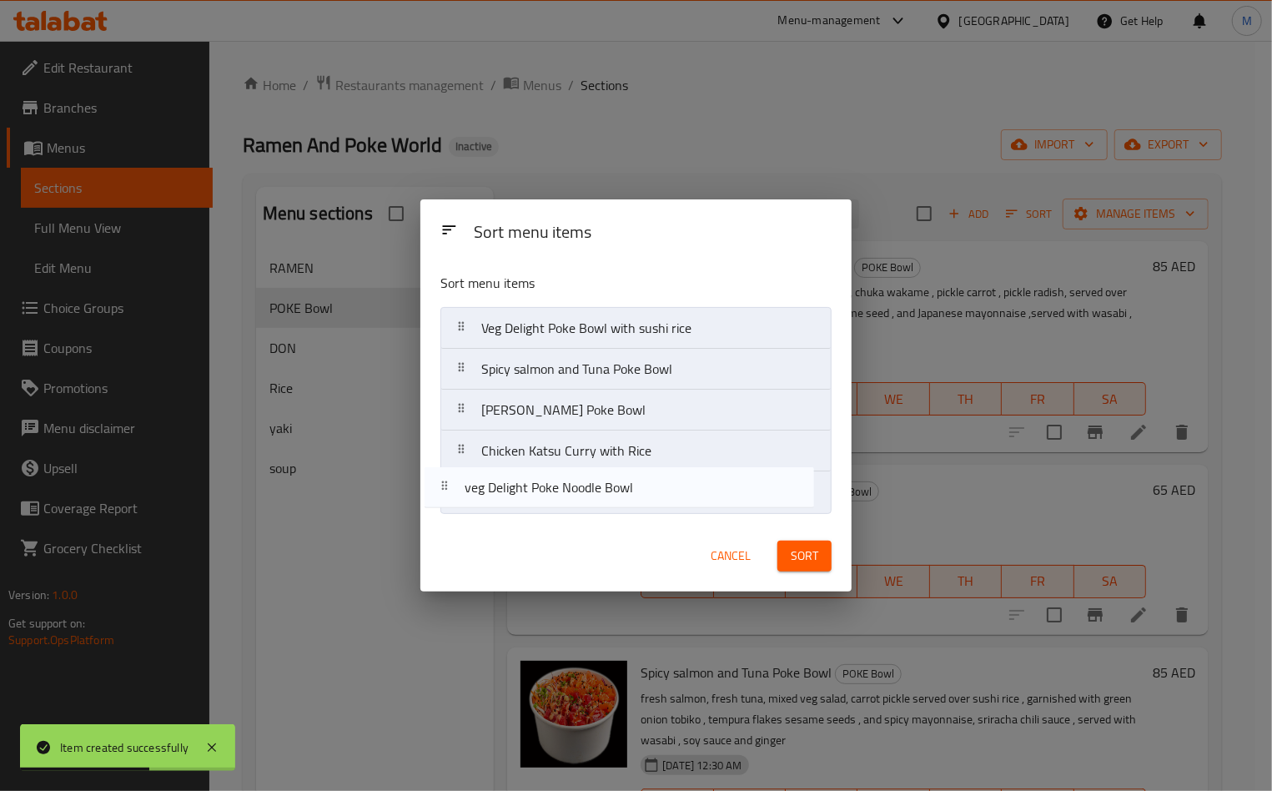
drag, startPoint x: 472, startPoint y: 369, endPoint x: 452, endPoint y: 492, distance: 124.2
click at [452, 492] on nav "Veg Delight Poke Bowl with sushi rice veg Delight Poke Noodle Bowl Spicy salmon…" at bounding box center [635, 410] width 391 height 206
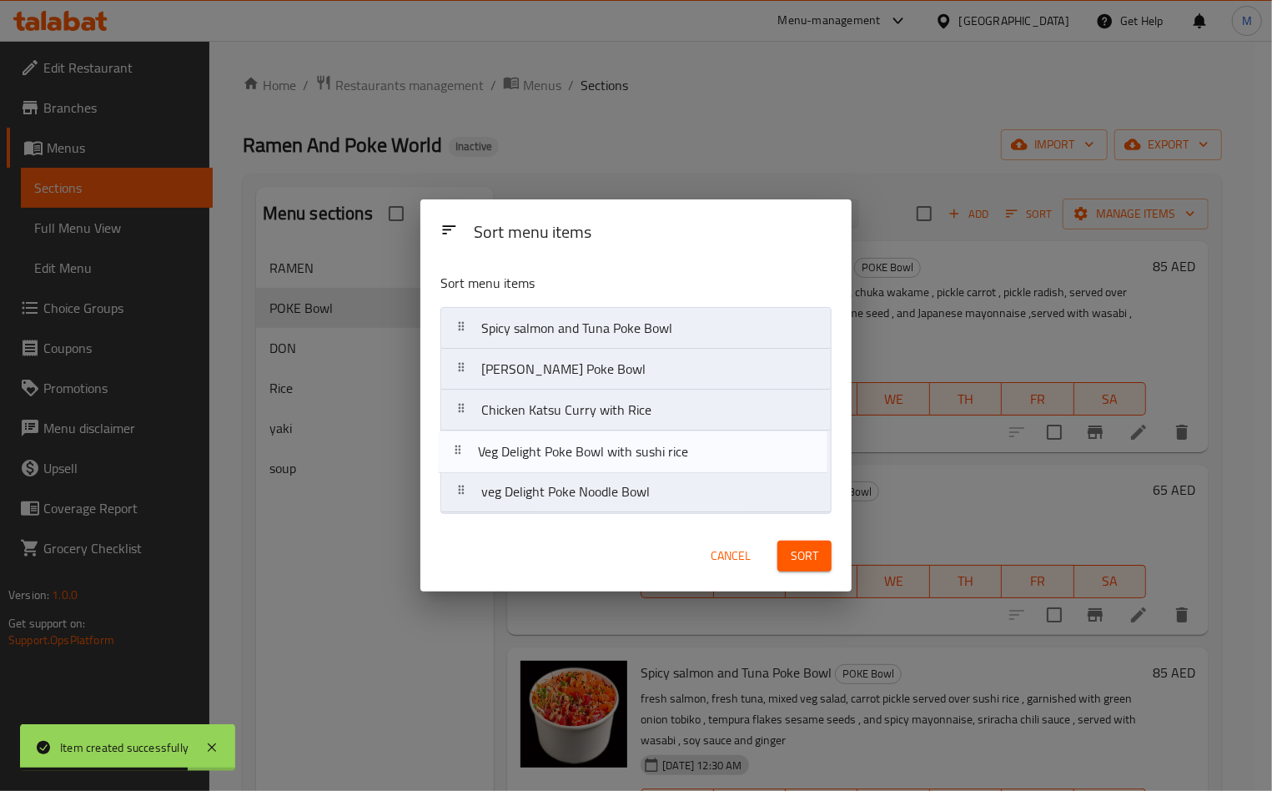
drag, startPoint x: 459, startPoint y: 331, endPoint x: 458, endPoint y: 461, distance: 130.1
click at [458, 461] on nav "Veg Delight Poke Bowl with sushi rice Spicy salmon and Tuna Poke Bowl Ebi Kani …" at bounding box center [635, 410] width 391 height 206
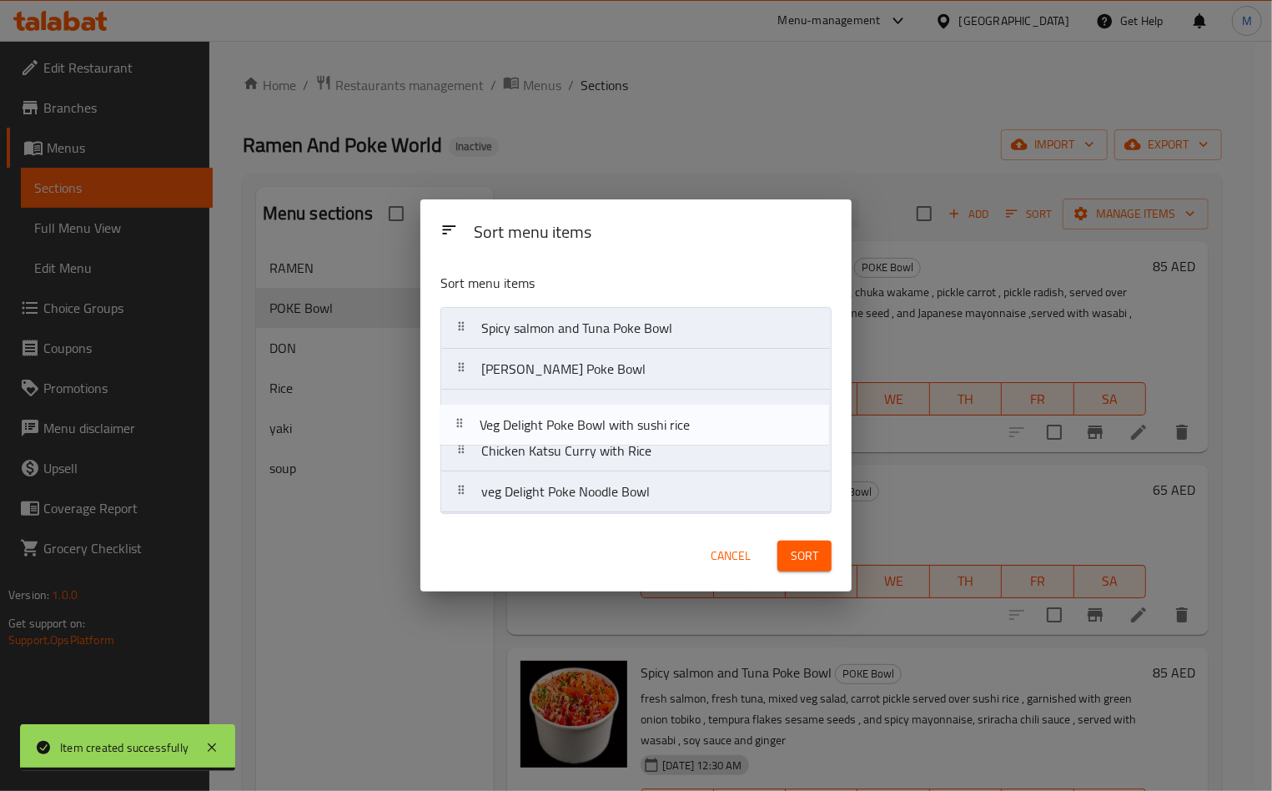
drag, startPoint x: 474, startPoint y: 452, endPoint x: 471, endPoint y: 418, distance: 34.3
click at [471, 418] on nav "Spicy salmon and Tuna Poke Bowl Ebi Kani Poke Bowl Chicken Katsu Curry with Ric…" at bounding box center [635, 410] width 391 height 206
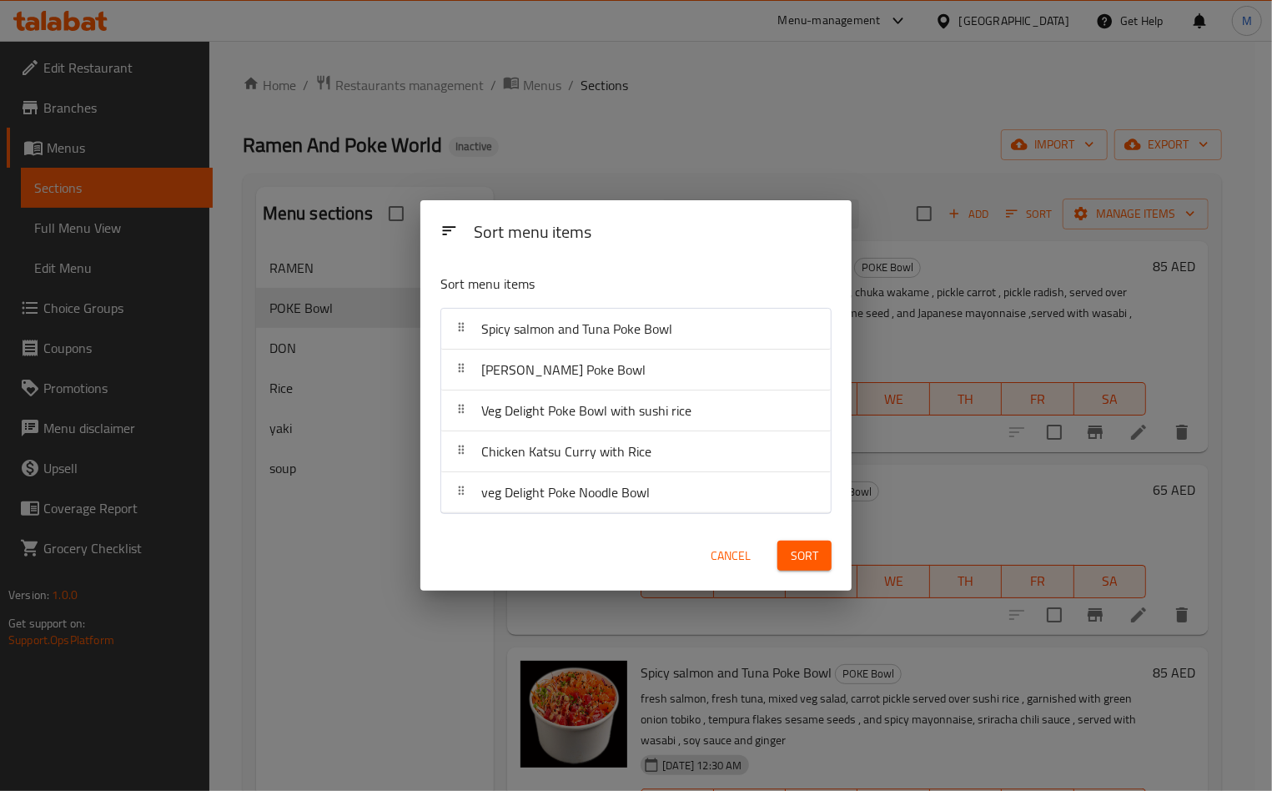
click at [808, 556] on span "Sort" at bounding box center [805, 555] width 28 height 21
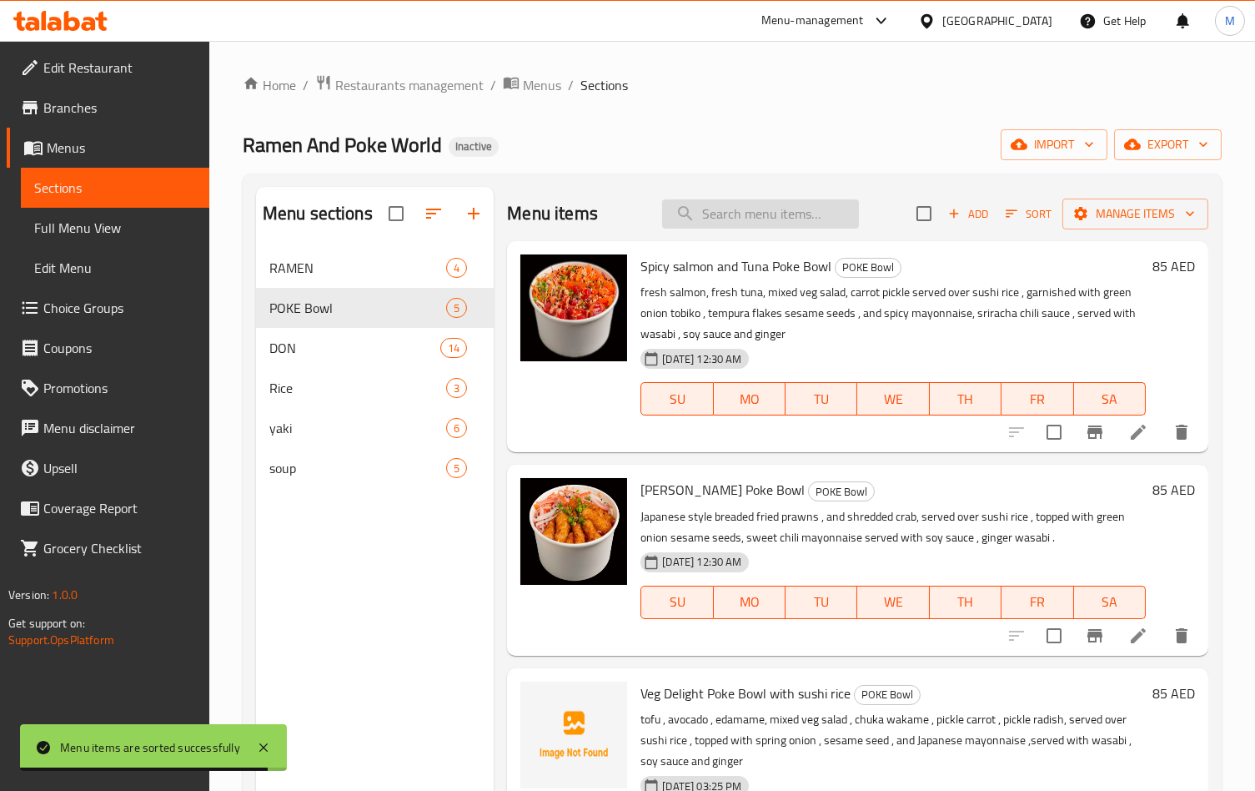
click at [709, 222] on input "search" at bounding box center [760, 213] width 197 height 29
paste input "جاط نودلز بوك ديلايت فيج"
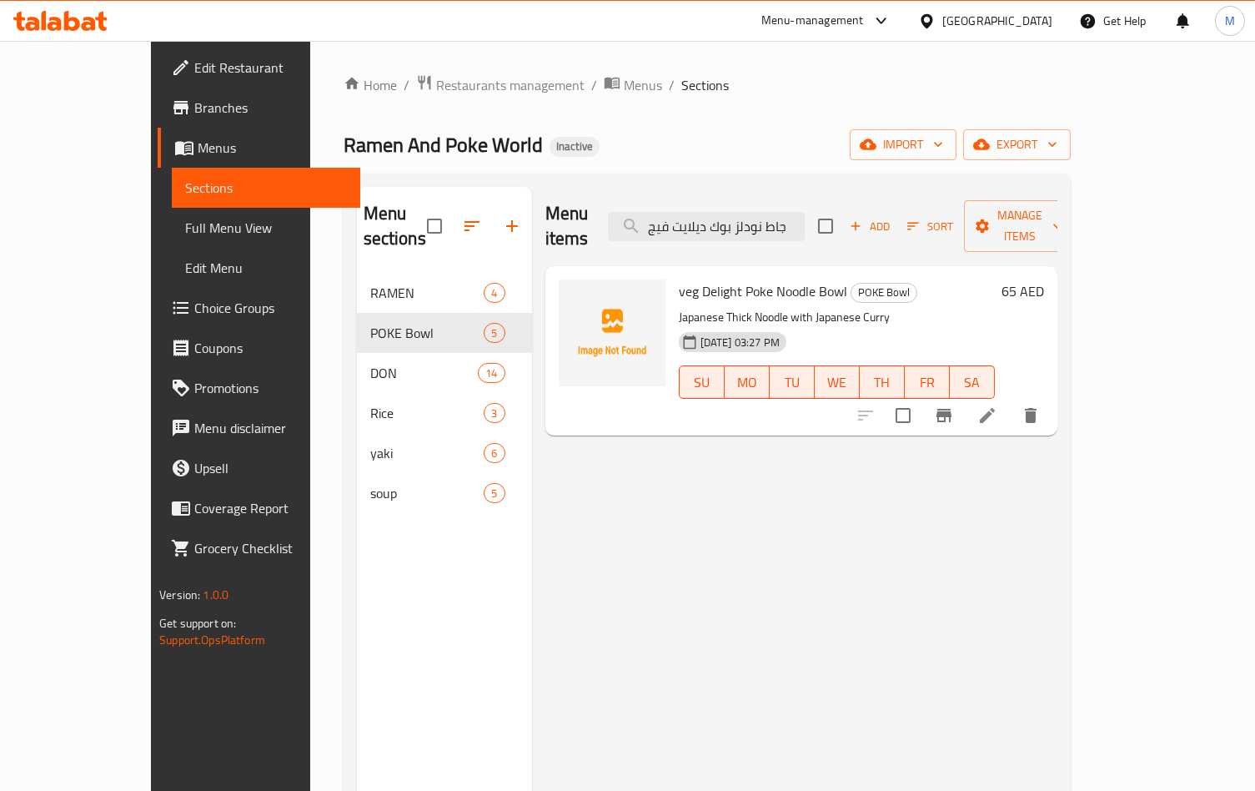
type input "جاط نودلز بوك ديلايت فيج"
click at [997, 405] on icon at bounding box center [987, 415] width 20 height 20
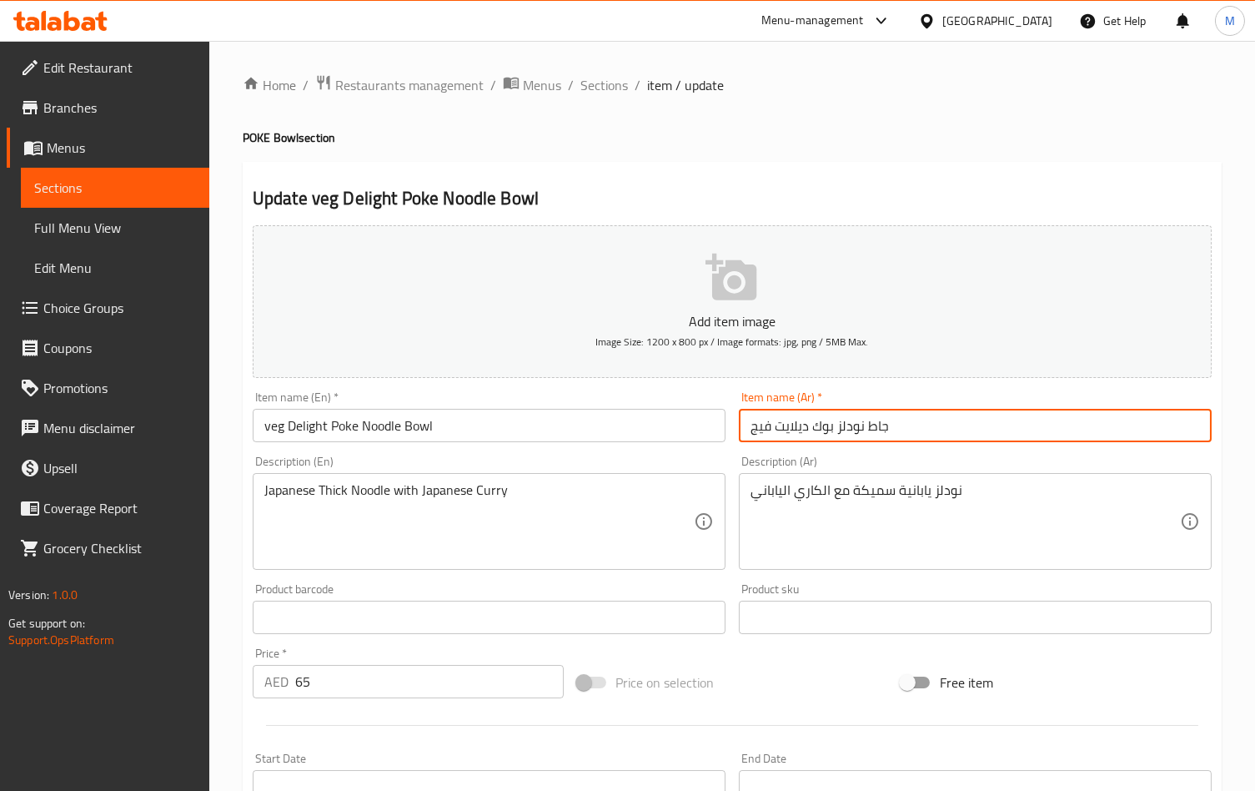
click at [758, 421] on input "جاط نودلز بوك ديلايت فيج" at bounding box center [975, 425] width 473 height 33
click at [759, 421] on input "جاط نودلز بوك ديلايت فيج" at bounding box center [975, 425] width 473 height 33
click at [785, 432] on input "جاط نودلز بوك ديلايت" at bounding box center [975, 425] width 473 height 33
paste input "فيج"
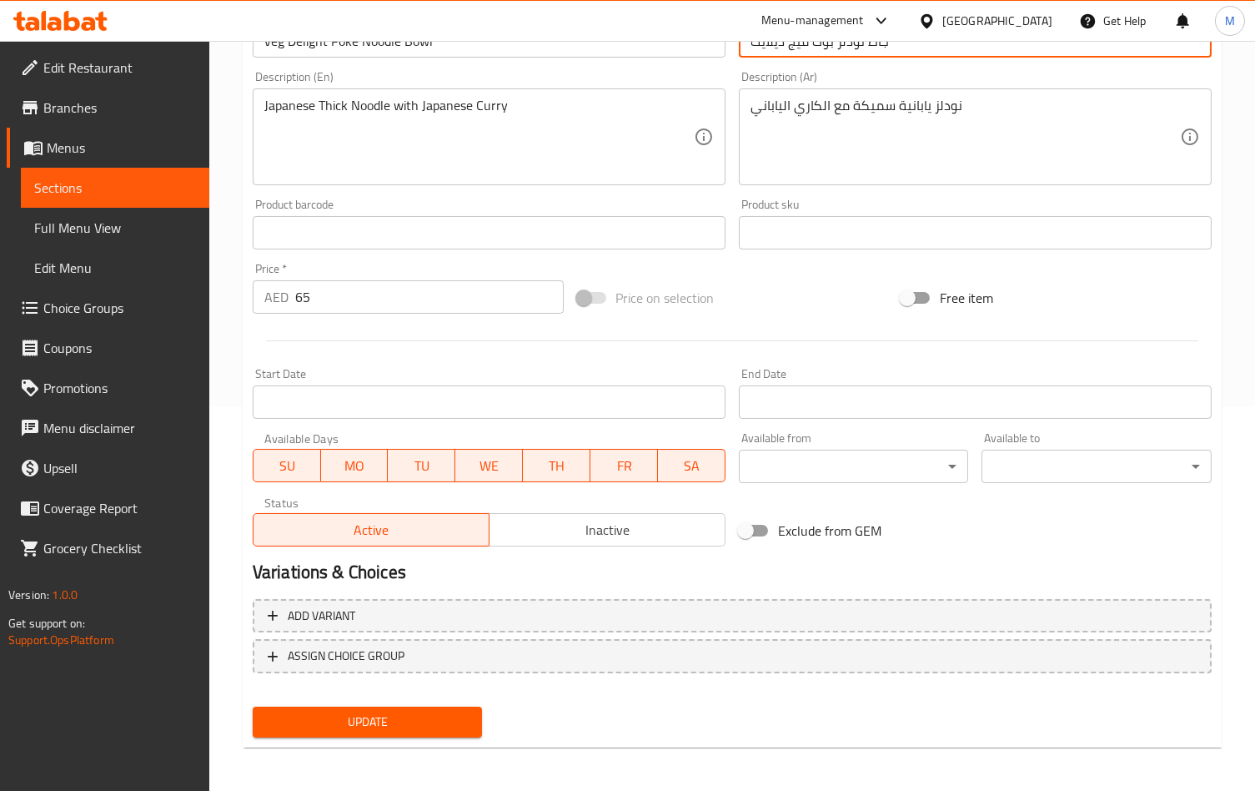
type input "جاط نودلز بوك فيج ديلايت"
click at [385, 719] on span "Update" at bounding box center [367, 721] width 203 height 21
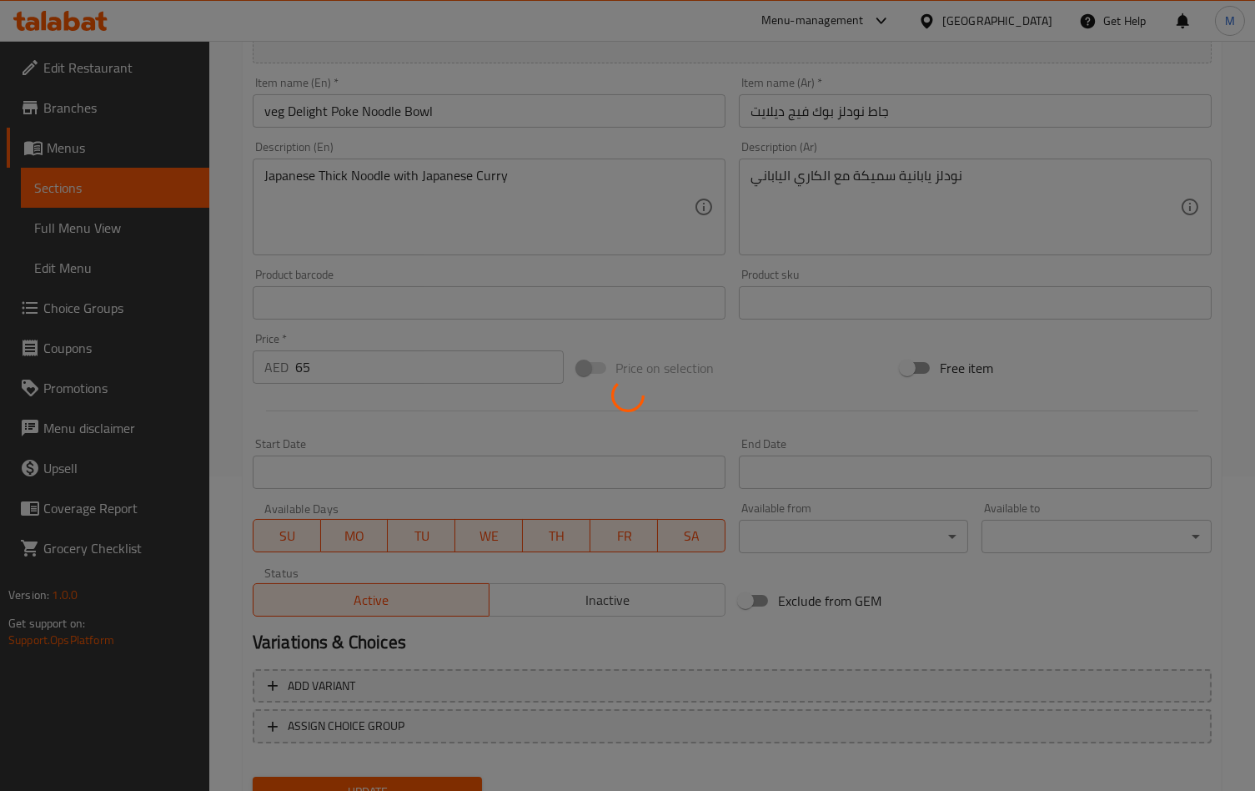
scroll to position [51, 0]
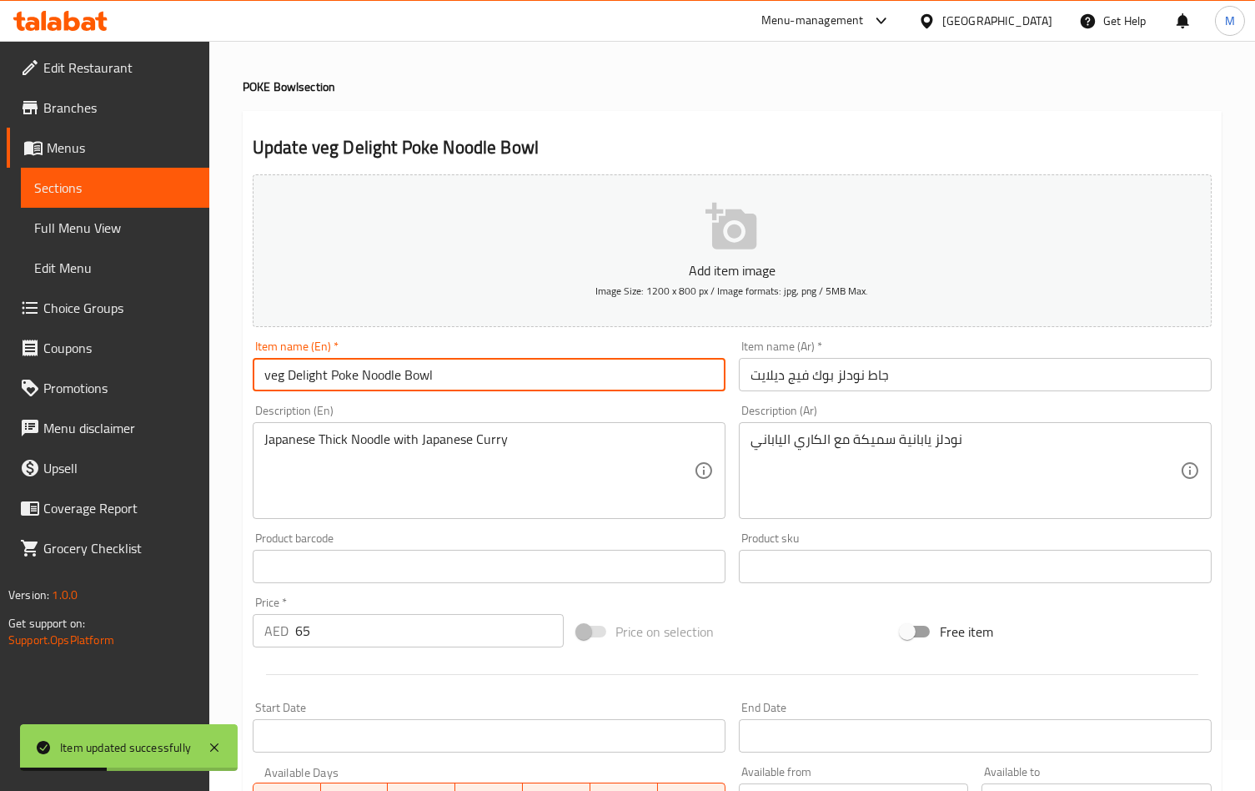
drag, startPoint x: 315, startPoint y: 383, endPoint x: 188, endPoint y: 380, distance: 126.8
click at [188, 380] on div "Edit Restaurant Branches Menus Sections Full Menu View Edit Menu Choice Groups …" at bounding box center [627, 558] width 1255 height 1137
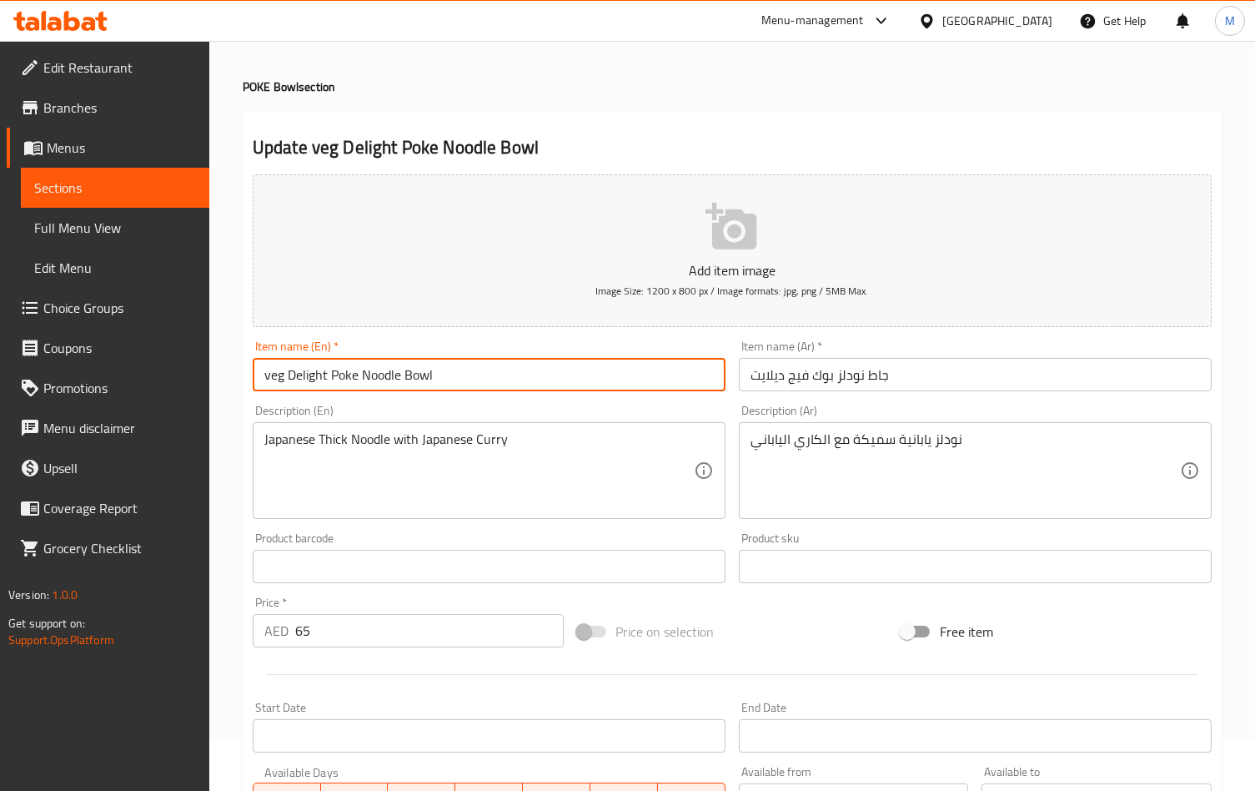
click at [594, 117] on div "Update veg Delight Poke Noodle Bowl Add item image Image Size: 1200 x 800 px / …" at bounding box center [732, 596] width 979 height 971
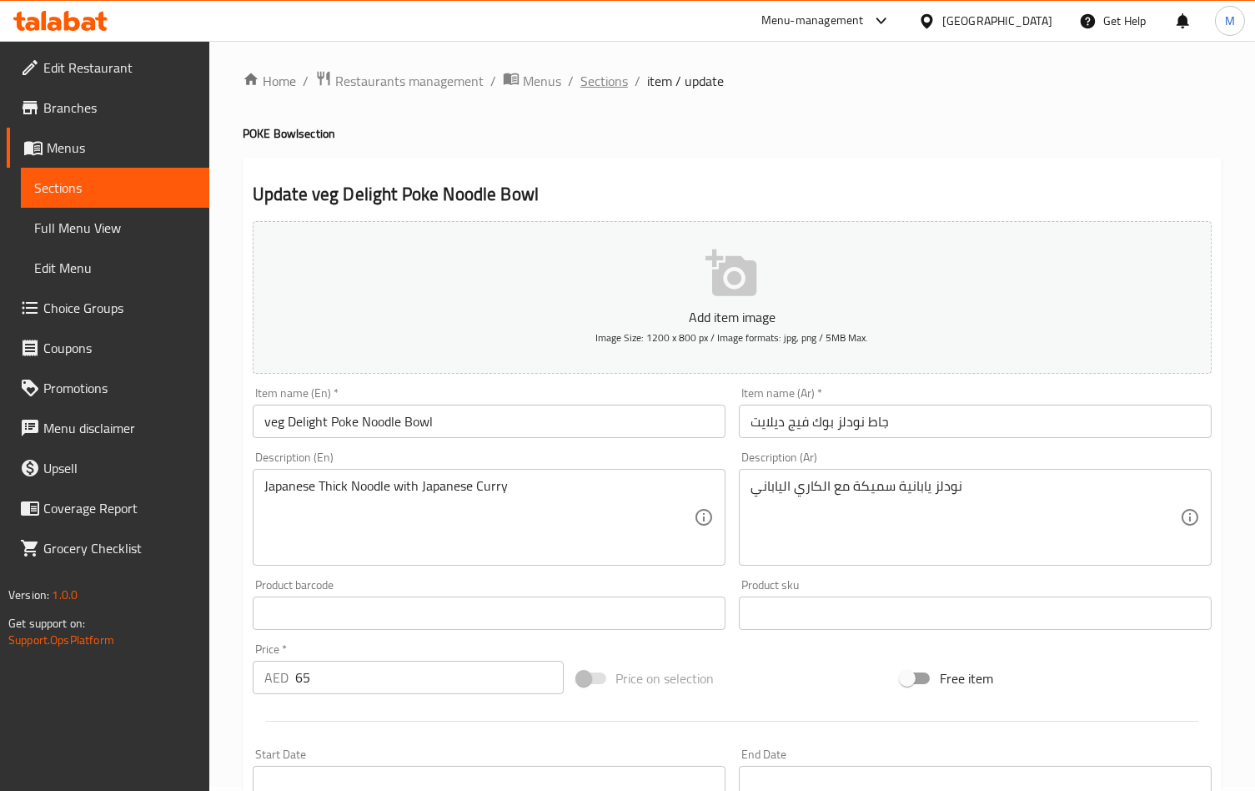
scroll to position [0, 0]
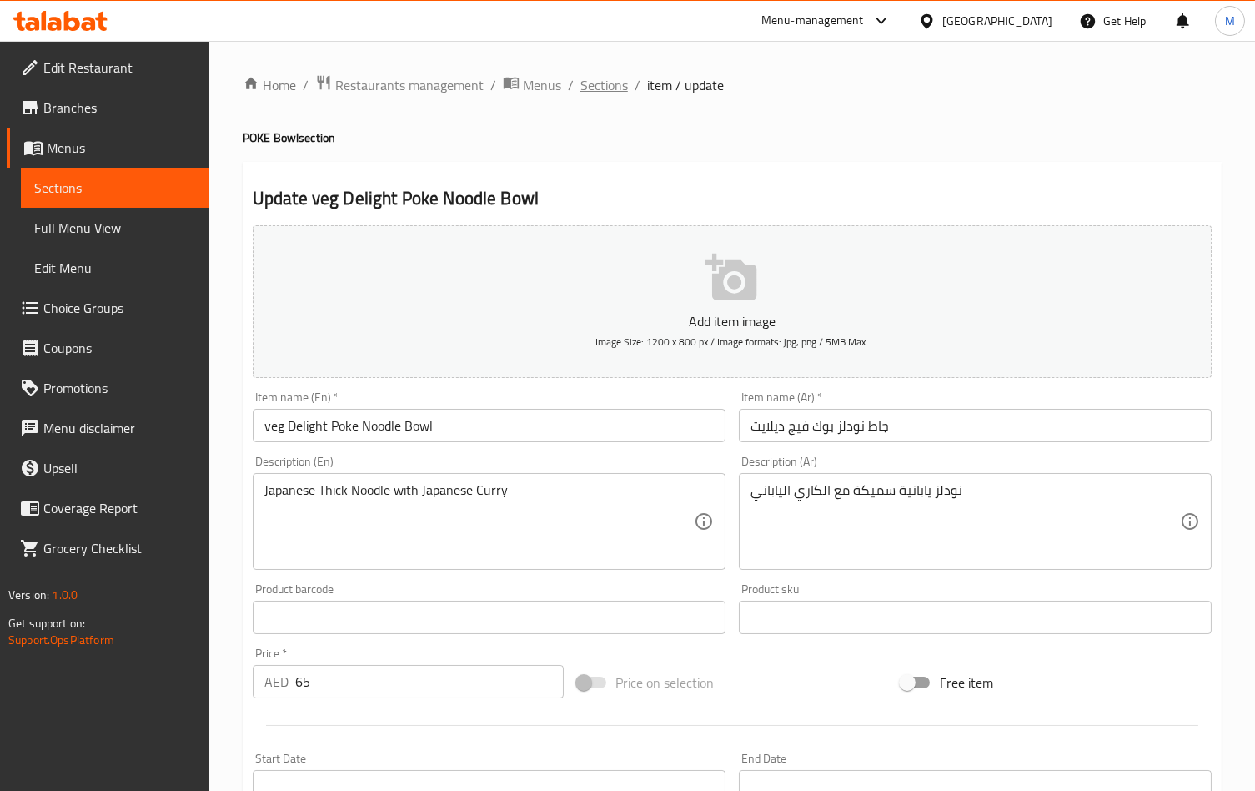
click at [617, 92] on span "Sections" at bounding box center [604, 85] width 48 height 20
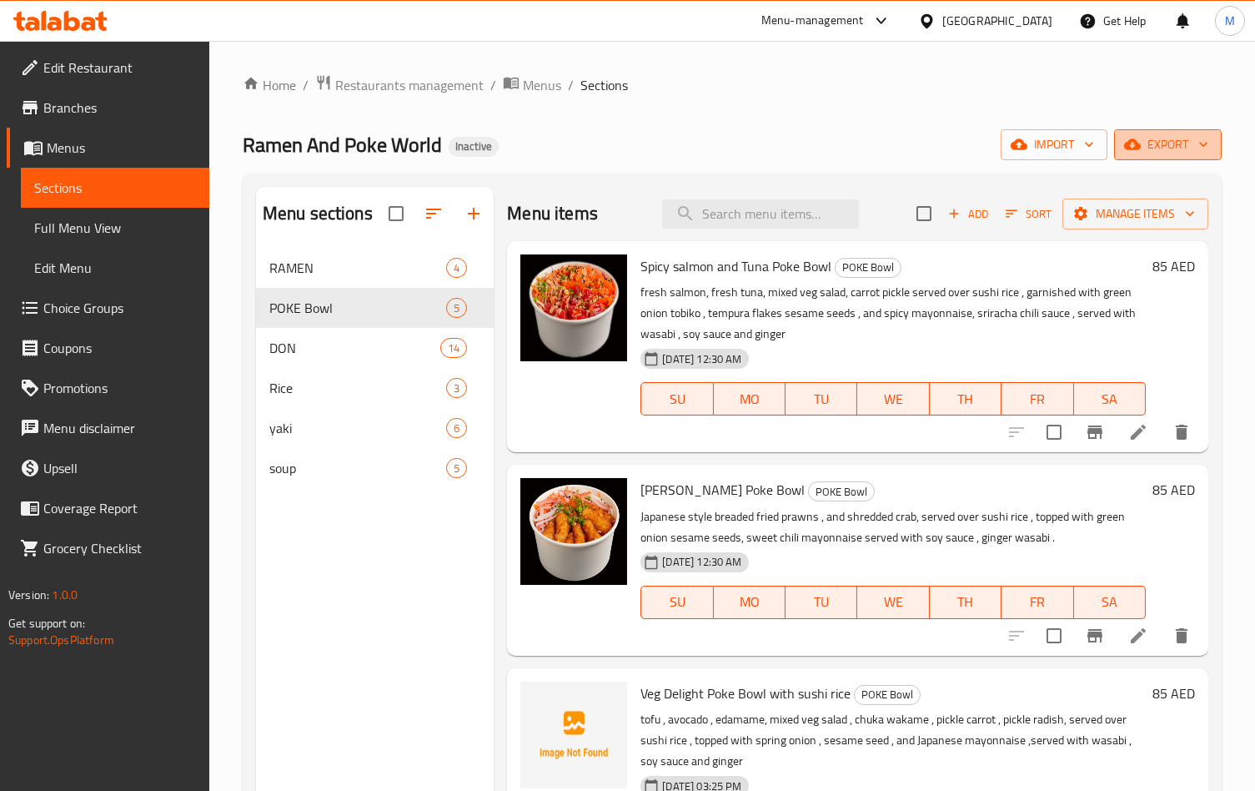
click at [1192, 148] on span "export" at bounding box center [1167, 144] width 81 height 21
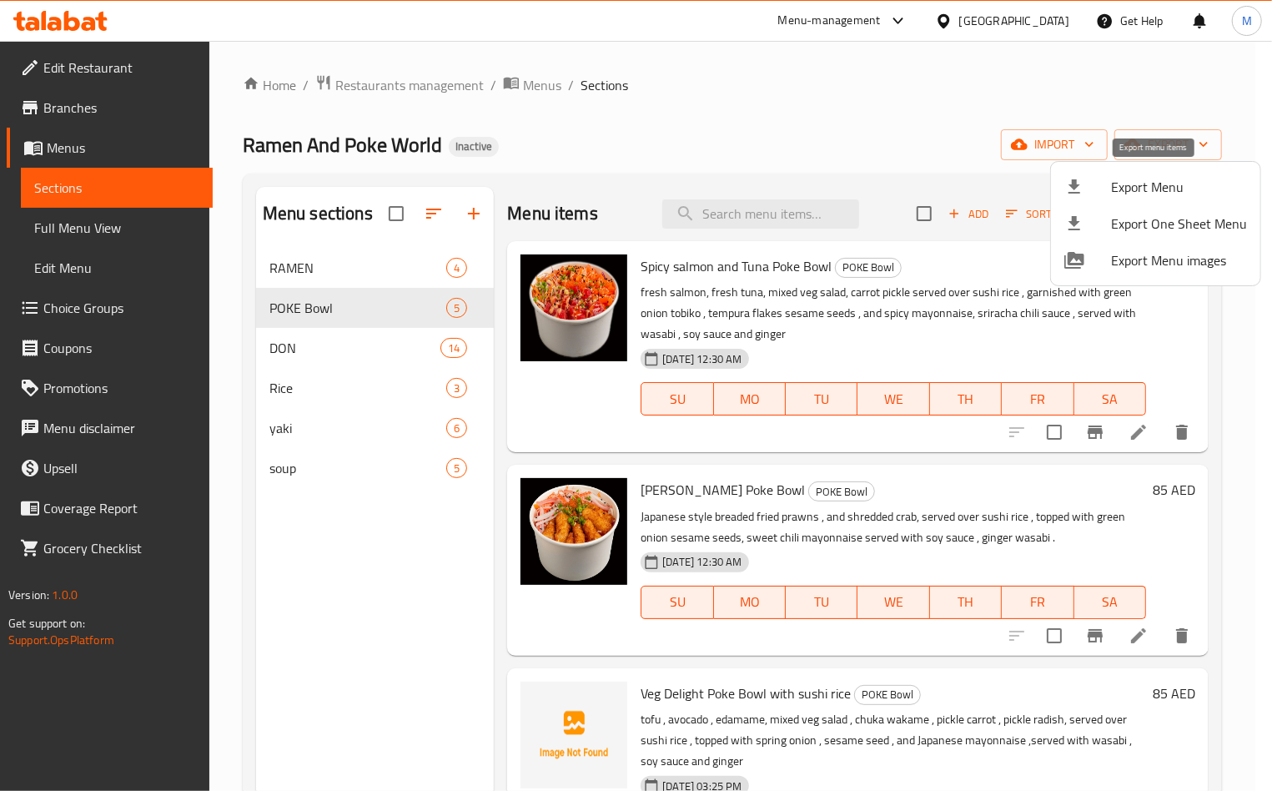
click at [1105, 185] on div at bounding box center [1087, 187] width 47 height 20
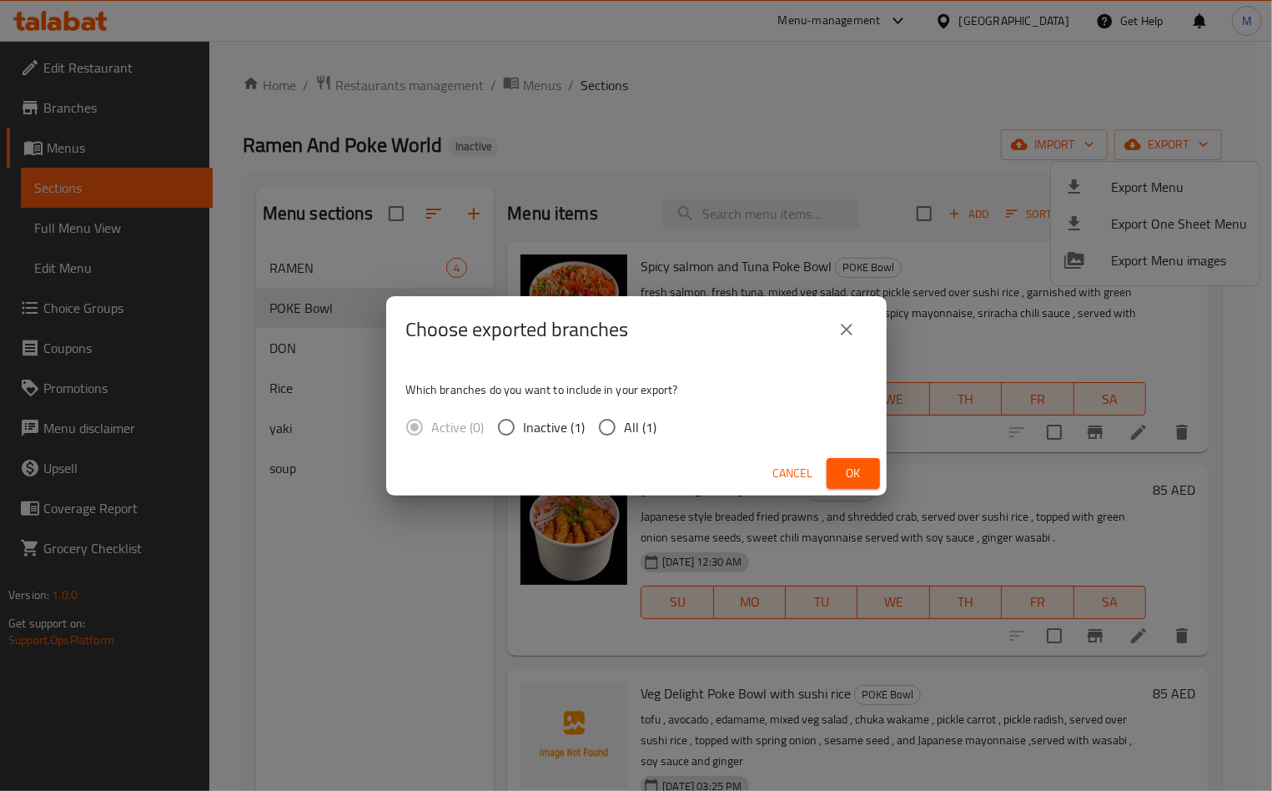
click at [627, 429] on span "All (1)" at bounding box center [641, 427] width 33 height 20
click at [625, 429] on input "All (1)" at bounding box center [607, 426] width 35 height 35
radio input "true"
click at [847, 468] on span "Ok" at bounding box center [853, 473] width 27 height 21
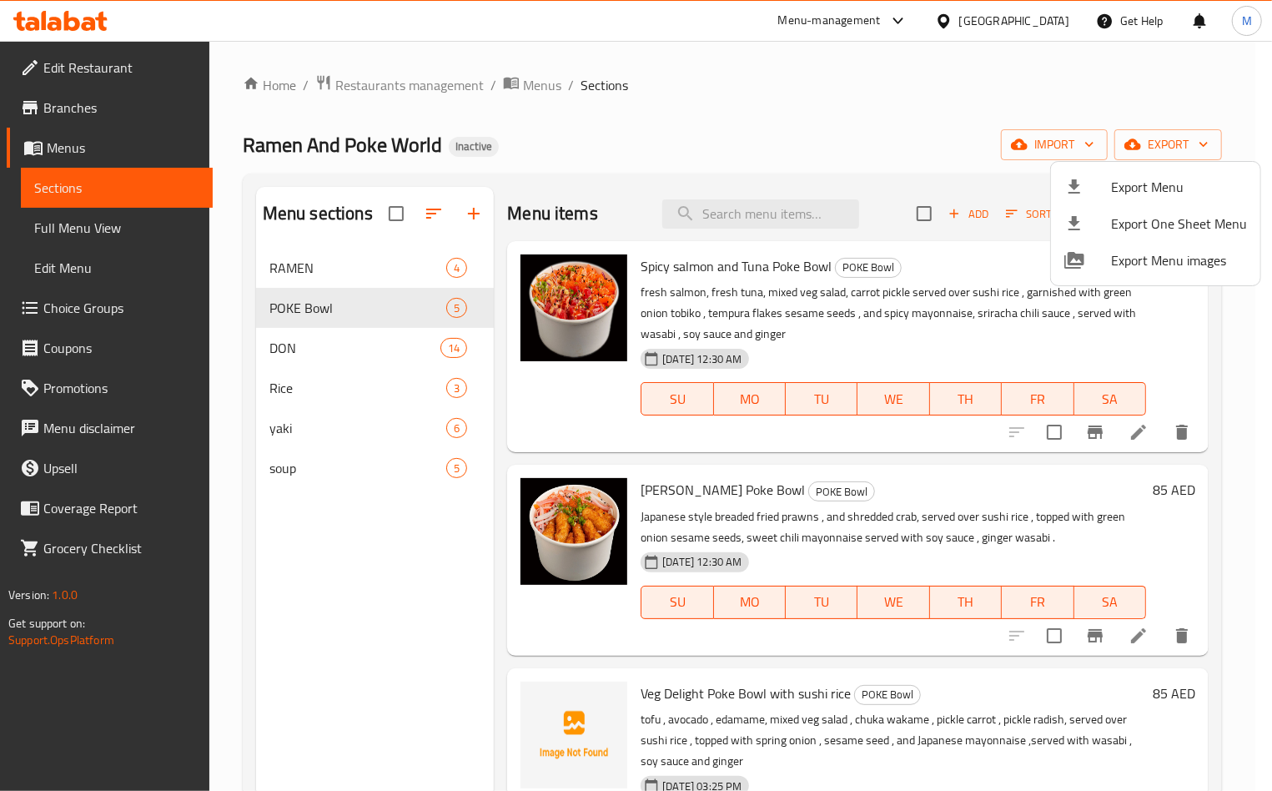
click at [735, 212] on div at bounding box center [636, 395] width 1272 height 791
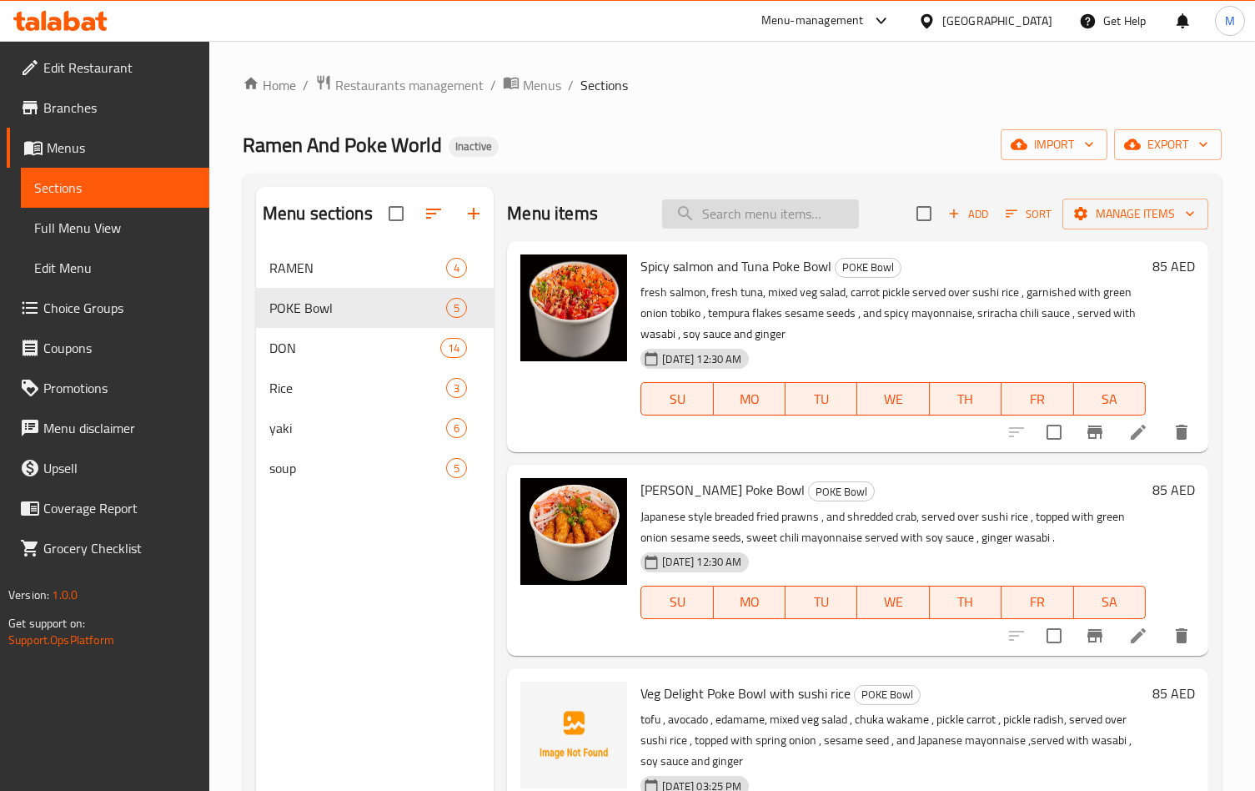
click at [717, 212] on input "search" at bounding box center [760, 213] width 197 height 29
paste input "Tempura Ramen"
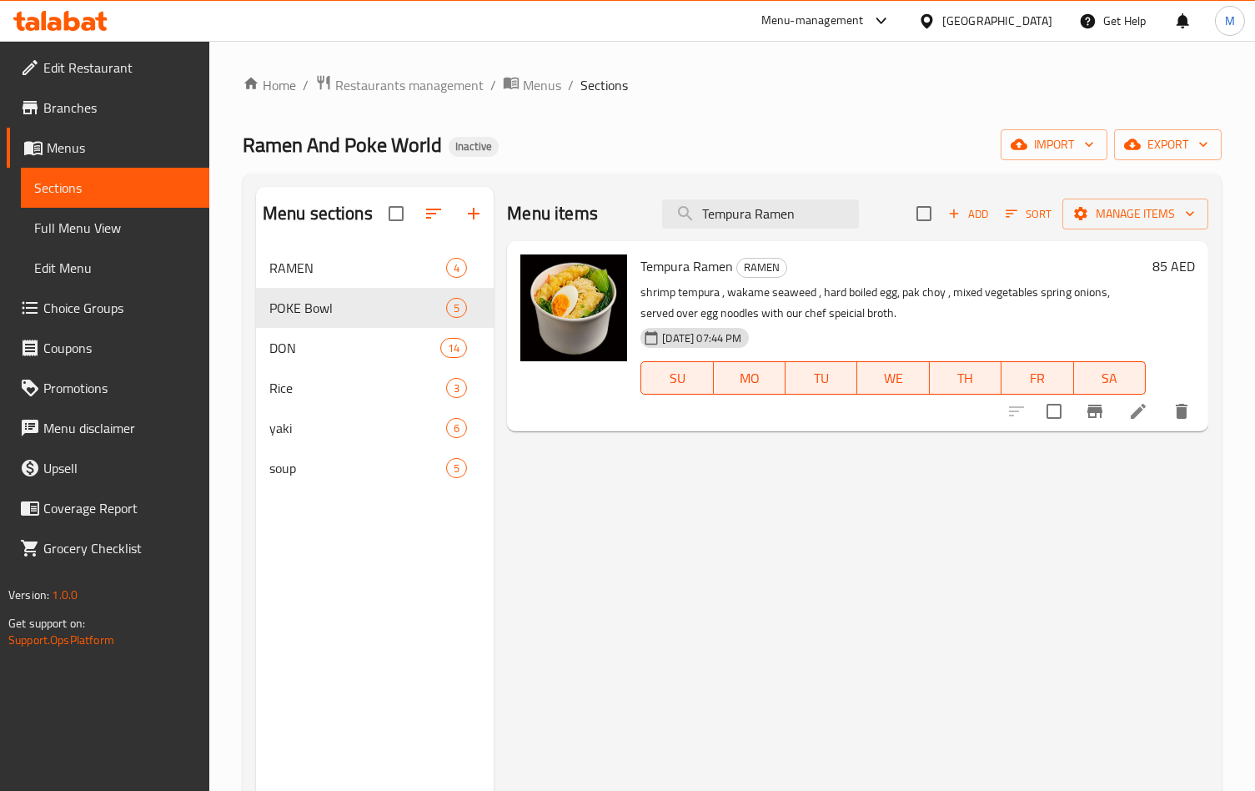
type input "Tempura Ramen"
click at [1131, 419] on icon at bounding box center [1138, 411] width 15 height 15
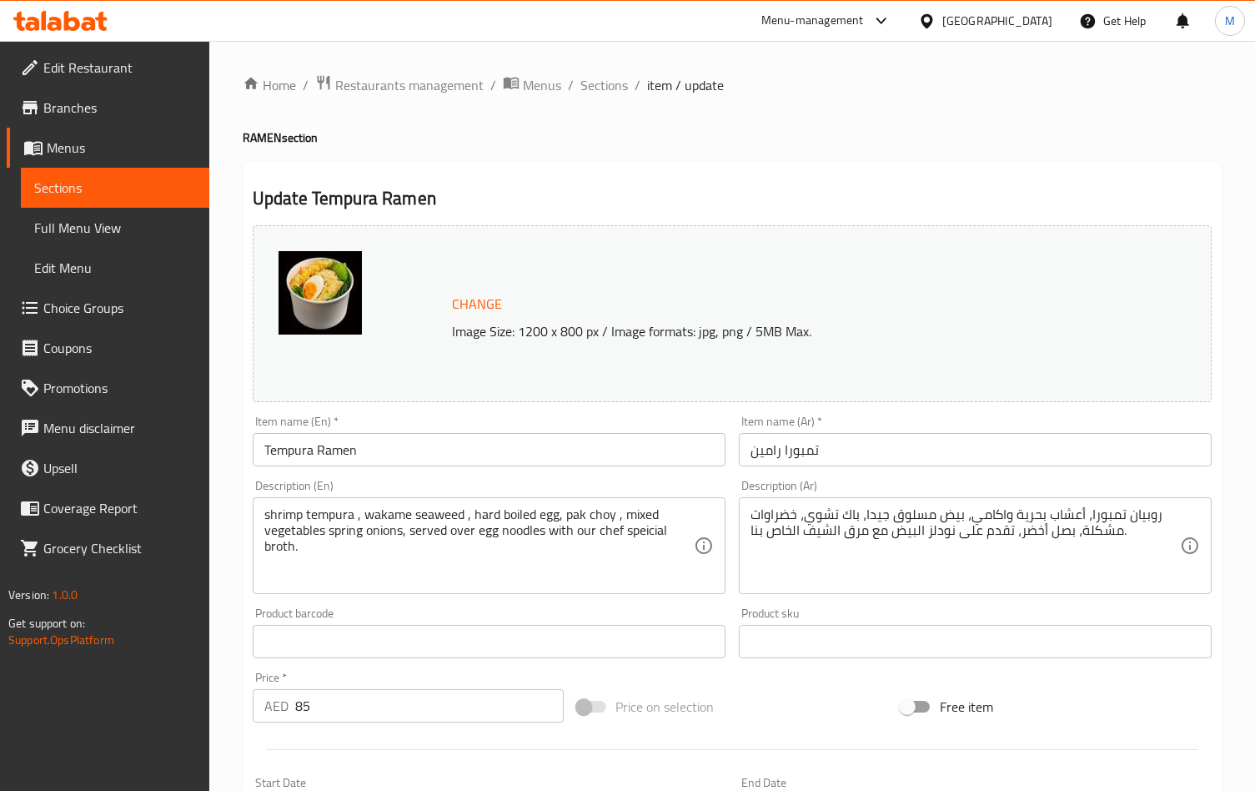
click at [1137, 517] on textarea "روبيان تمبورا، أعشاب بحرية واكامي، بيض مسلوق جيدا، باك تشوي، خضراوات مشكلة، بصل…" at bounding box center [964, 545] width 429 height 79
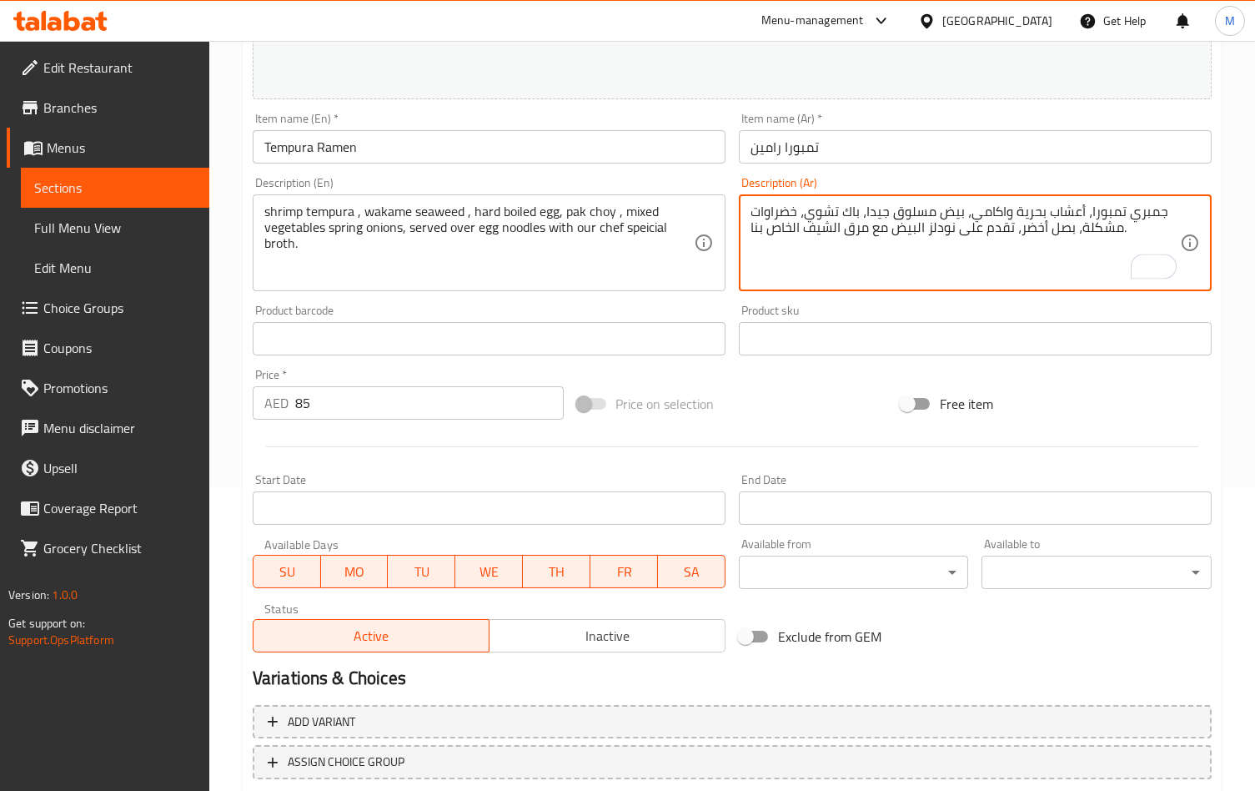
scroll to position [409, 0]
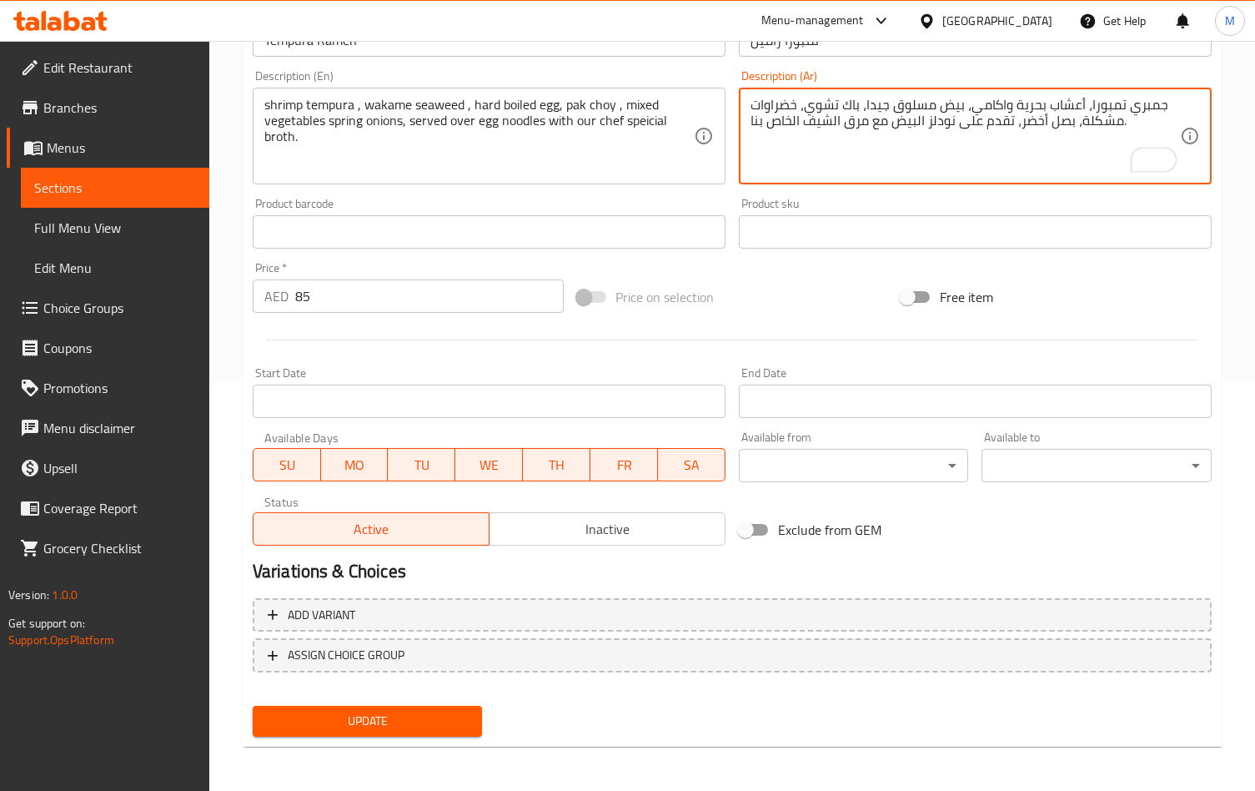
type textarea "جمبري تمبورا، أعشاب بحرية واكامي، بيض مسلوق جيدا، باك تشوي، خضراوات مشكلة، بصل …"
click at [417, 705] on button "Update" at bounding box center [368, 720] width 230 height 31
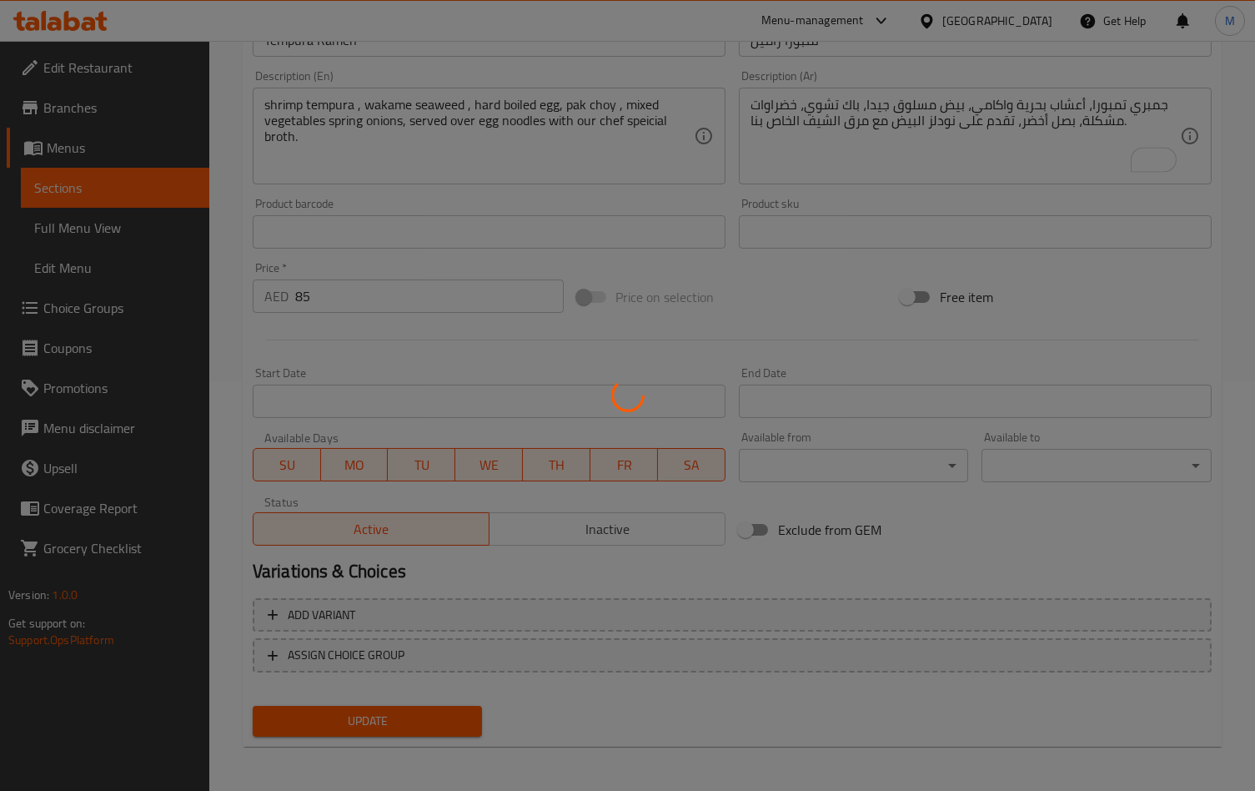
scroll to position [0, 0]
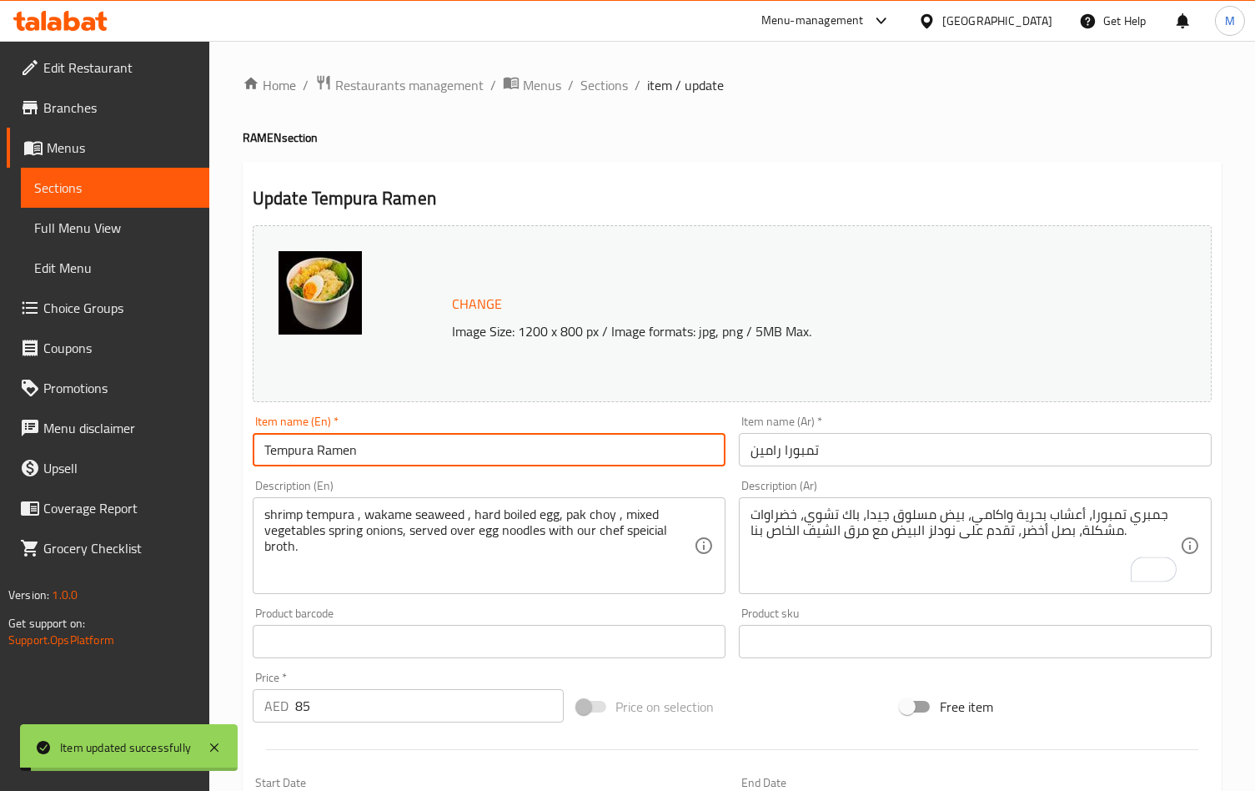
drag, startPoint x: 370, startPoint y: 449, endPoint x: 175, endPoint y: 447, distance: 195.1
click at [175, 447] on div "Edit Restaurant Branches Menus Sections Full Menu View Edit Menu Choice Groups …" at bounding box center [627, 622] width 1255 height 1162
click at [619, 78] on span "Sections" at bounding box center [604, 85] width 48 height 20
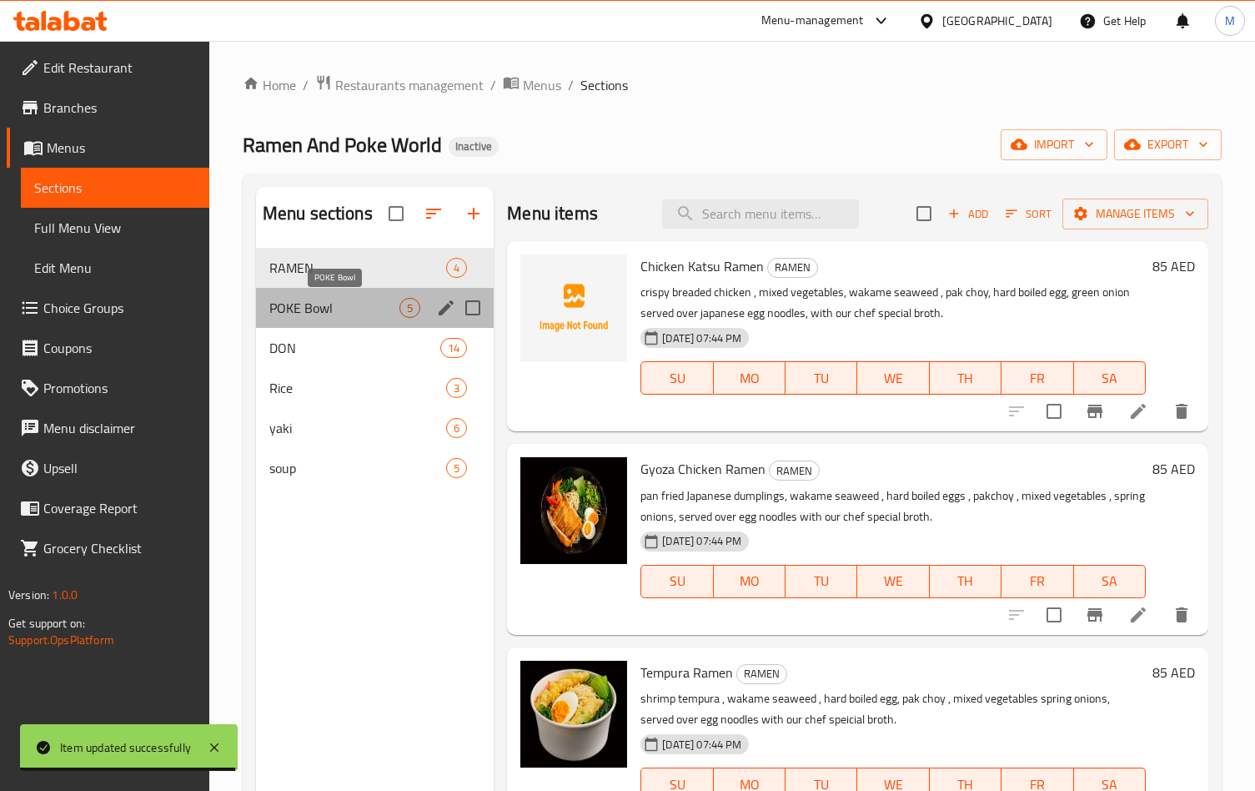
drag, startPoint x: 301, startPoint y: 312, endPoint x: 310, endPoint y: 311, distance: 9.2
click at [301, 310] on span "POKE Bowl" at bounding box center [334, 308] width 130 height 20
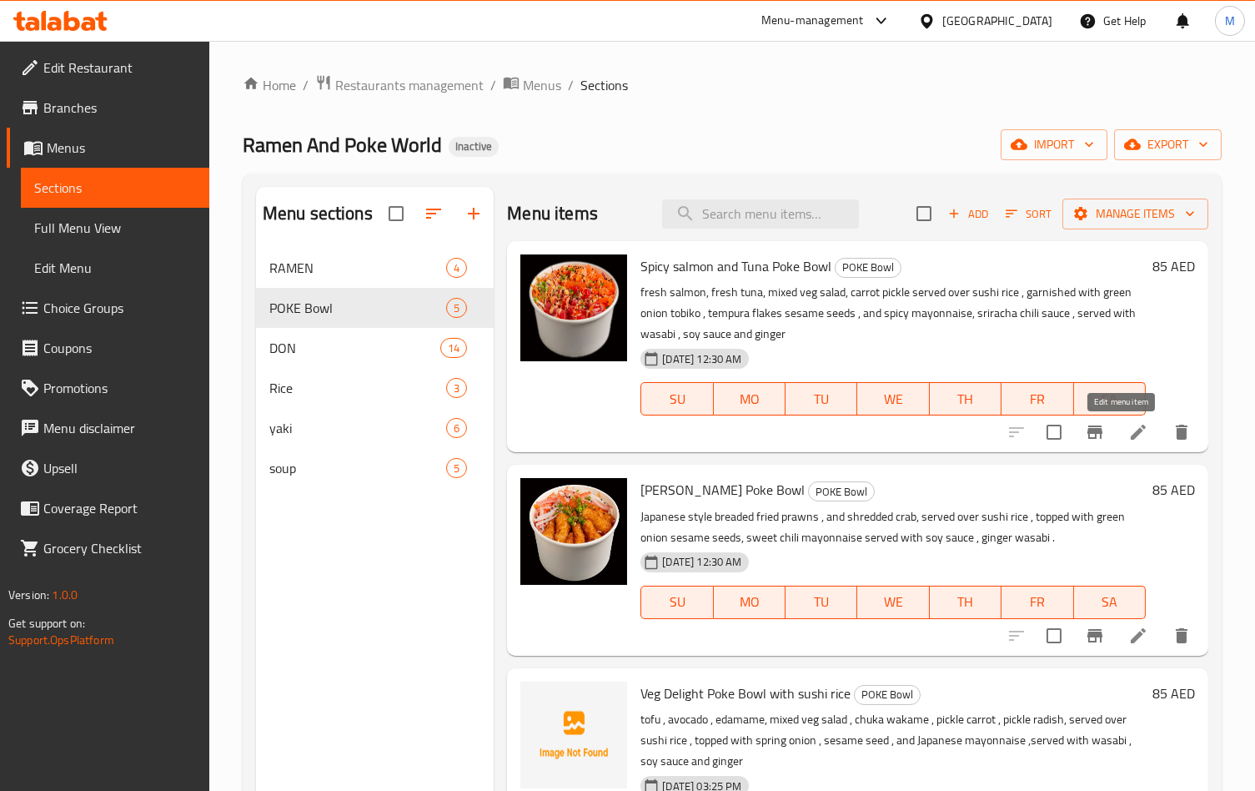
click at [1128, 439] on icon at bounding box center [1138, 432] width 20 height 20
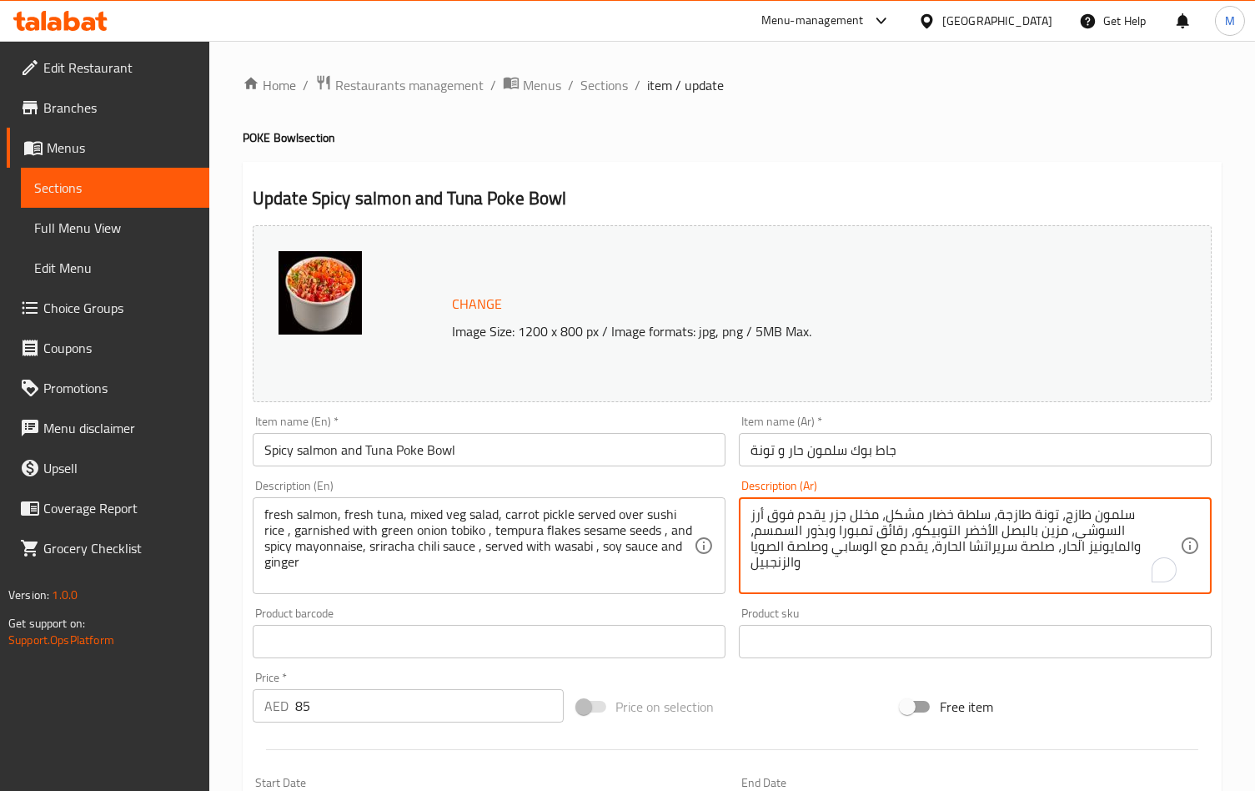
click at [1008, 553] on textarea "سلمون طازج، تونة طازجة، سلطة خضار مشكل، مخلل جزر يقدم فوق أرز السوشي، مزين بالب…" at bounding box center [964, 545] width 429 height 79
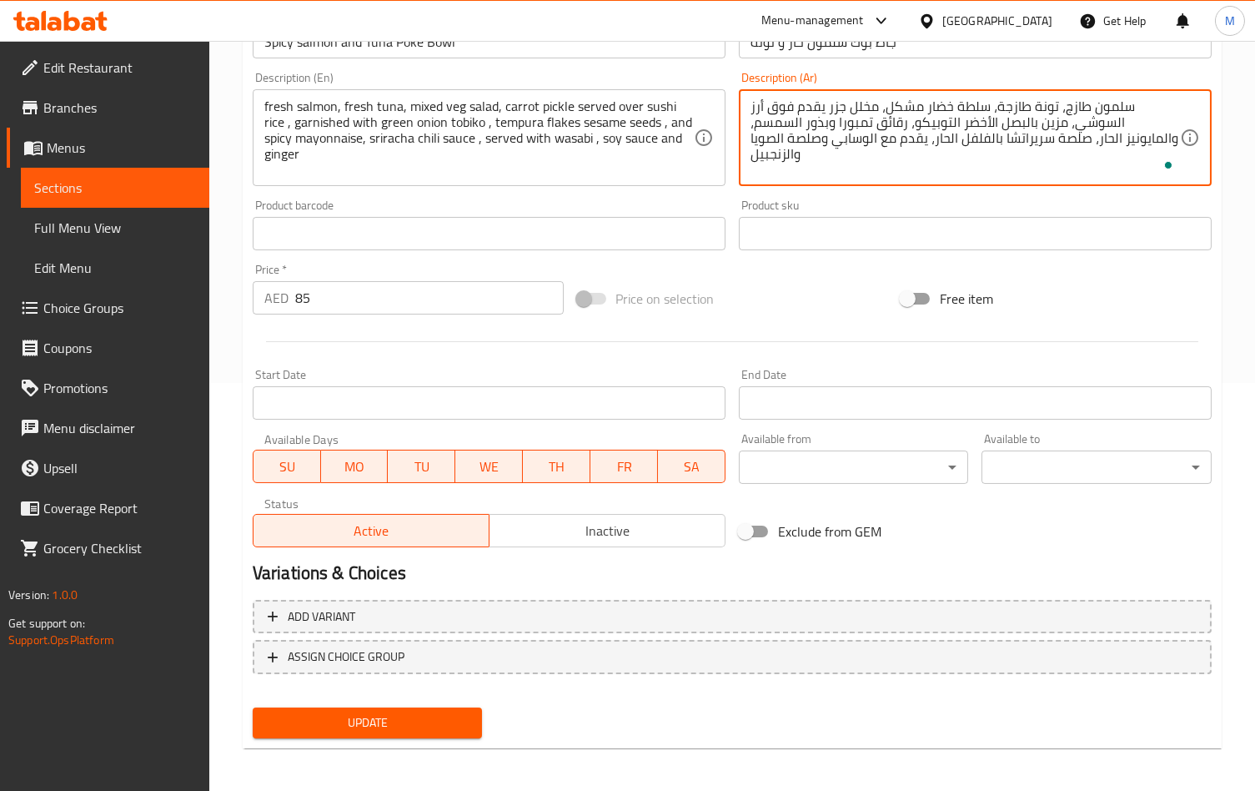
scroll to position [409, 0]
type textarea "سلمون طازج، تونة طازجة، سلطة خضار مشكل، مخلل جزر يقدم فوق أرز السوشي، مزين بالب…"
click at [444, 722] on span "Update" at bounding box center [367, 720] width 203 height 21
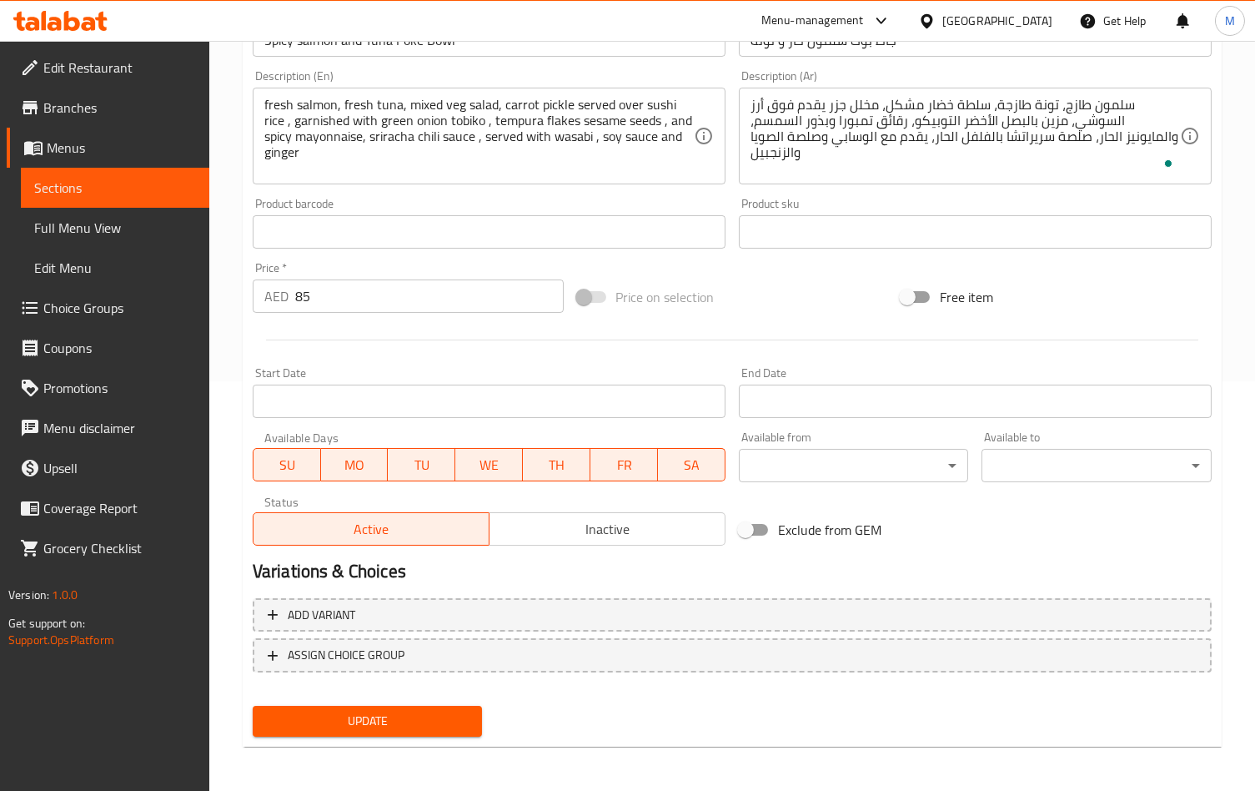
click at [437, 724] on span "Update" at bounding box center [367, 720] width 203 height 21
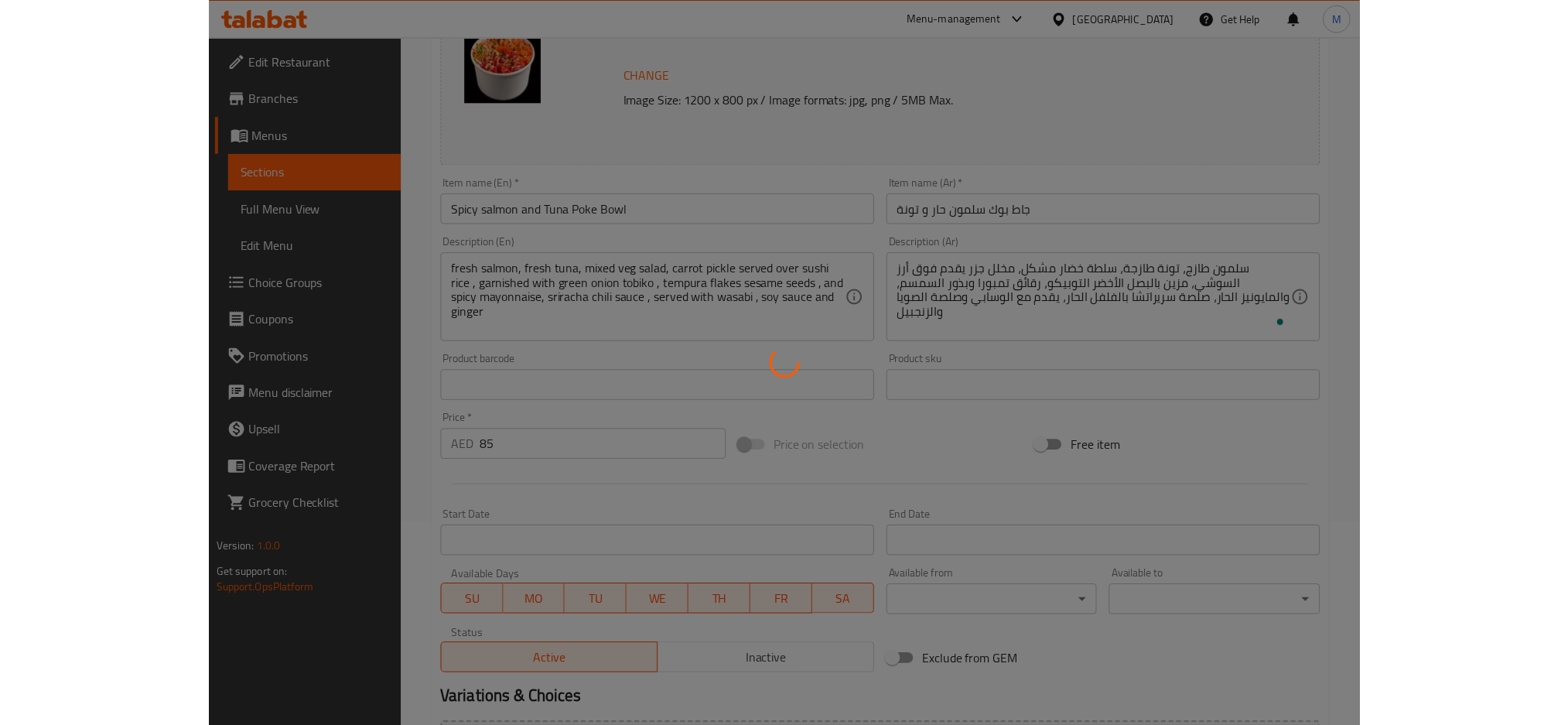
scroll to position [0, 0]
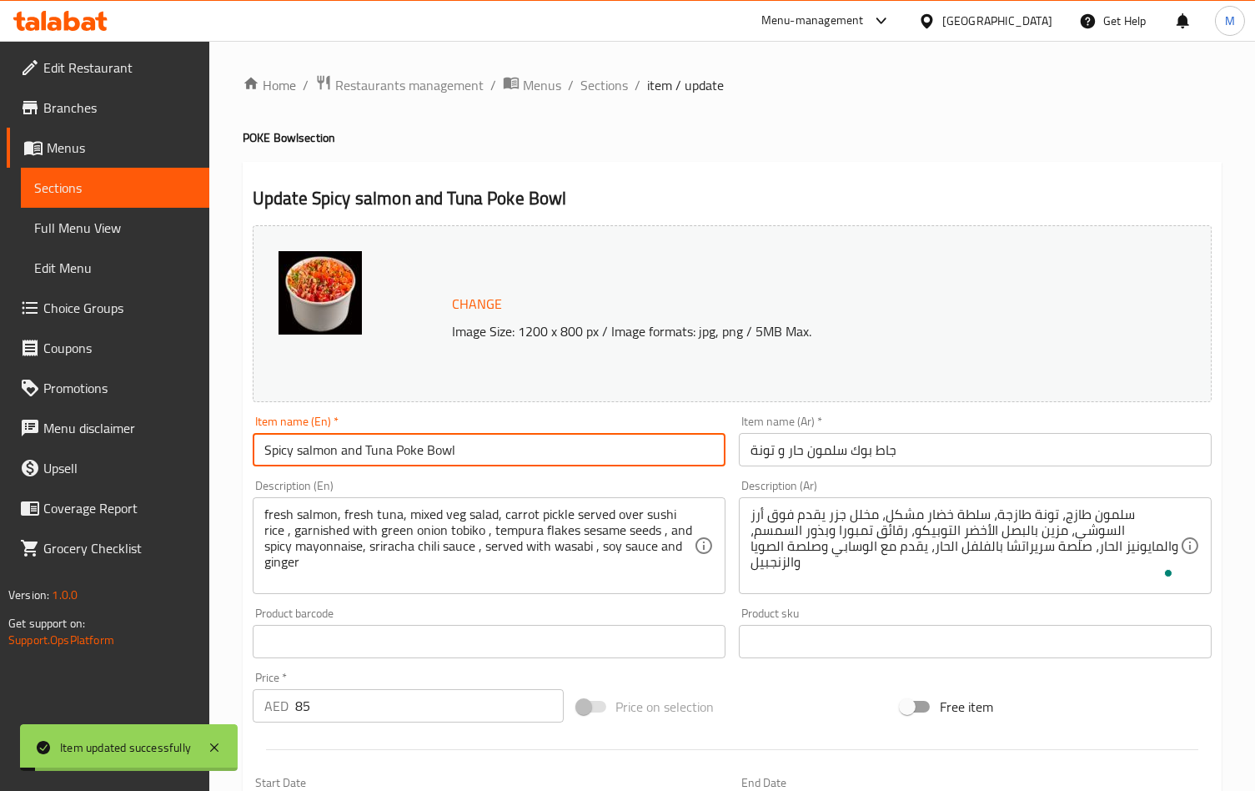
drag, startPoint x: 471, startPoint y: 449, endPoint x: 152, endPoint y: 455, distance: 319.4
click at [152, 455] on div "Edit Restaurant Branches Menus Sections Full Menu View Edit Menu Choice Groups …" at bounding box center [627, 622] width 1255 height 1162
click at [590, 75] on span "Sections" at bounding box center [604, 85] width 48 height 20
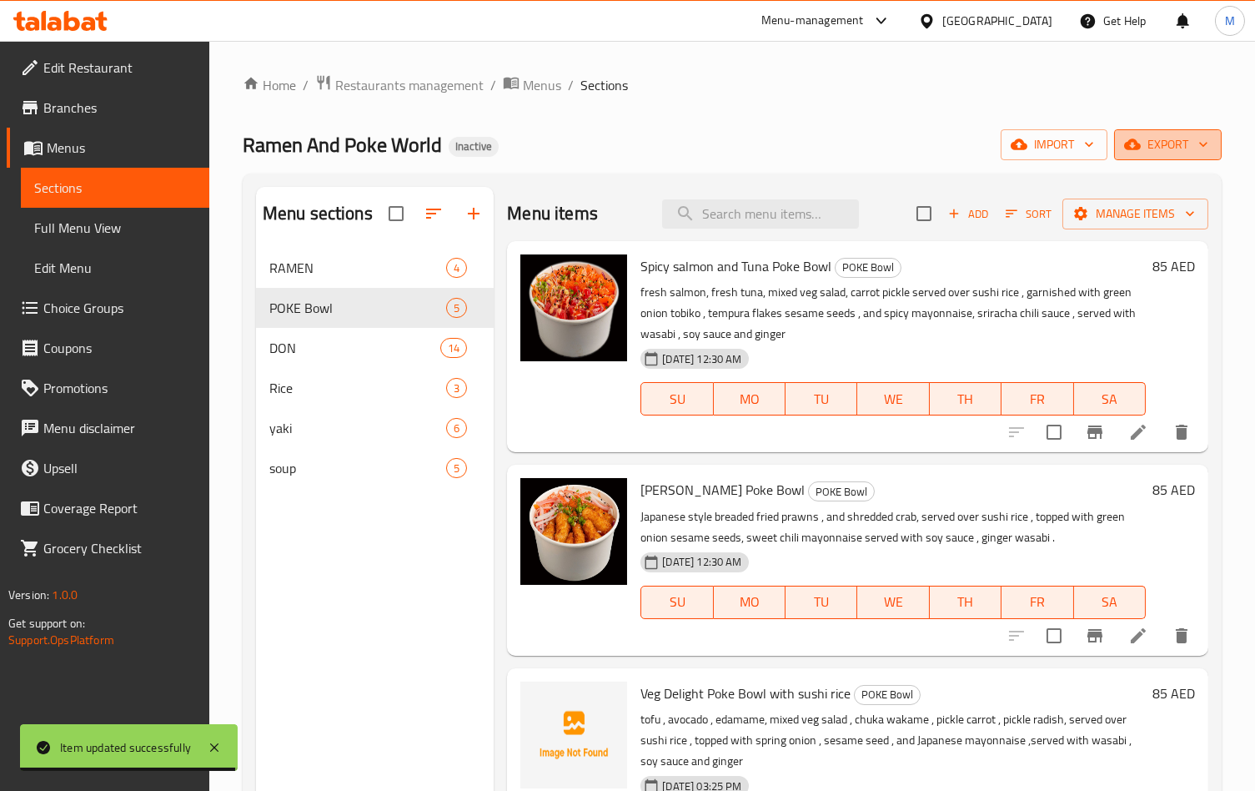
click at [1144, 141] on span "export" at bounding box center [1167, 144] width 81 height 21
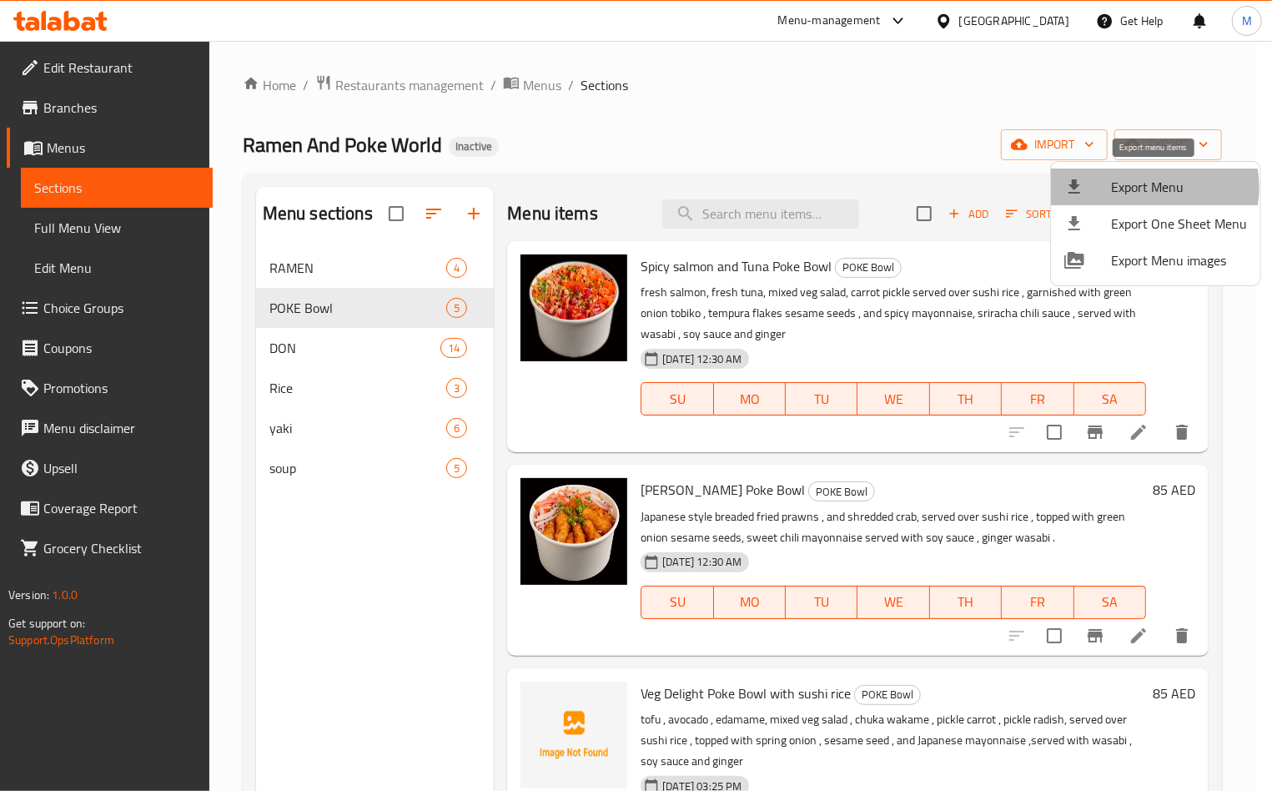
click at [1146, 187] on span "Export Menu" at bounding box center [1179, 187] width 136 height 20
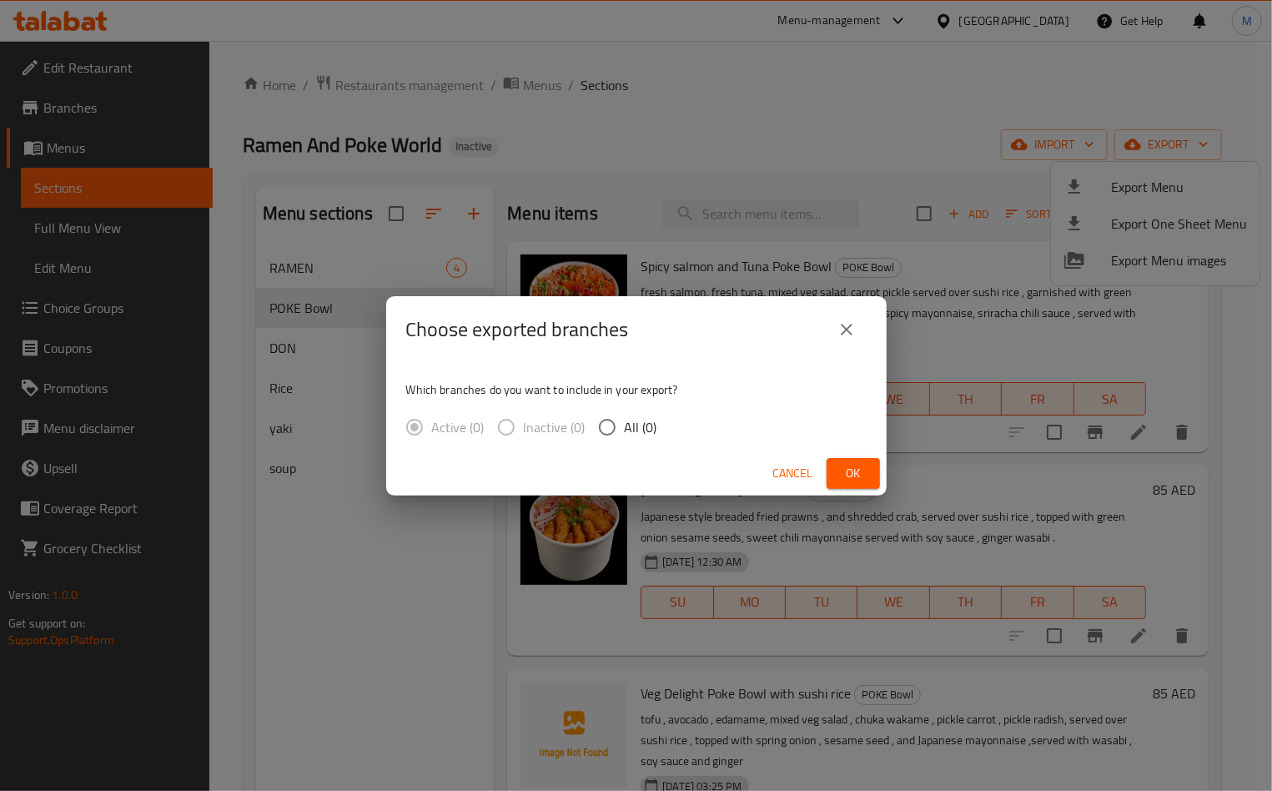
click at [649, 422] on span "All (0)" at bounding box center [641, 427] width 33 height 20
click at [625, 422] on input "All (0)" at bounding box center [607, 426] width 35 height 35
radio input "true"
click at [860, 480] on span "Ok" at bounding box center [853, 473] width 27 height 21
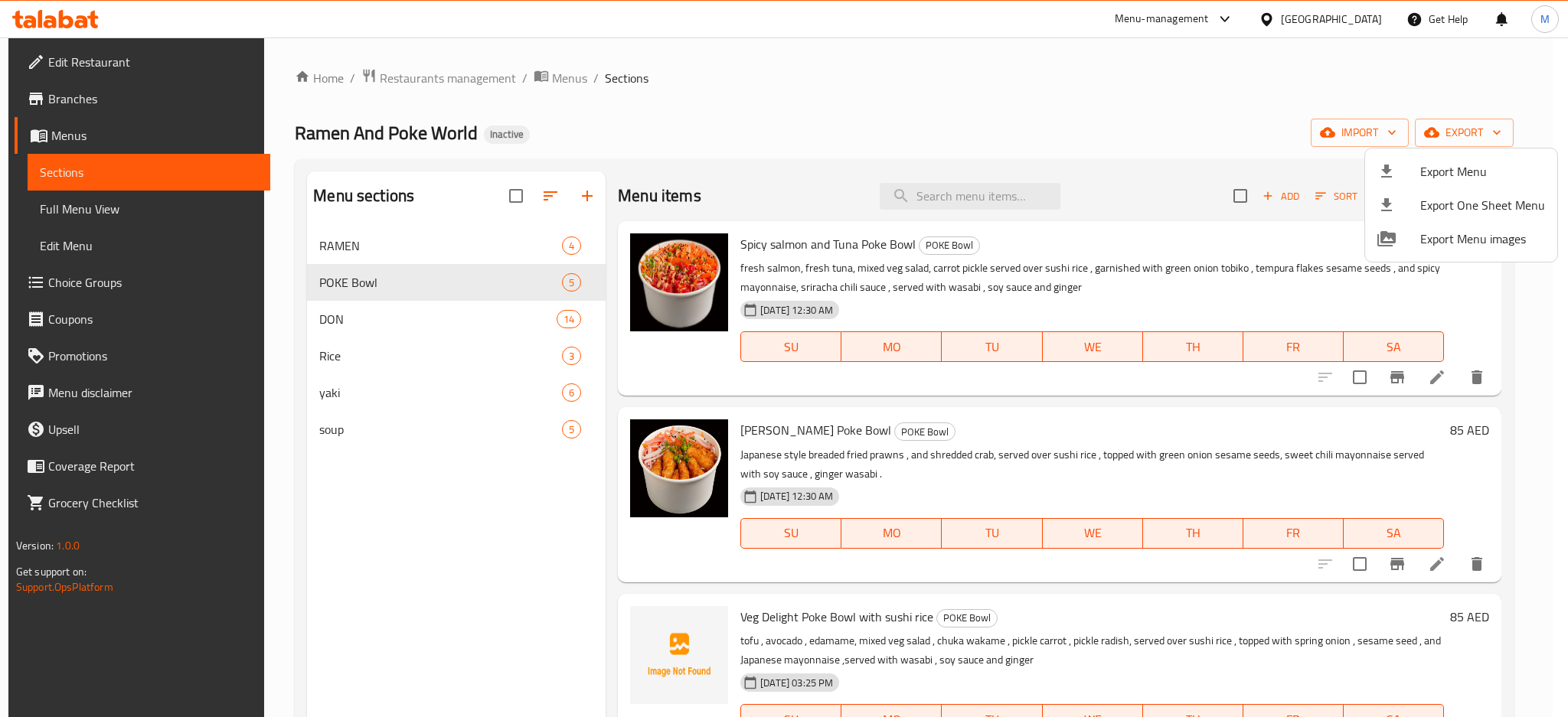
click at [938, 187] on div at bounding box center [784, 358] width 1568 height 717
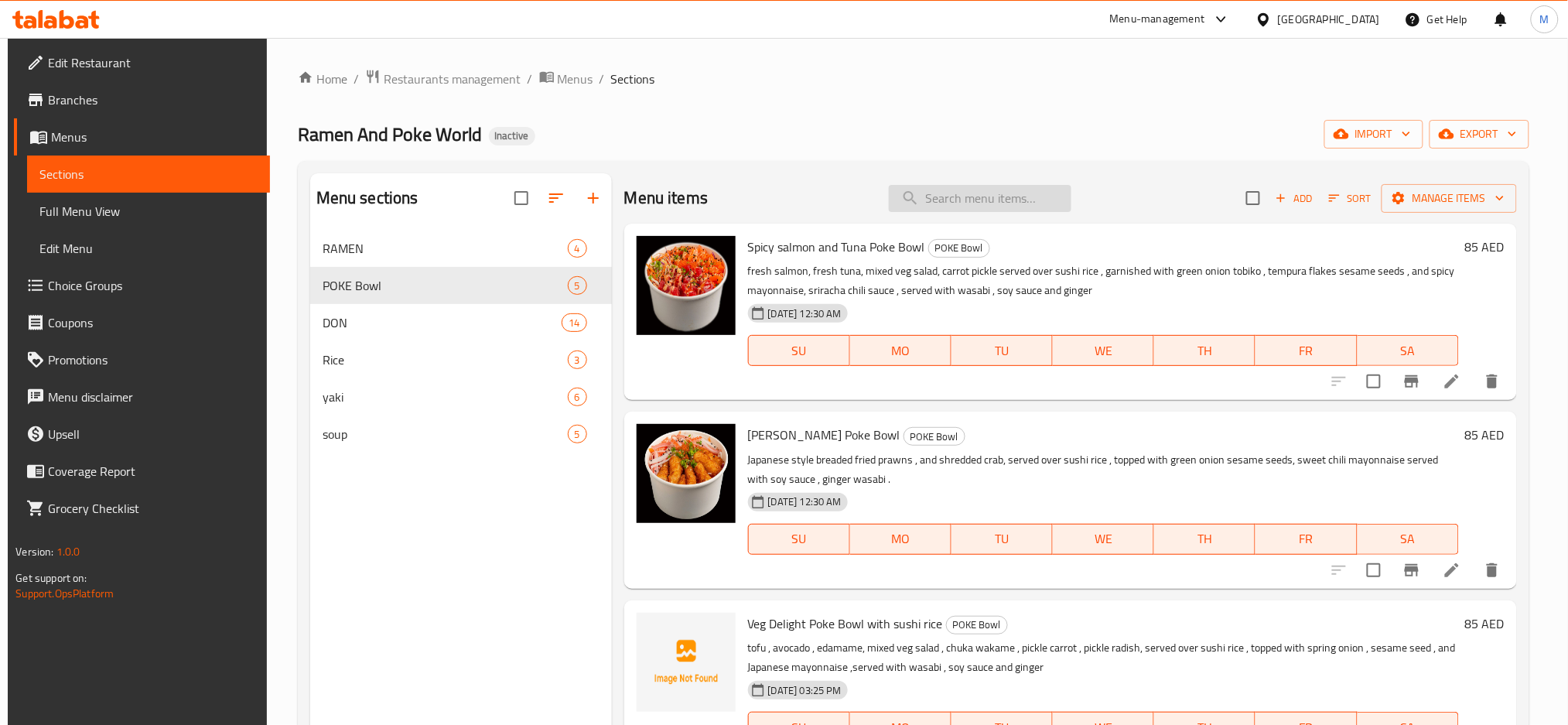
click at [946, 194] on input "search" at bounding box center [980, 198] width 183 height 27
paste input "over"
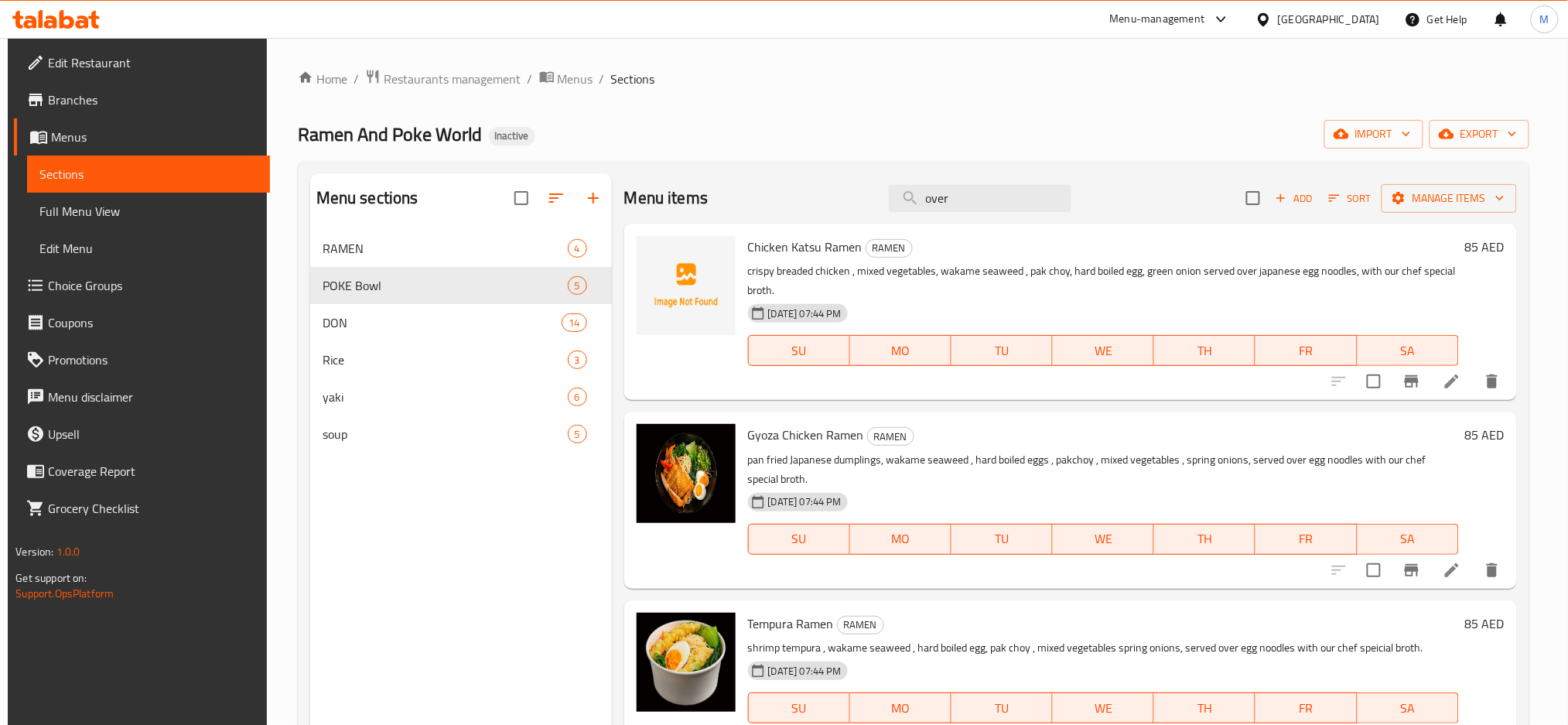
click at [846, 180] on div "Menu items over Add Sort Manage items" at bounding box center [1071, 199] width 893 height 50
paste input "pan fried"
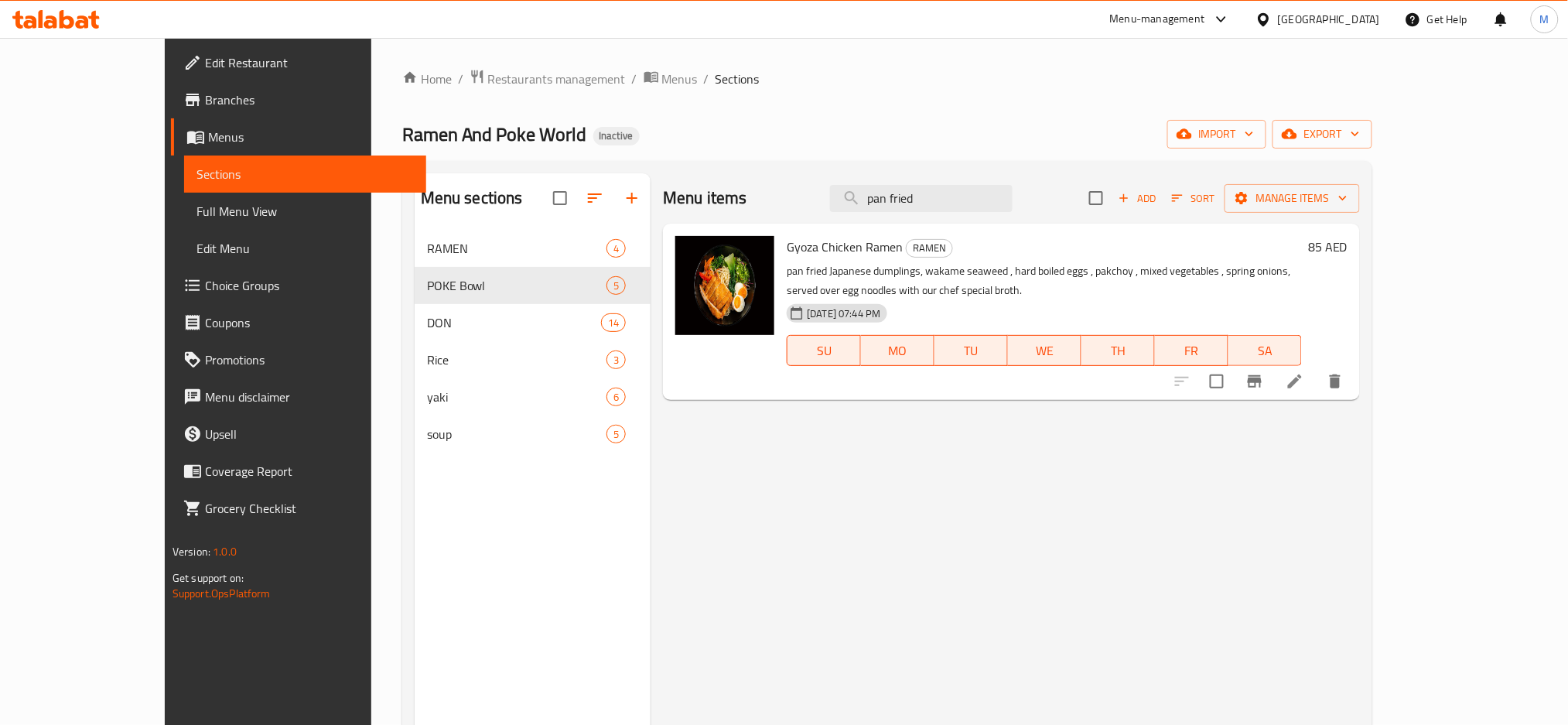
drag, startPoint x: 809, startPoint y: 171, endPoint x: 799, endPoint y: 170, distance: 10.0
click at [799, 170] on div "Menu sections RAMEN 4 POKE Bowl 5 DON 14 Rice 3 yaki 6 soup 5 Menu items pan fr…" at bounding box center [888, 536] width 970 height 750
paste input "hard boiled egg"
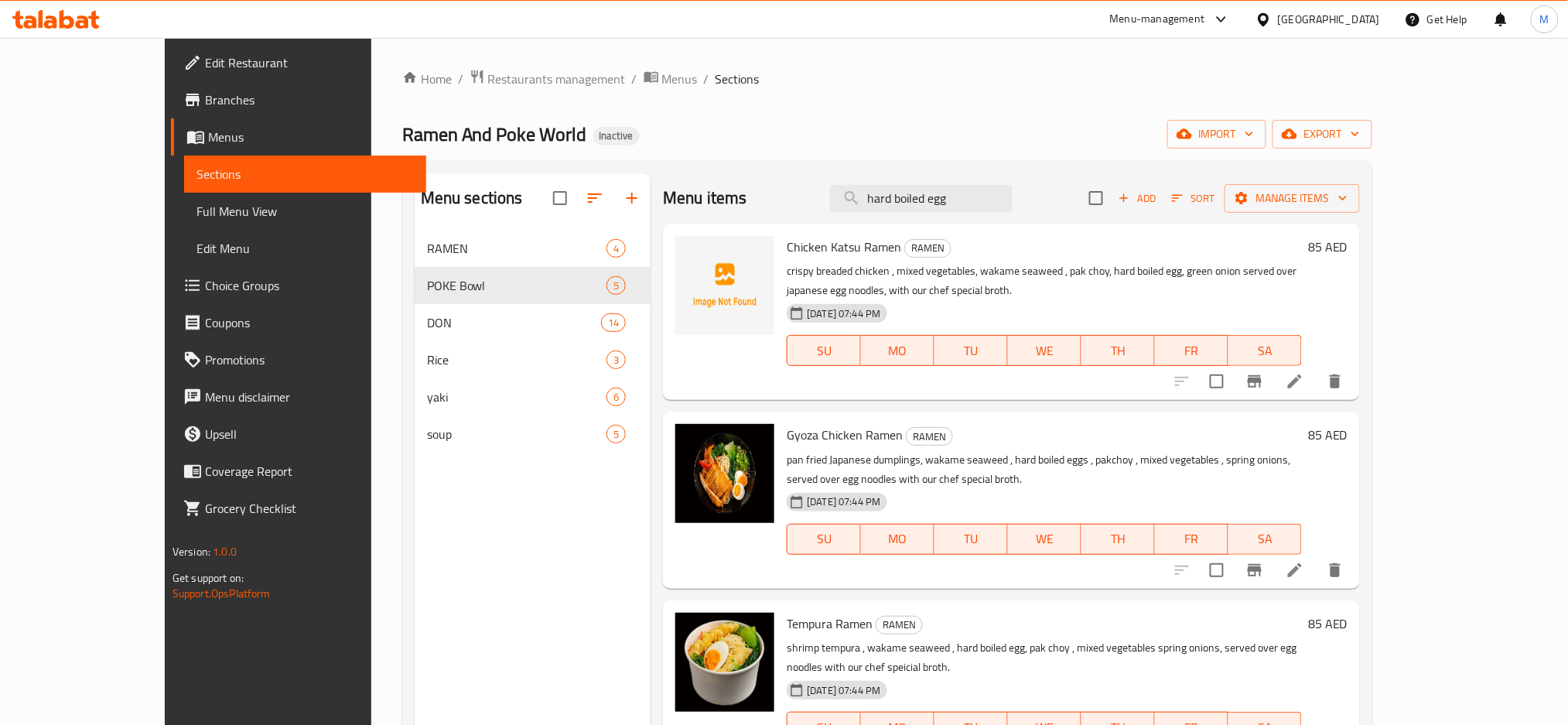
drag, startPoint x: 1022, startPoint y: 198, endPoint x: 761, endPoint y: 149, distance: 265.6
click at [721, 150] on div "Home / Restaurants management / Menus / Sections Ramen And Poke World Inactive …" at bounding box center [888, 489] width 970 height 842
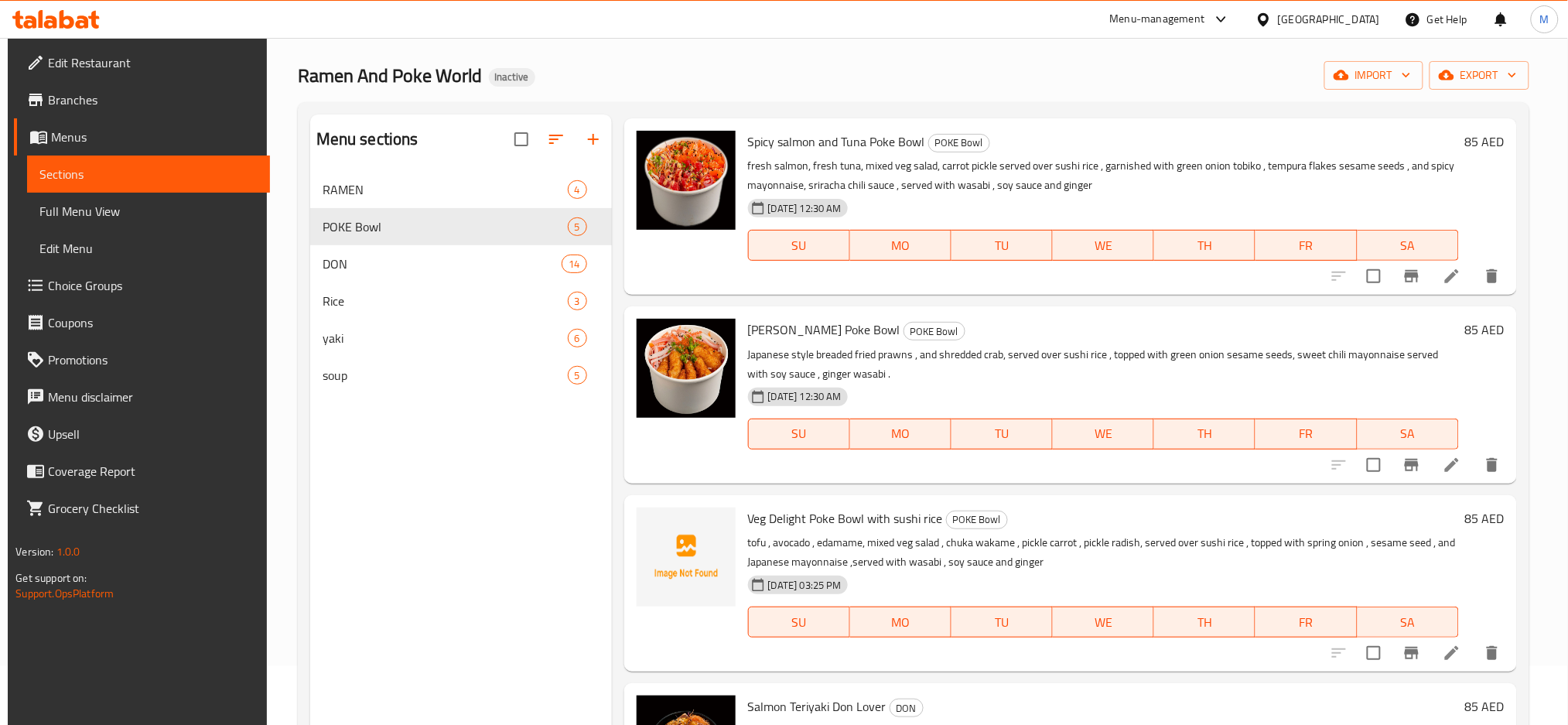
scroll to position [216, 0]
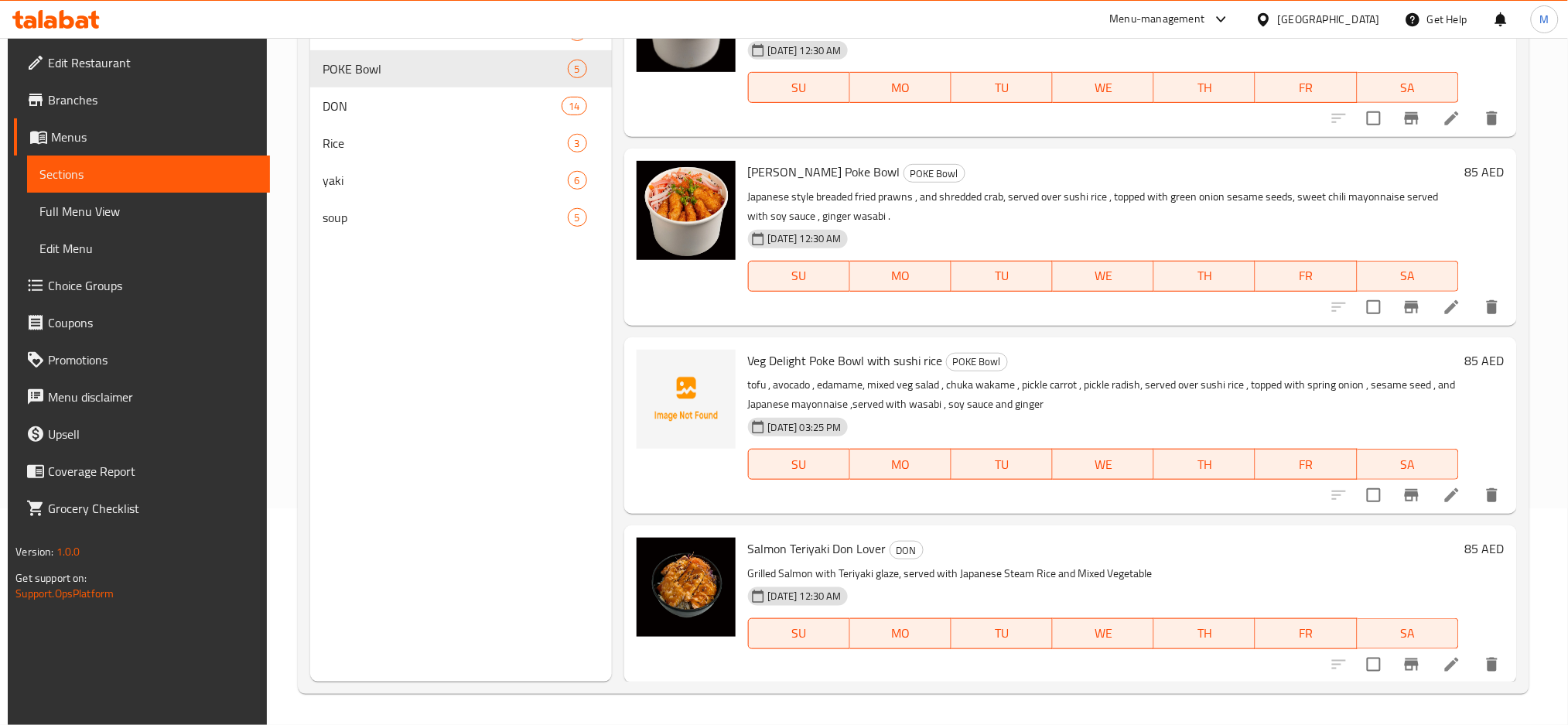
type input "over"
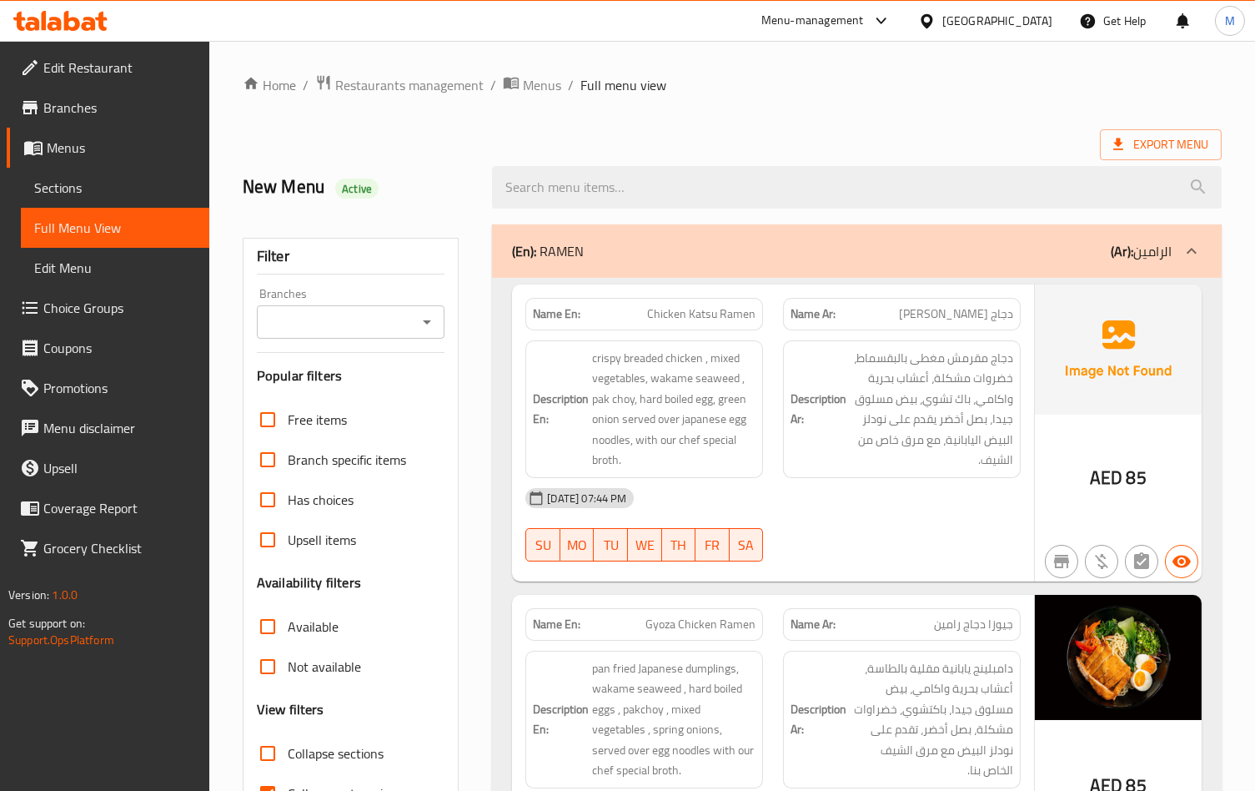
click at [688, 88] on ol "Home / Restaurants management / Menus / Full menu view" at bounding box center [732, 85] width 979 height 22
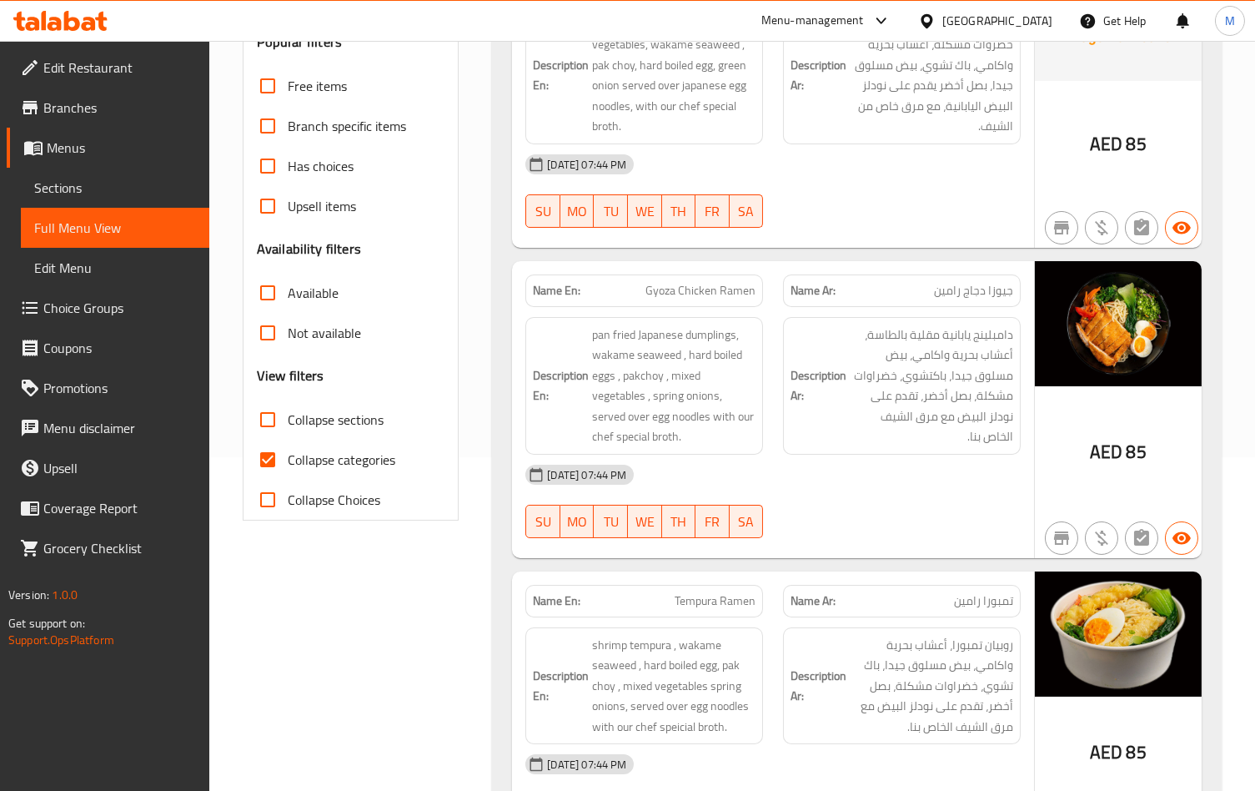
click at [300, 462] on span "Collapse categories" at bounding box center [342, 459] width 108 height 20
click at [288, 462] on input "Collapse categories" at bounding box center [268, 459] width 40 height 40
checkbox input "false"
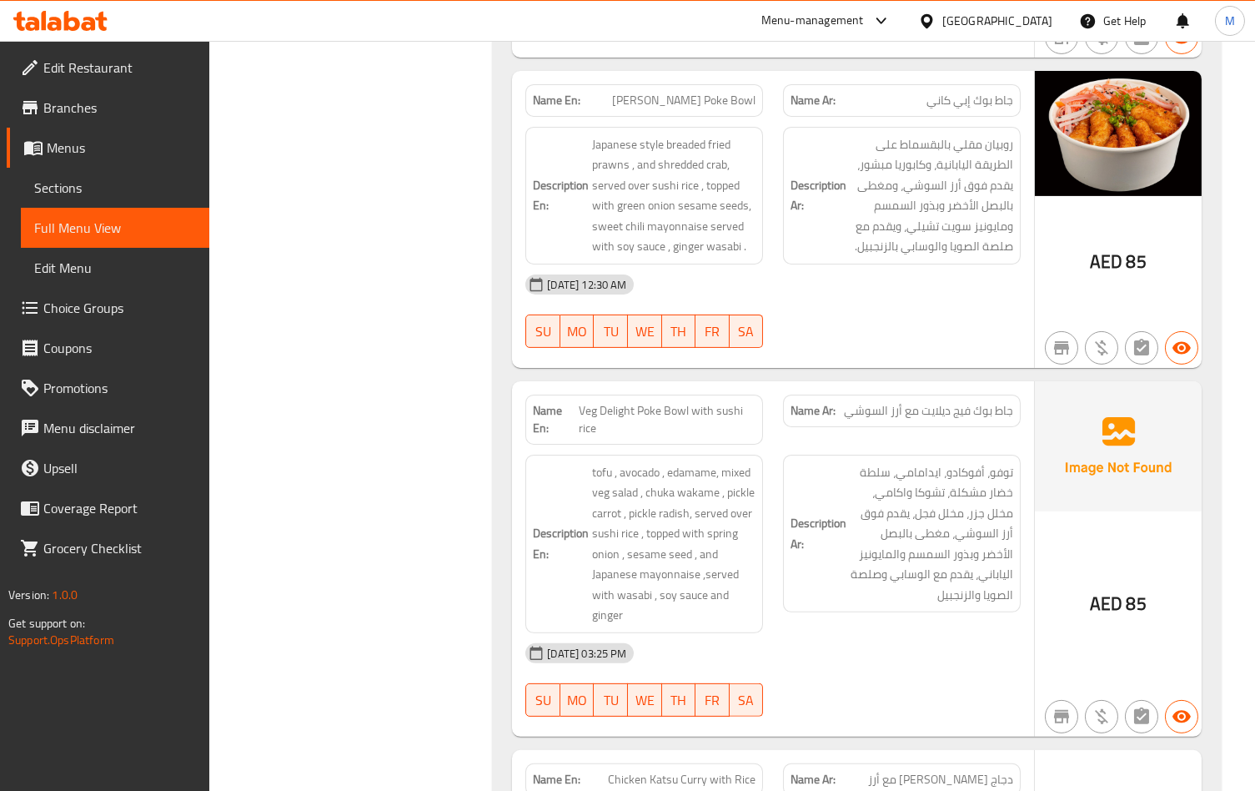
scroll to position [1890, 0]
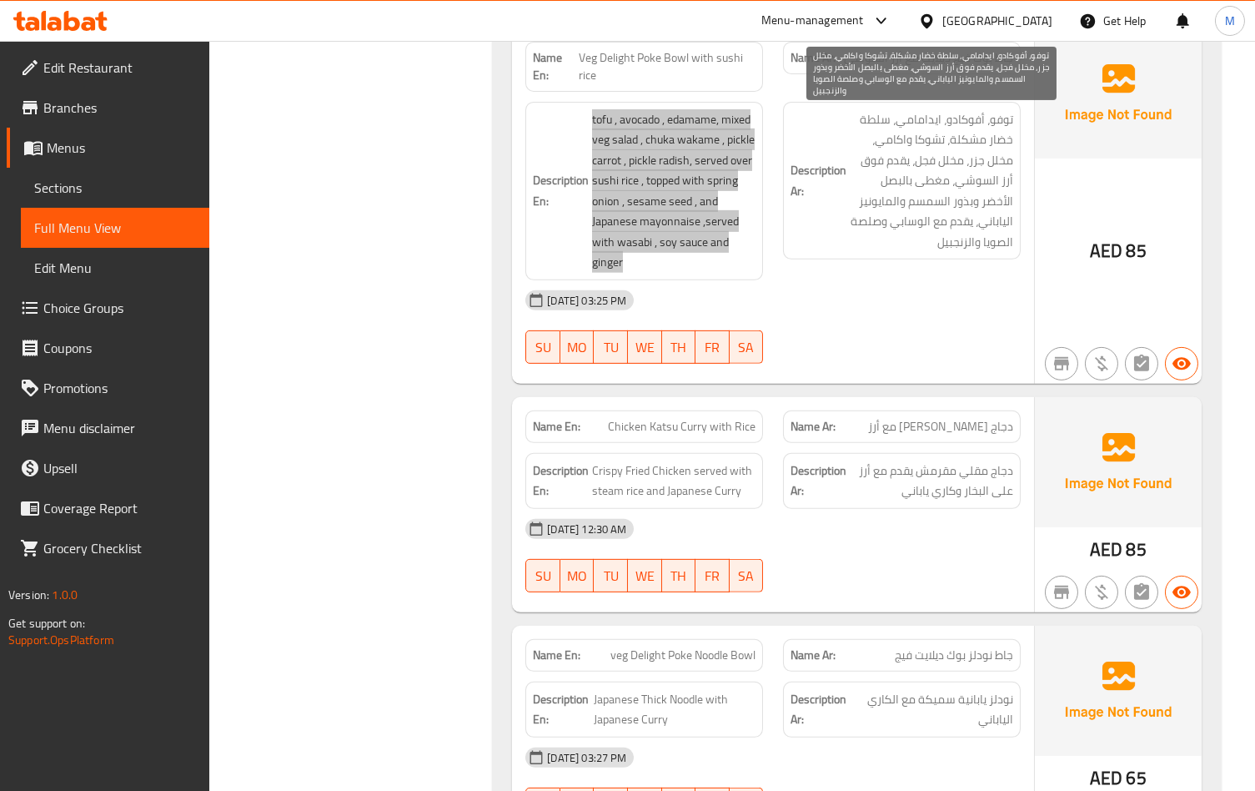
scroll to position [2223, 0]
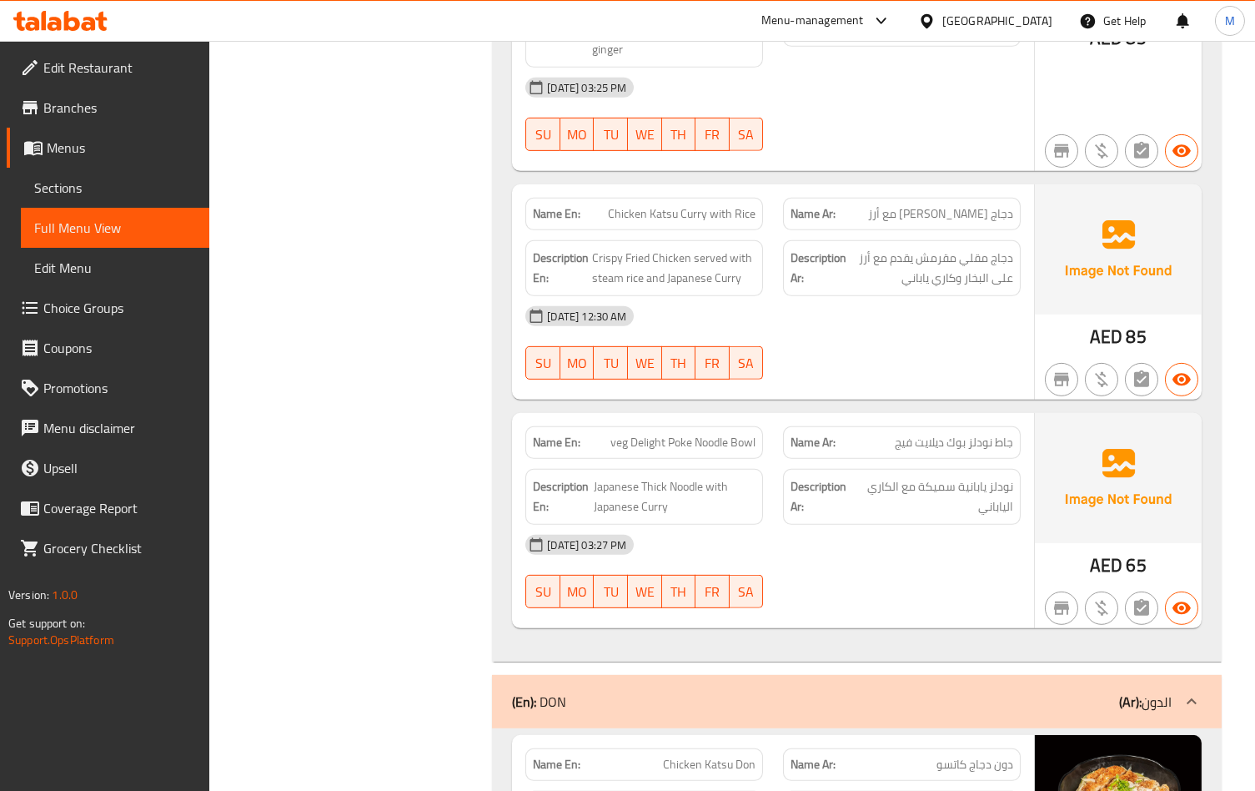
scroll to position [2446, 0]
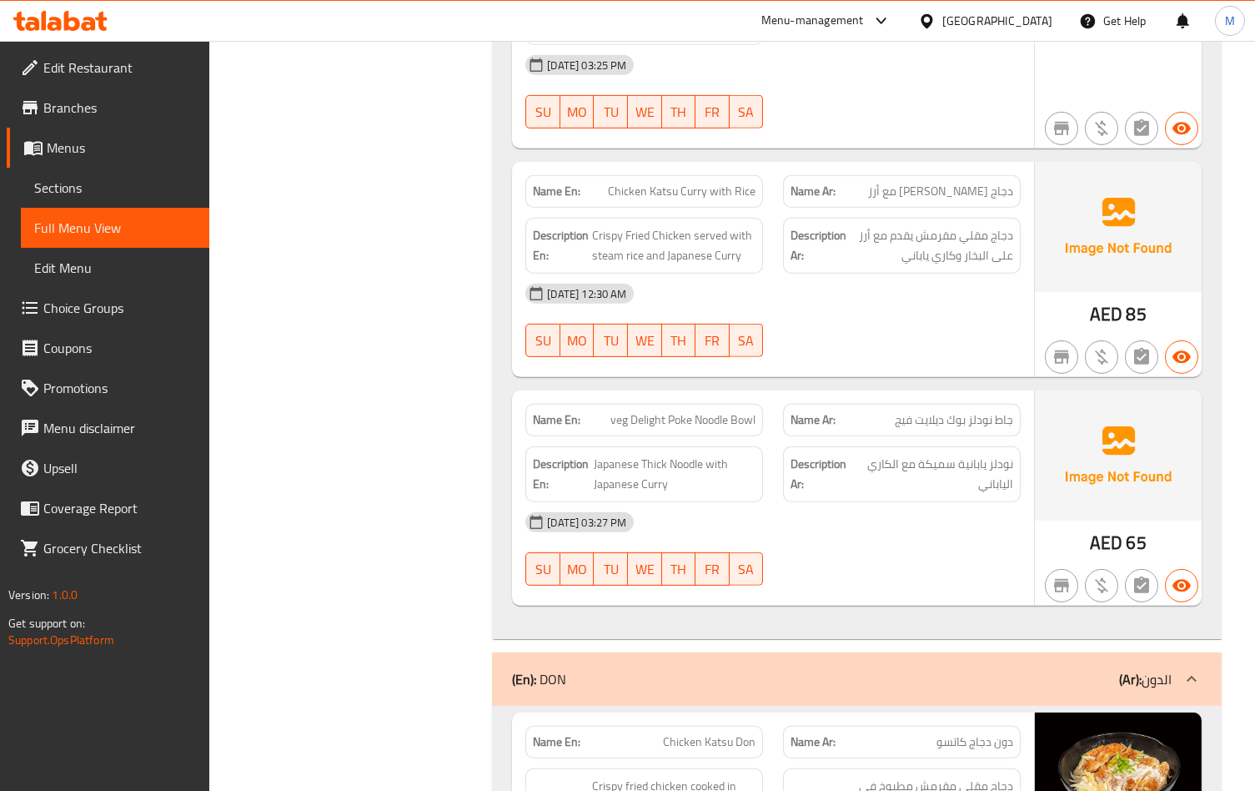
click at [909, 422] on span "جاط نودلز بوك ديلايت فيج" at bounding box center [954, 420] width 118 height 18
copy span "جاط نودلز بوك ديلايت فيج"
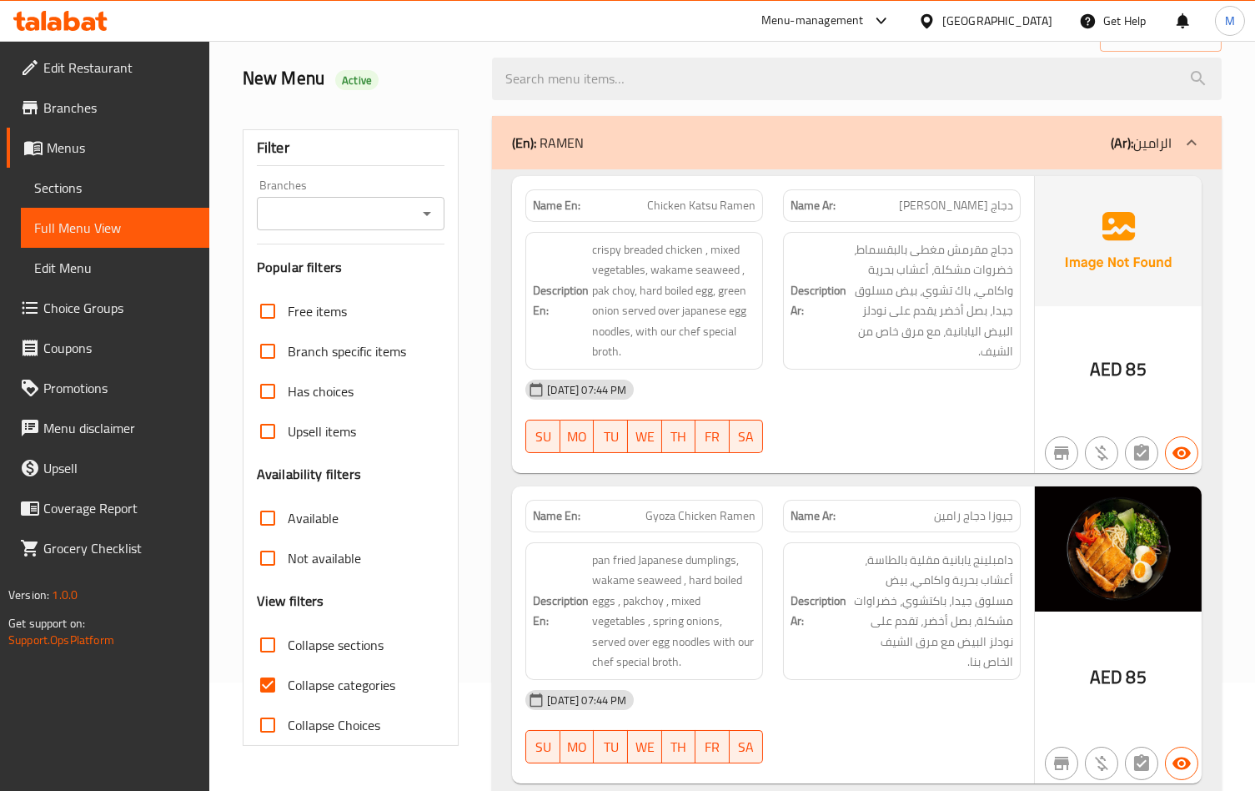
scroll to position [111, 0]
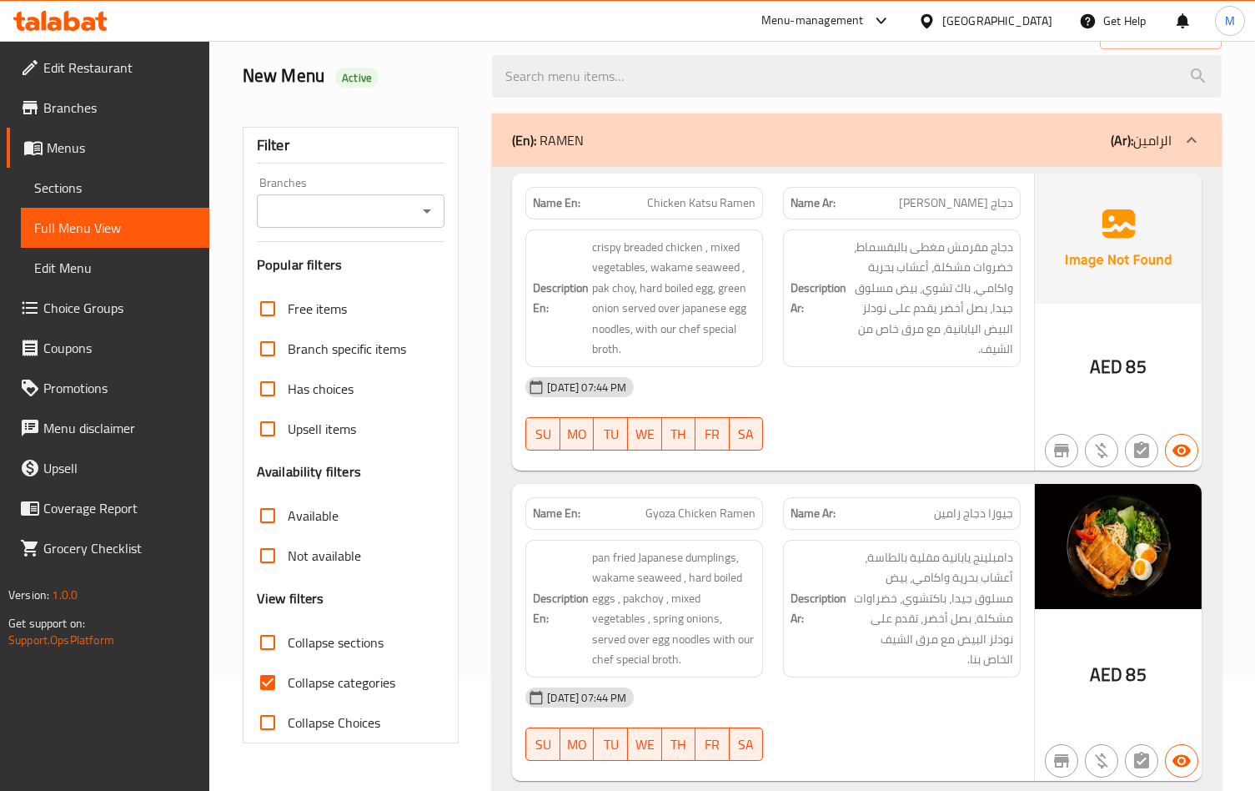
click at [314, 692] on span "Collapse categories" at bounding box center [342, 682] width 108 height 20
click at [288, 694] on input "Collapse categories" at bounding box center [268, 682] width 40 height 40
checkbox input "false"
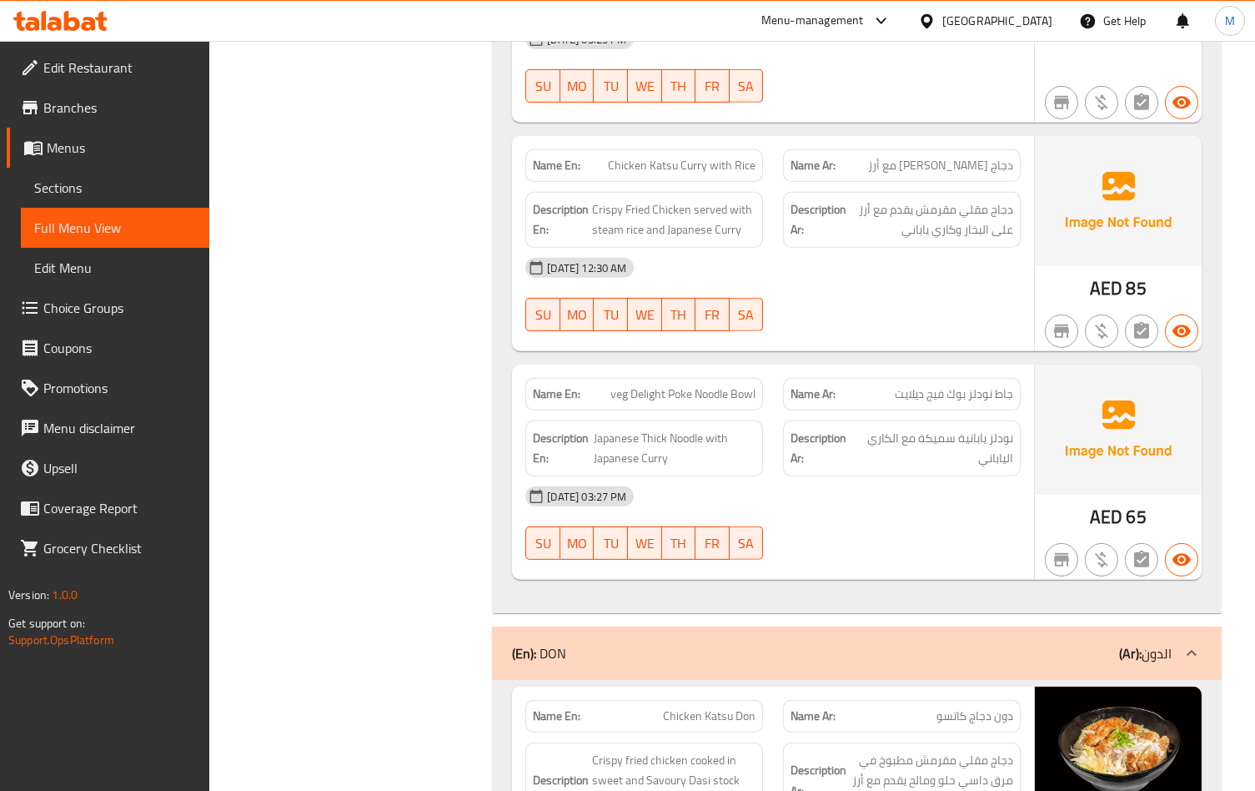
click at [856, 524] on div "[DATE] 03:27 PM SU MO TU WE TH FR SA" at bounding box center [772, 522] width 515 height 93
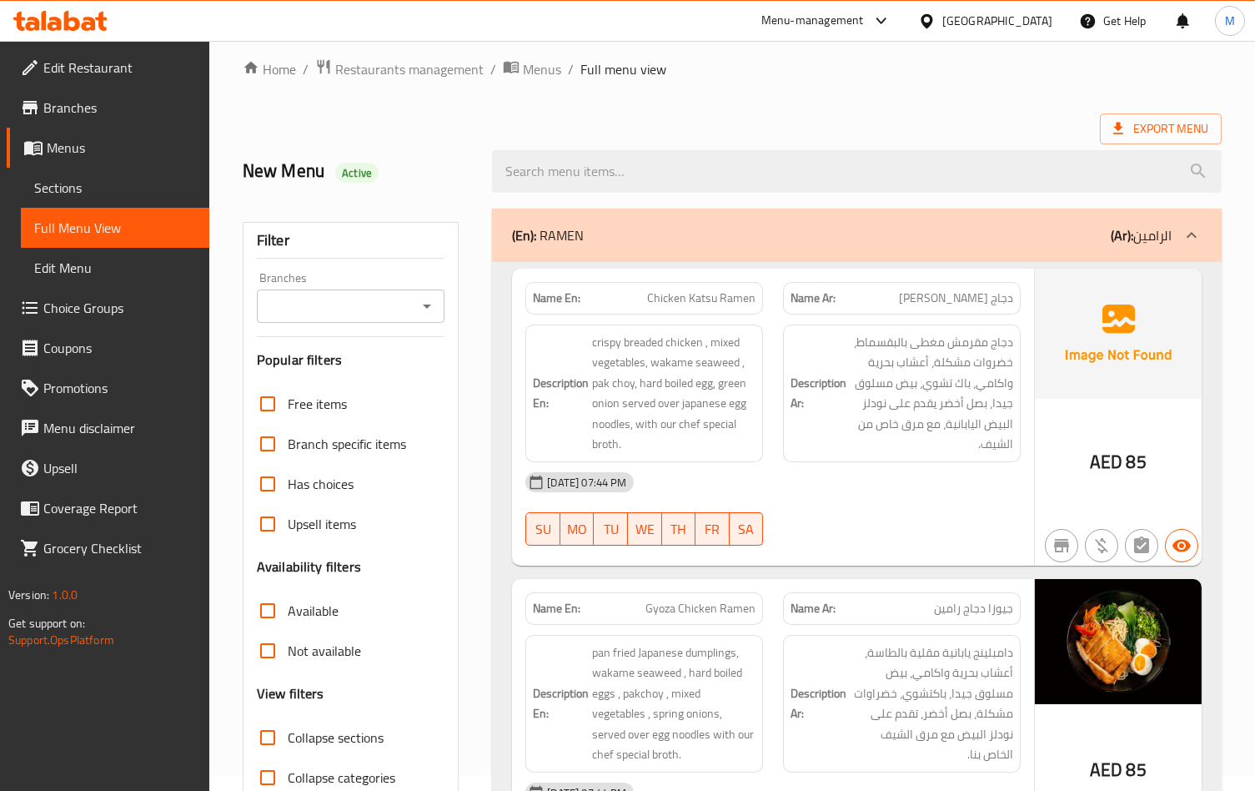
scroll to position [0, 0]
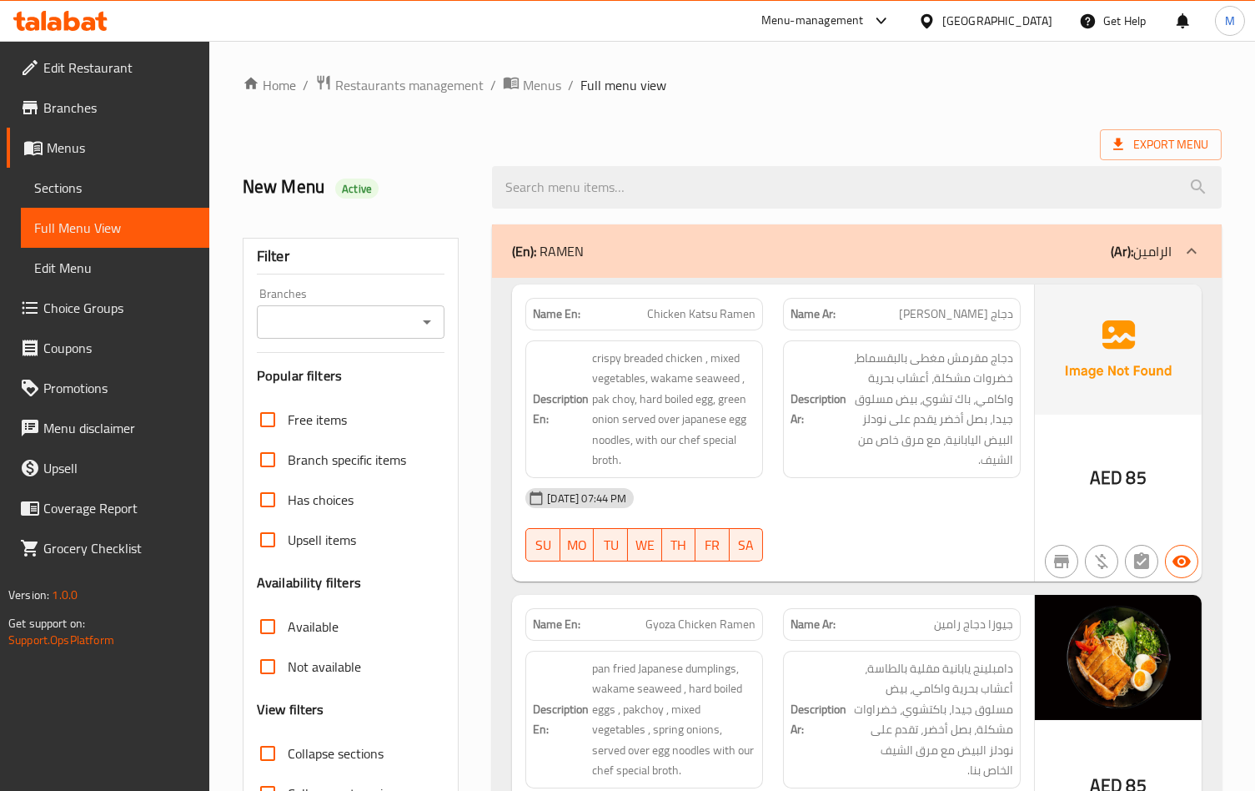
click at [851, 463] on span "دجاج مقرمش مغطى بالبقسماط، خضروات مشكلة، أعشاب بحرية واكامي، باك تشوي، بيض مسلو…" at bounding box center [931, 409] width 163 height 123
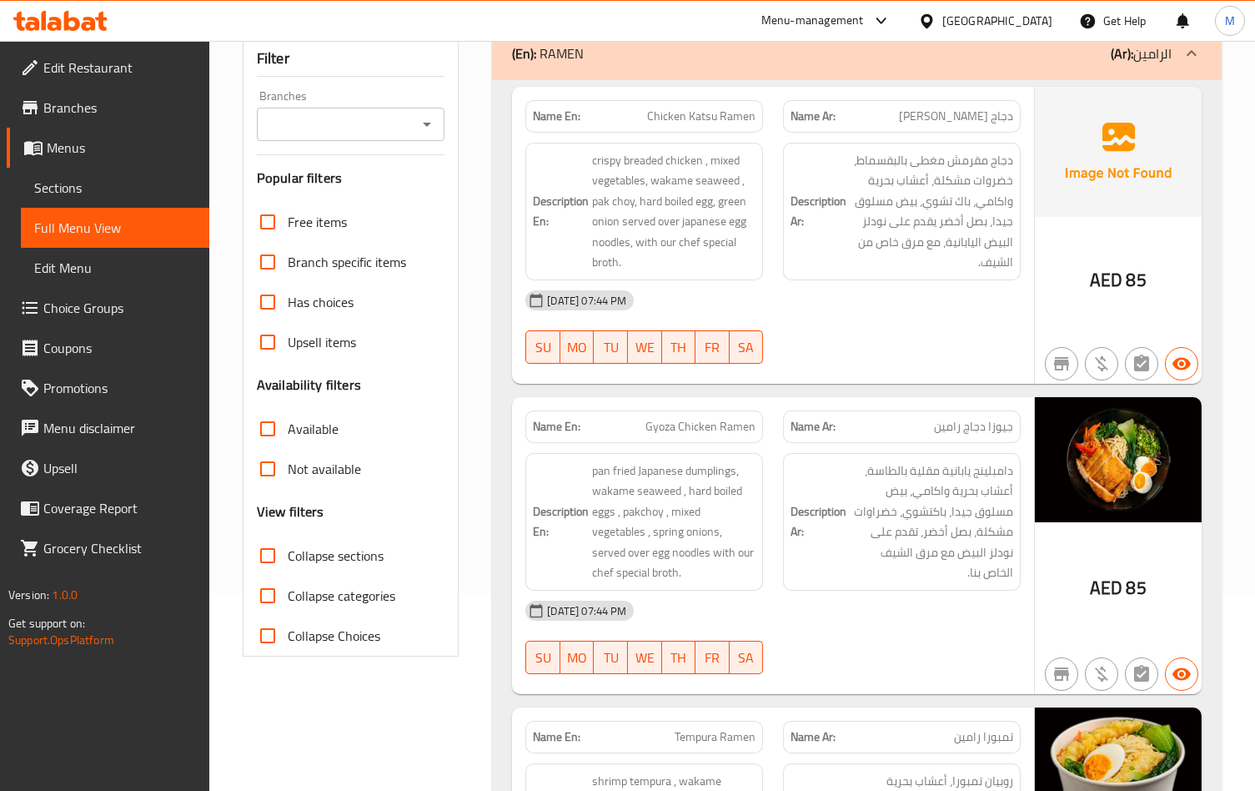
scroll to position [222, 0]
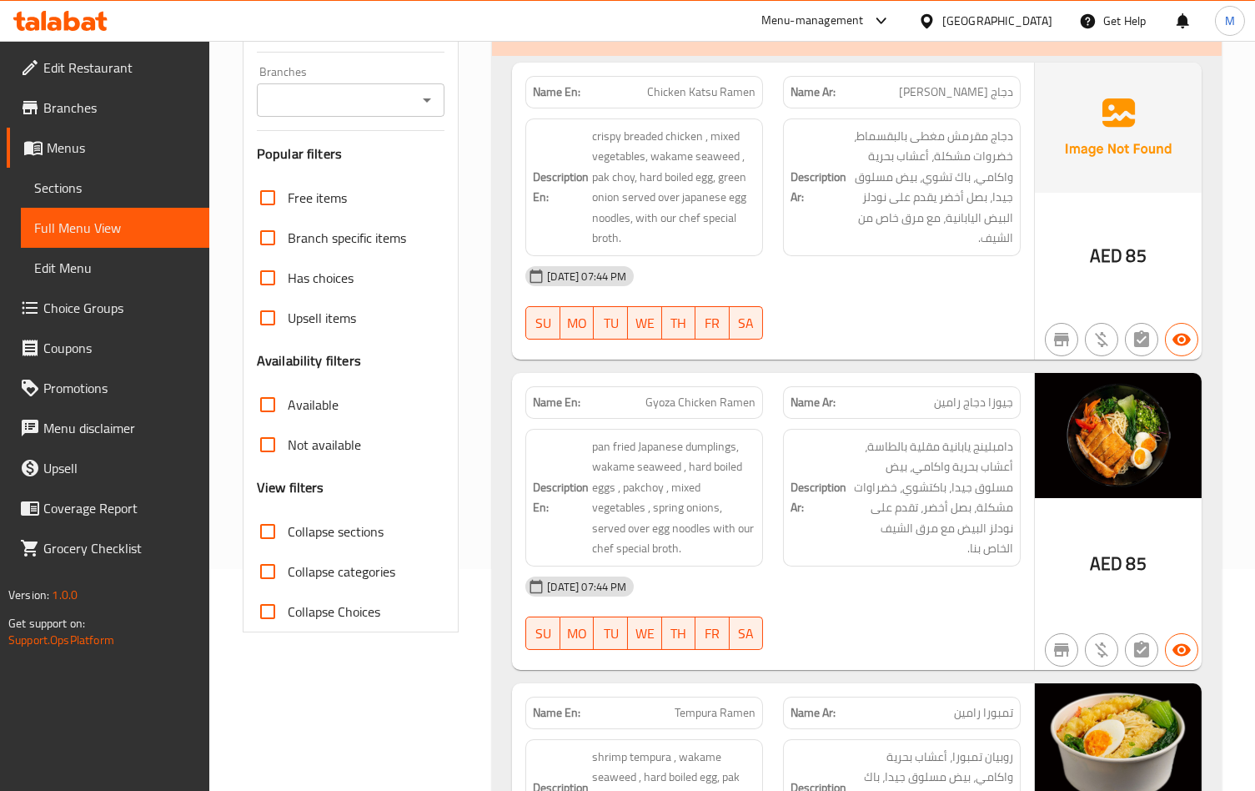
click at [765, 438] on div "Description En: pan fried Japanese dumplings, wakame seaweed , hard boiled eggs…" at bounding box center [644, 498] width 258 height 158
drag, startPoint x: 833, startPoint y: 315, endPoint x: 705, endPoint y: 347, distance: 132.3
click at [834, 315] on div "[DATE] 07:44 PM SU MO TU WE TH FR SA" at bounding box center [772, 302] width 515 height 93
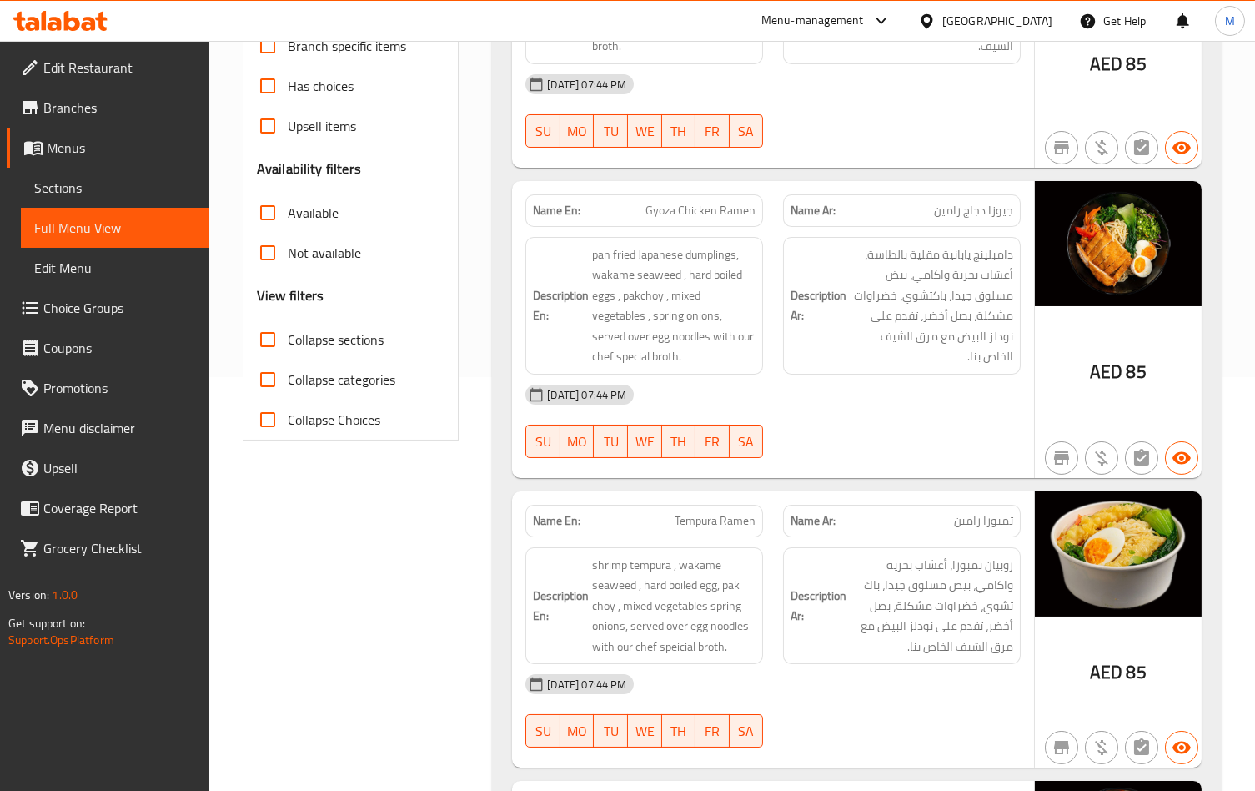
scroll to position [555, 0]
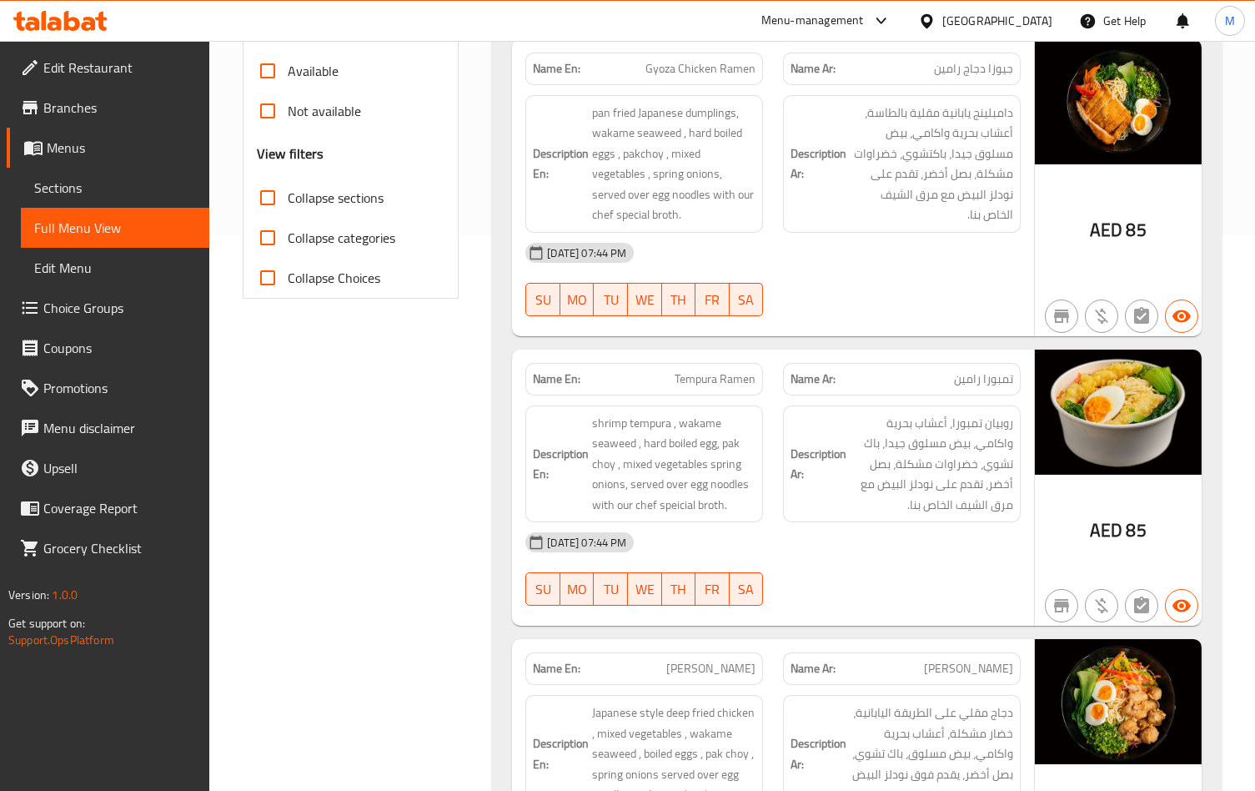
click at [764, 458] on div "Description En: shrimp tempura , wakame seaweed , hard boiled egg, pak choy , m…" at bounding box center [644, 464] width 258 height 138
click at [719, 379] on span "Tempura Ramen" at bounding box center [715, 379] width 81 height 18
copy span "Tempura Ramen"
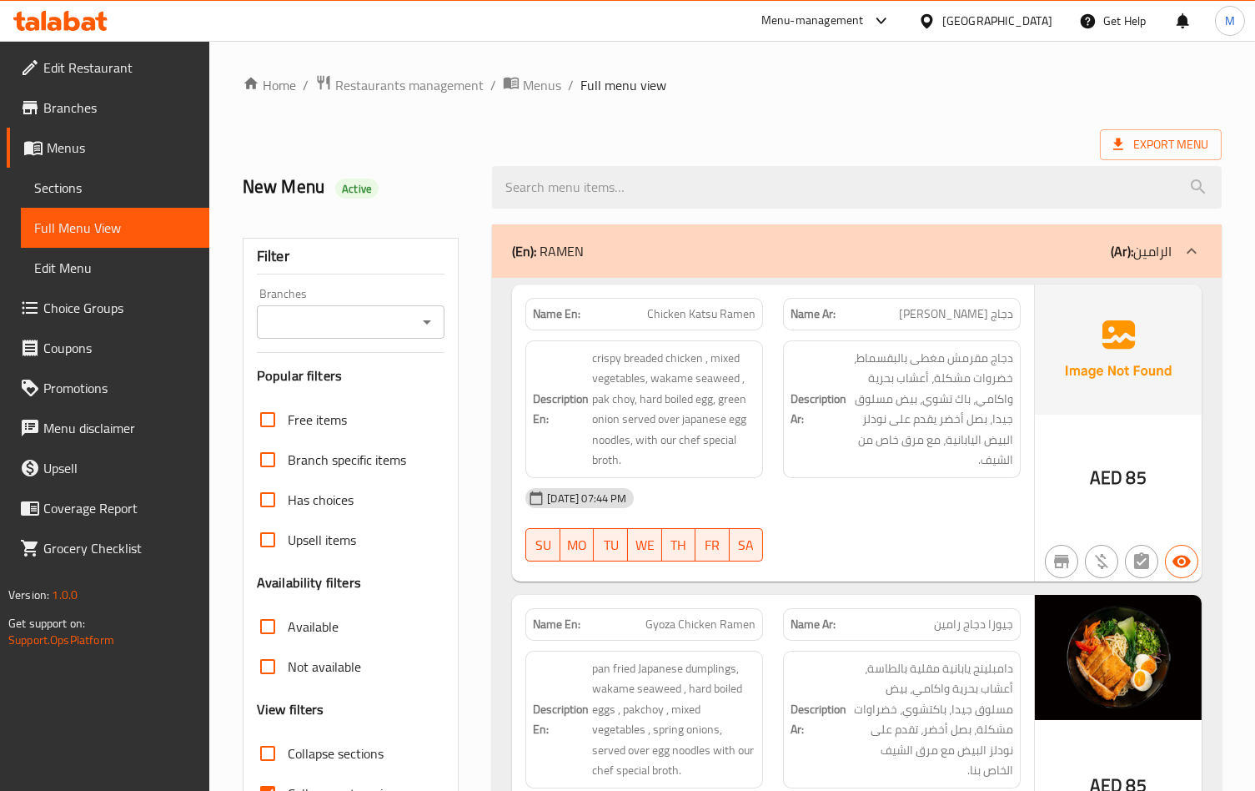
scroll to position [222, 0]
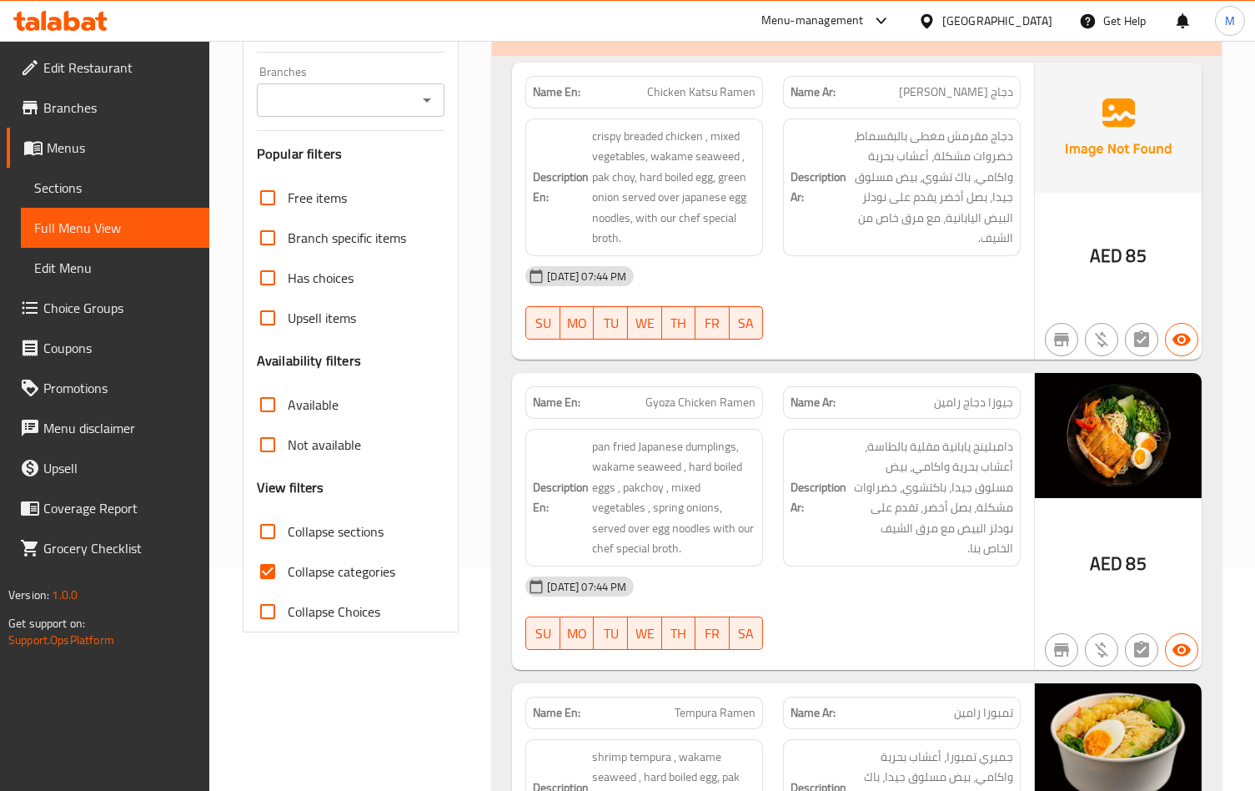
click at [289, 580] on span "Collapse categories" at bounding box center [342, 571] width 108 height 20
click at [288, 580] on input "Collapse categories" at bounding box center [268, 571] width 40 height 40
checkbox input "false"
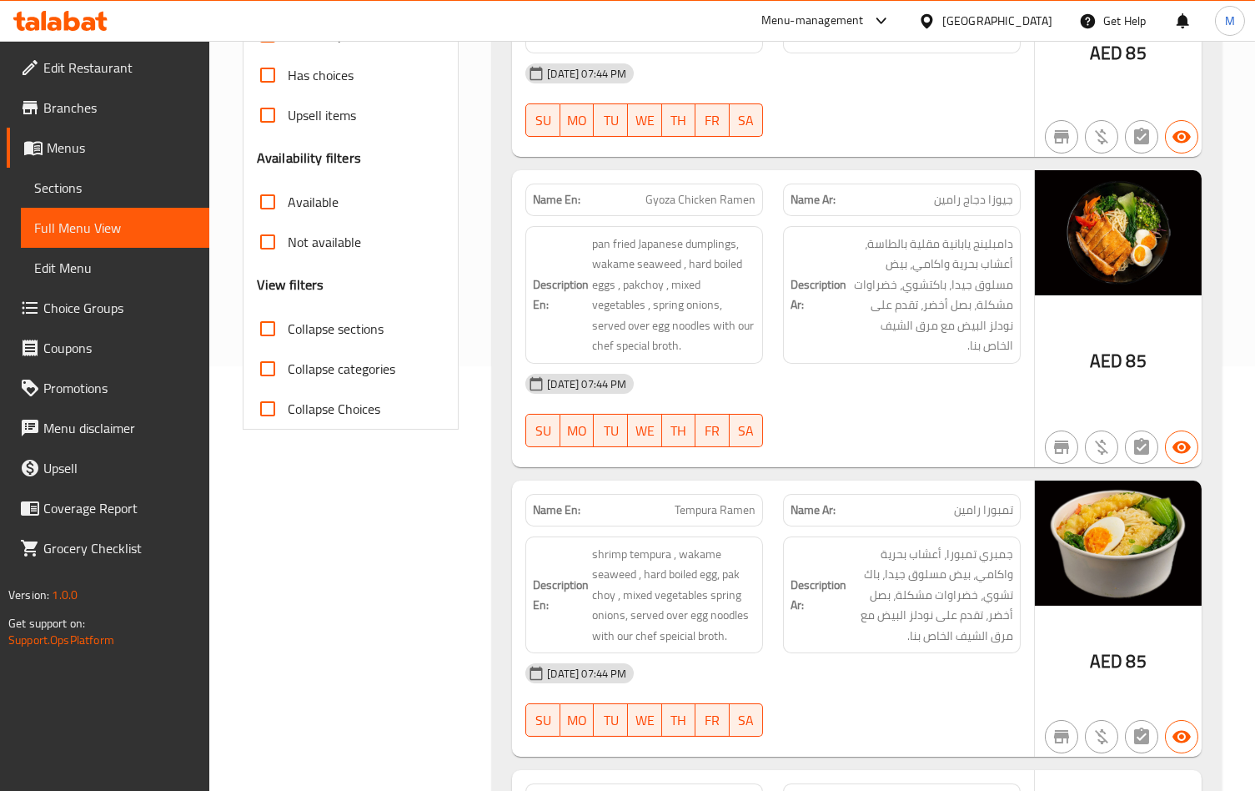
scroll to position [444, 0]
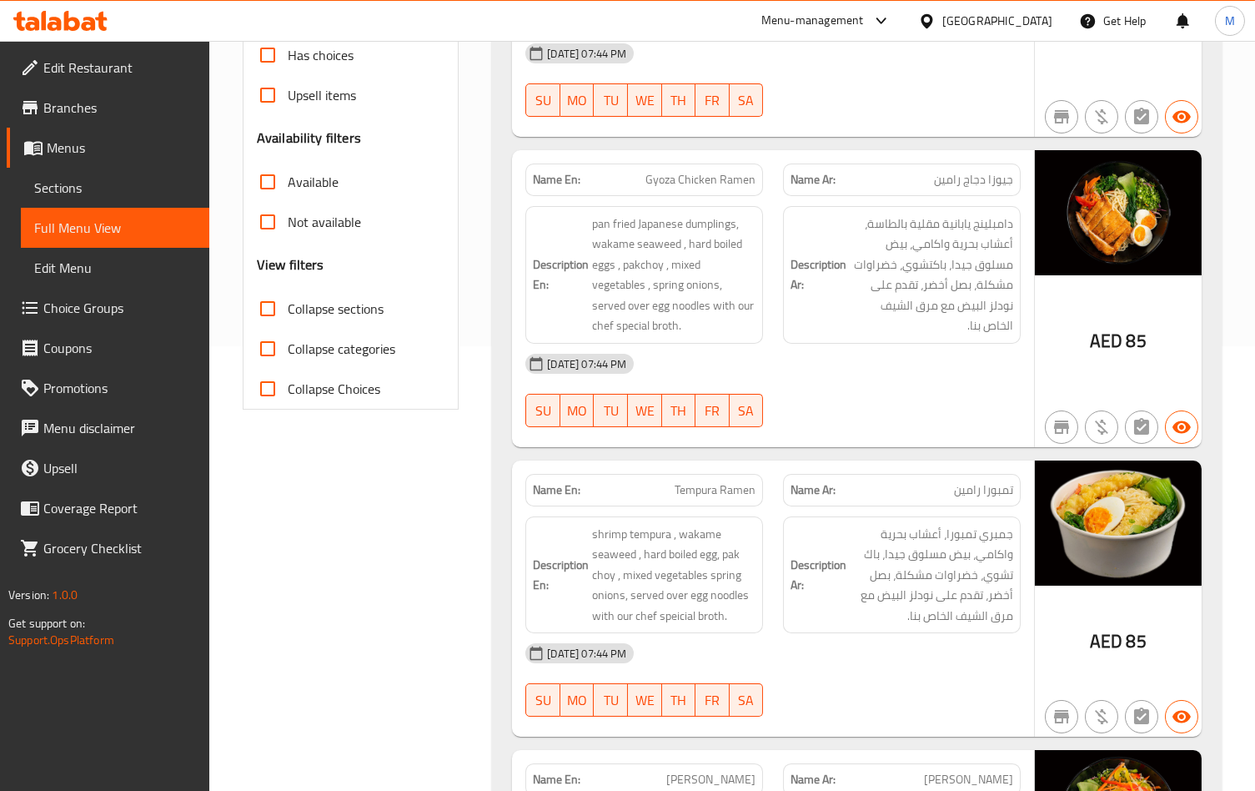
click at [891, 482] on p "Name Ar: [PERSON_NAME]" at bounding box center [902, 490] width 223 height 18
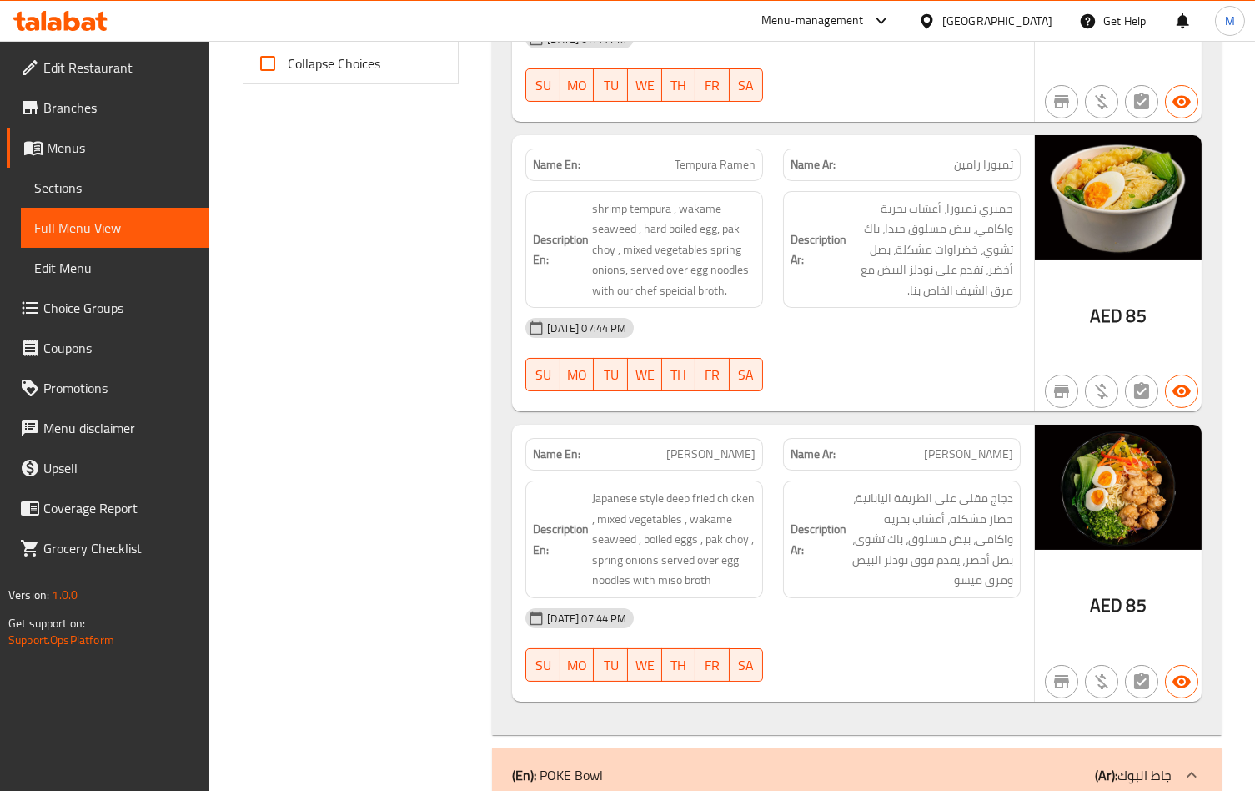
scroll to position [778, 0]
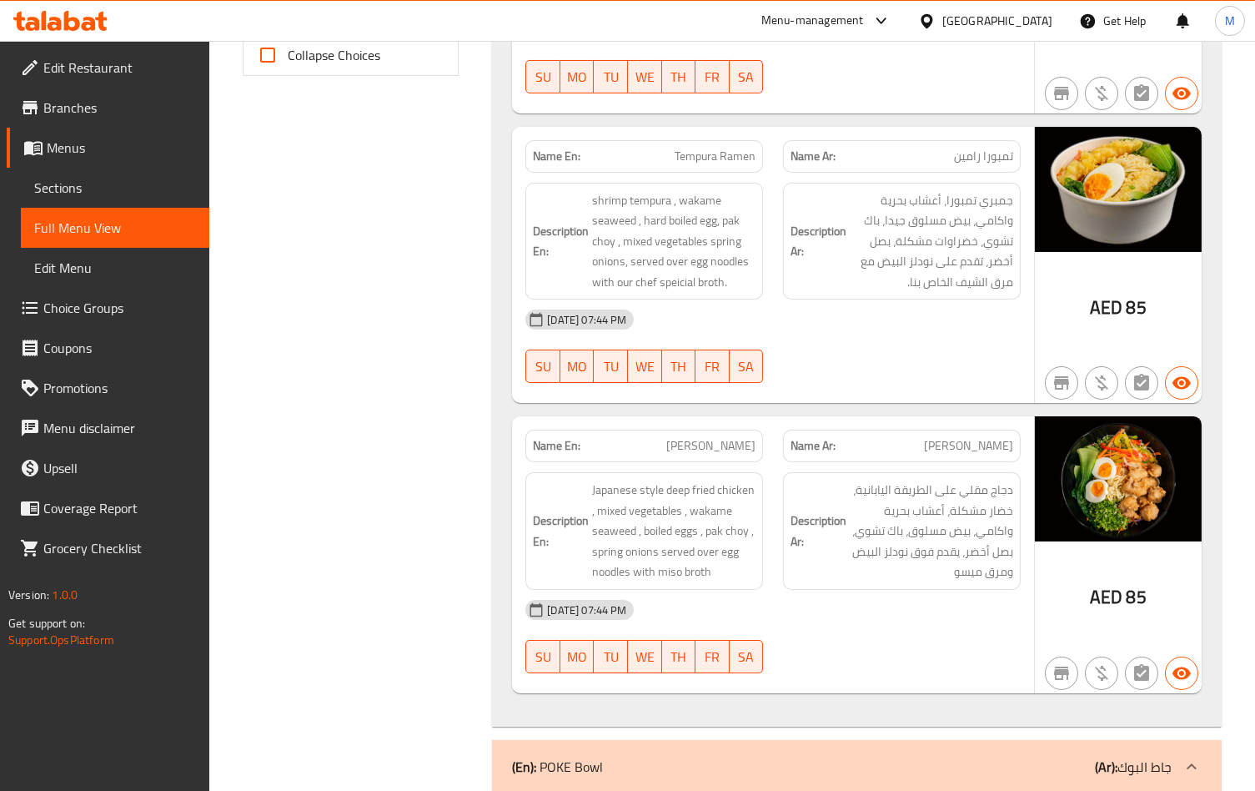
click at [825, 556] on h6 "Description Ar: دجاج مقلي على الطريقة اليابانية، خضار مشكلة، أعشاب بحرية واكامي…" at bounding box center [902, 530] width 223 height 103
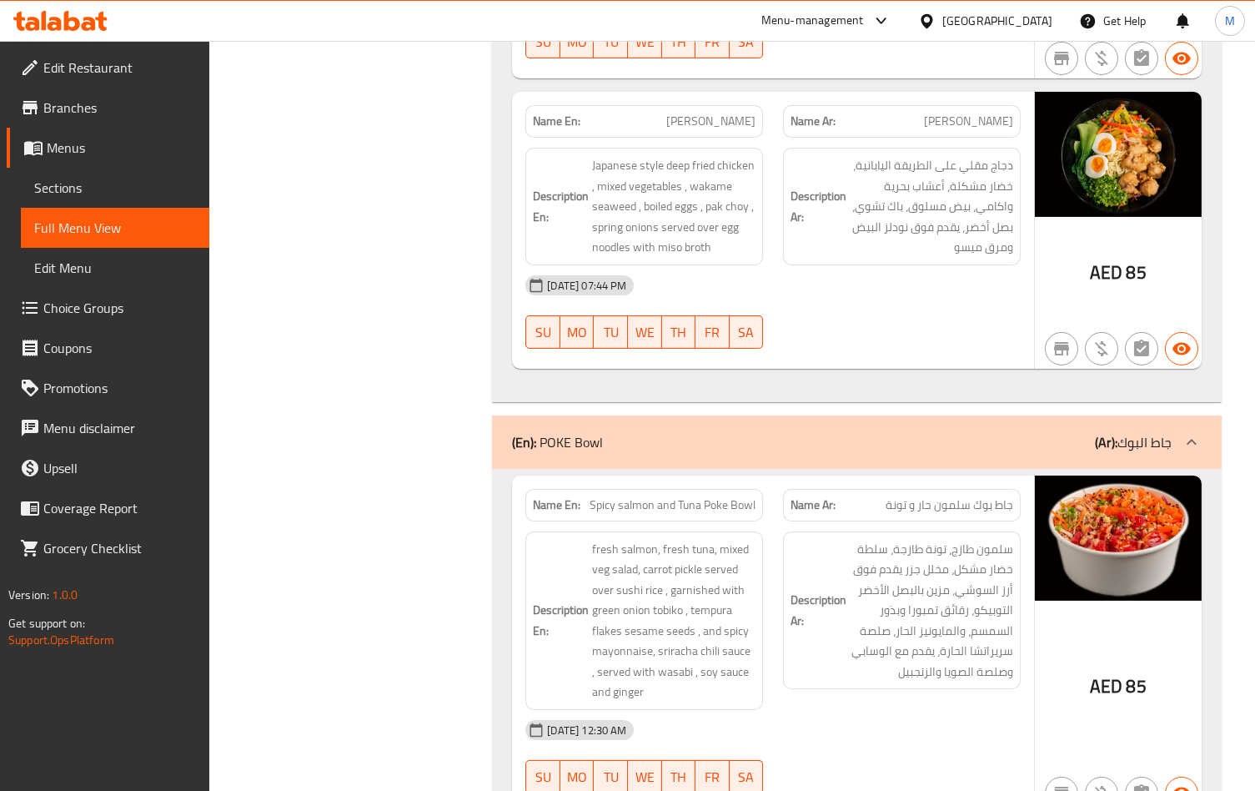
scroll to position [1222, 0]
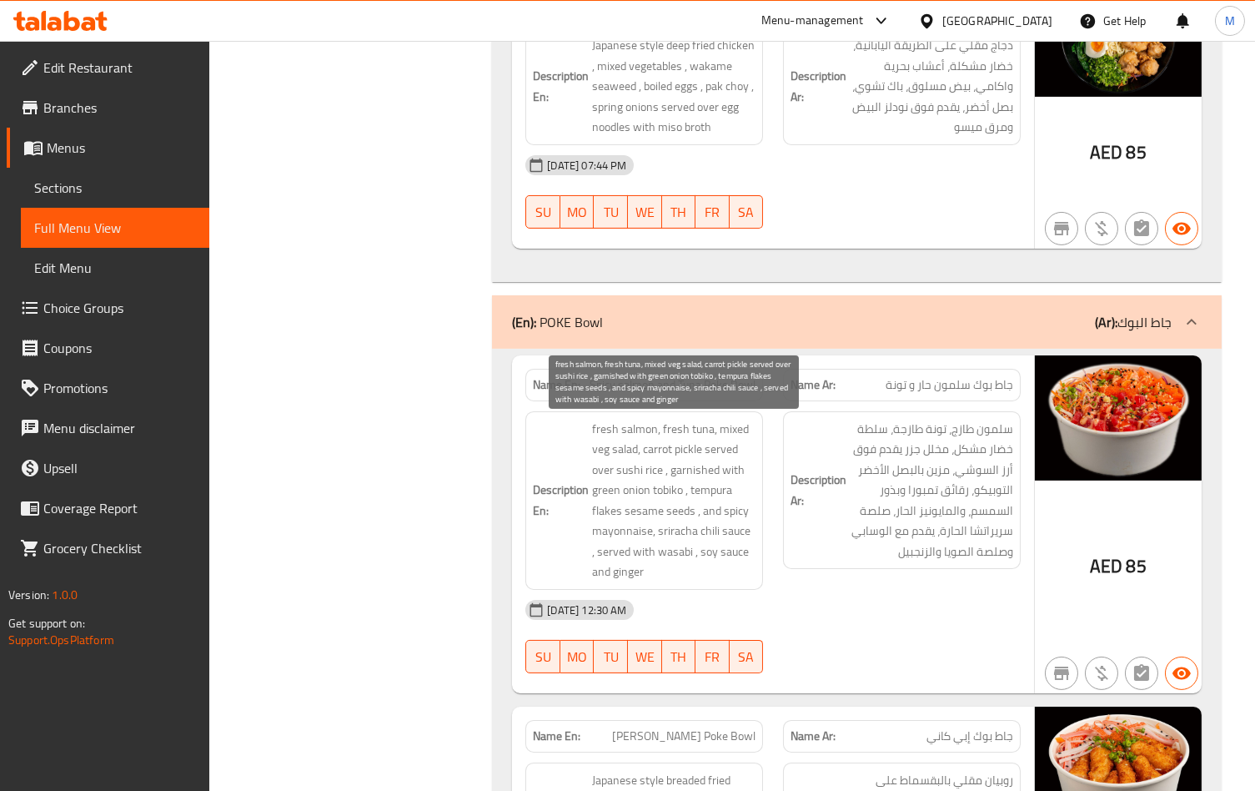
click at [753, 525] on span "fresh salmon, fresh tuna, mixed veg salad, carrot pickle served over sushi rice…" at bounding box center [673, 500] width 163 height 163
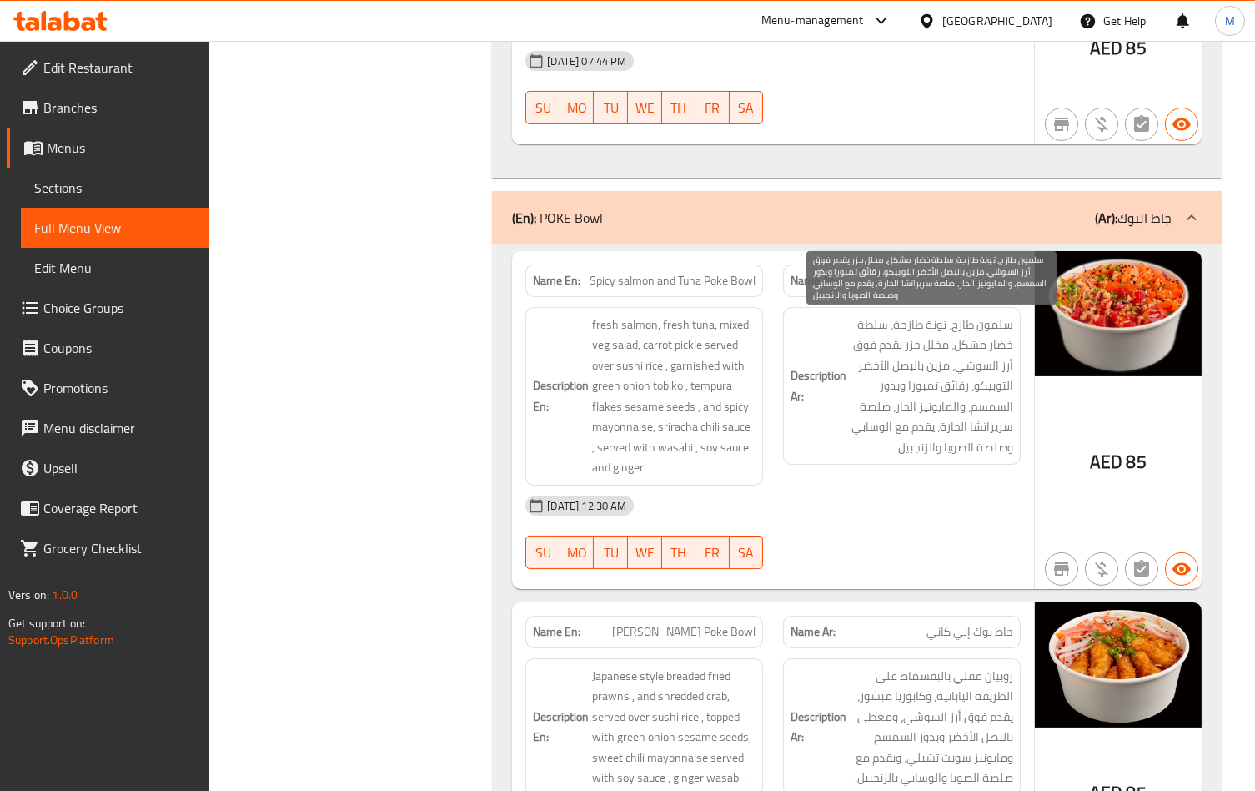
scroll to position [1334, 0]
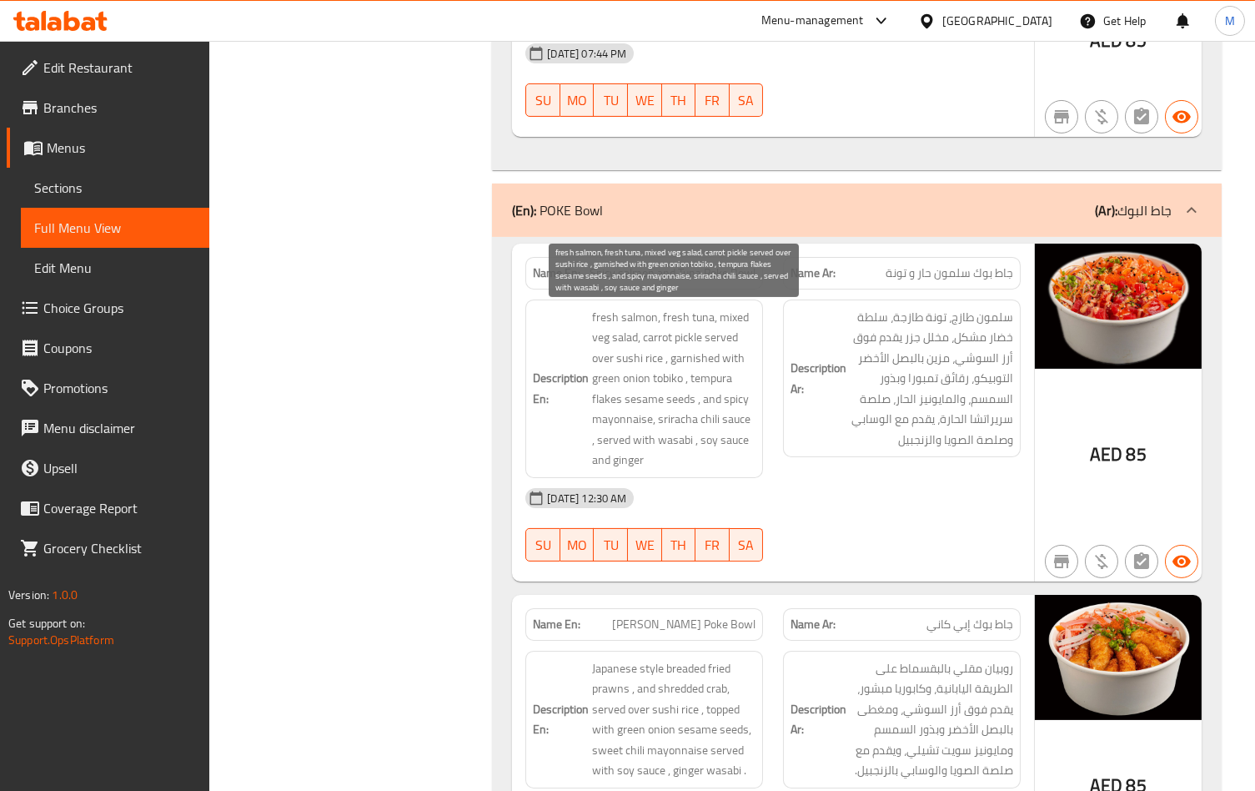
click at [713, 424] on span "fresh salmon, fresh tuna, mixed veg salad, carrot pickle served over sushi rice…" at bounding box center [673, 388] width 163 height 163
copy span "chili"
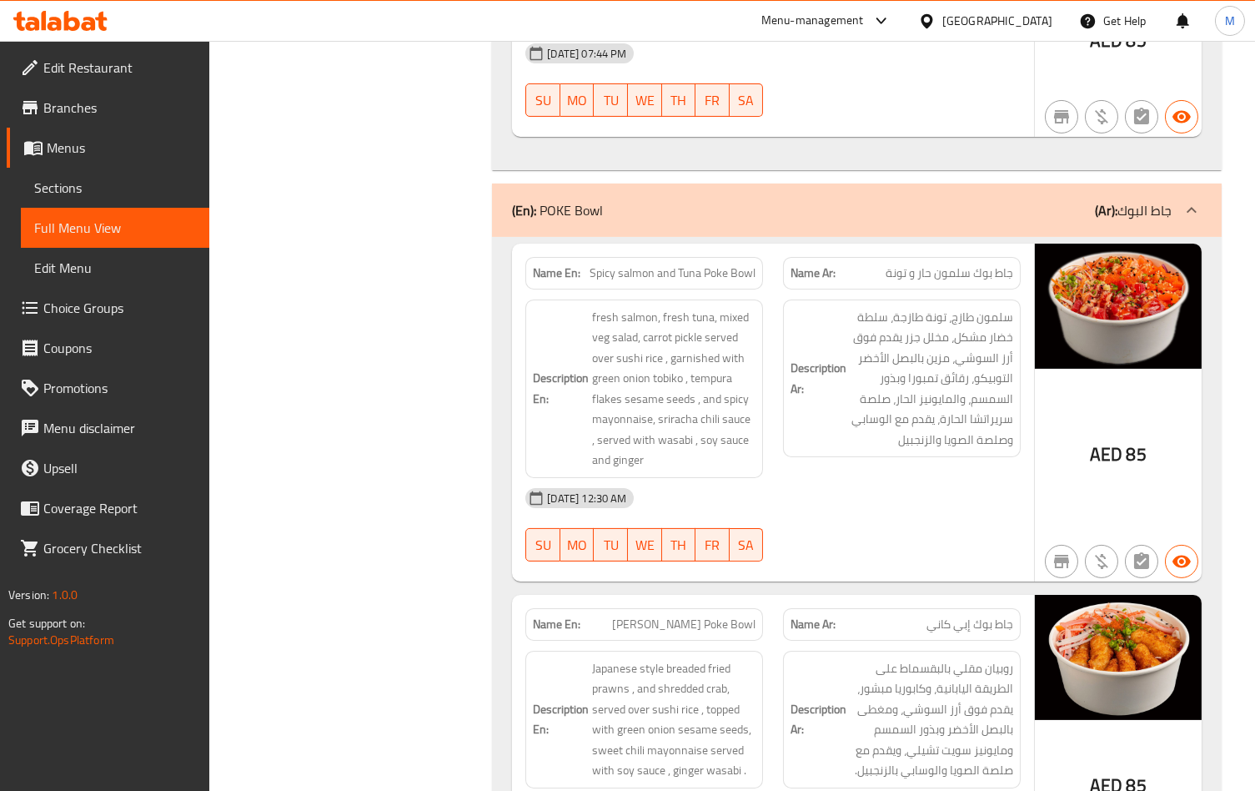
copy span "Spicy salmon and Tuna Poke Bowl"
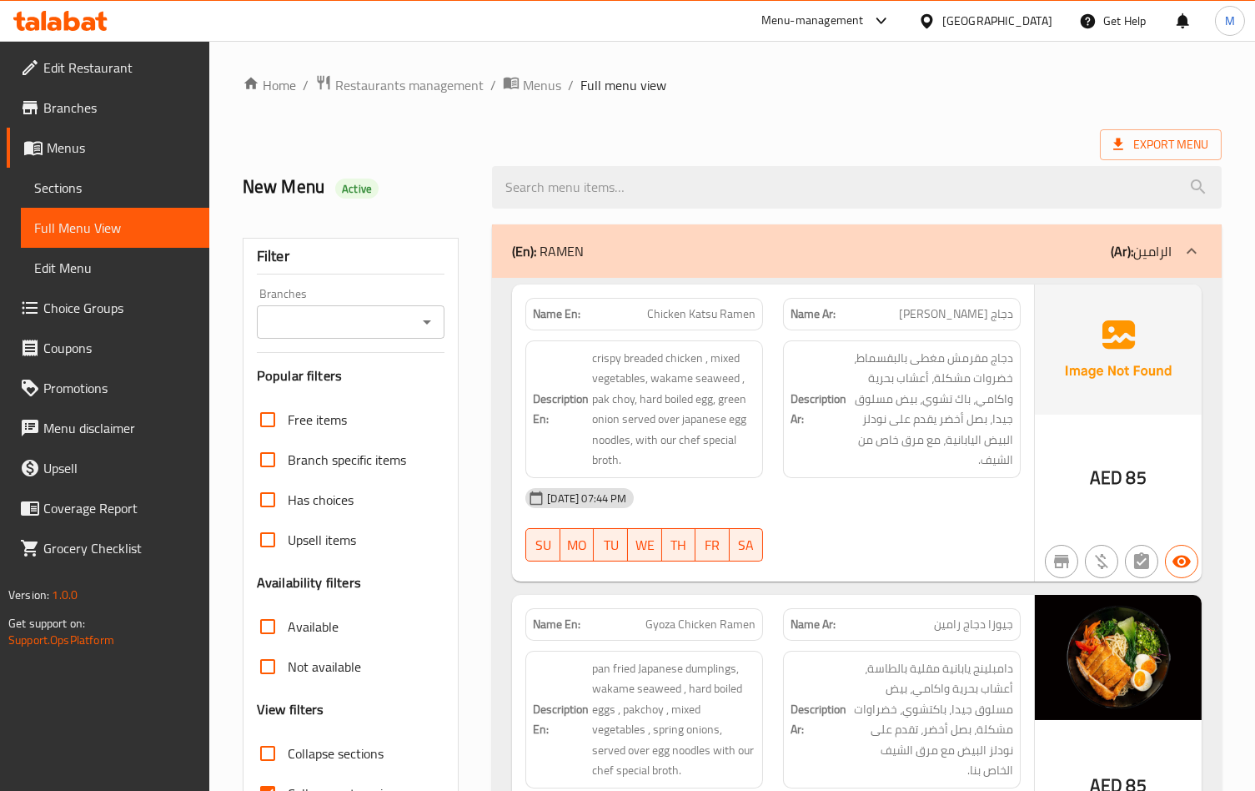
scroll to position [1212, 0]
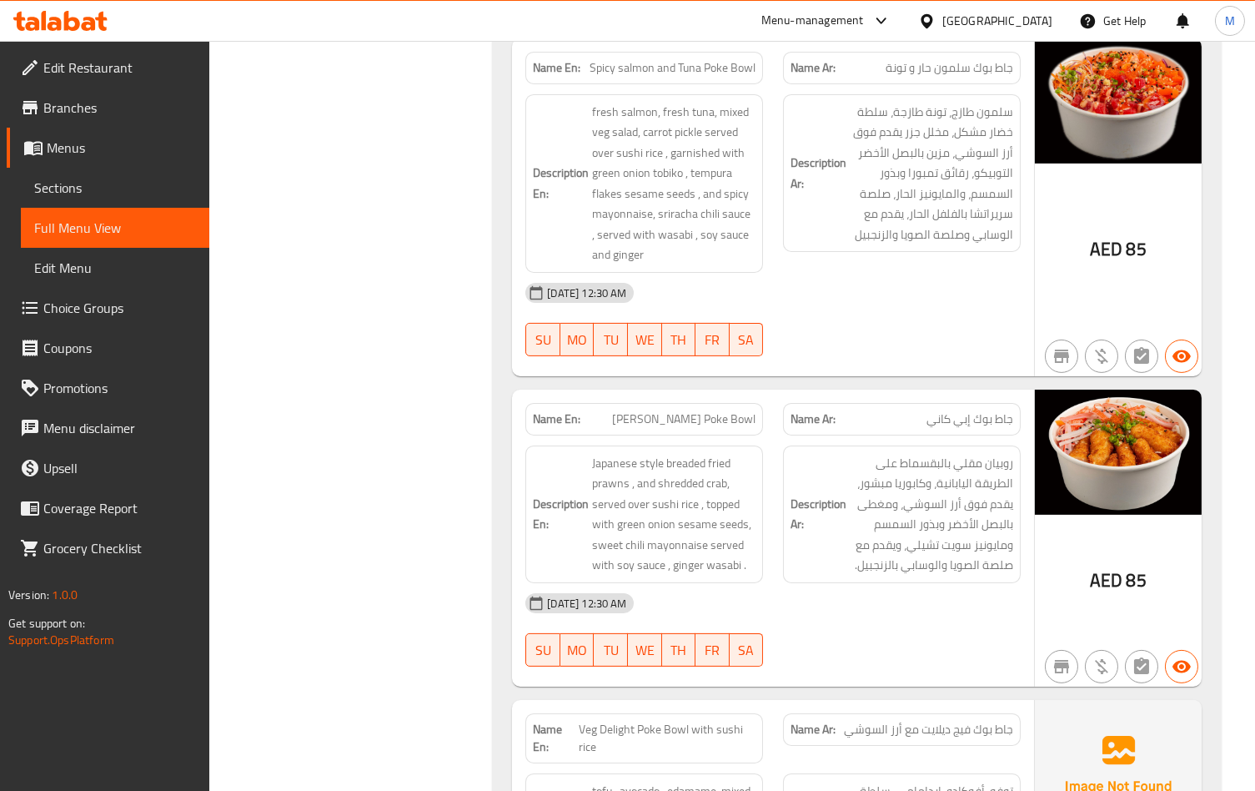
scroll to position [1546, 0]
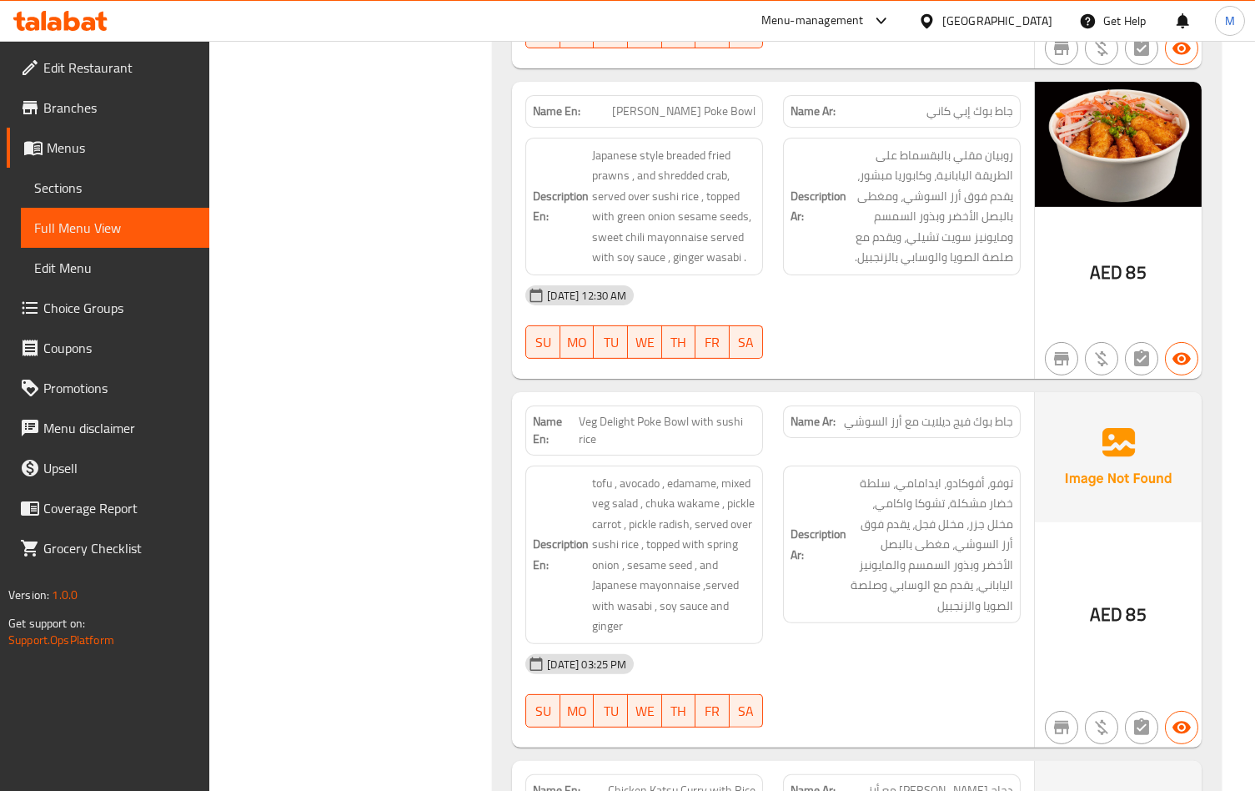
scroll to position [1880, 0]
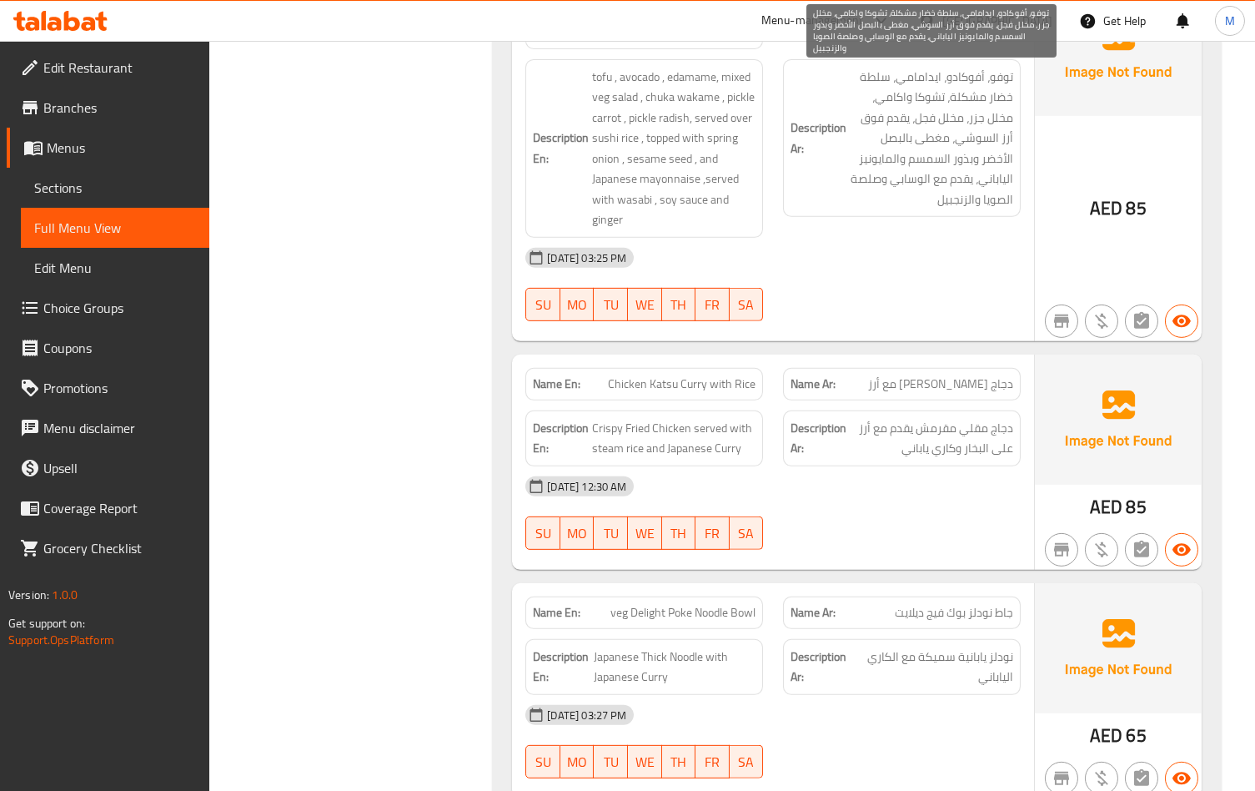
scroll to position [2325, 0]
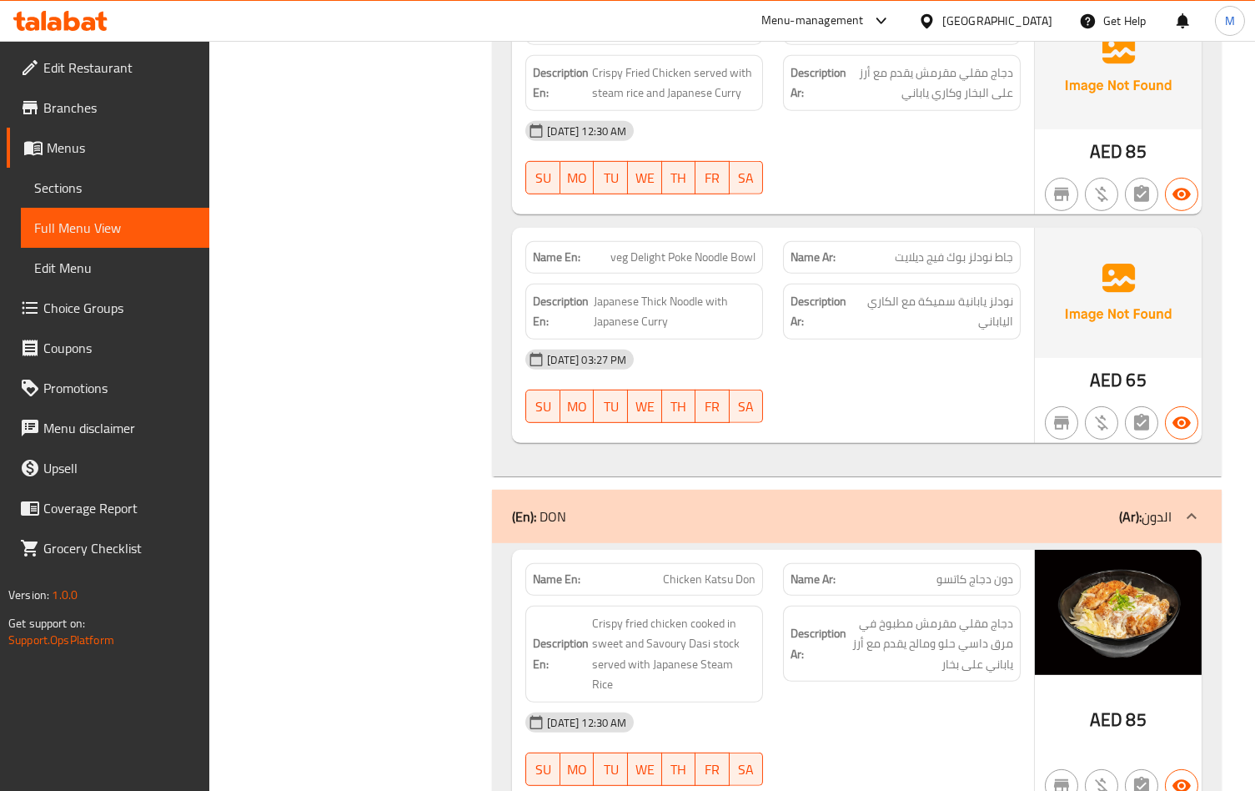
scroll to position [2547, 0]
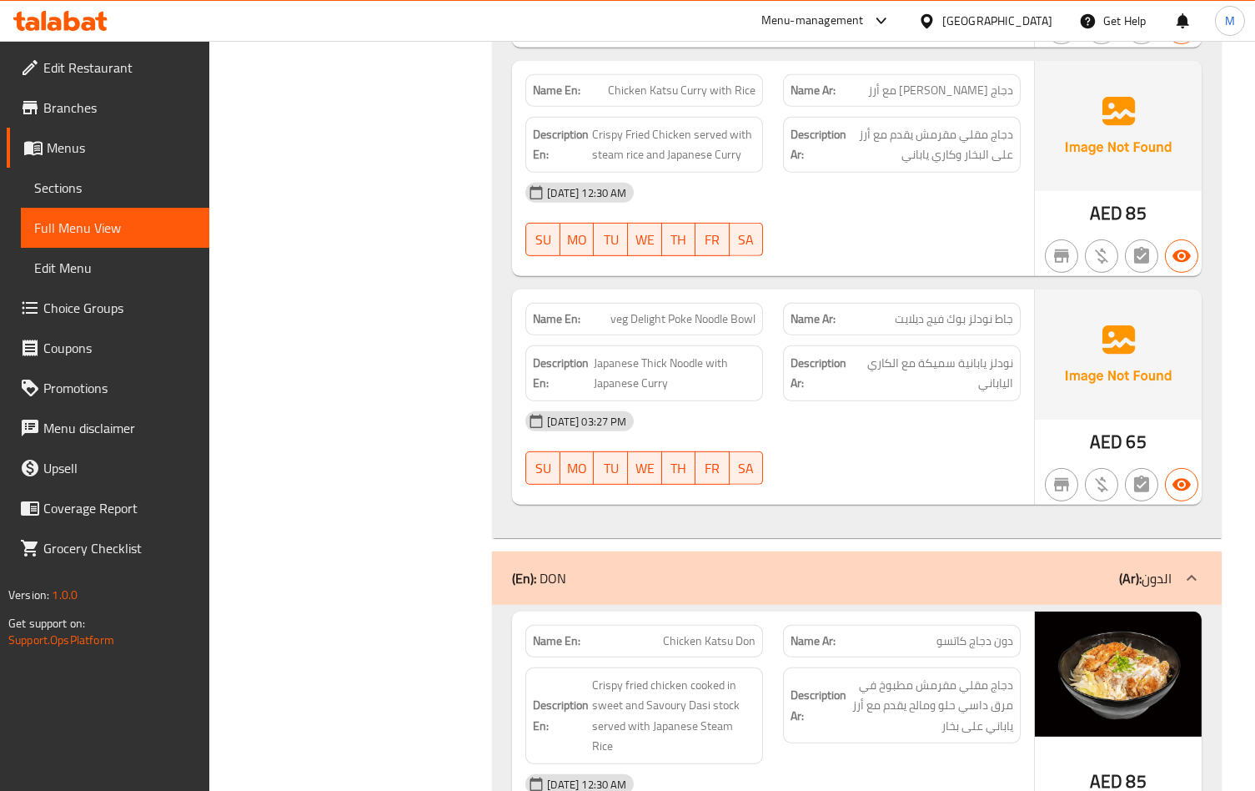
click at [811, 429] on div "[DATE] 03:27 PM" at bounding box center [772, 421] width 515 height 40
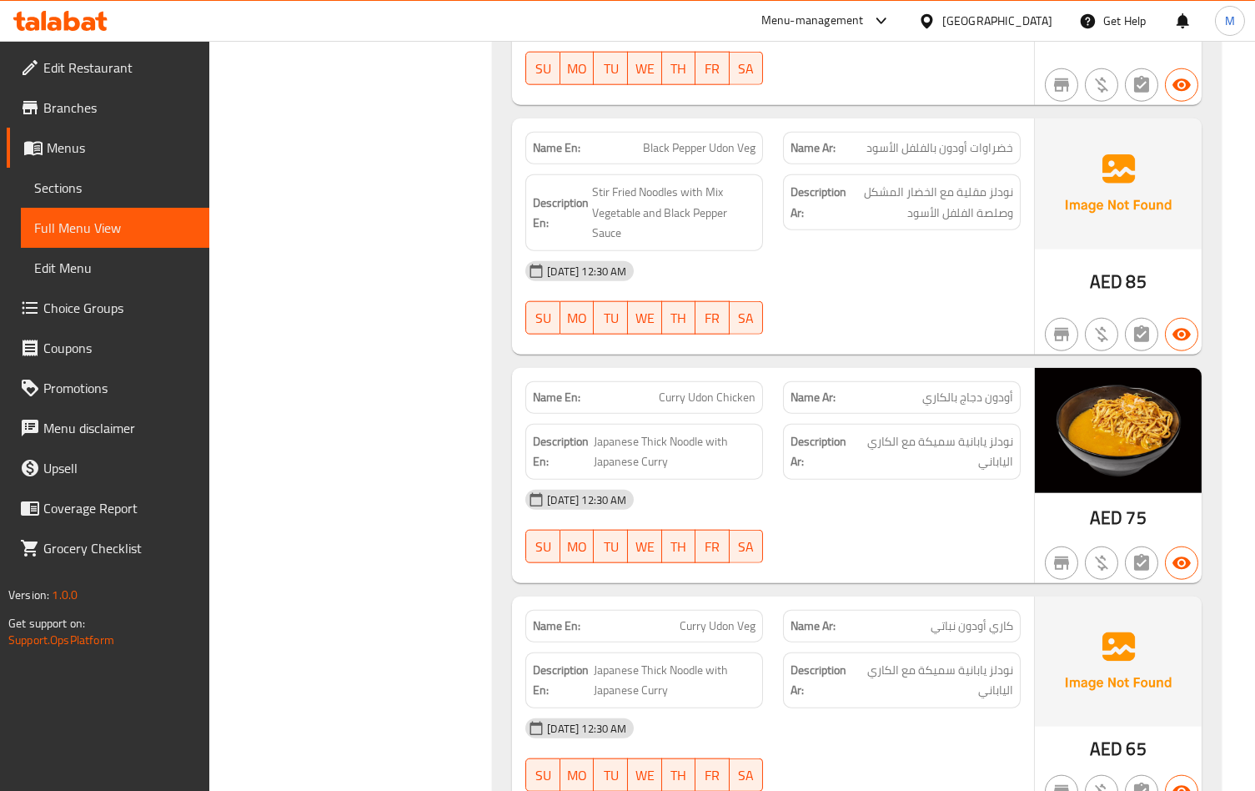
scroll to position [2527, 0]
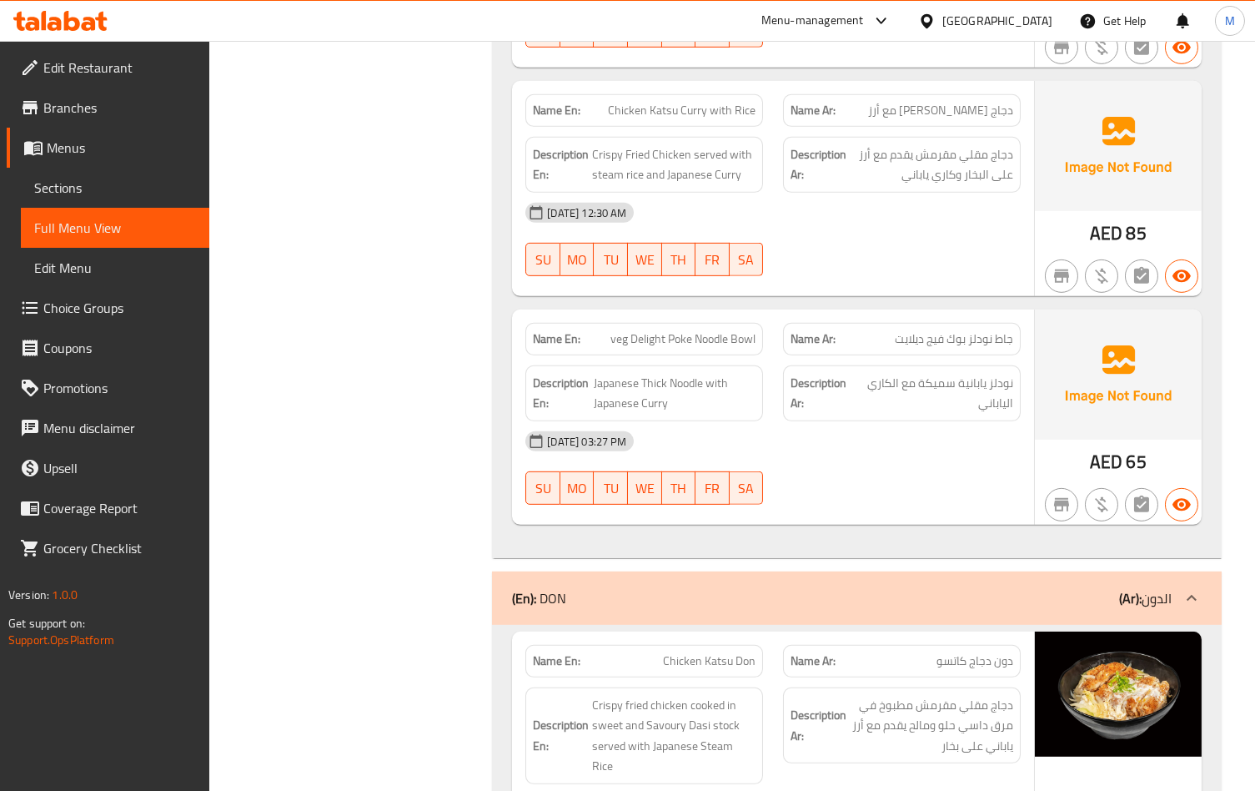
click at [850, 442] on div "[DATE] 03:27 PM" at bounding box center [772, 441] width 515 height 40
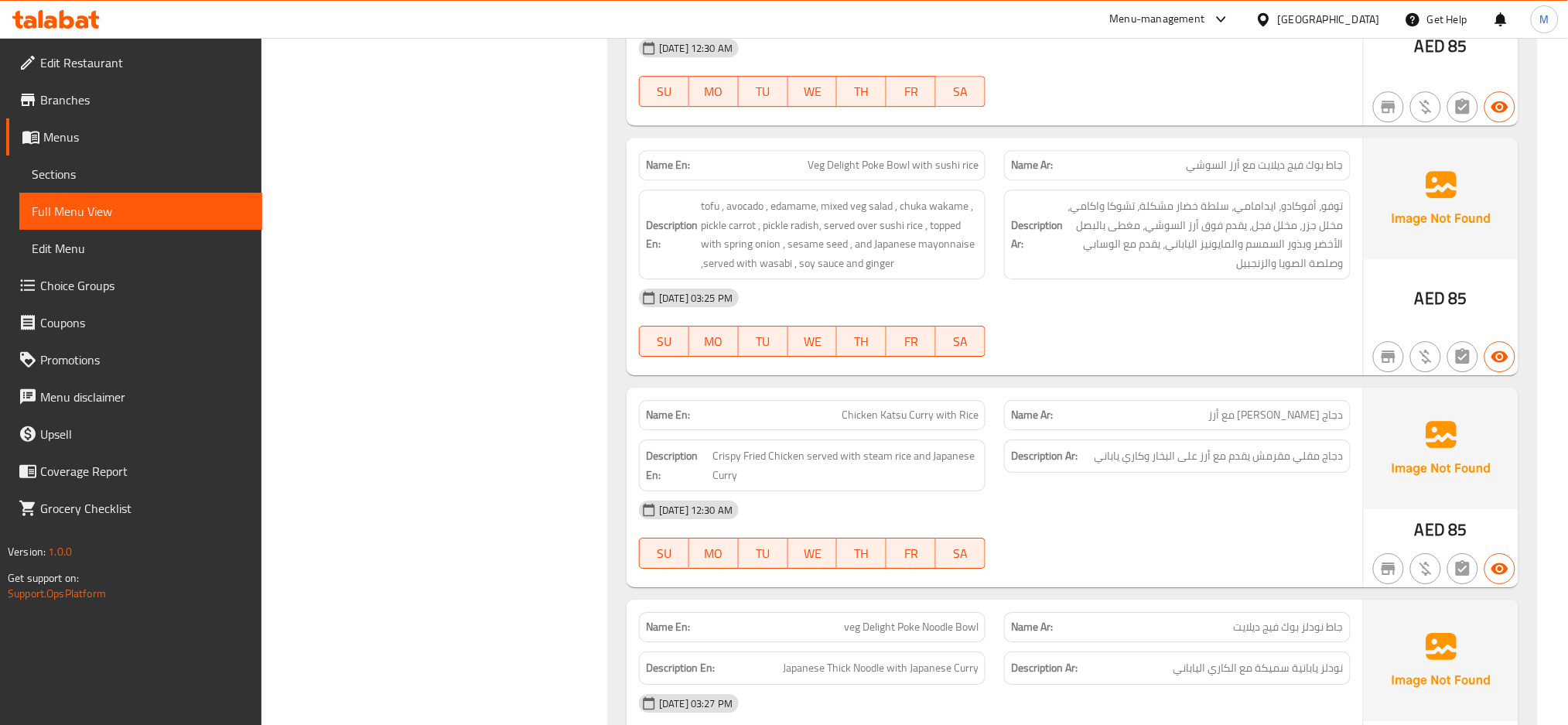
scroll to position [1548, 0]
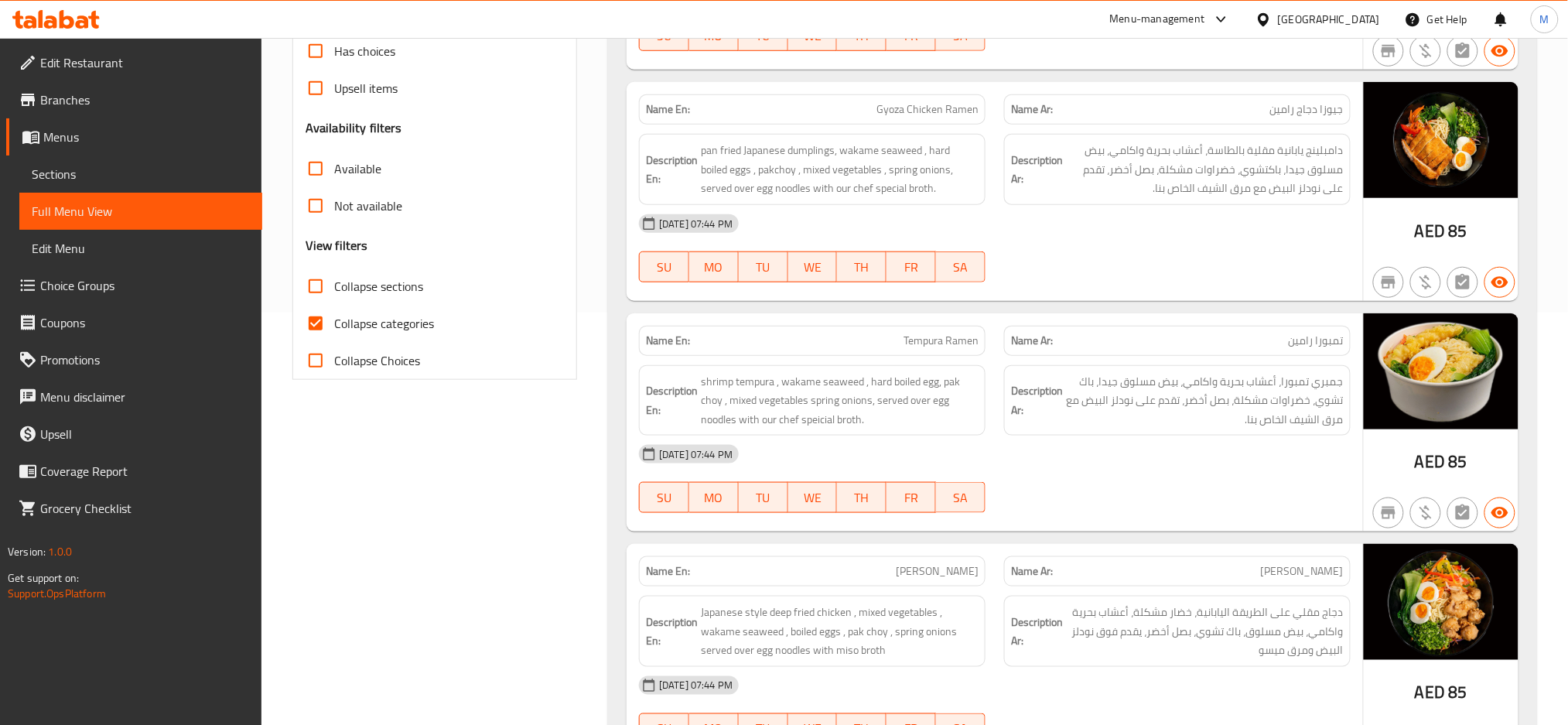
scroll to position [1520, 0]
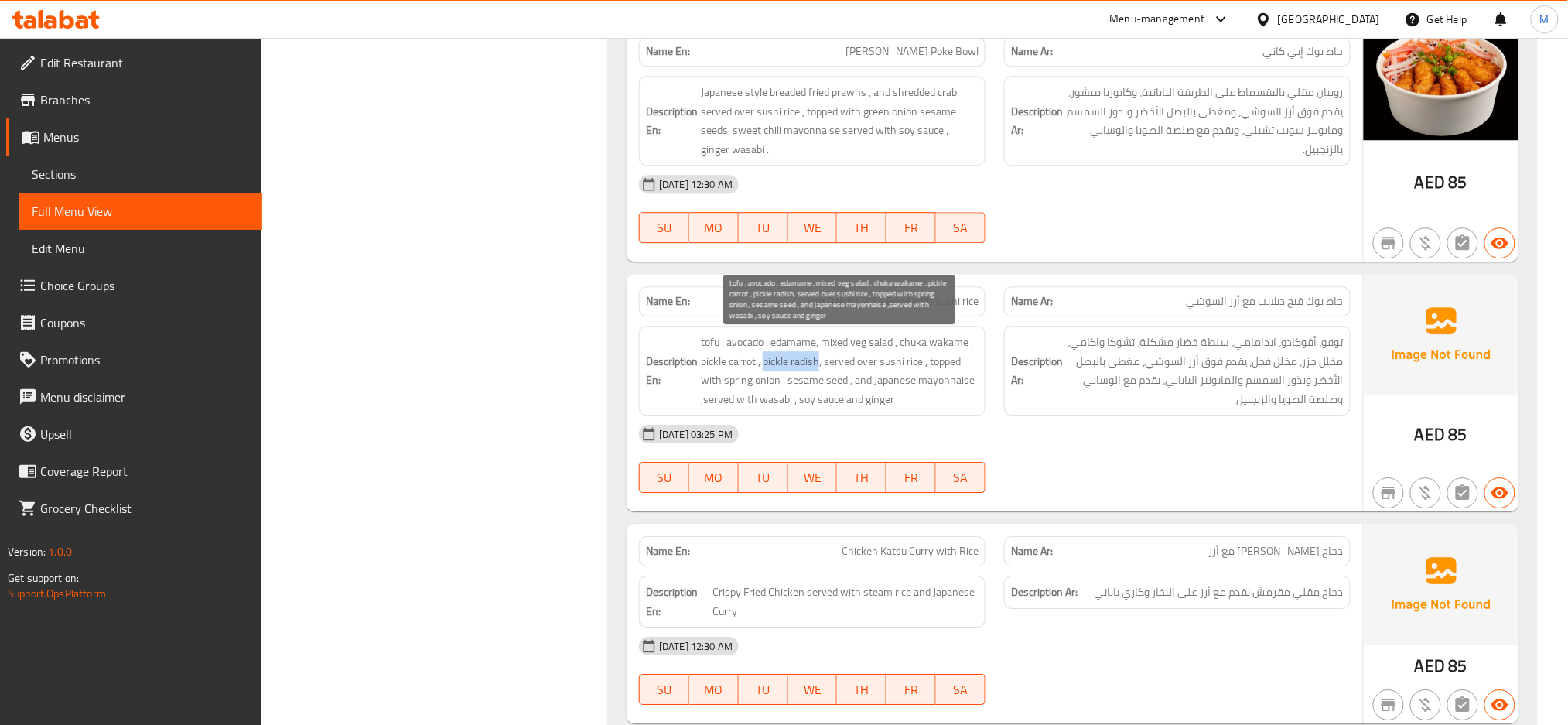
drag, startPoint x: 763, startPoint y: 363, endPoint x: 817, endPoint y: 366, distance: 54.1
click at [817, 366] on span "tofu , avocado , edamame, mixed veg salad , chuka wakame , pickle carrot , pick…" at bounding box center [839, 371] width 277 height 76
copy span "pickle radish"
